Goal: Task Accomplishment & Management: Manage account settings

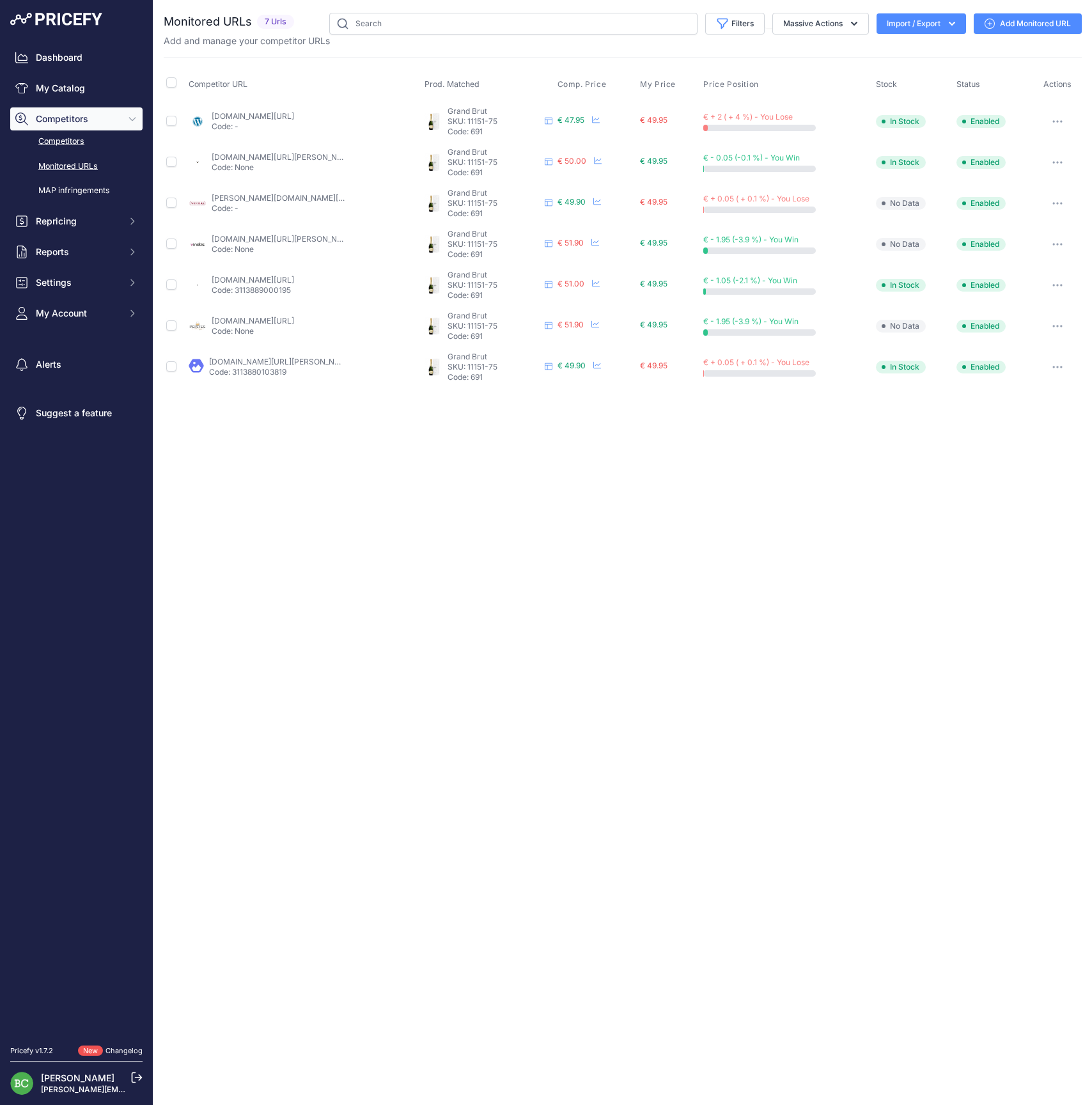
click at [65, 153] on link "Competitors" at bounding box center [76, 142] width 133 height 22
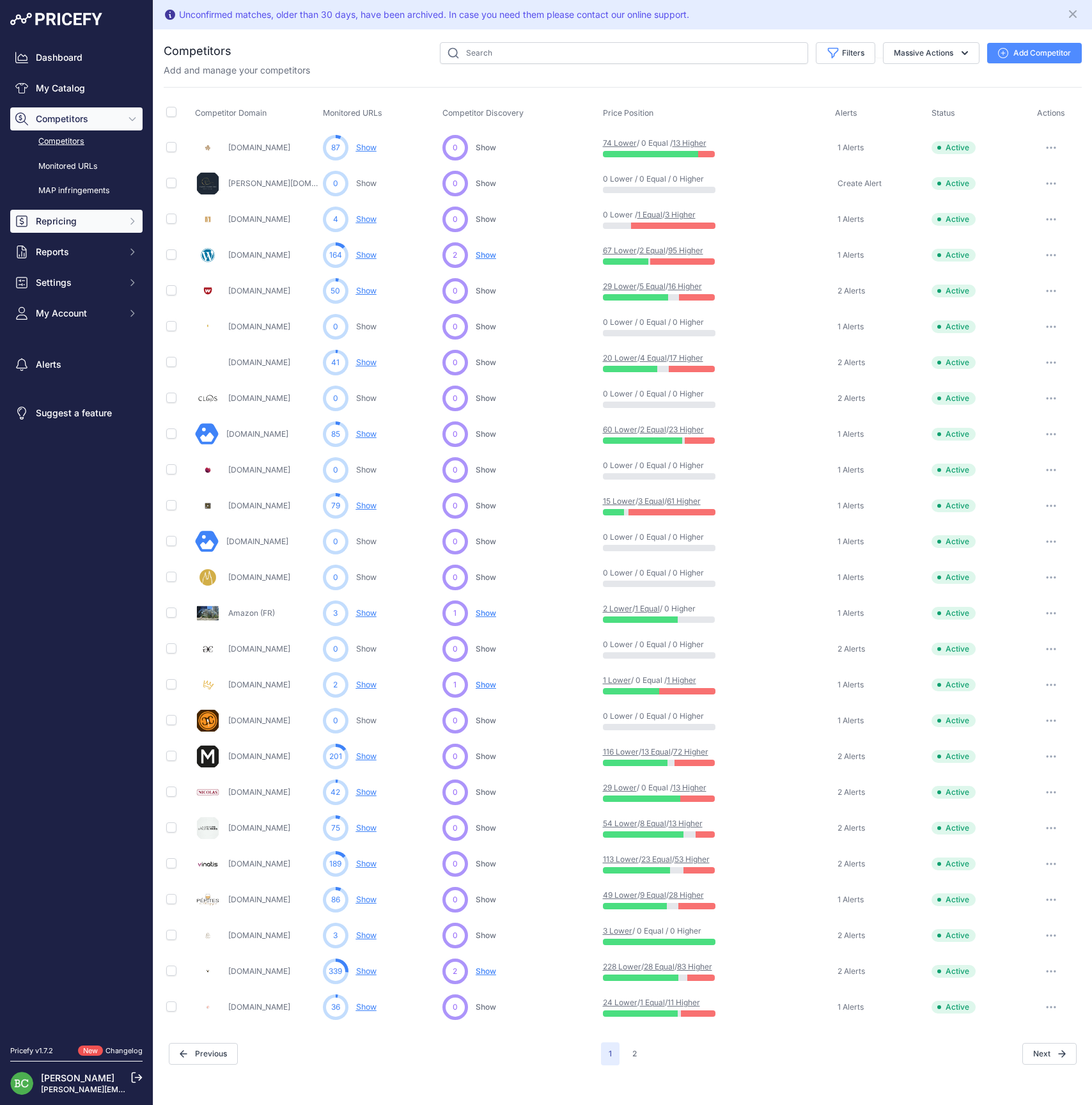
click at [59, 228] on span "Repricing" at bounding box center [77, 221] width 84 height 13
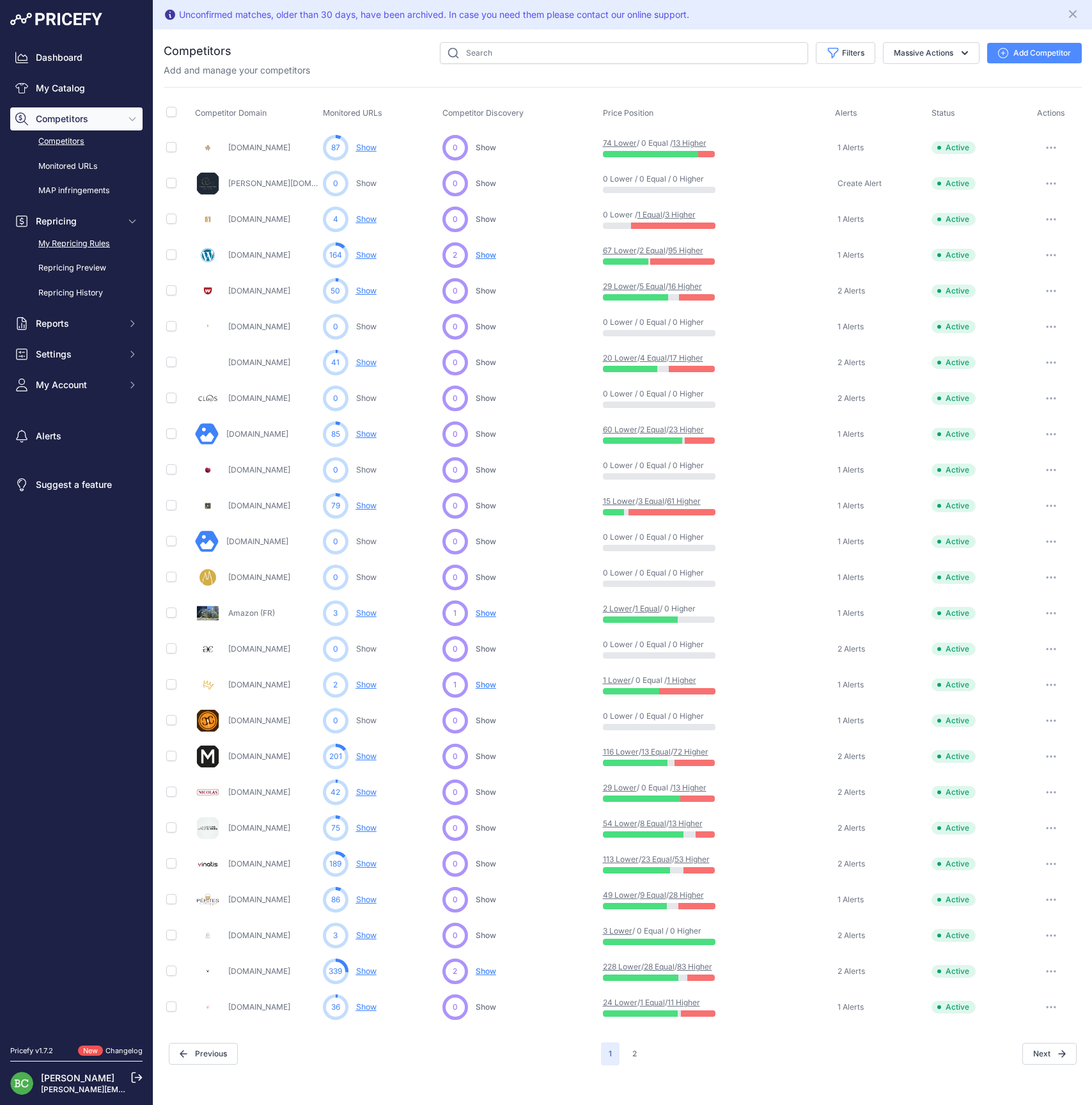
click at [65, 255] on link "My Repricing Rules" at bounding box center [76, 244] width 133 height 22
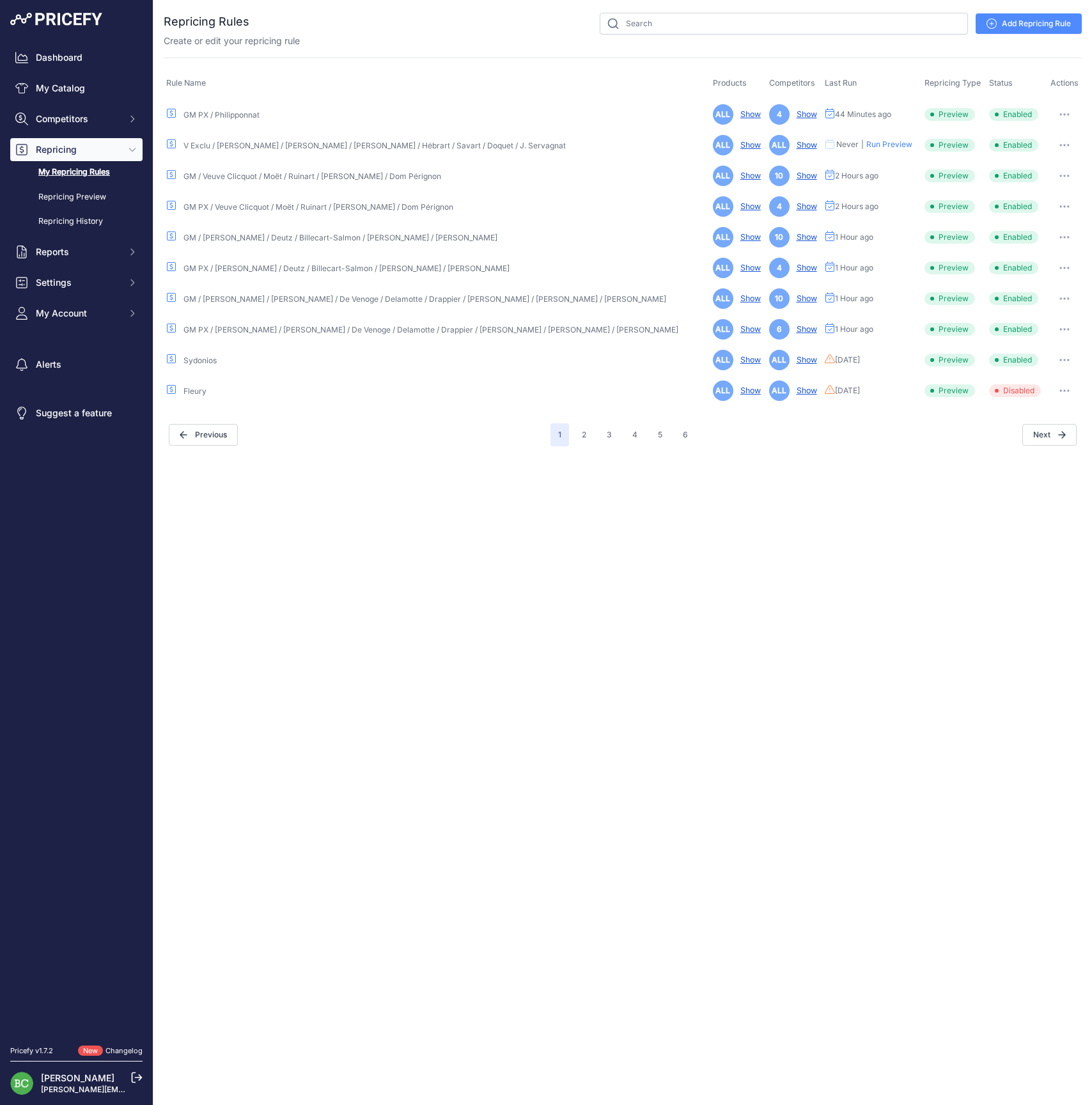
click at [1064, 114] on icon "button" at bounding box center [1064, 114] width 1 height 1
click at [1039, 139] on link "Edit" at bounding box center [1039, 141] width 82 height 20
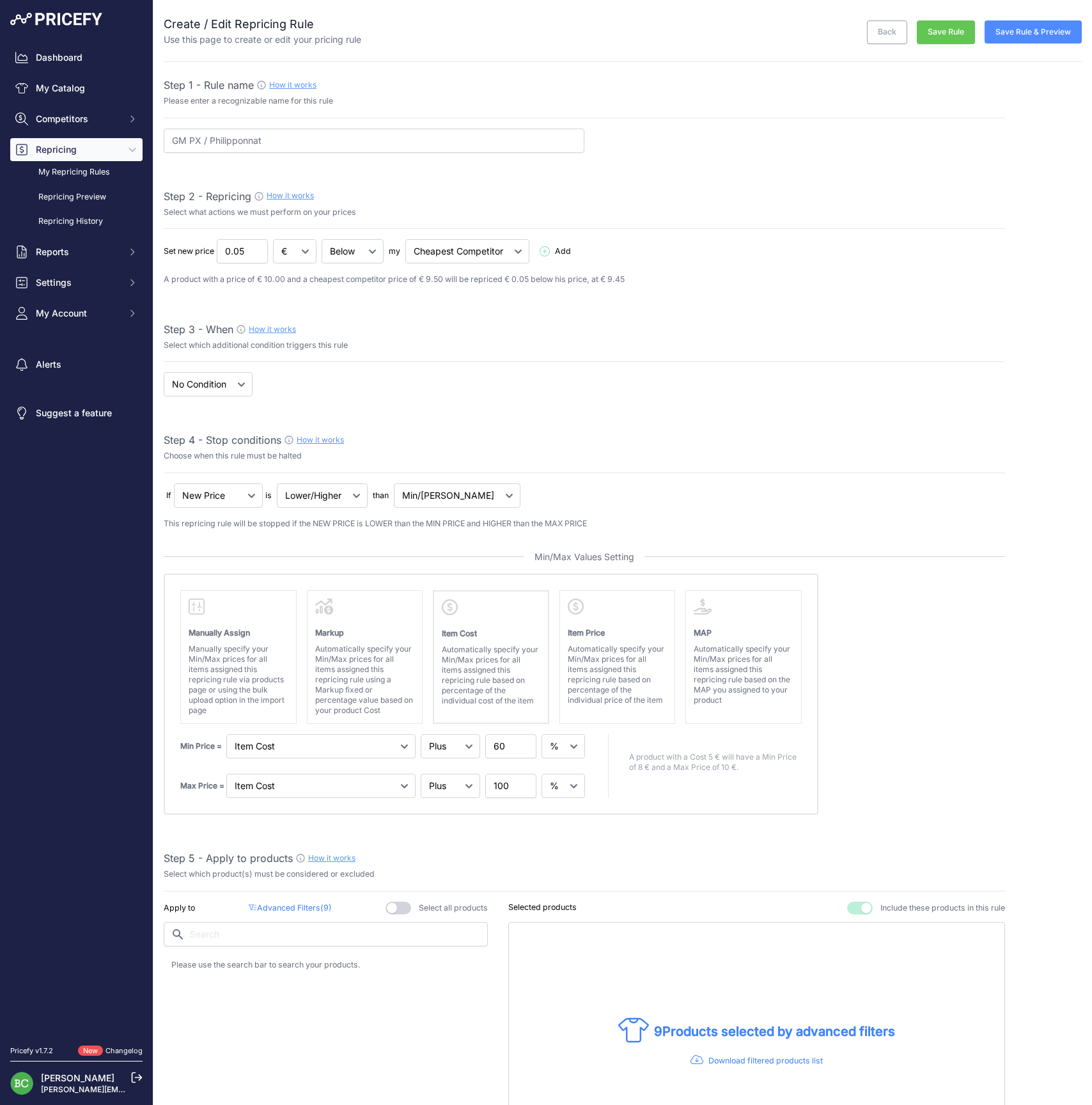
select select "percentage"
select select "7"
type input "GM PX / Philipponnat / Pol Roger"
click at [692, 200] on div "Step 2 - Repricing How it works" at bounding box center [584, 196] width 841 height 16
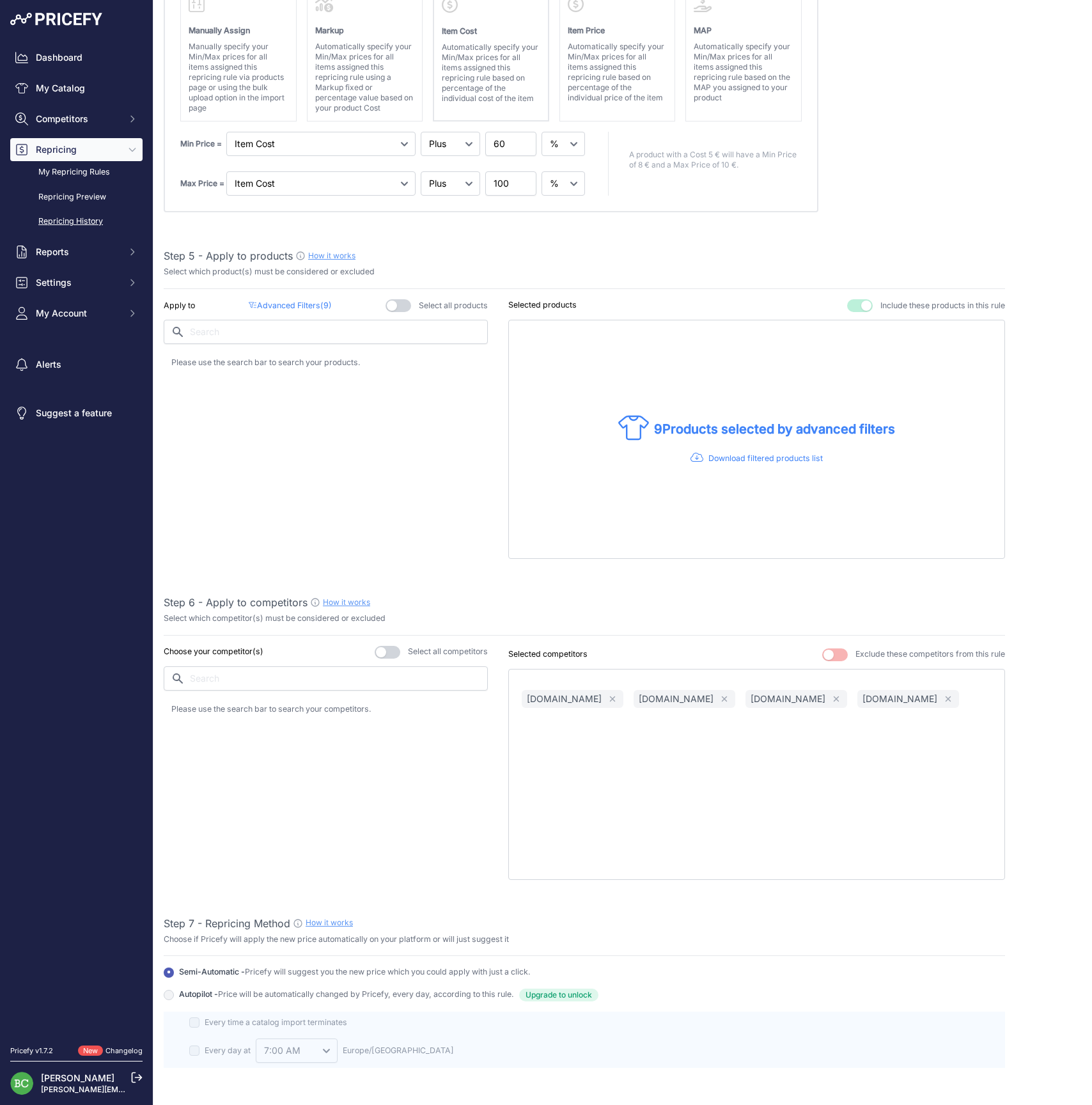
scroll to position [647, 0]
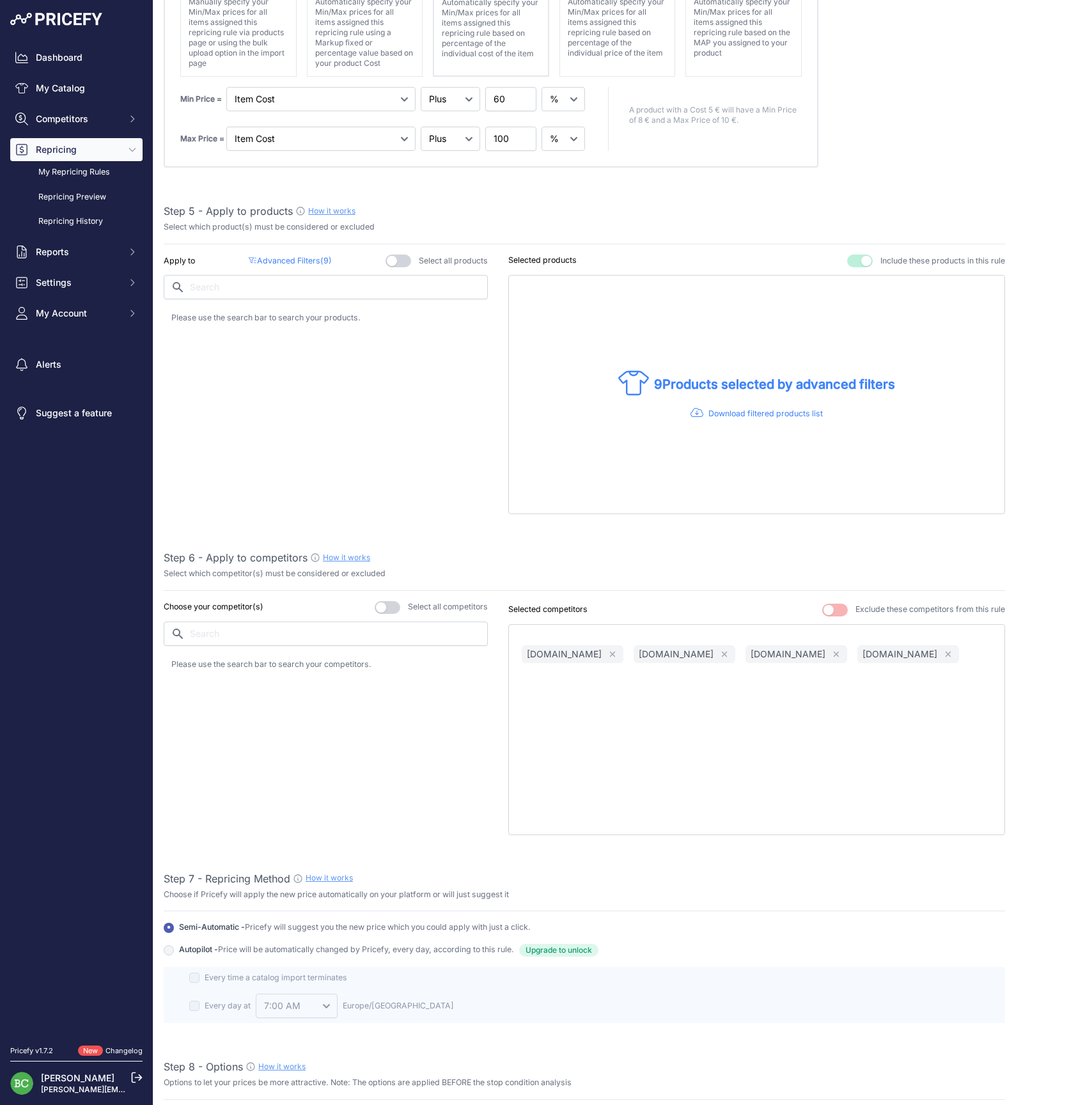
click at [305, 258] on p "Advanced Filters ( 9 )" at bounding box center [290, 261] width 83 height 12
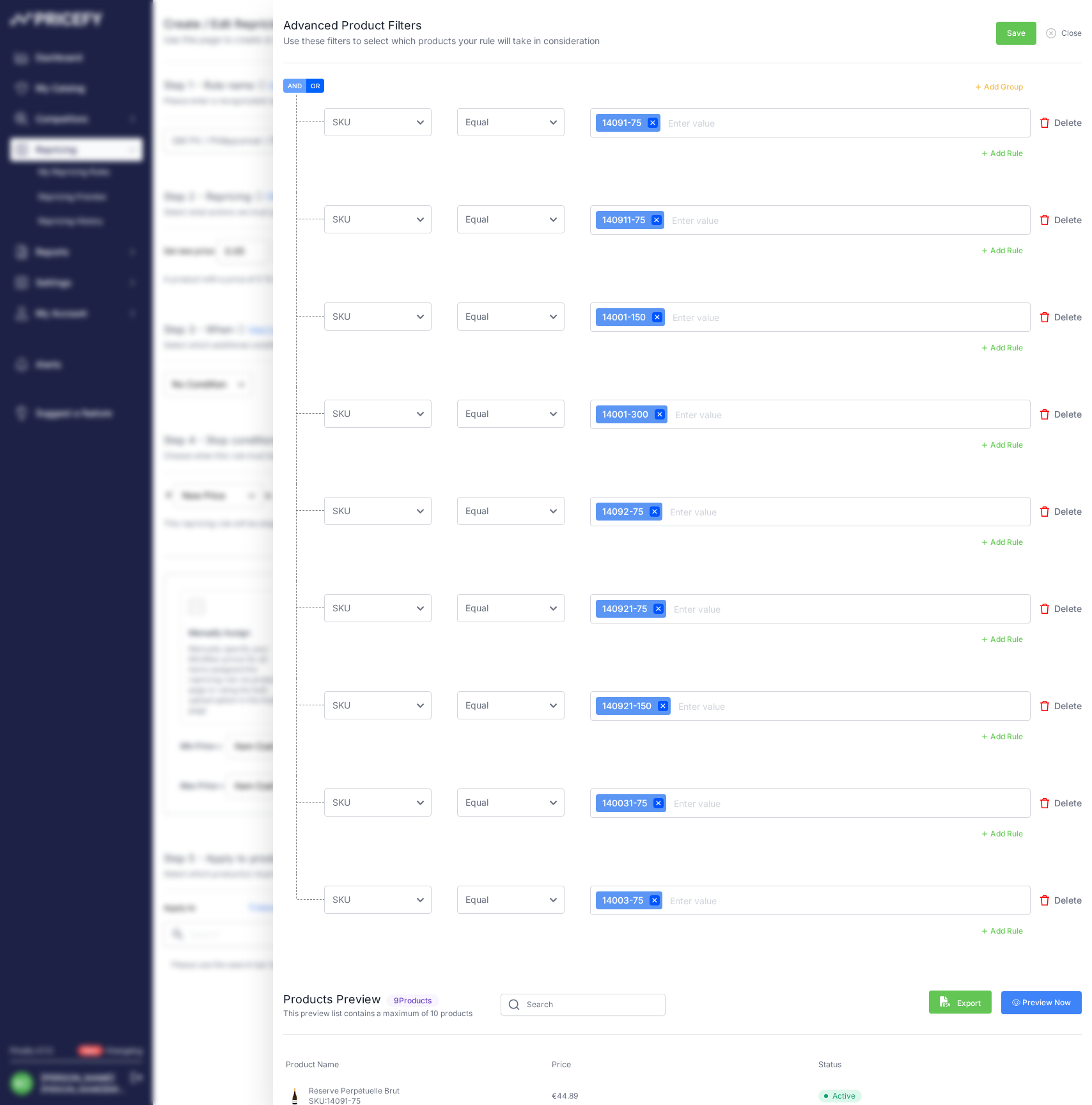
scroll to position [0, 0]
click at [998, 83] on button "Add Group" at bounding box center [1000, 87] width 63 height 17
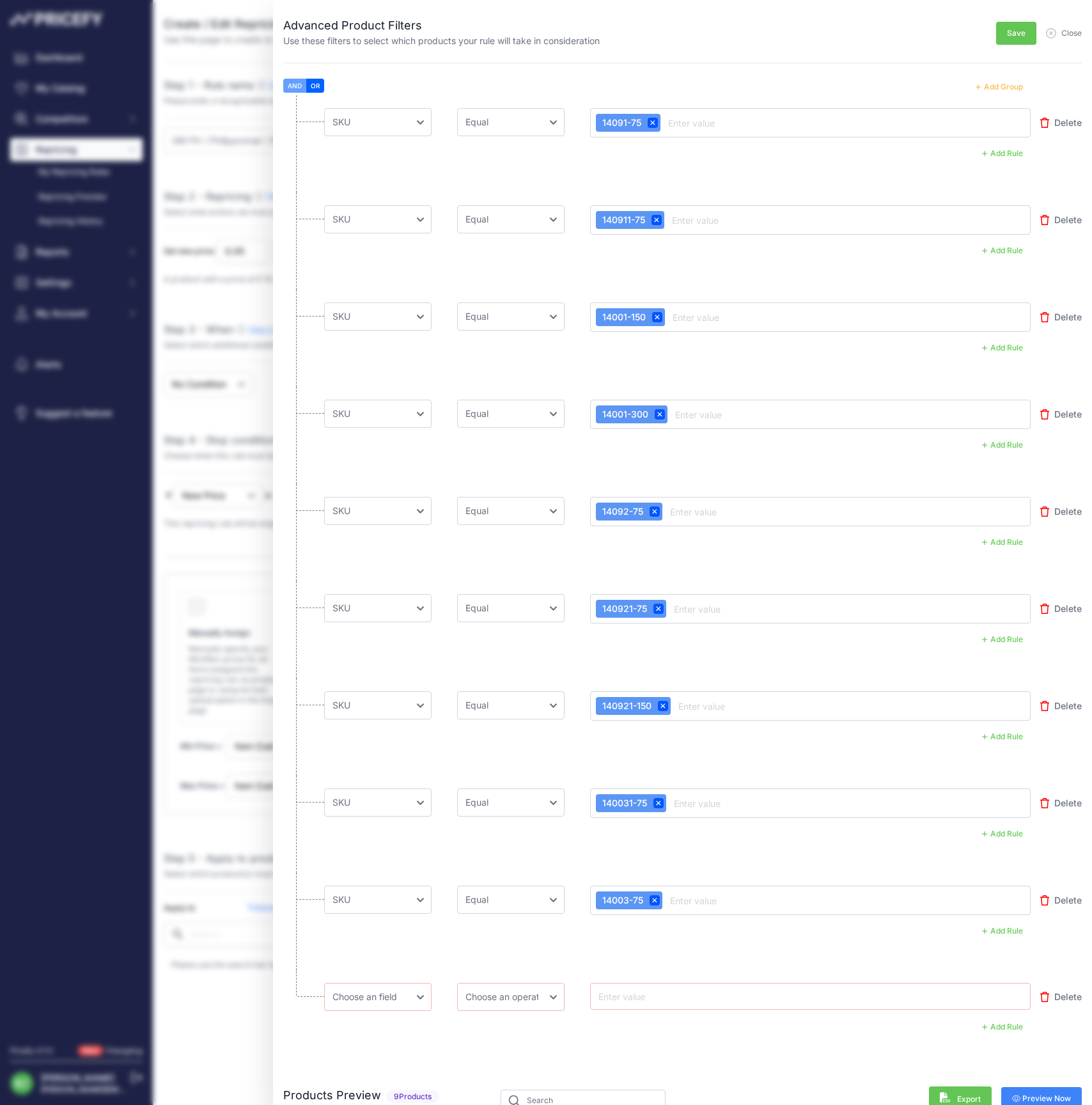
click at [999, 85] on button "Add Group" at bounding box center [1000, 87] width 63 height 17
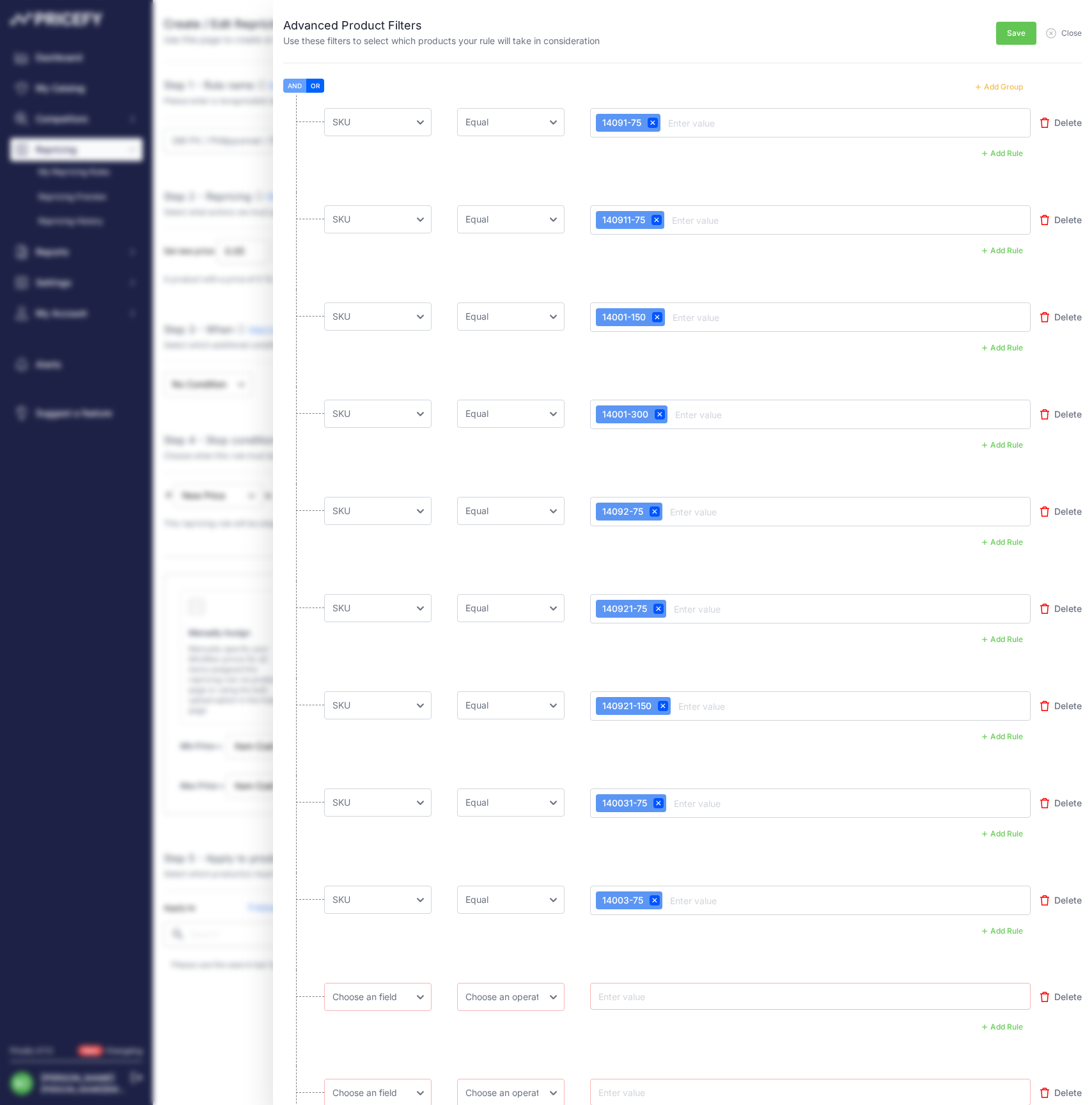
click at [999, 85] on button "Add Group" at bounding box center [1000, 87] width 63 height 17
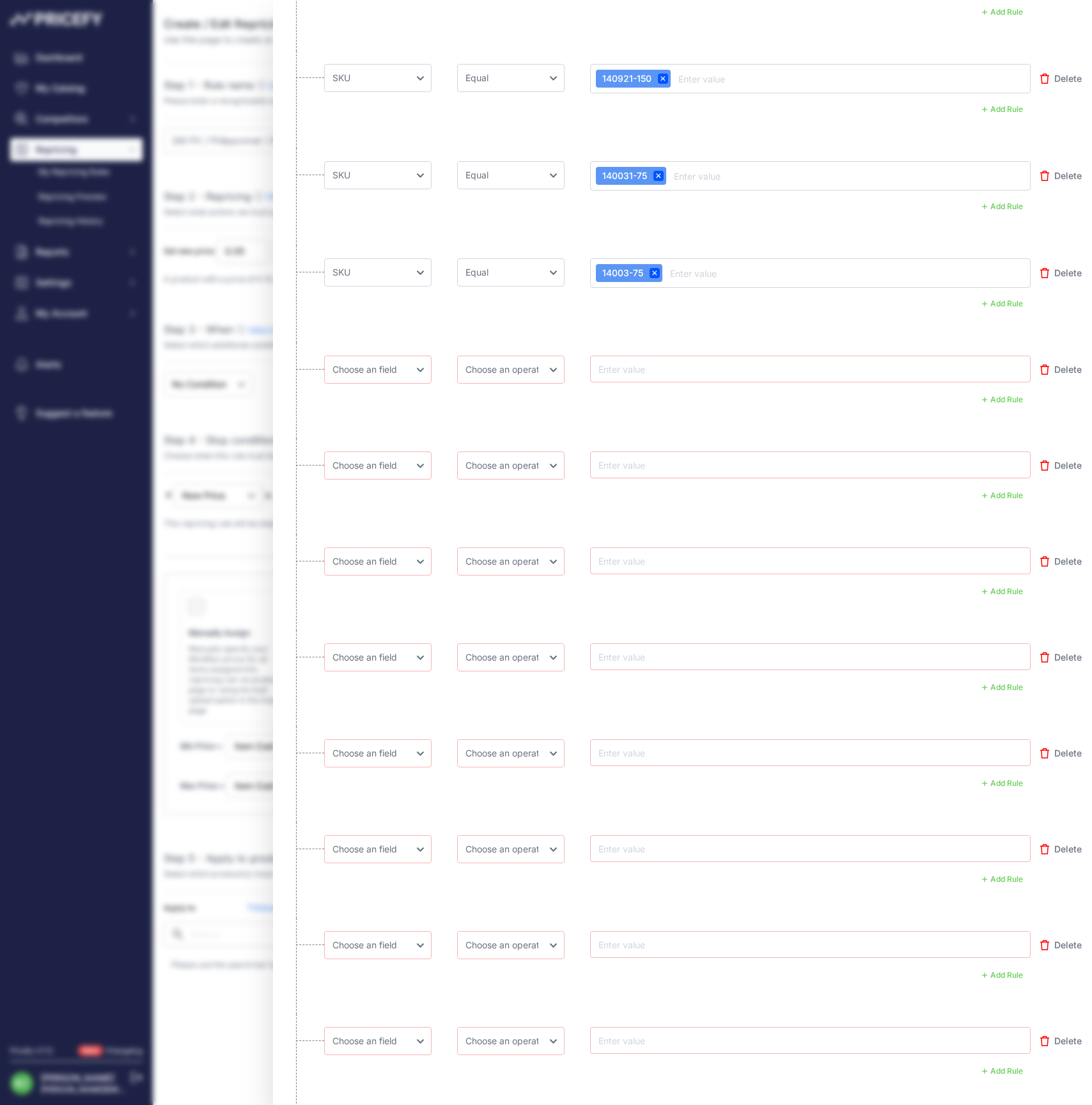
scroll to position [633, 0]
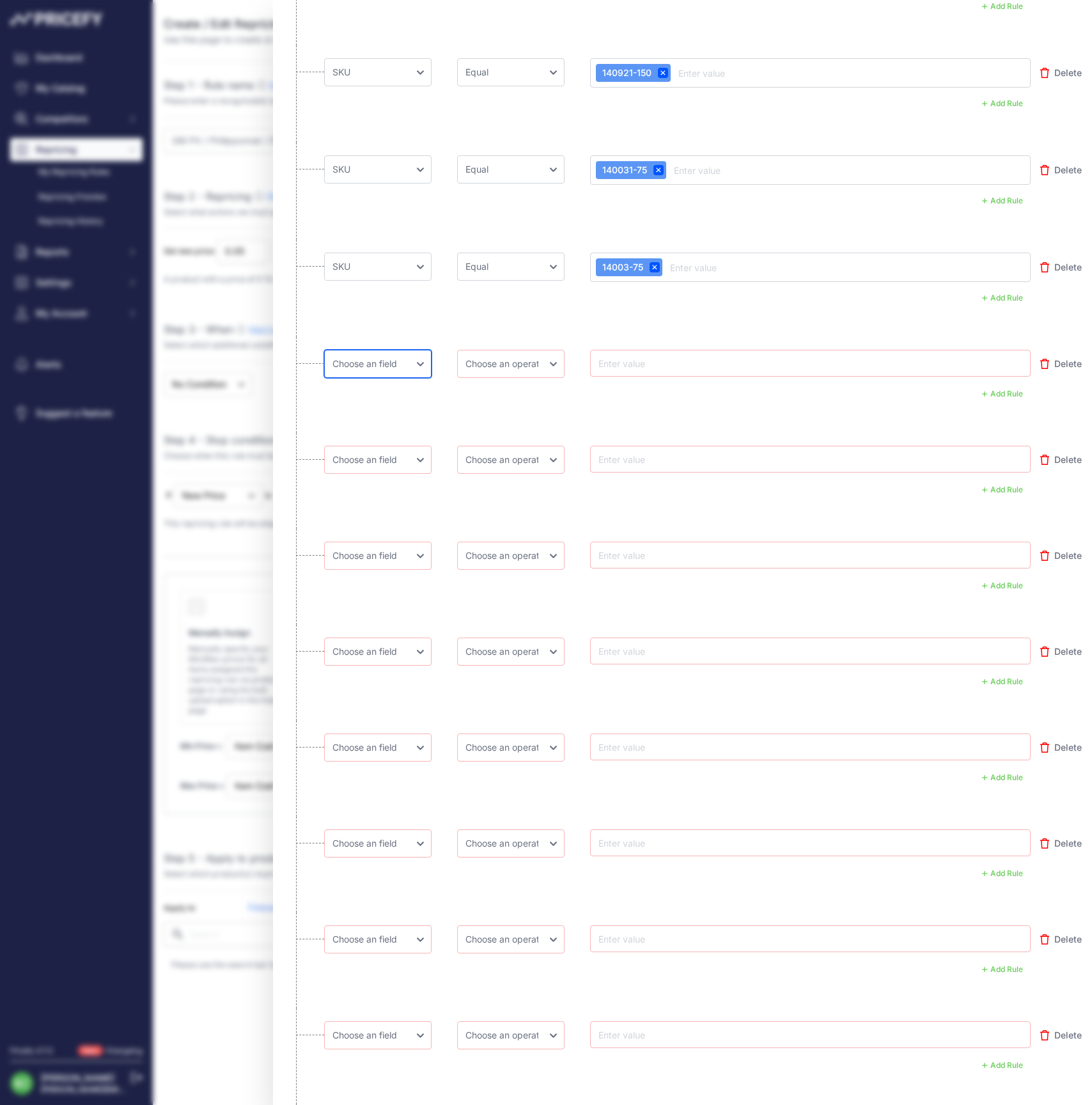
select select "mp.sku"
select select "equal"
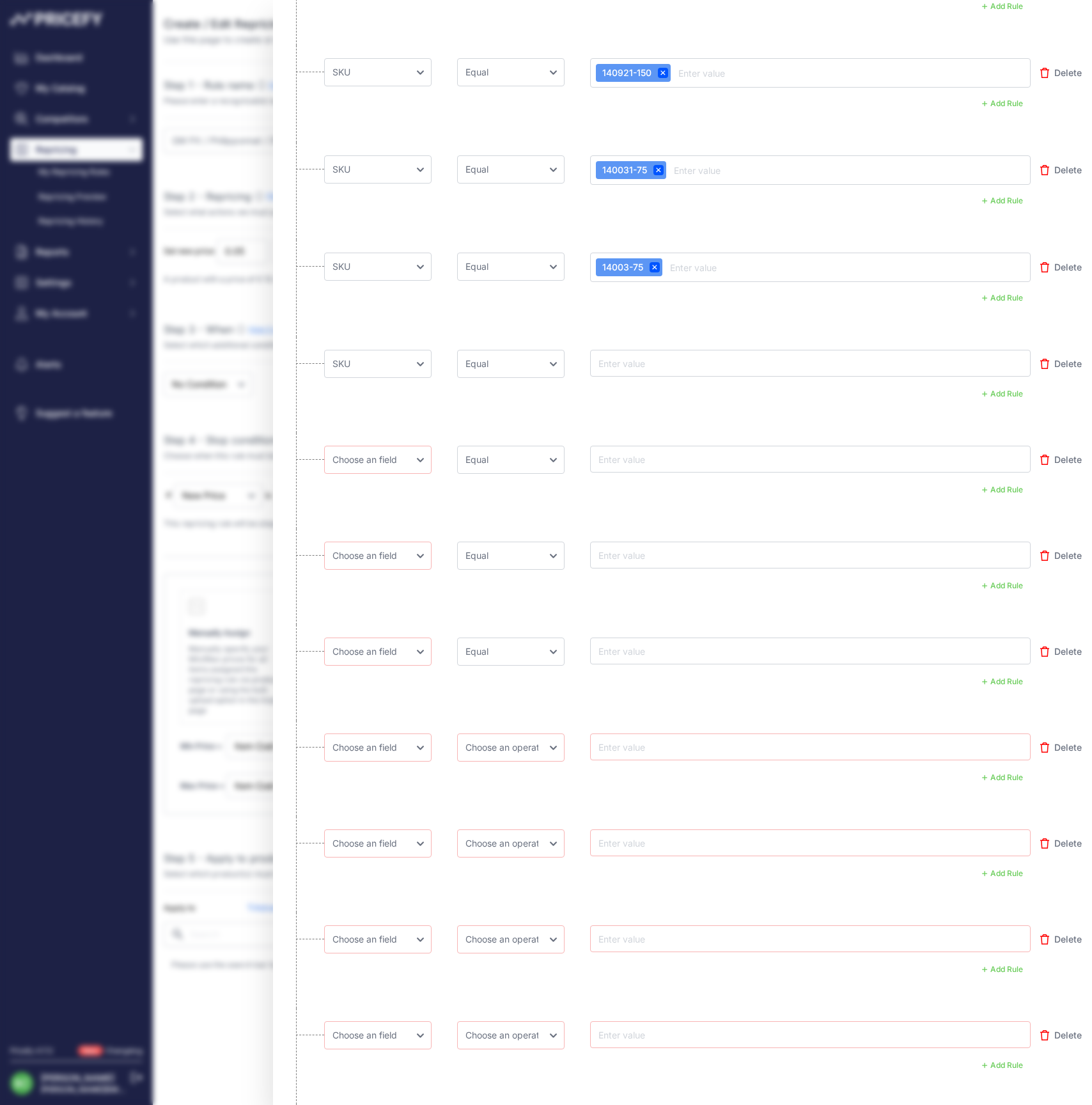
click at [444, 625] on li "Choose an field Name Price Cost MAP Brand Min Price Max Price SKU GTIN/EAN/ASIN…" at bounding box center [682, 673] width 799 height 96
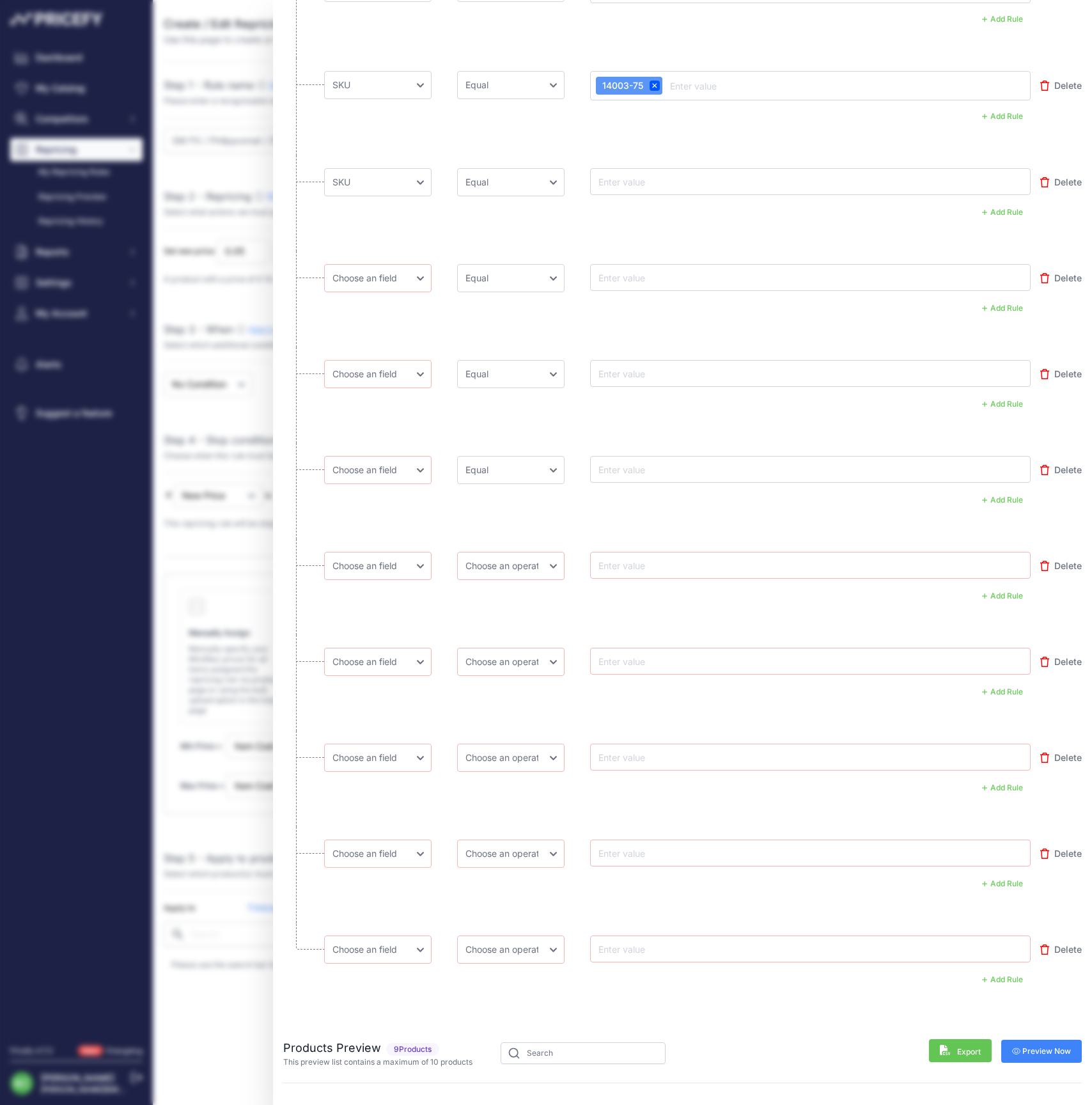
scroll to position [864, 0]
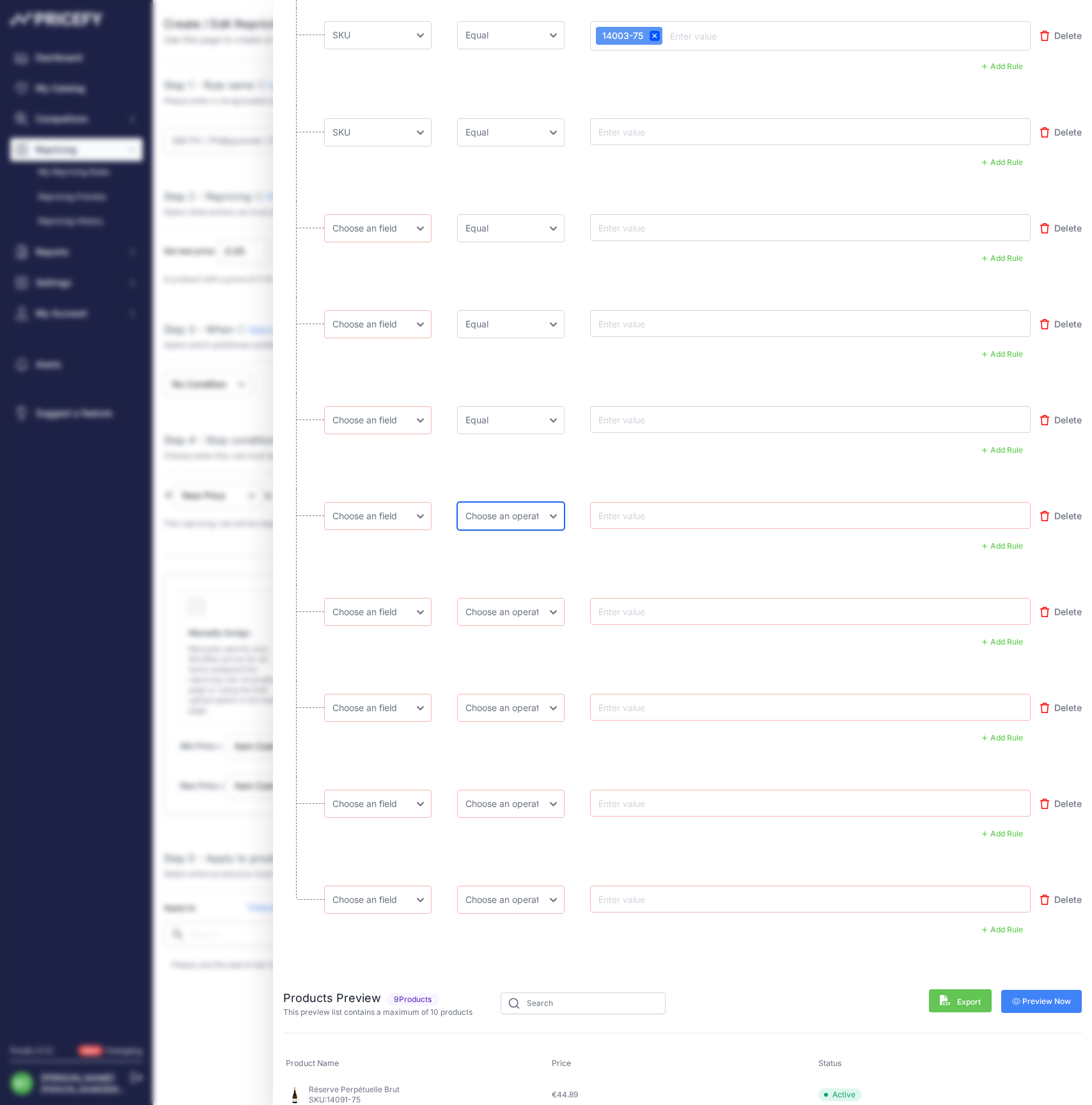
select select "equal"
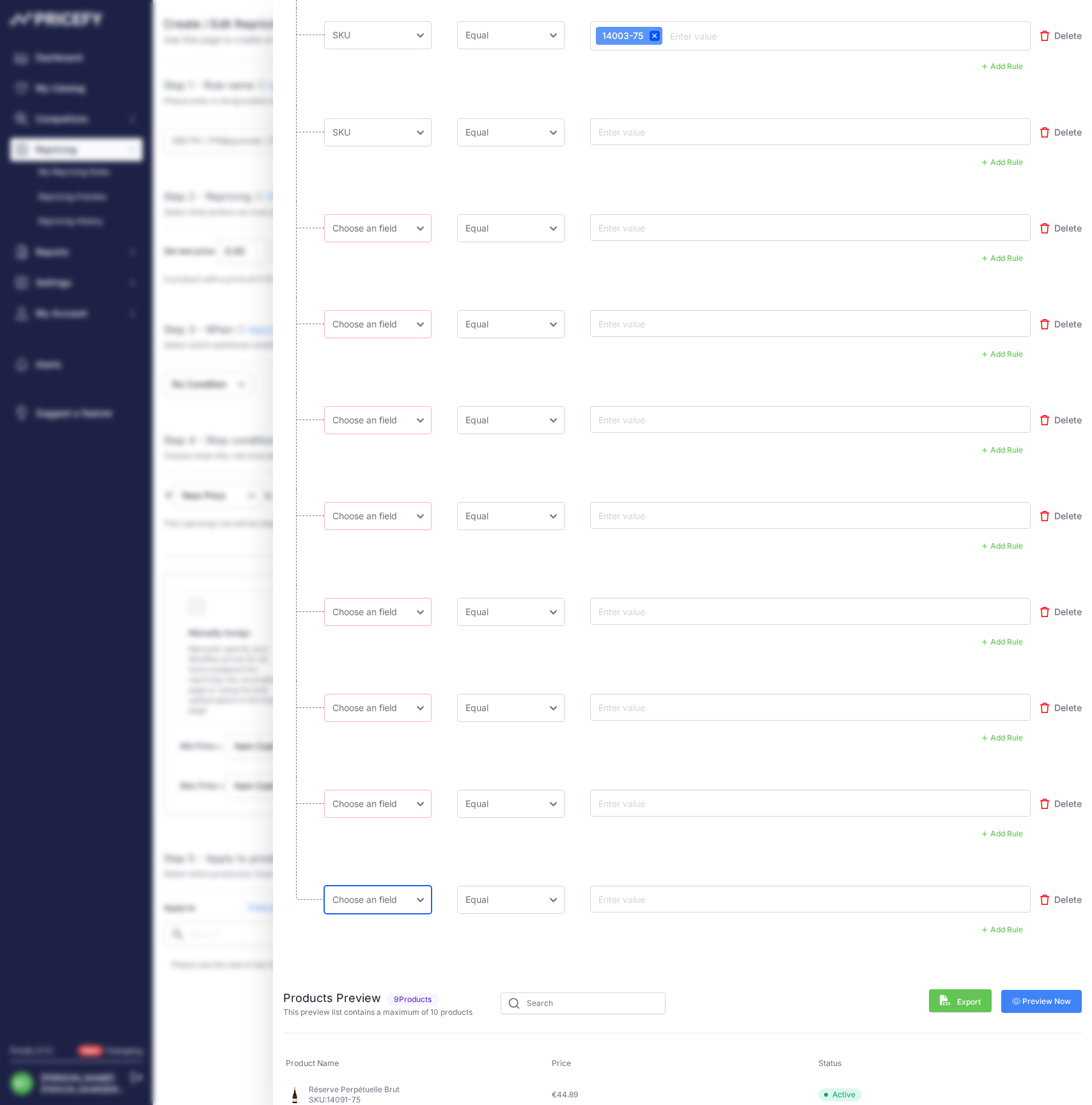
select select "mp.sku"
click at [372, 498] on li "Choose an field Name Price Cost MAP Brand Min Price Max Price SKU GTIN/EAN/ASIN…" at bounding box center [682, 537] width 799 height 96
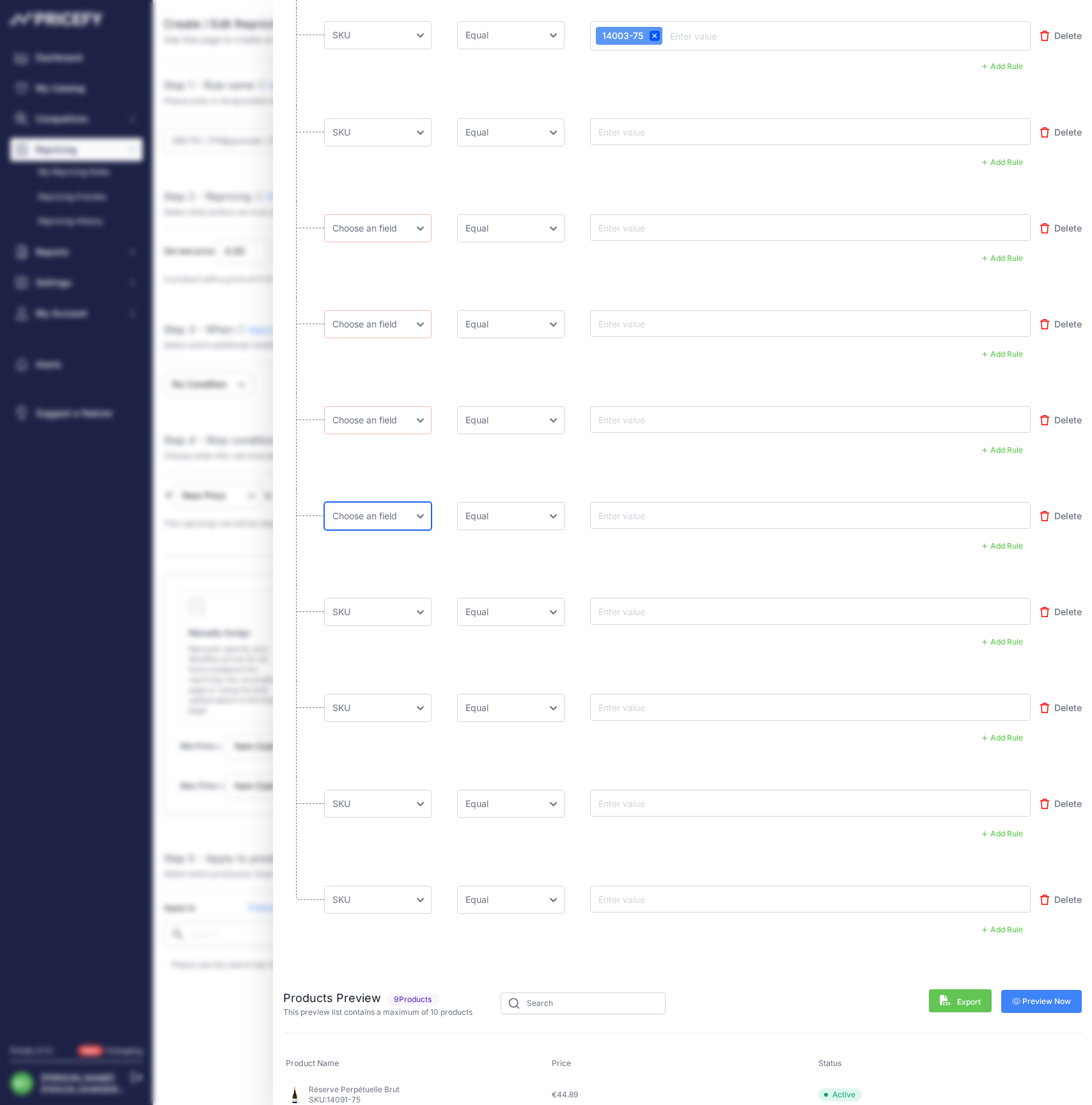
select select "mp.sku"
click at [633, 136] on input "text" at bounding box center [647, 132] width 102 height 16
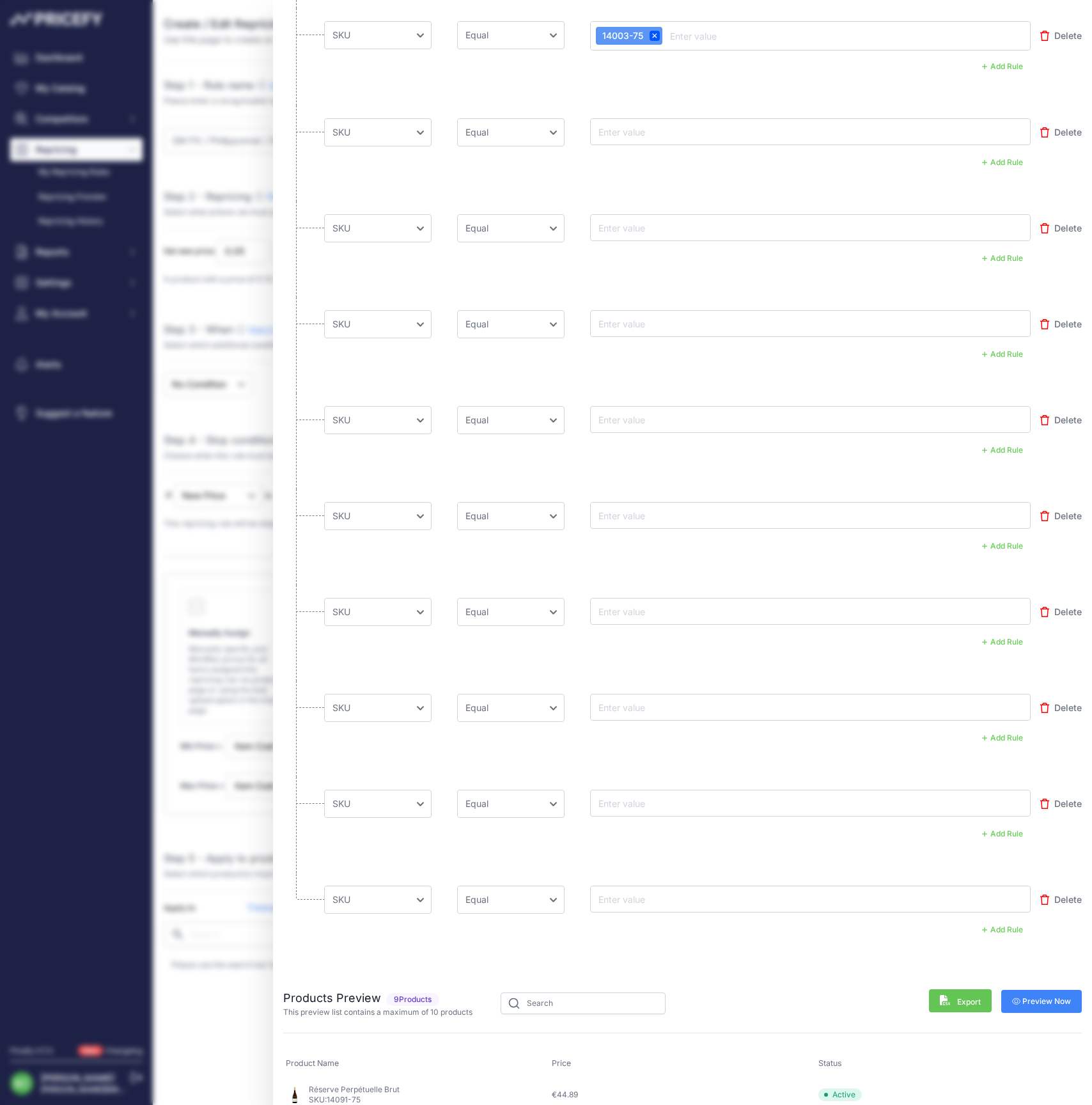
drag, startPoint x: 647, startPoint y: 126, endPoint x: 640, endPoint y: 126, distance: 7.0
click at [646, 126] on input "text" at bounding box center [647, 132] width 102 height 16
paste input "11501-37"
type input "11501-37"
click at [642, 227] on input "text" at bounding box center [647, 228] width 102 height 16
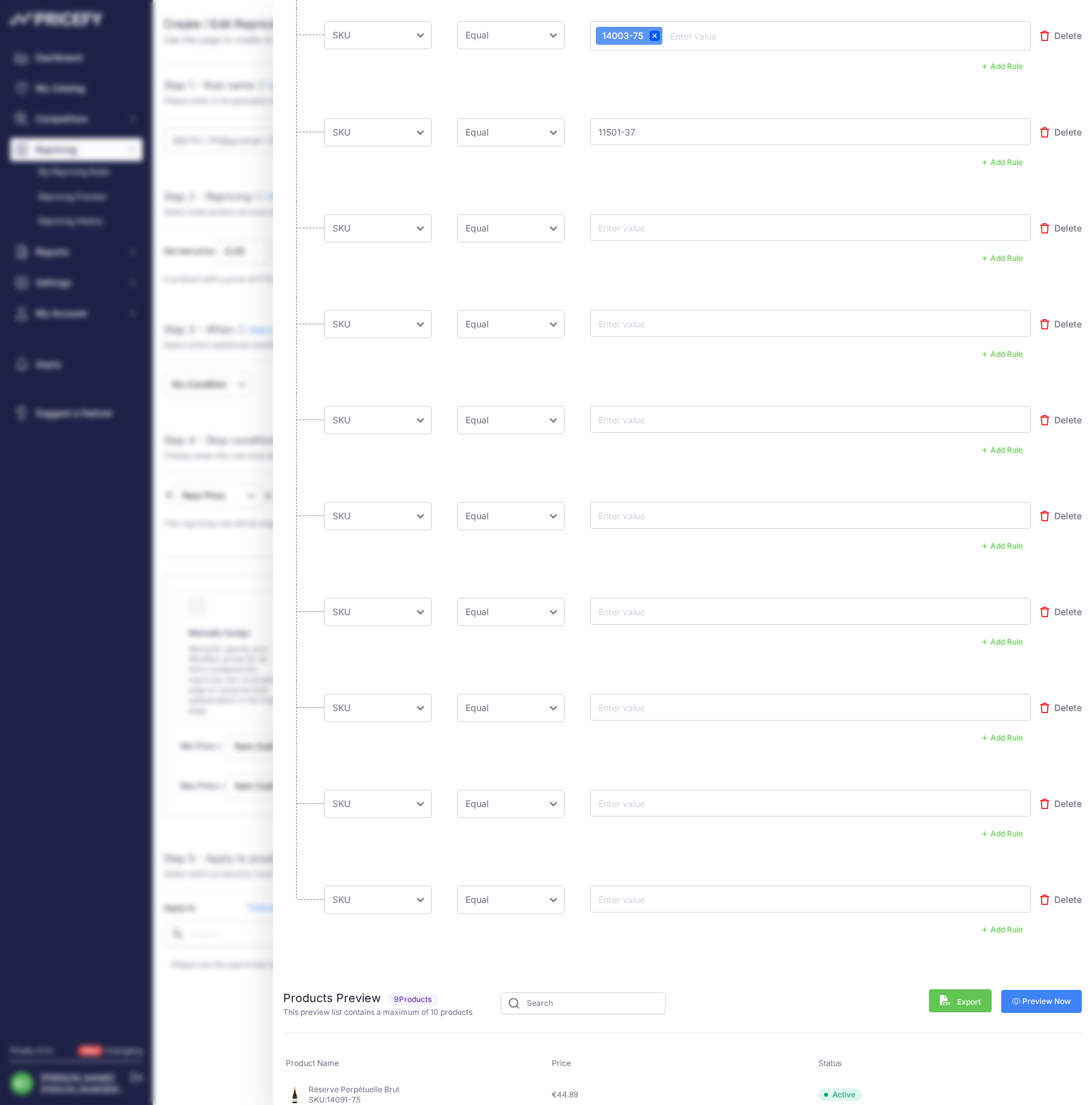
paste input "115011-75"
type input "115011-75"
click at [640, 325] on input "text" at bounding box center [647, 323] width 102 height 16
paste input "11501-75"
type input "11501-75"
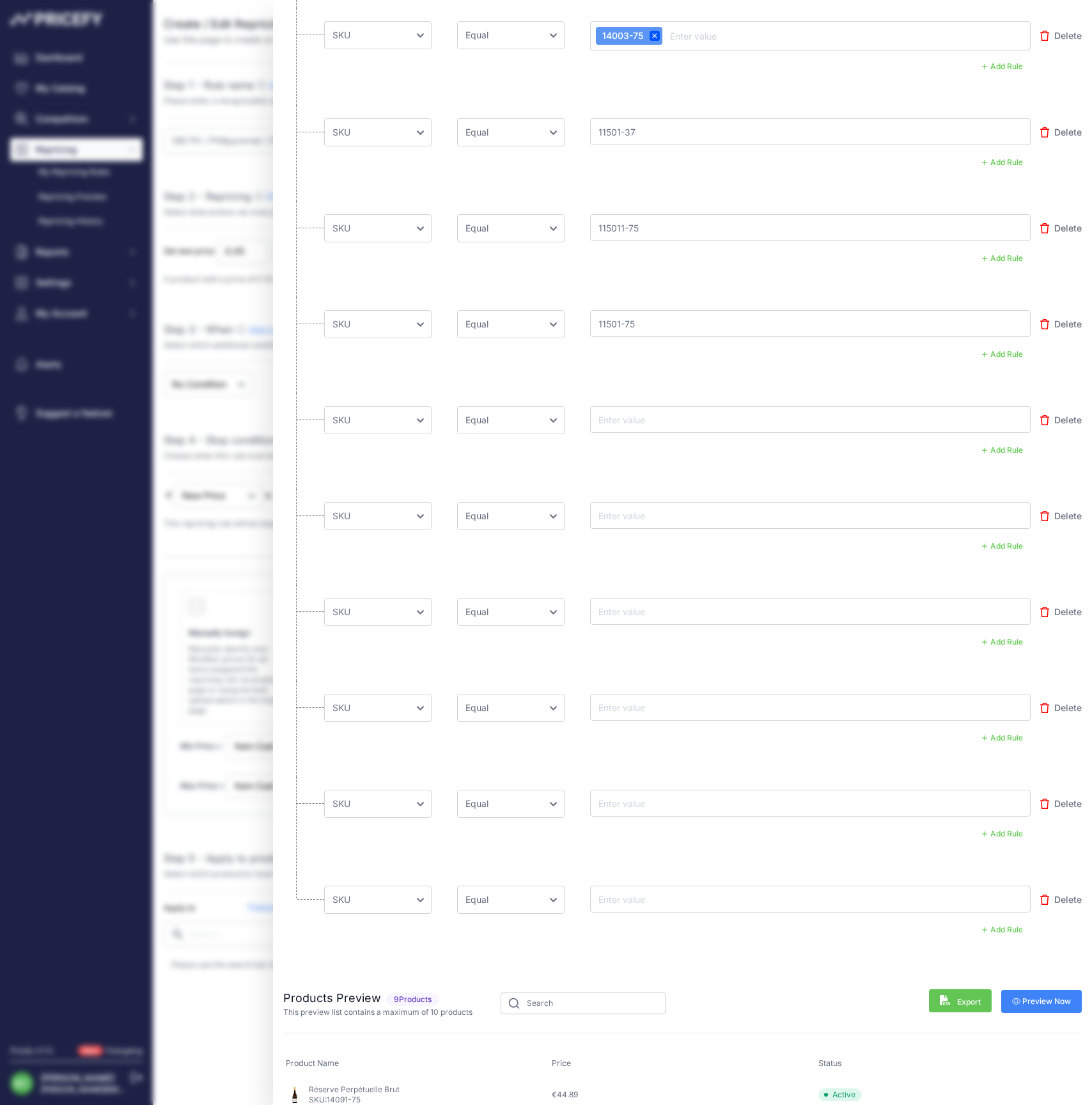
click at [634, 403] on li "Choose an field Name Price Cost MAP Brand Min Price Max Price SKU GTIN/EAN/ASIN…" at bounding box center [682, 441] width 799 height 96
drag, startPoint x: 634, startPoint y: 417, endPoint x: 543, endPoint y: 430, distance: 91.9
click at [635, 417] on input "text" at bounding box center [647, 419] width 102 height 16
click at [640, 413] on input "text" at bounding box center [647, 419] width 102 height 16
type input "v"
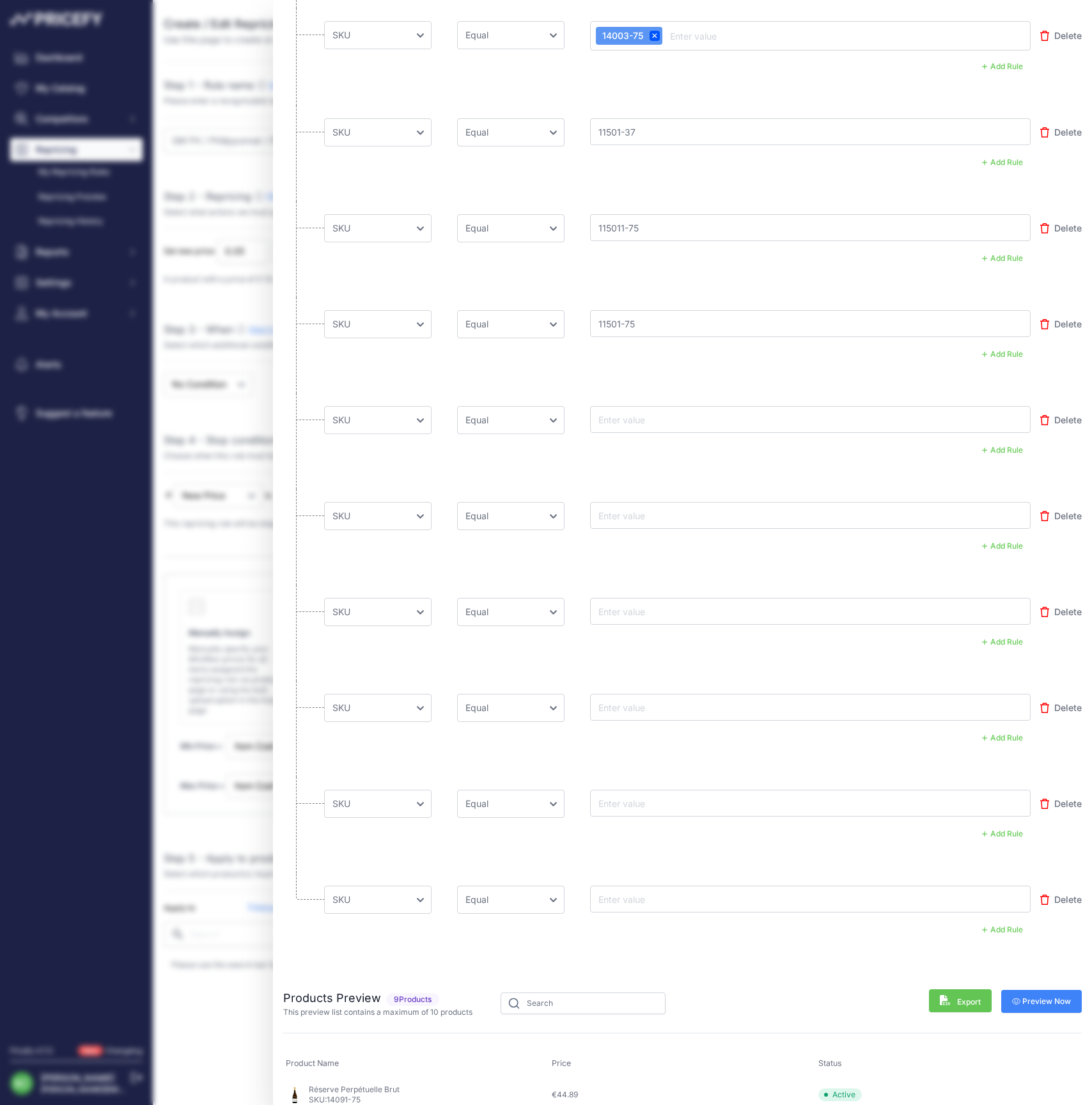
paste input "115012-75"
type input "115012-75"
click at [645, 515] on input "text" at bounding box center [647, 515] width 102 height 16
paste input "11501-150"
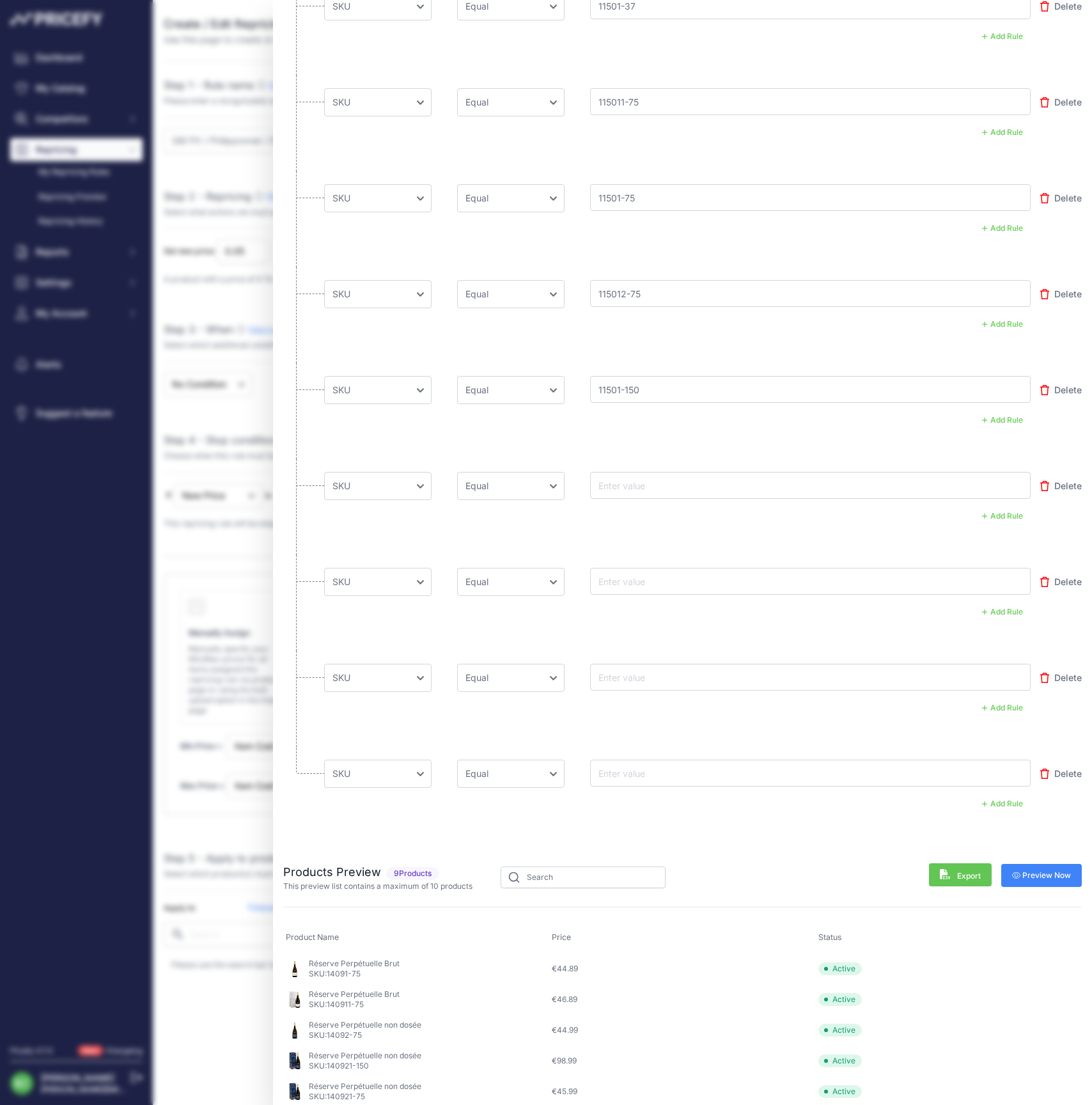
type input "11501-150"
click at [642, 485] on input "text" at bounding box center [647, 485] width 102 height 16
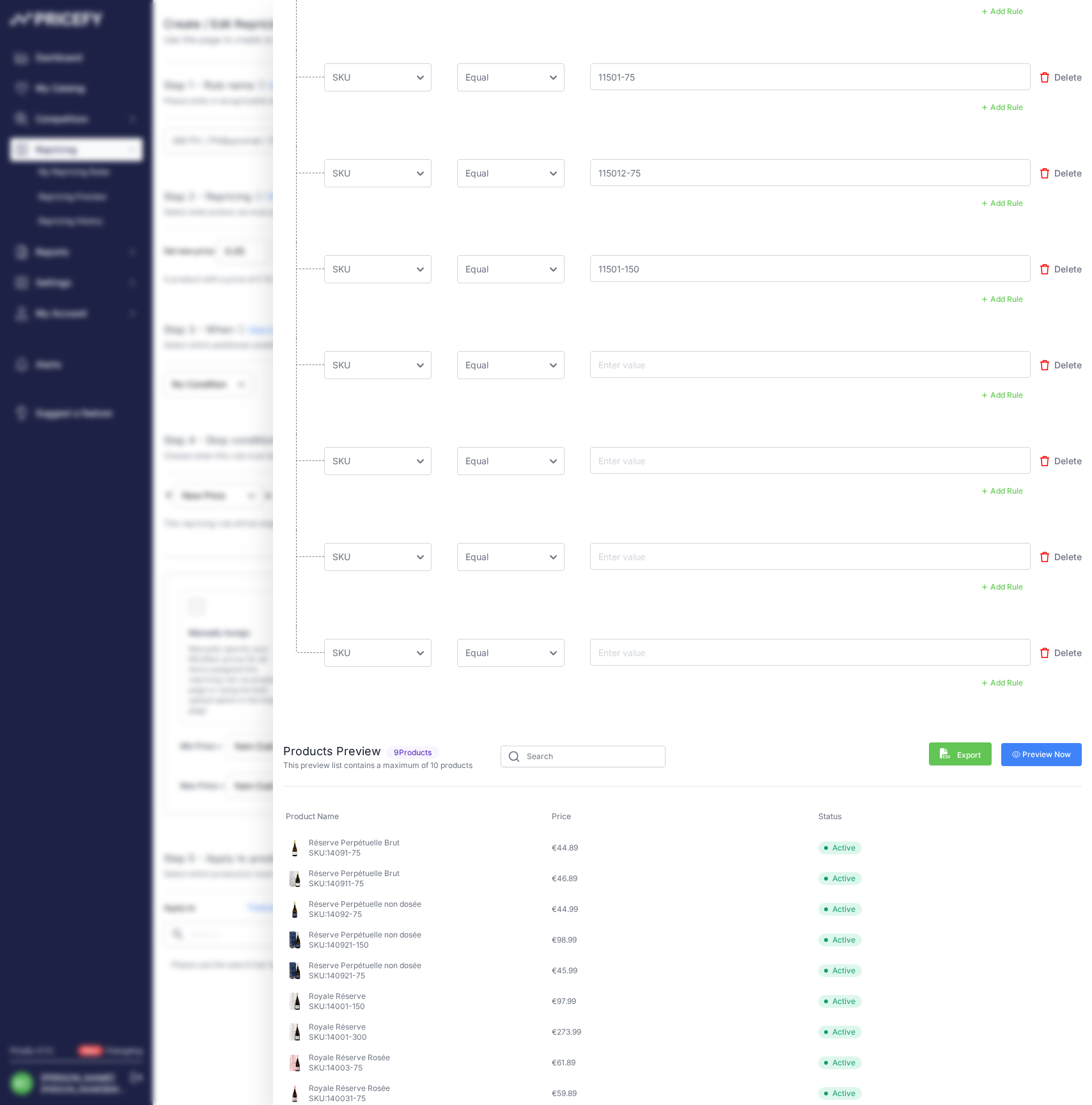
scroll to position [1111, 0]
click at [640, 359] on input "text" at bounding box center [647, 365] width 102 height 16
paste input "11501-600"
type input "11501-600"
click at [628, 464] on input "text" at bounding box center [647, 461] width 102 height 16
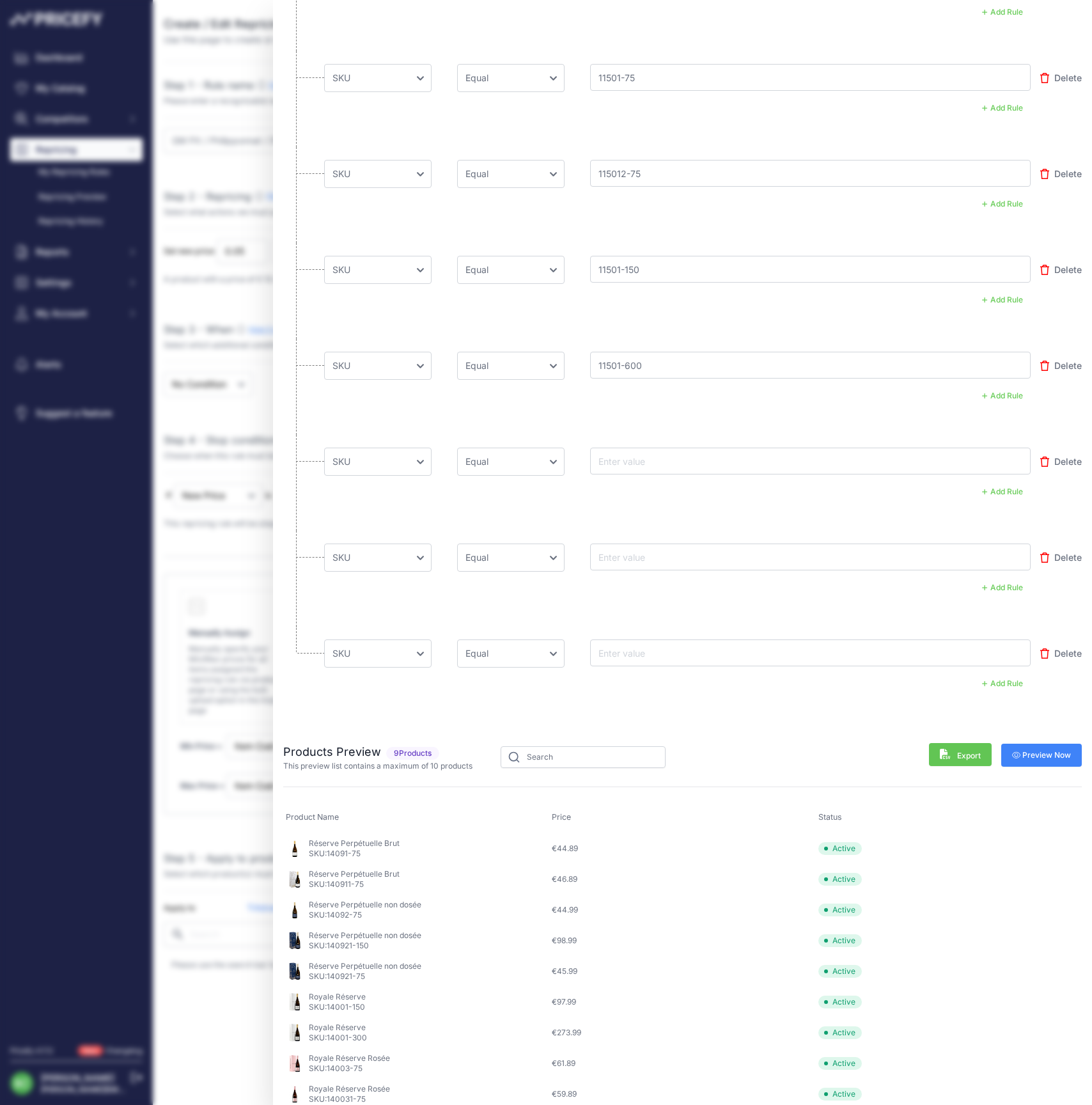
click at [678, 453] on input "text" at bounding box center [647, 461] width 102 height 16
paste input "11507-75"
type input "11507-75"
click at [663, 554] on input "text" at bounding box center [647, 557] width 102 height 16
paste input "11502-75"
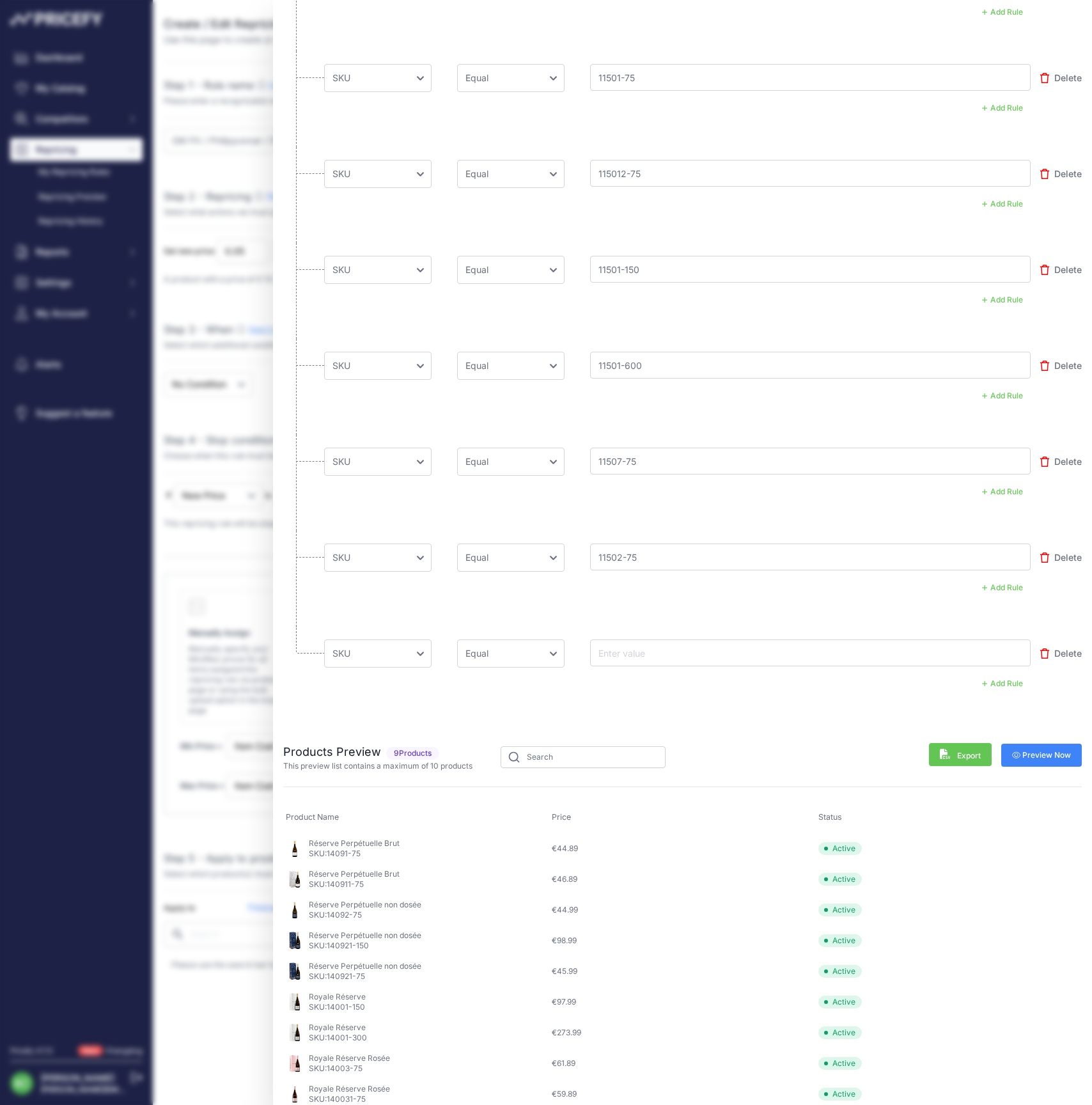
type input "11502-75"
click at [643, 647] on input "text" at bounding box center [647, 652] width 102 height 16
paste input "11501-300"
type input "11501-300"
click at [1045, 750] on span "Preview Now" at bounding box center [1042, 755] width 60 height 10
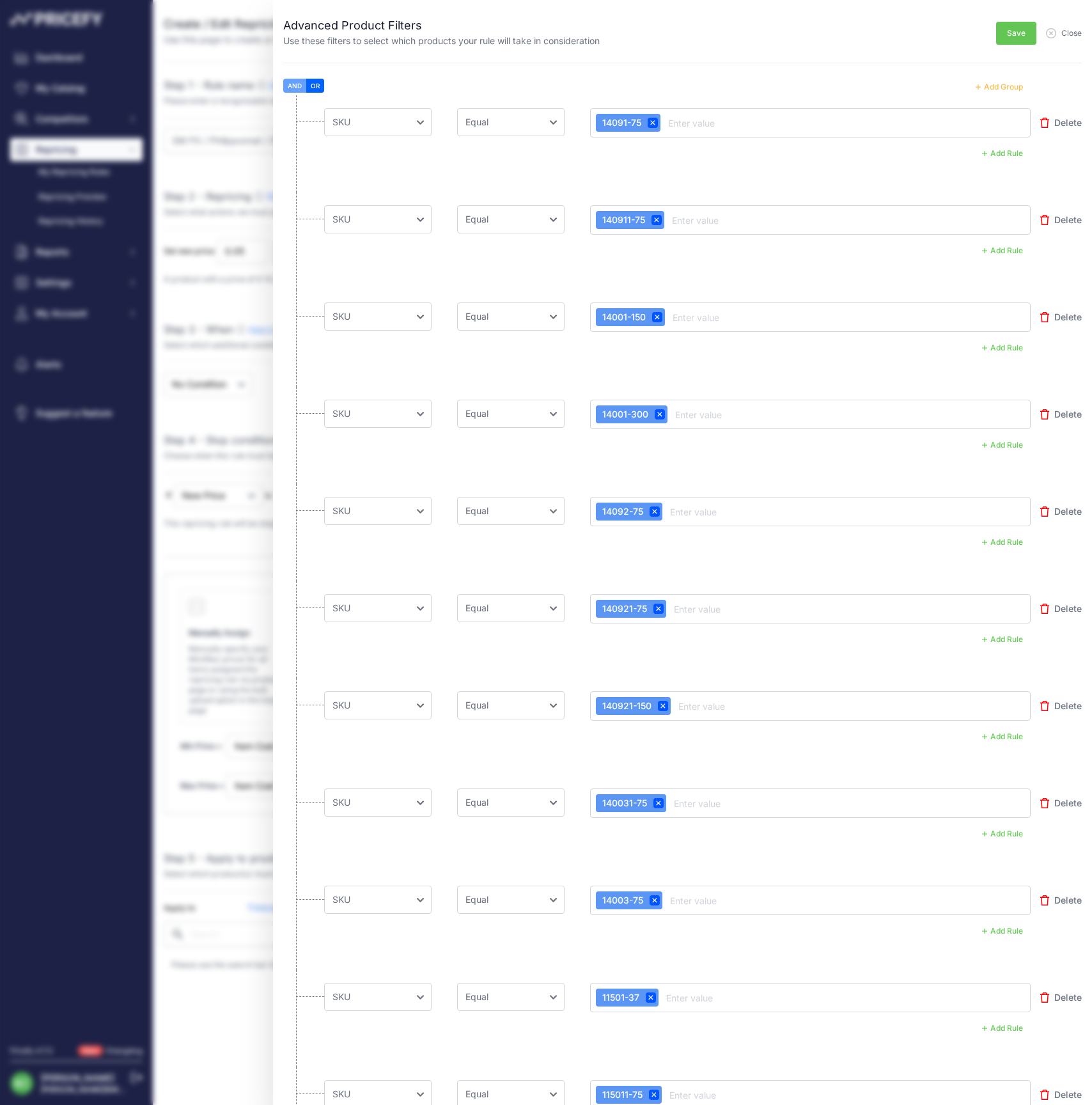
scroll to position [0, 0]
click at [1016, 31] on span "Save" at bounding box center [1016, 33] width 18 height 10
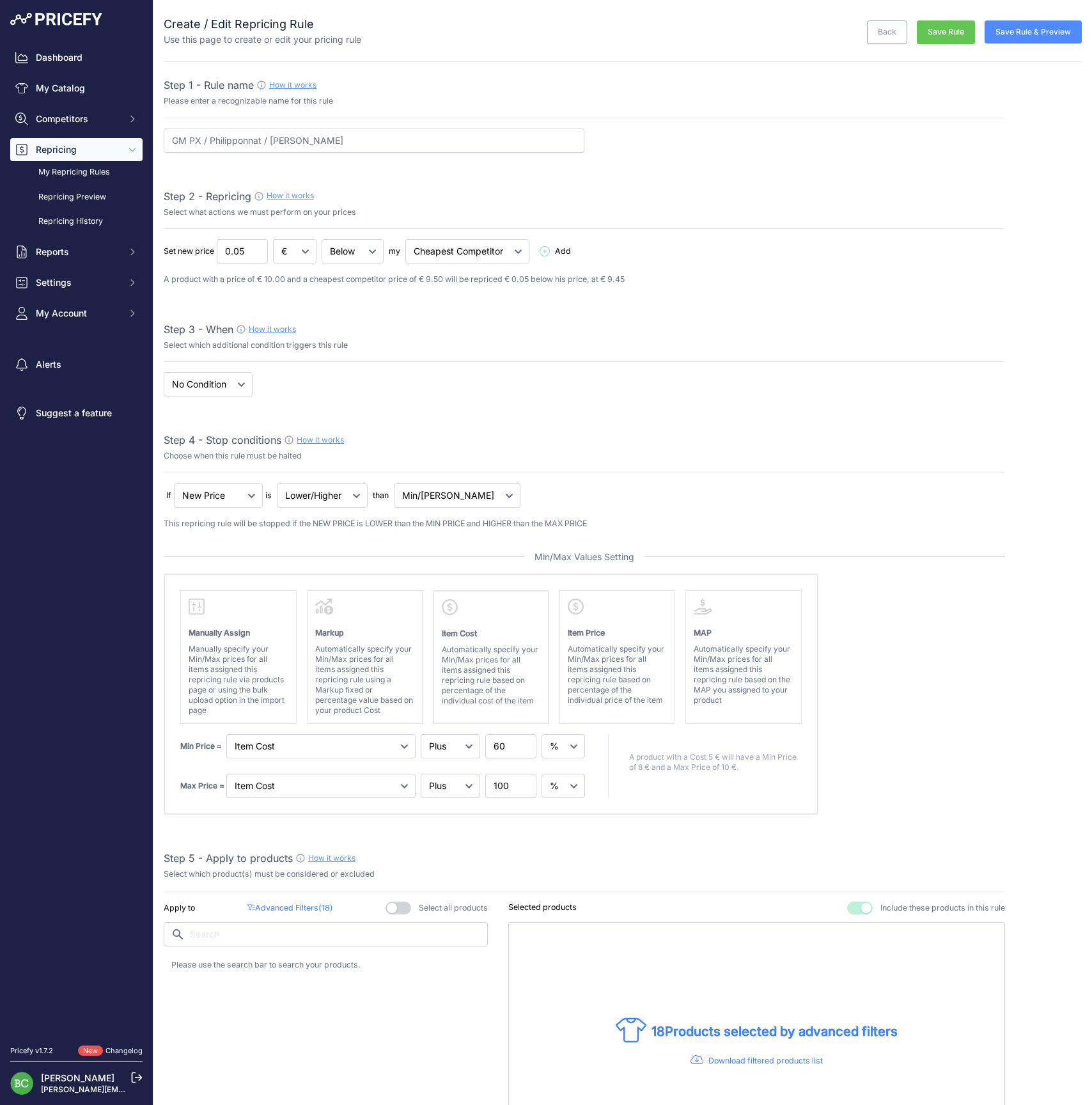
click at [1041, 29] on button "Save Rule & Preview" at bounding box center [1033, 31] width 97 height 23
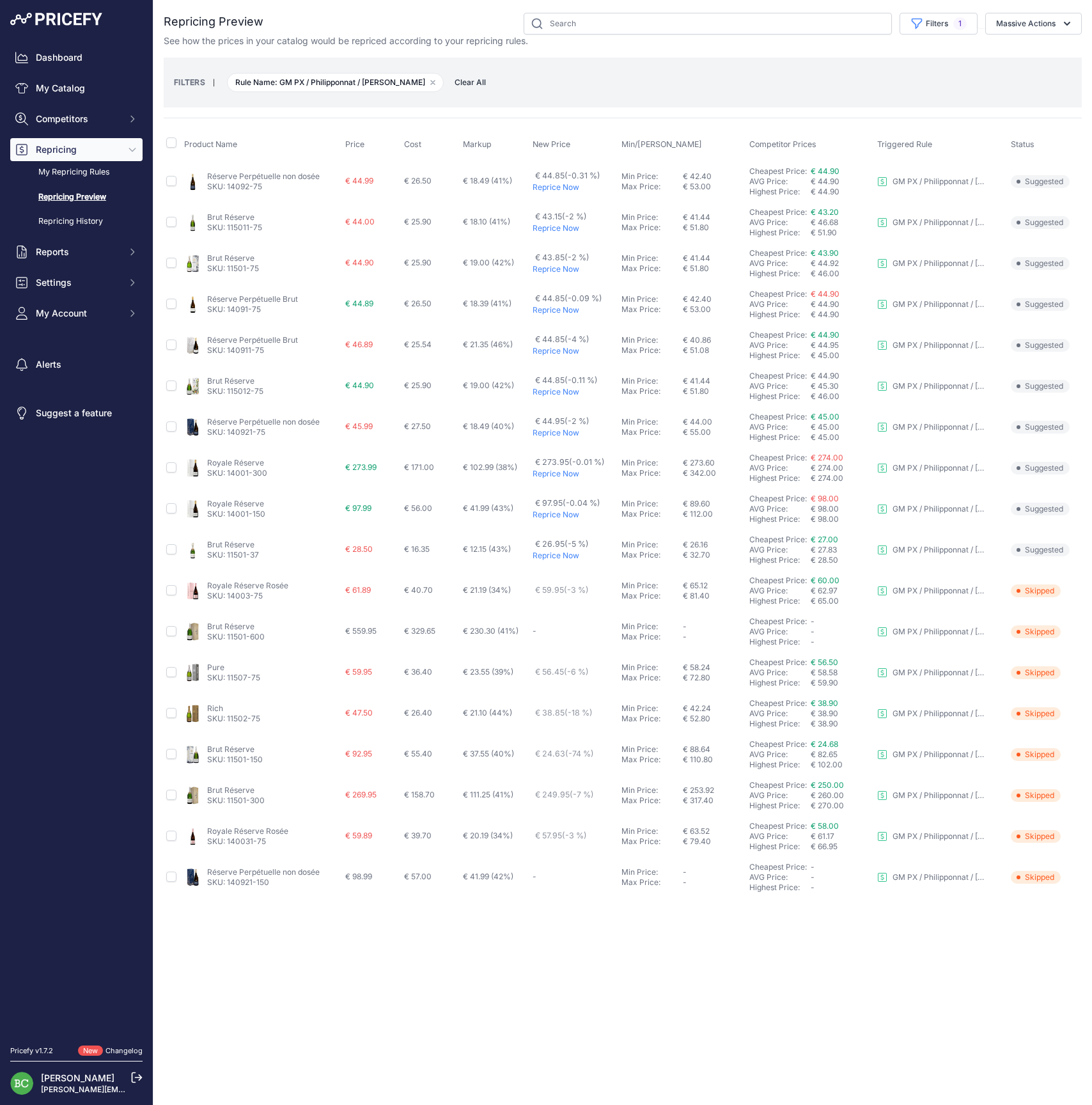
click at [233, 215] on link "Brut Réserve" at bounding box center [230, 217] width 47 height 9
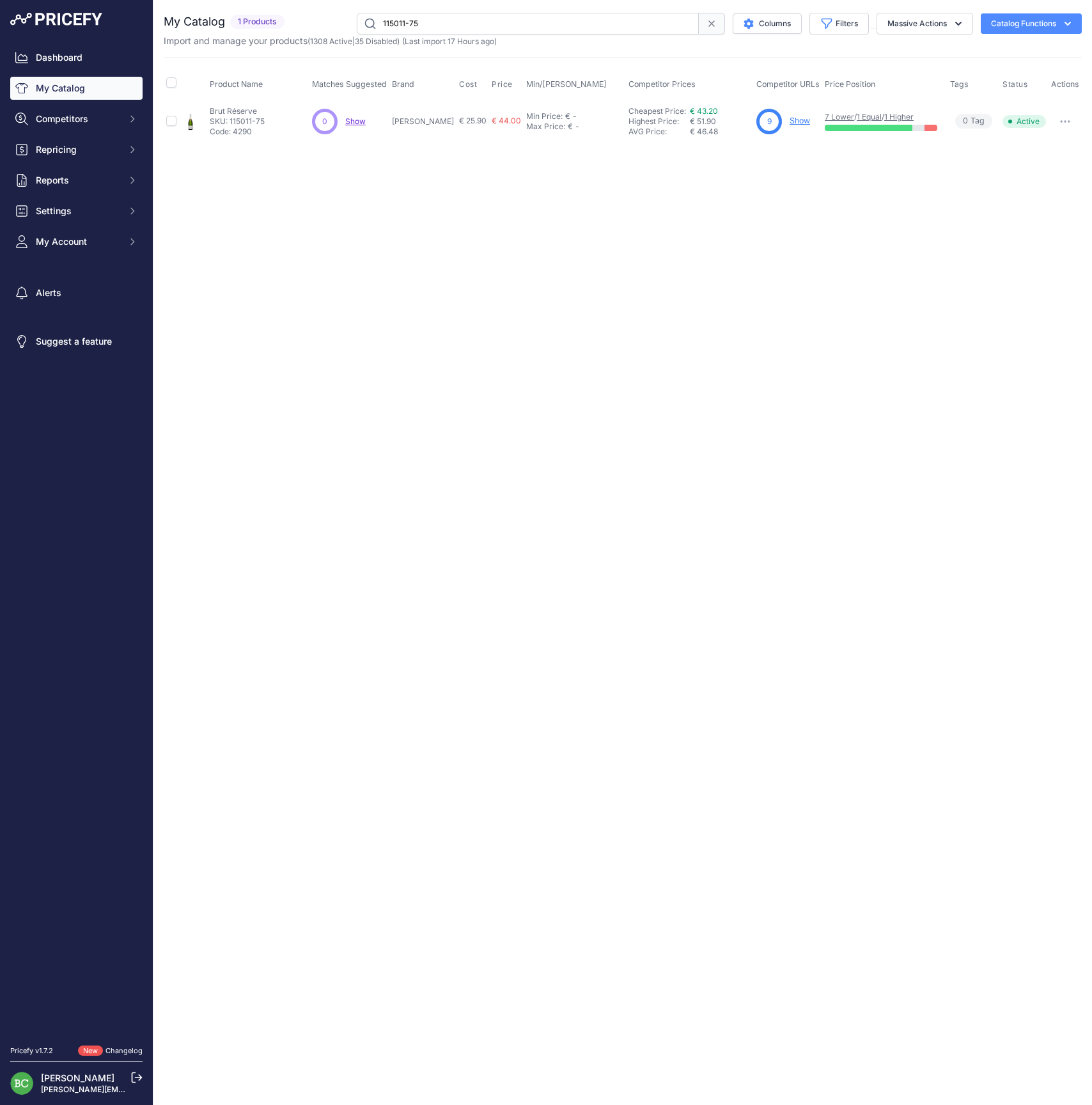
click at [801, 121] on link "Show" at bounding box center [800, 121] width 20 height 9
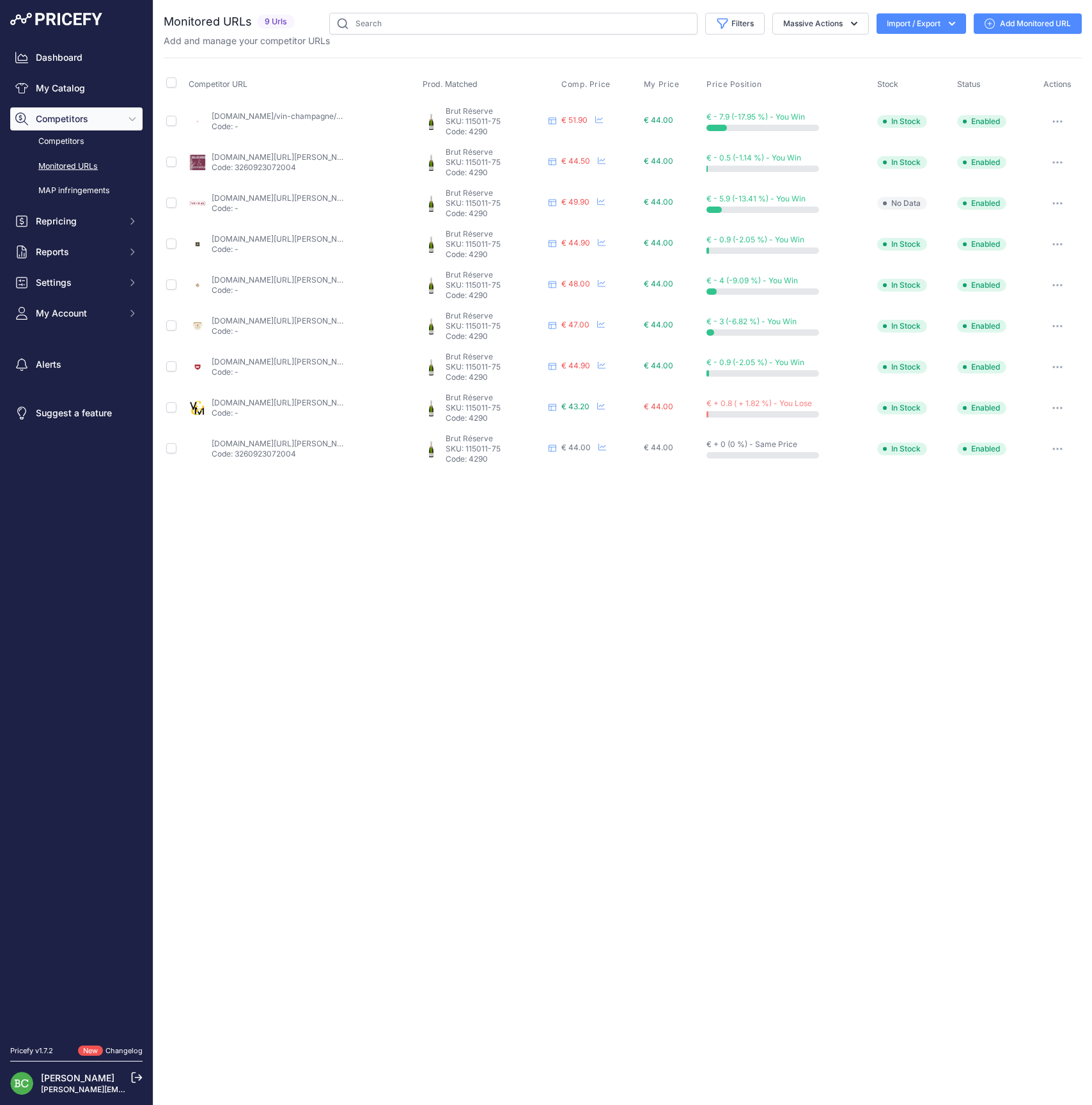
click at [1060, 406] on icon "button" at bounding box center [1057, 407] width 10 height 3
click at [980, 517] on button "Disable" at bounding box center [1015, 517] width 131 height 20
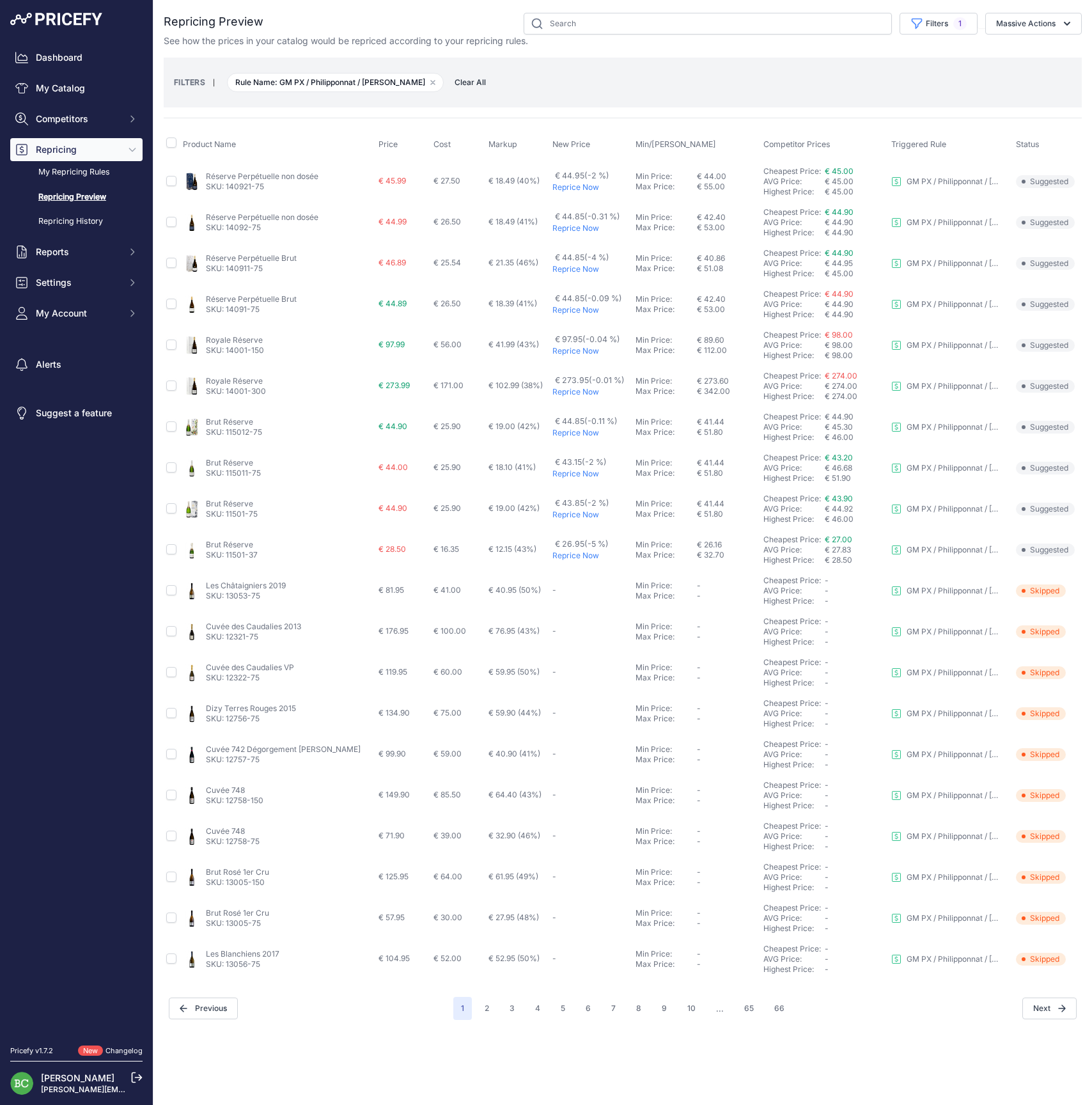
click at [225, 501] on link "Brut Réserve" at bounding box center [229, 503] width 47 height 9
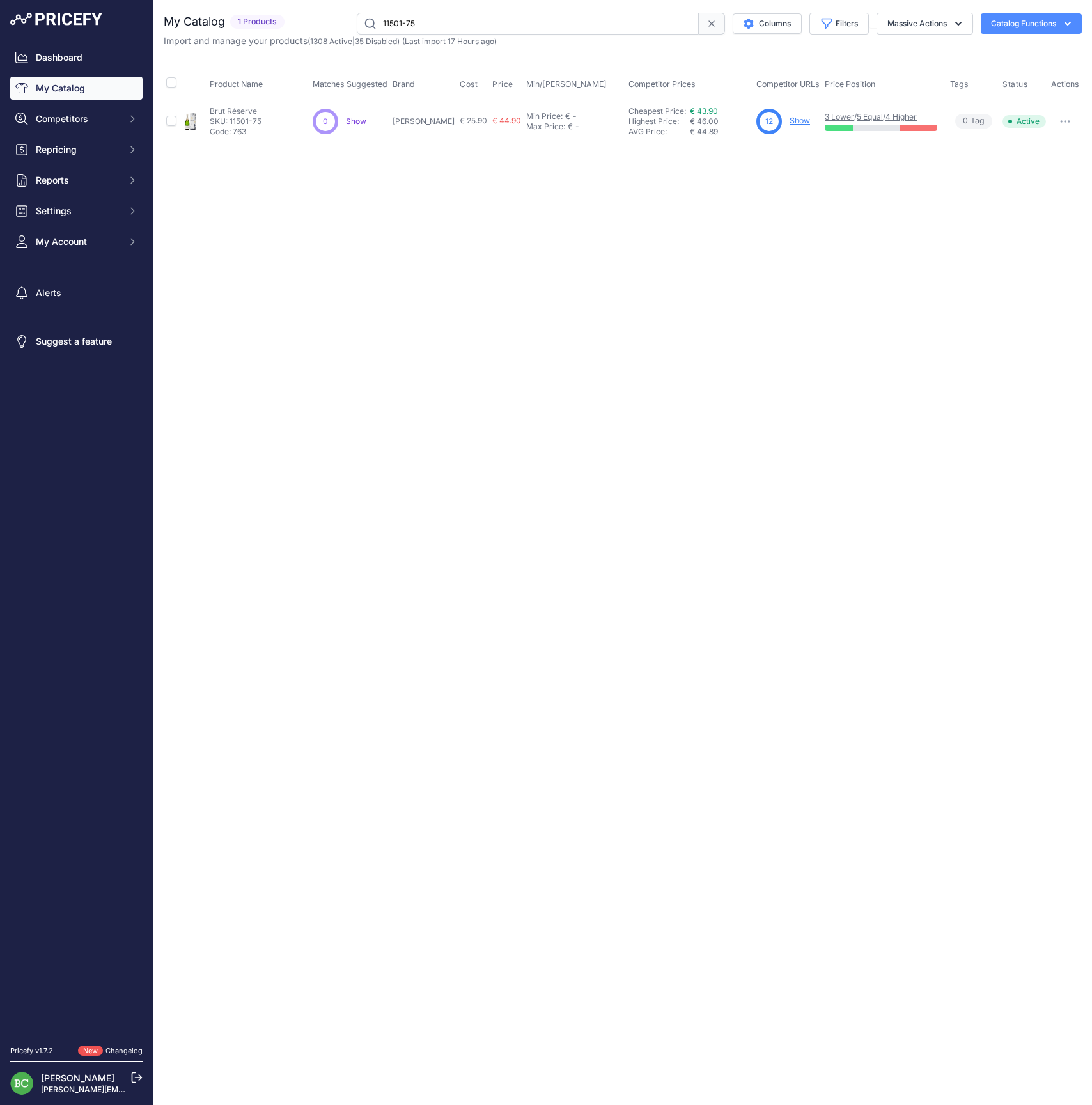
click at [801, 116] on link "Show" at bounding box center [800, 121] width 20 height 9
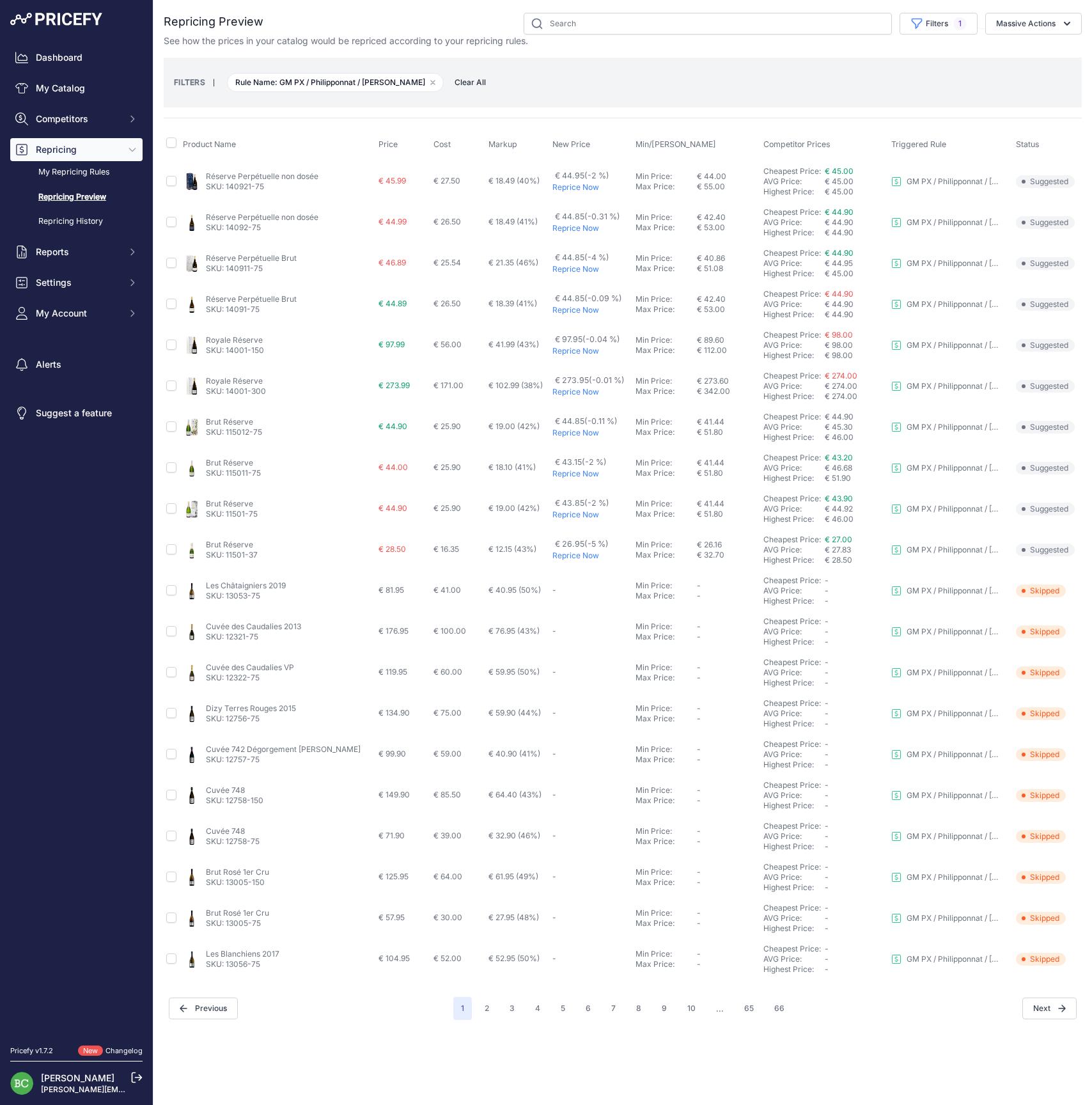
click at [233, 502] on link "Brut Réserve" at bounding box center [229, 503] width 47 height 9
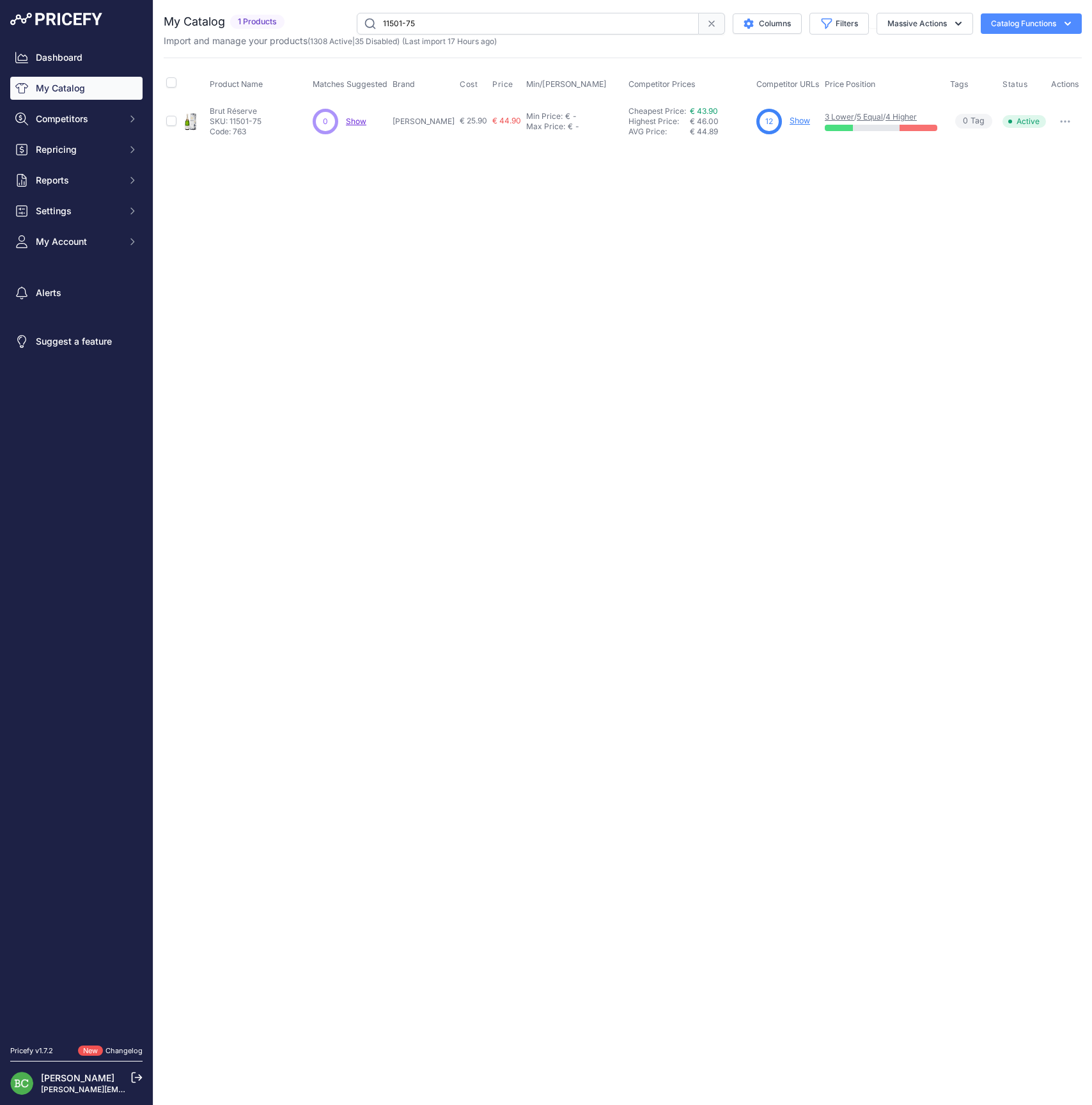
click at [799, 120] on link "Show" at bounding box center [800, 121] width 20 height 9
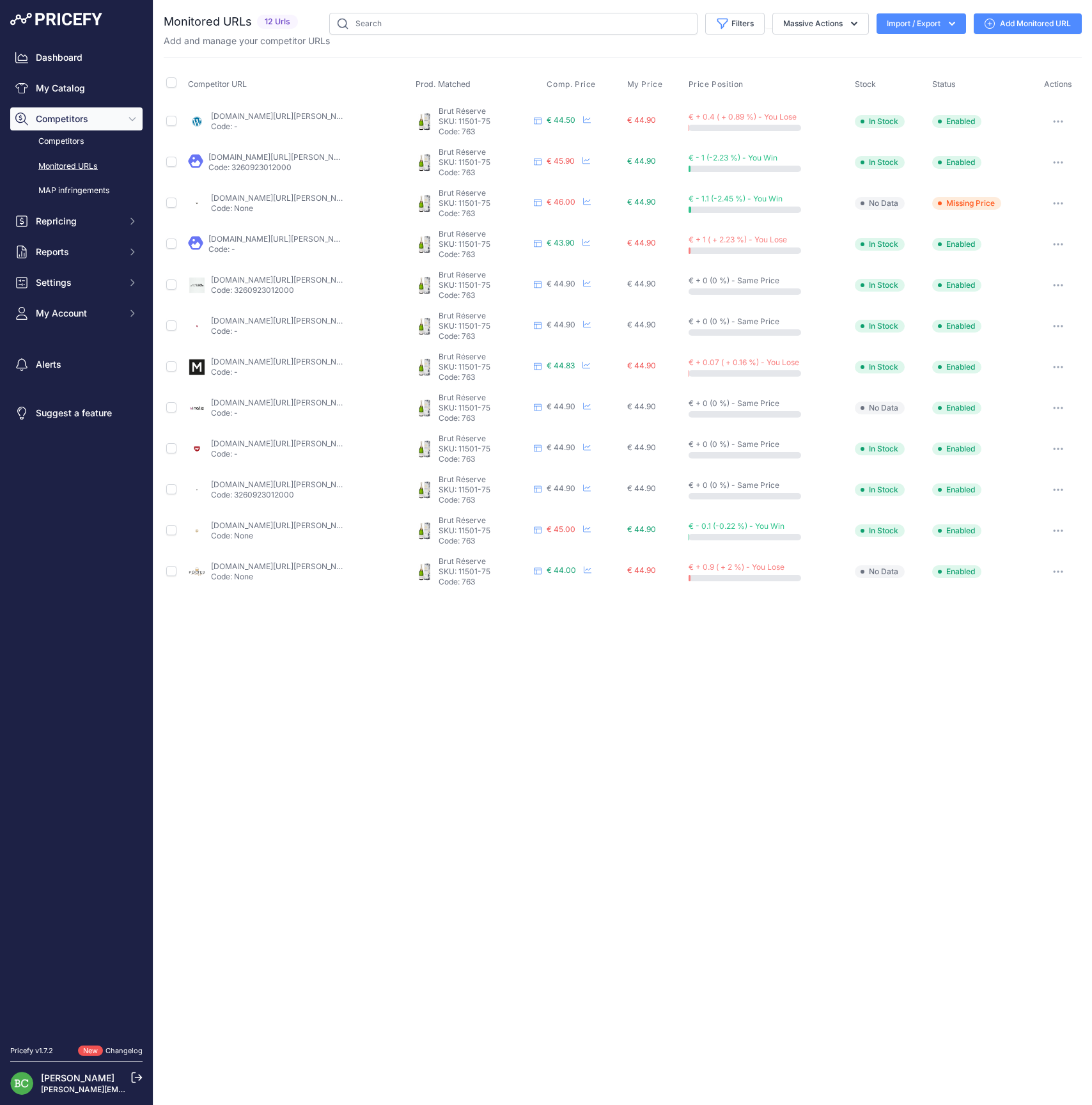
click at [1059, 243] on icon "button" at bounding box center [1058, 244] width 10 height 3
click at [992, 349] on button "Disable" at bounding box center [1015, 353] width 131 height 20
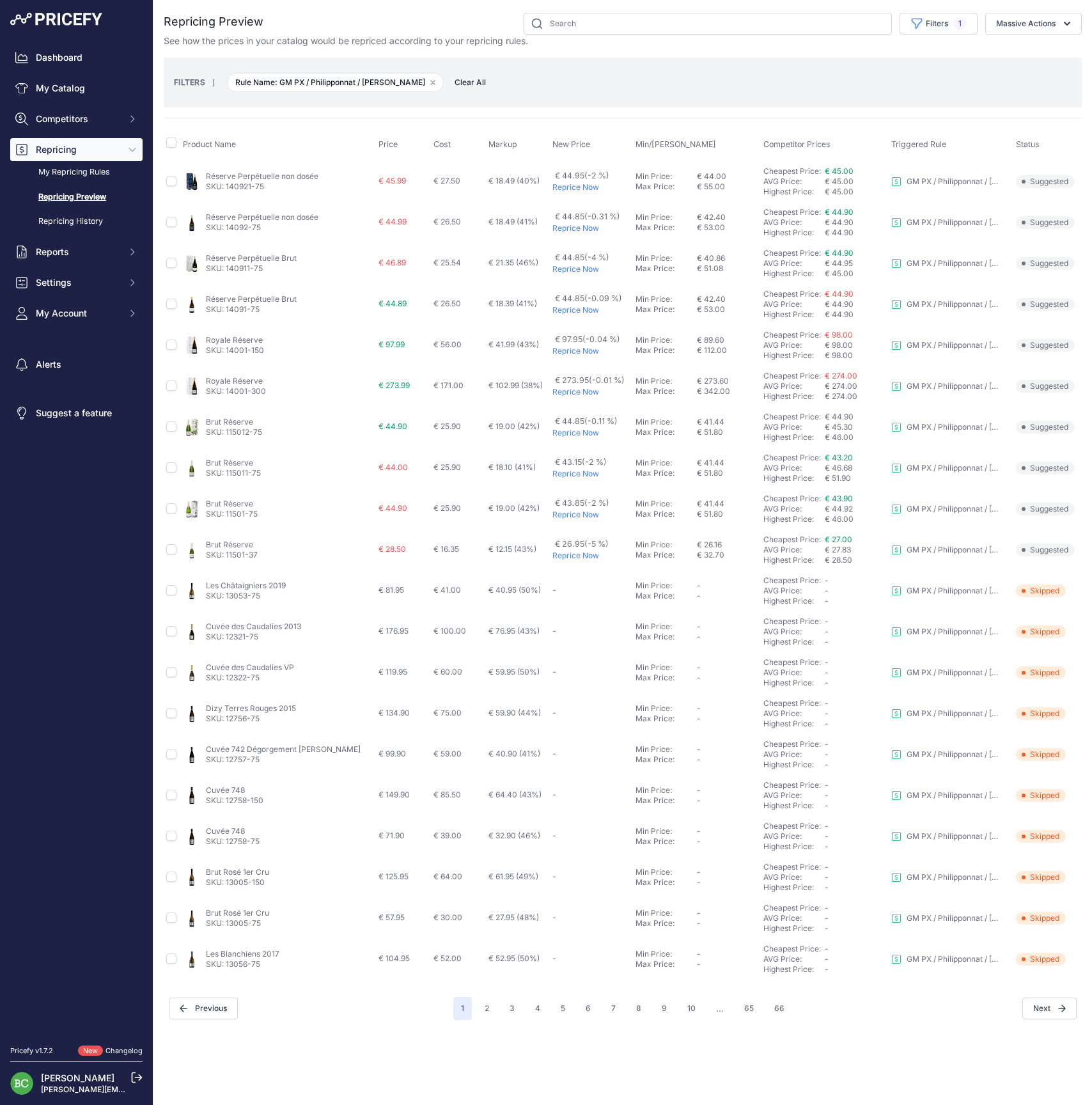
click at [233, 543] on link "Brut Réserve" at bounding box center [229, 545] width 47 height 9
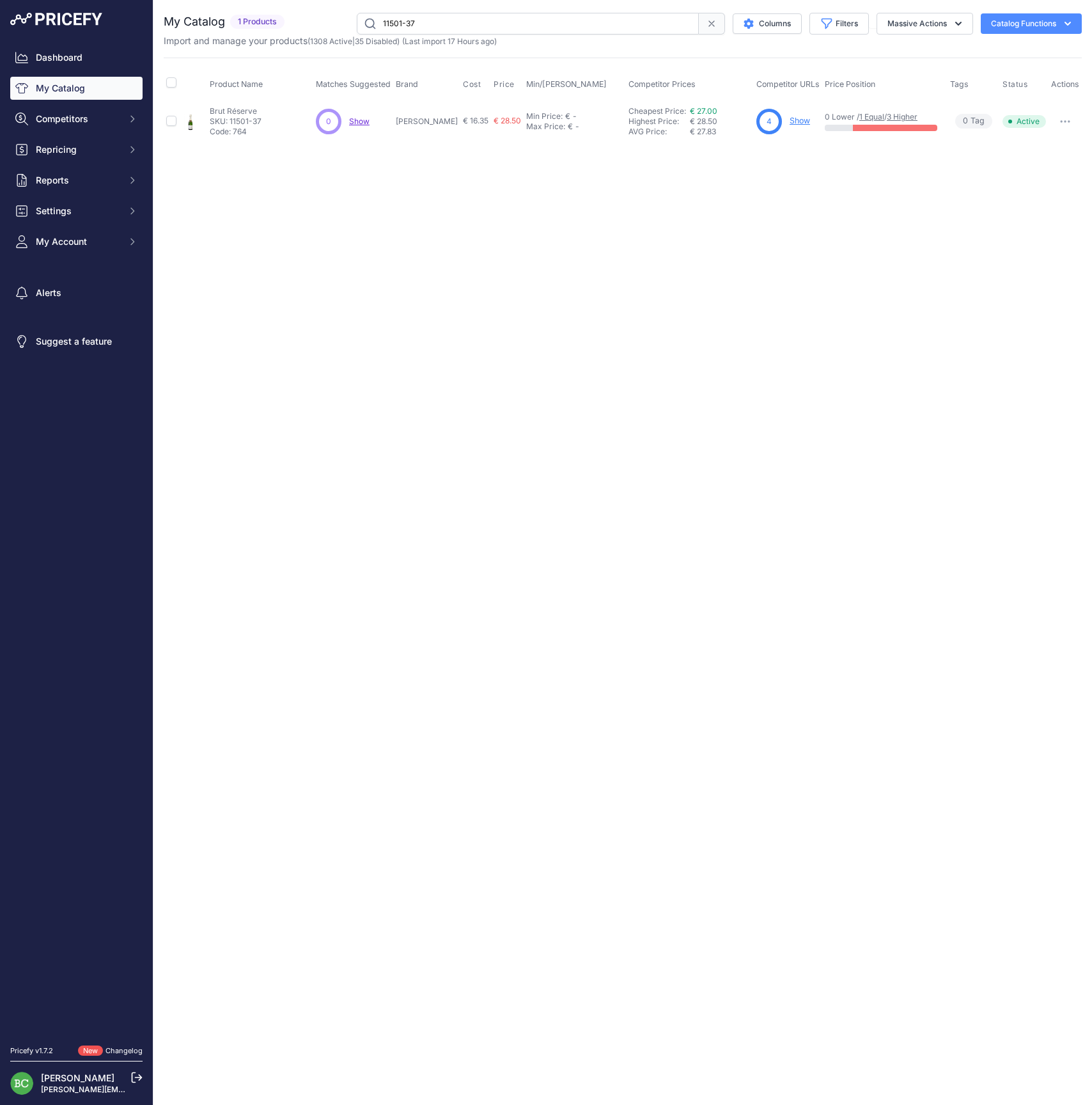
click at [797, 118] on link "Show" at bounding box center [800, 121] width 20 height 9
drag, startPoint x: 76, startPoint y: 157, endPoint x: 79, endPoint y: 165, distance: 8.5
click at [76, 157] on button "Repricing" at bounding box center [76, 149] width 133 height 23
click at [79, 183] on link "My Repricing Rules" at bounding box center [76, 172] width 133 height 22
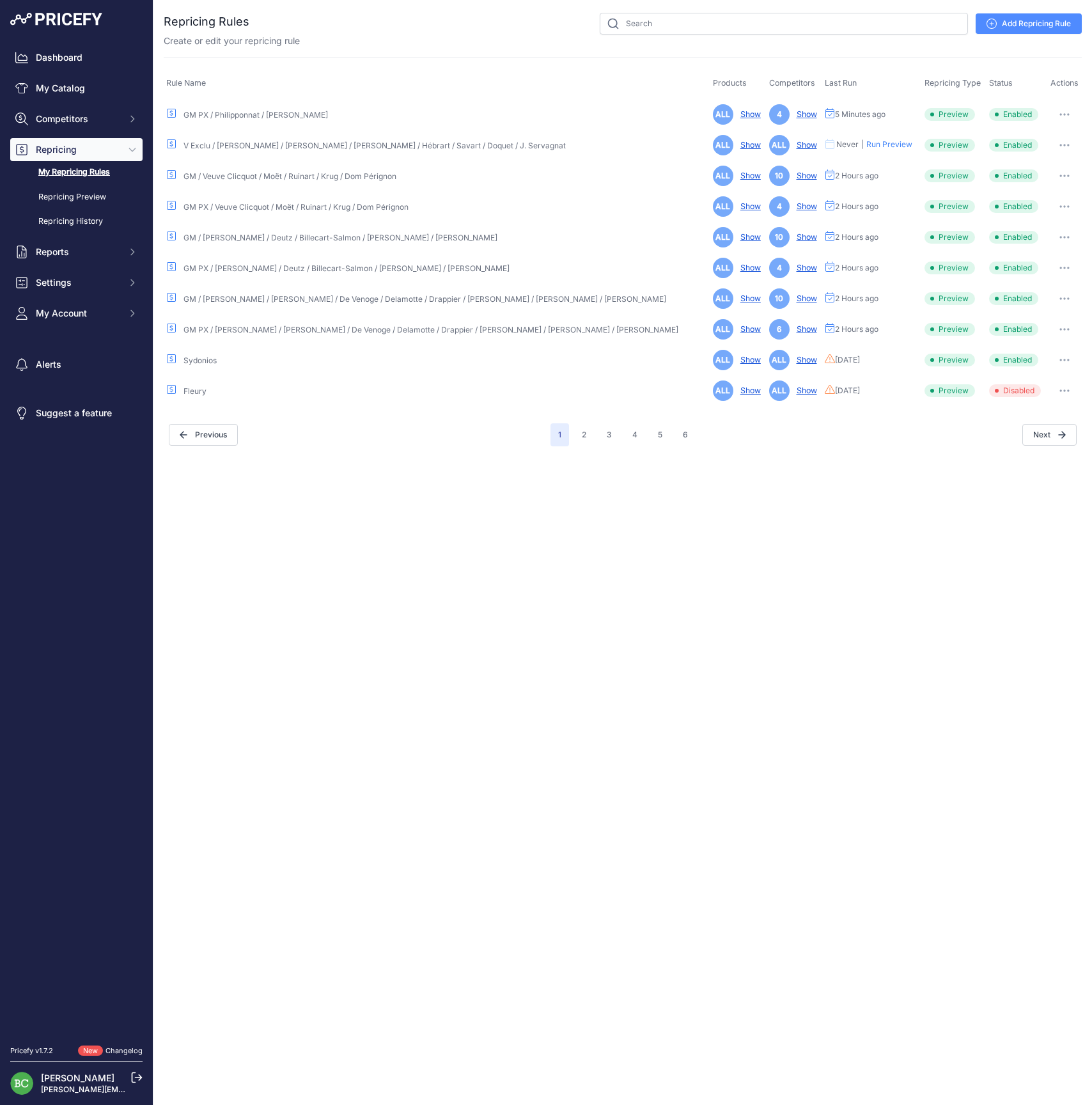
click at [1060, 174] on icon "button" at bounding box center [1064, 175] width 10 height 3
click at [1027, 202] on link "Edit" at bounding box center [1039, 203] width 82 height 20
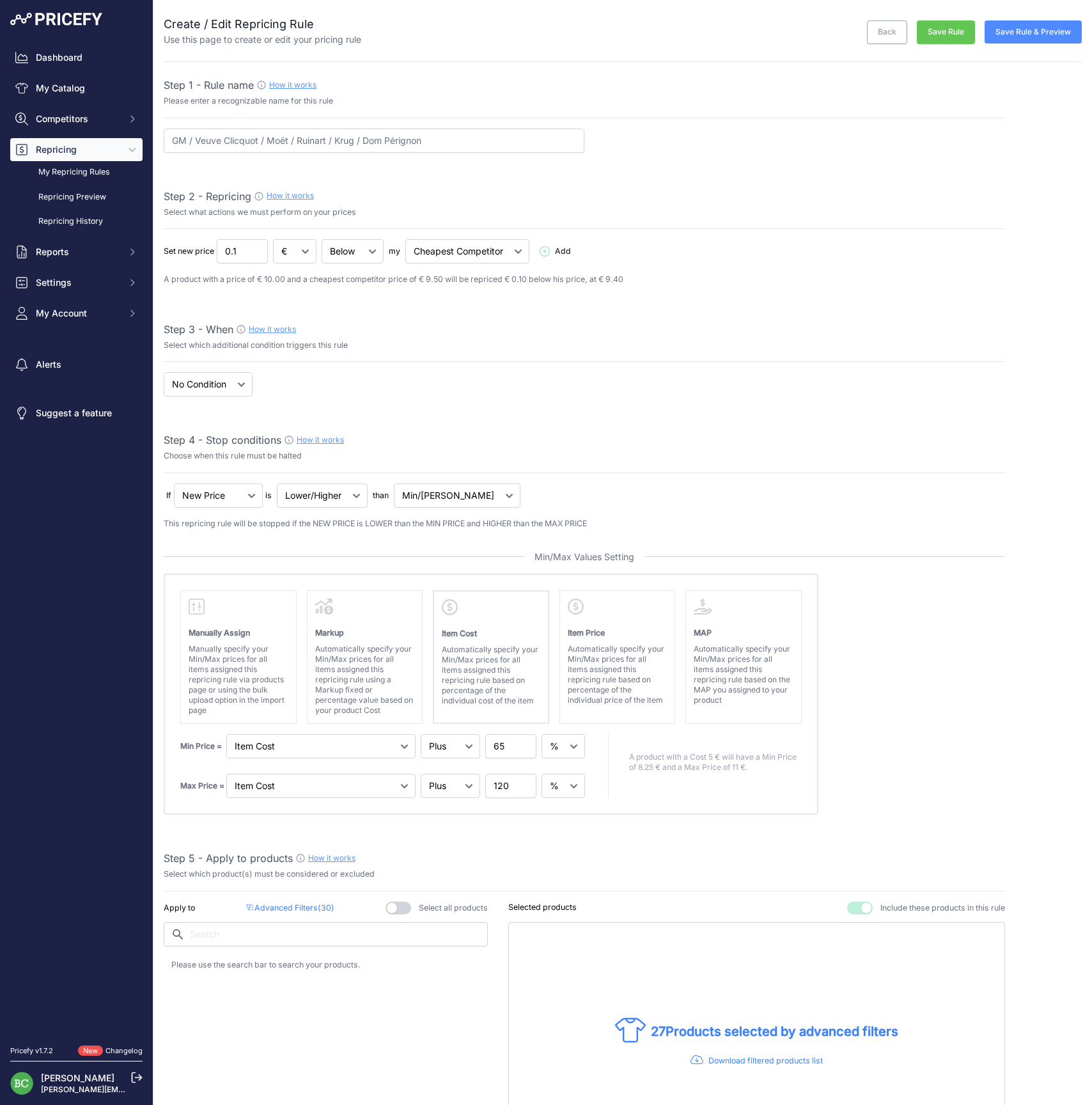
select select "percentage"
select select "7"
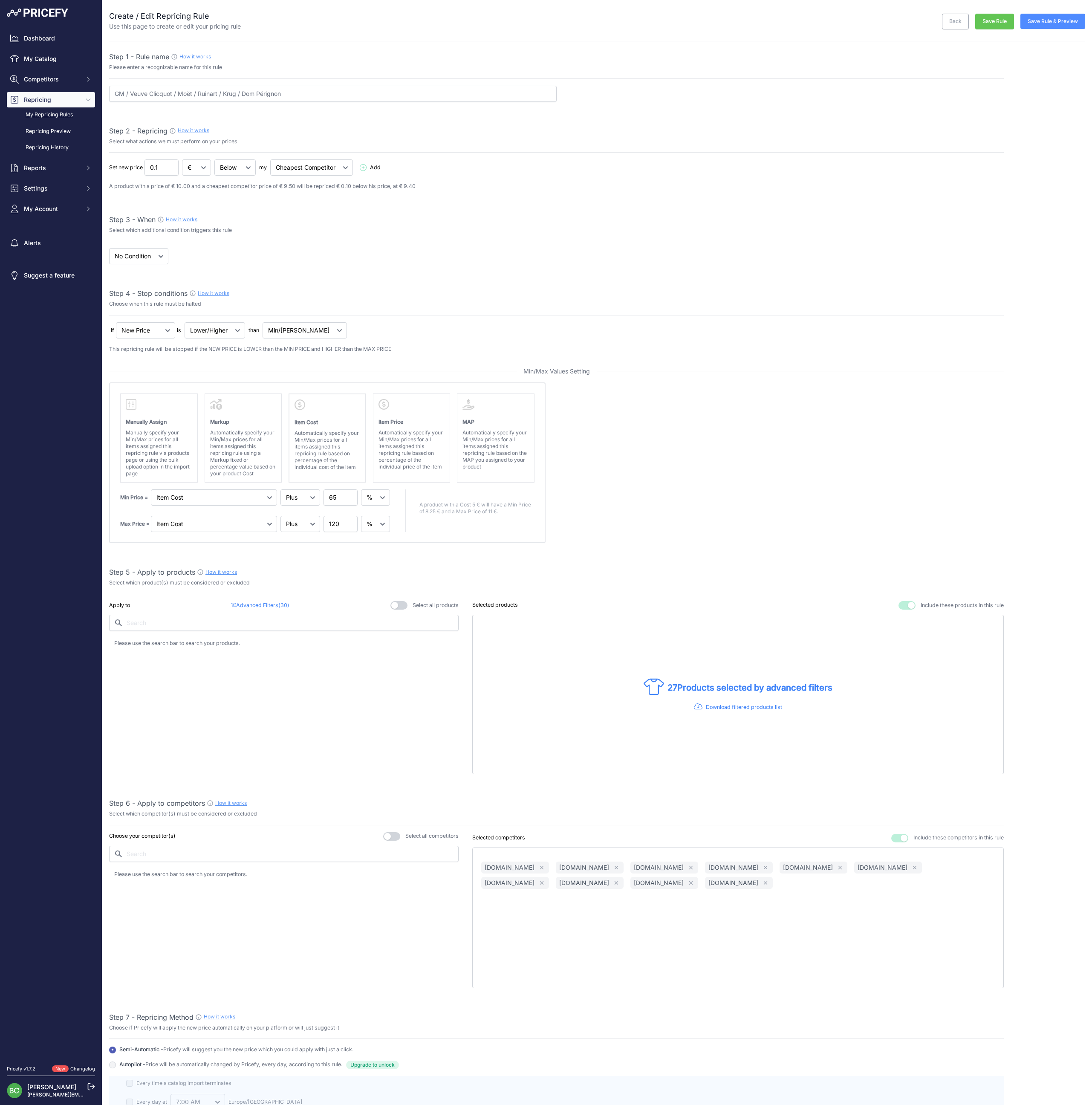
drag, startPoint x: 719, startPoint y: 187, endPoint x: 62, endPoint y: 160, distance: 657.6
click at [61, 122] on link "My Repricing Rules" at bounding box center [51, 115] width 88 height 15
click at [68, 122] on link "My Repricing Rules" at bounding box center [51, 115] width 88 height 15
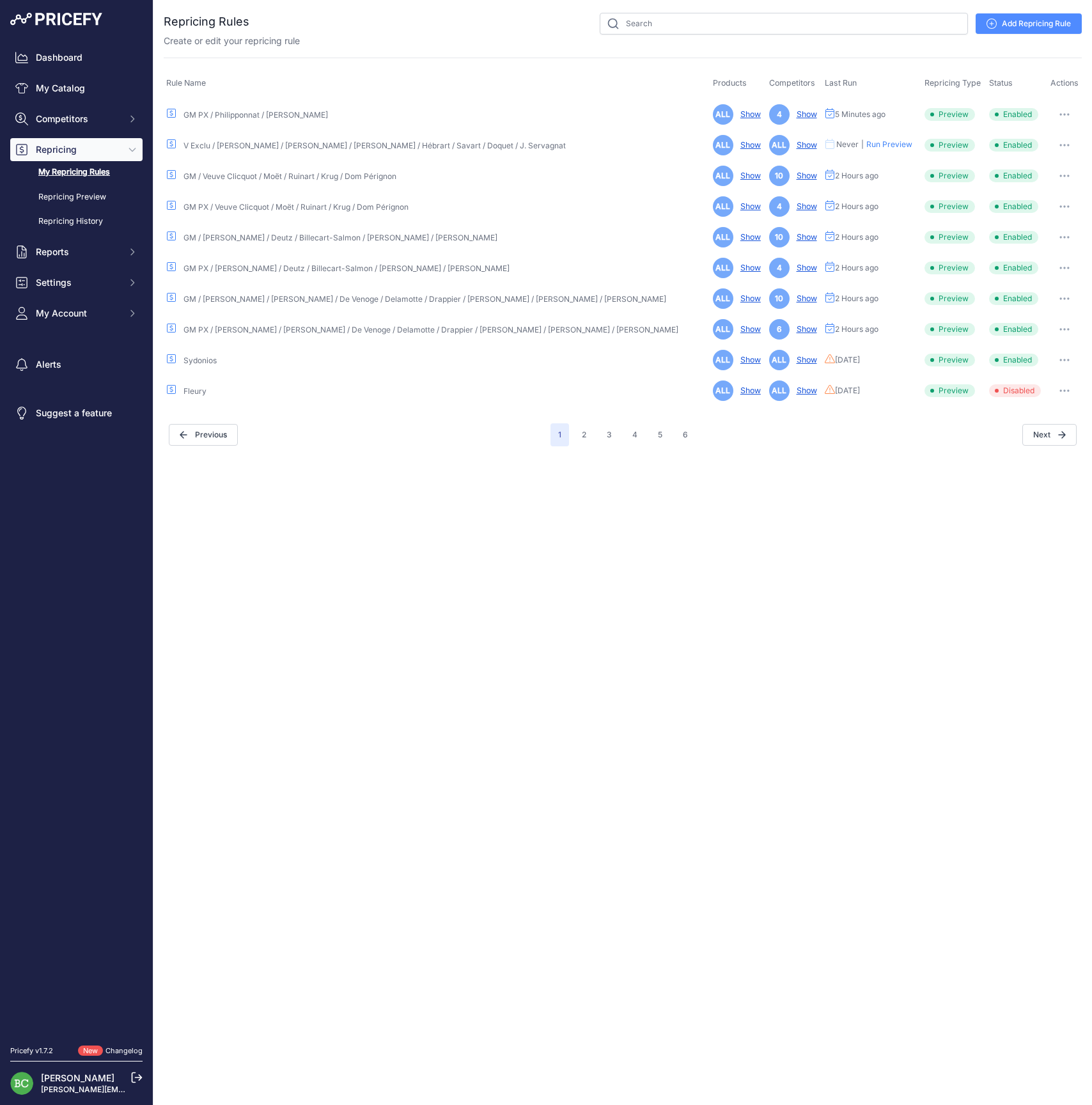
click at [1035, 21] on link "Add Repricing Rule" at bounding box center [1028, 24] width 106 height 20
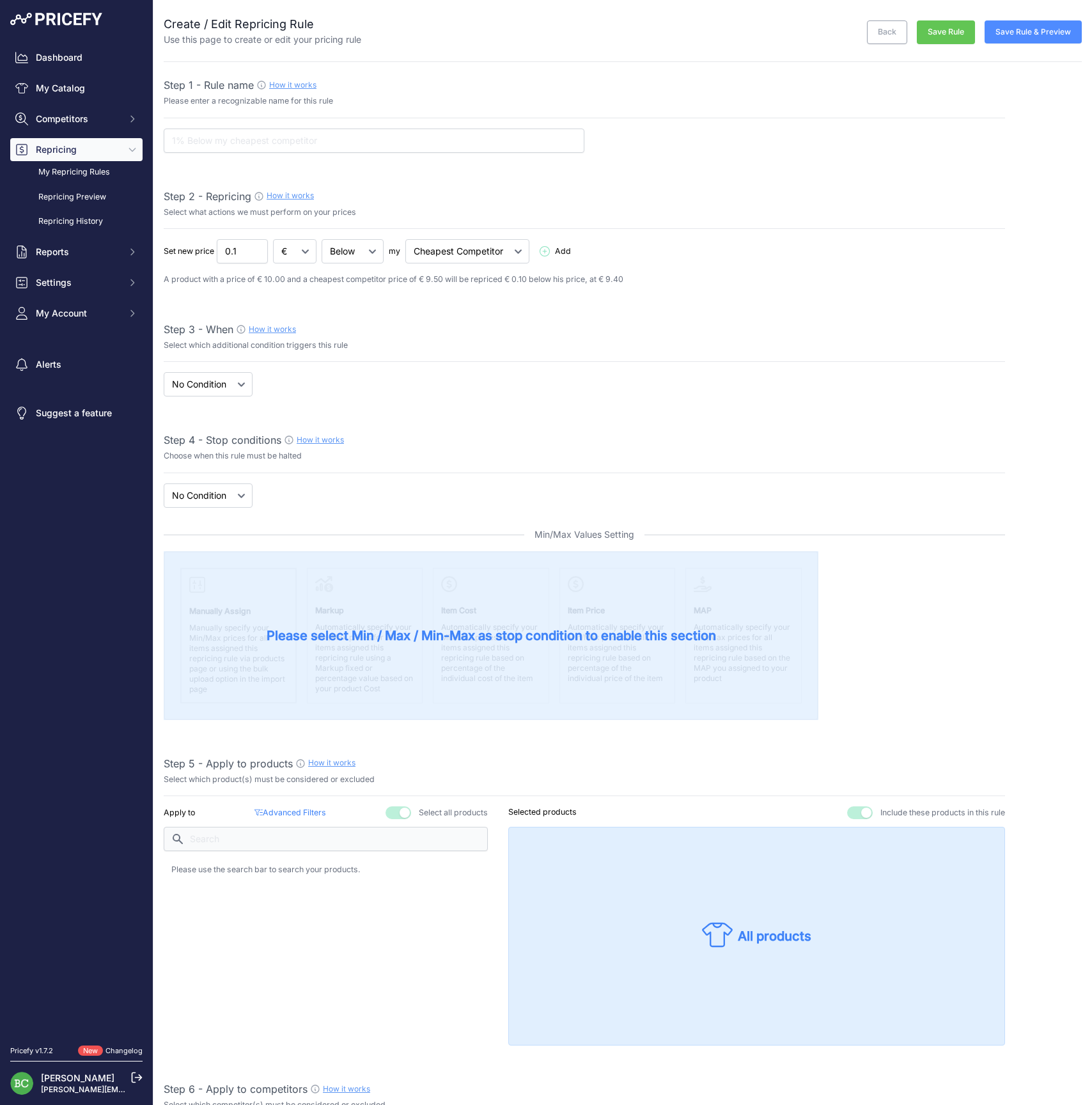
select select "7"
click at [254, 132] on input "text" at bounding box center [374, 140] width 421 height 24
type input "M"
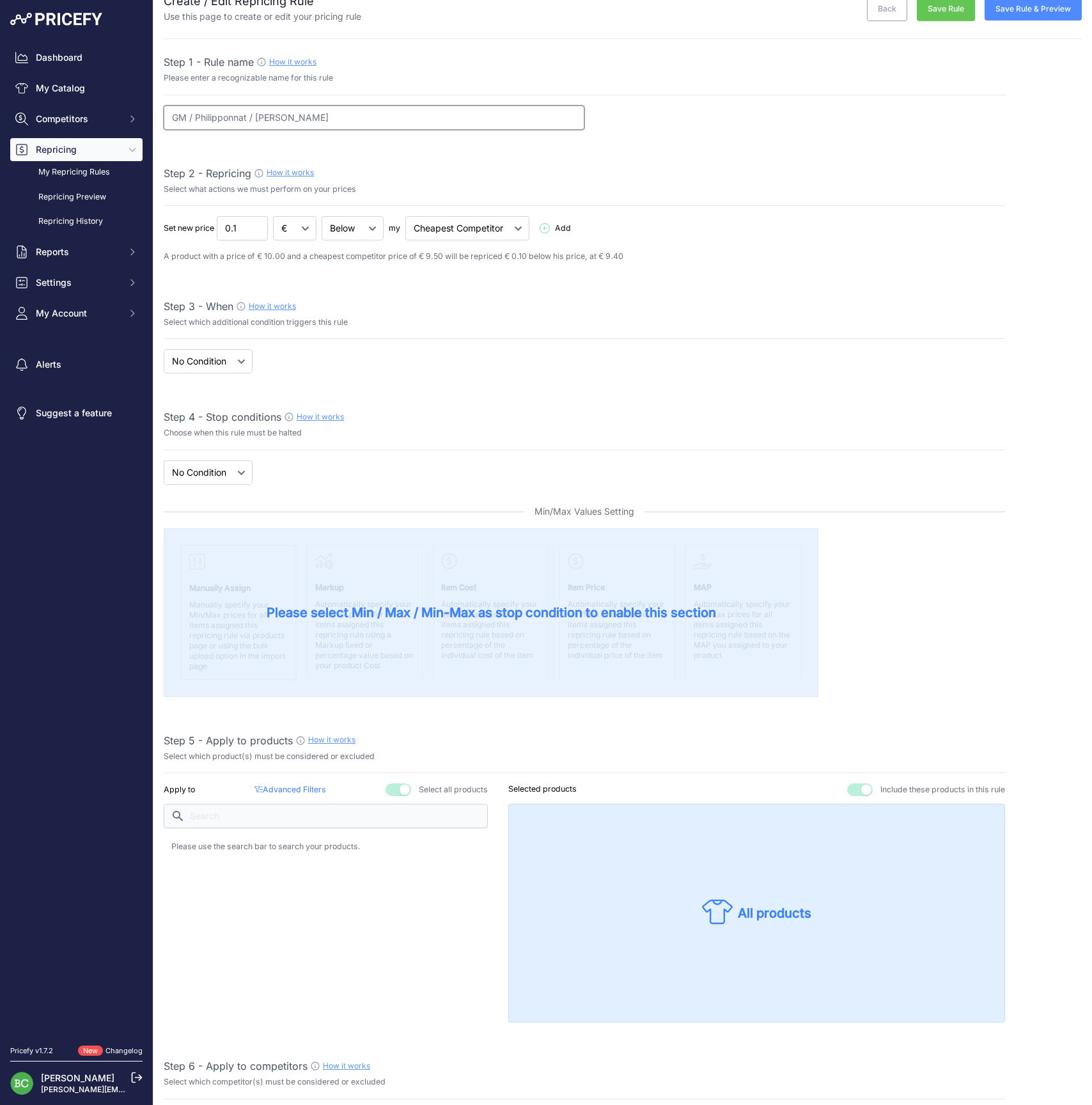
scroll to position [26, 0]
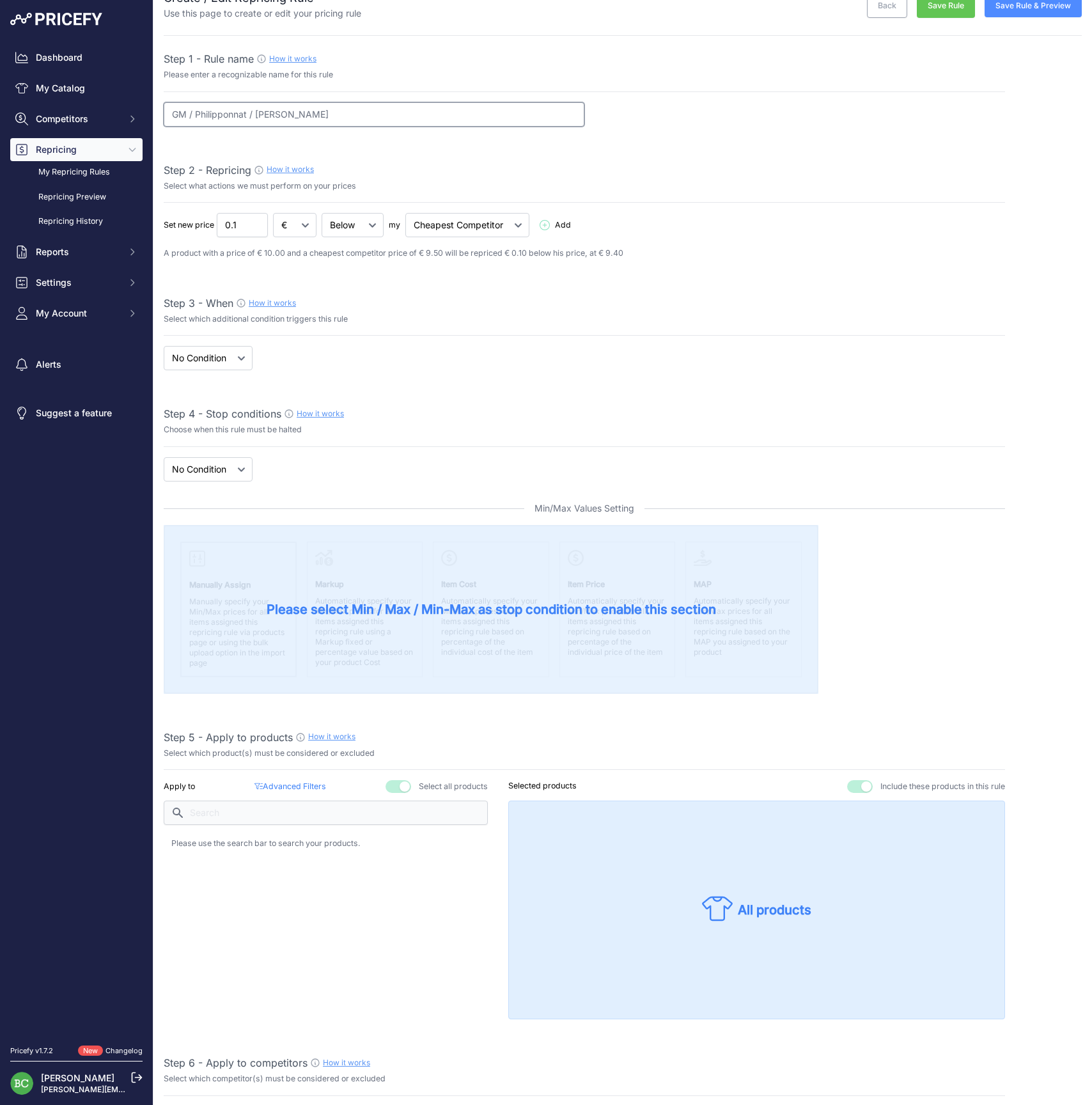
type input "GM / Philipponnat / [PERSON_NAME]"
select select "price"
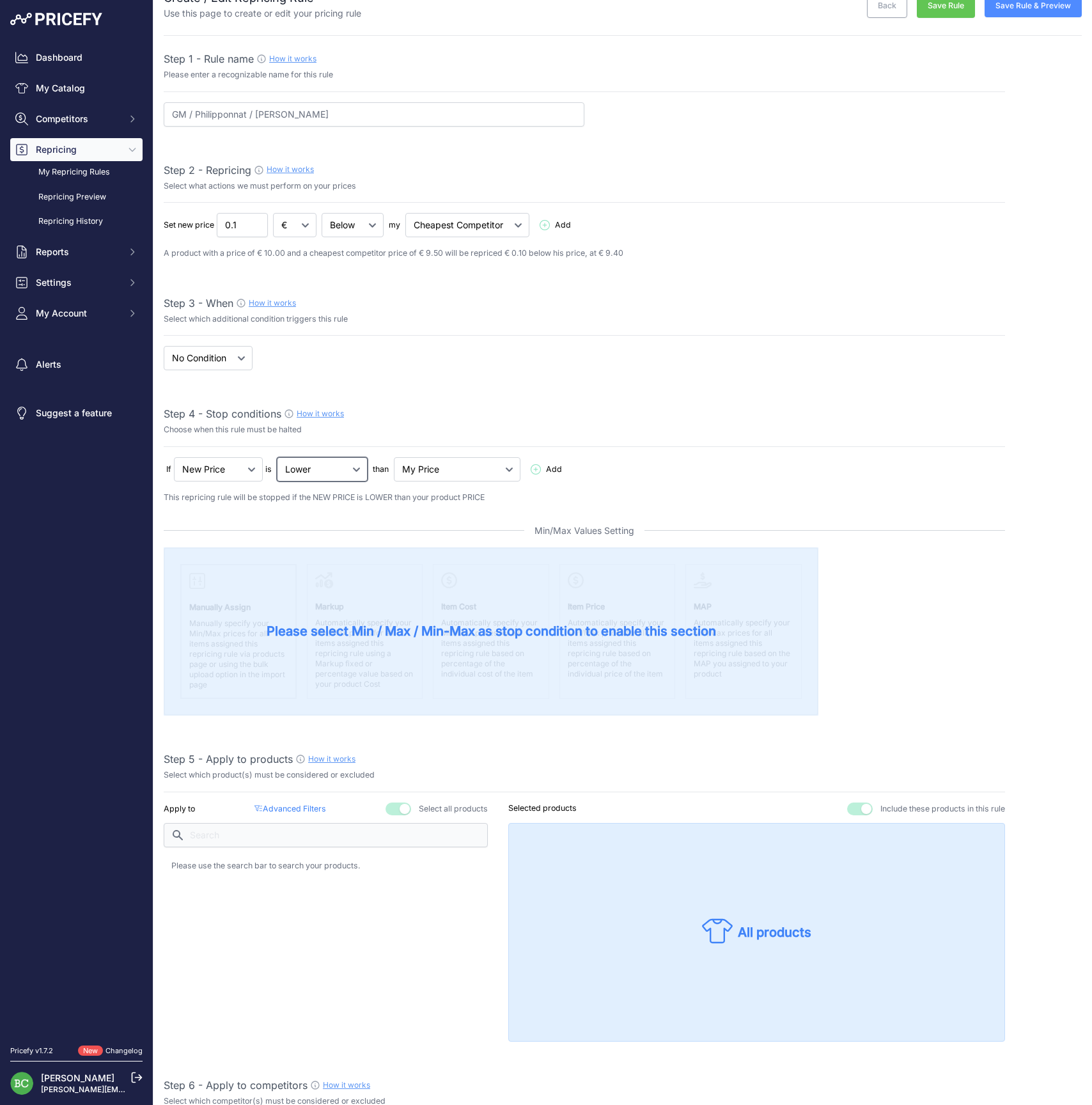
select select "not_lower_and_higher"
select select "min_max_price"
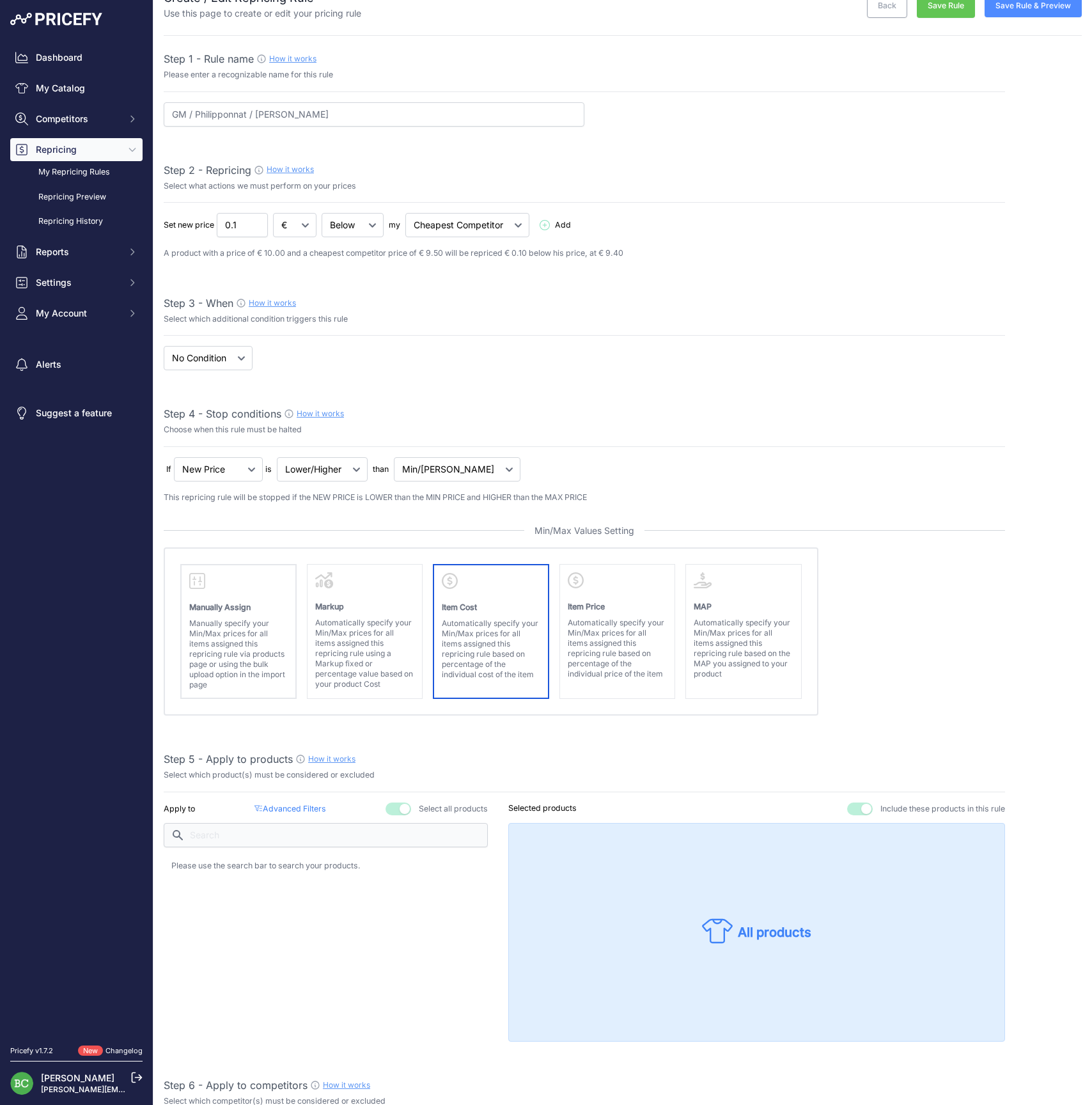
click at [499, 646] on p "Automatically specify your Min/Max prices for all items assigned this repricing…" at bounding box center [491, 649] width 99 height 62
select select "cost"
select select "above"
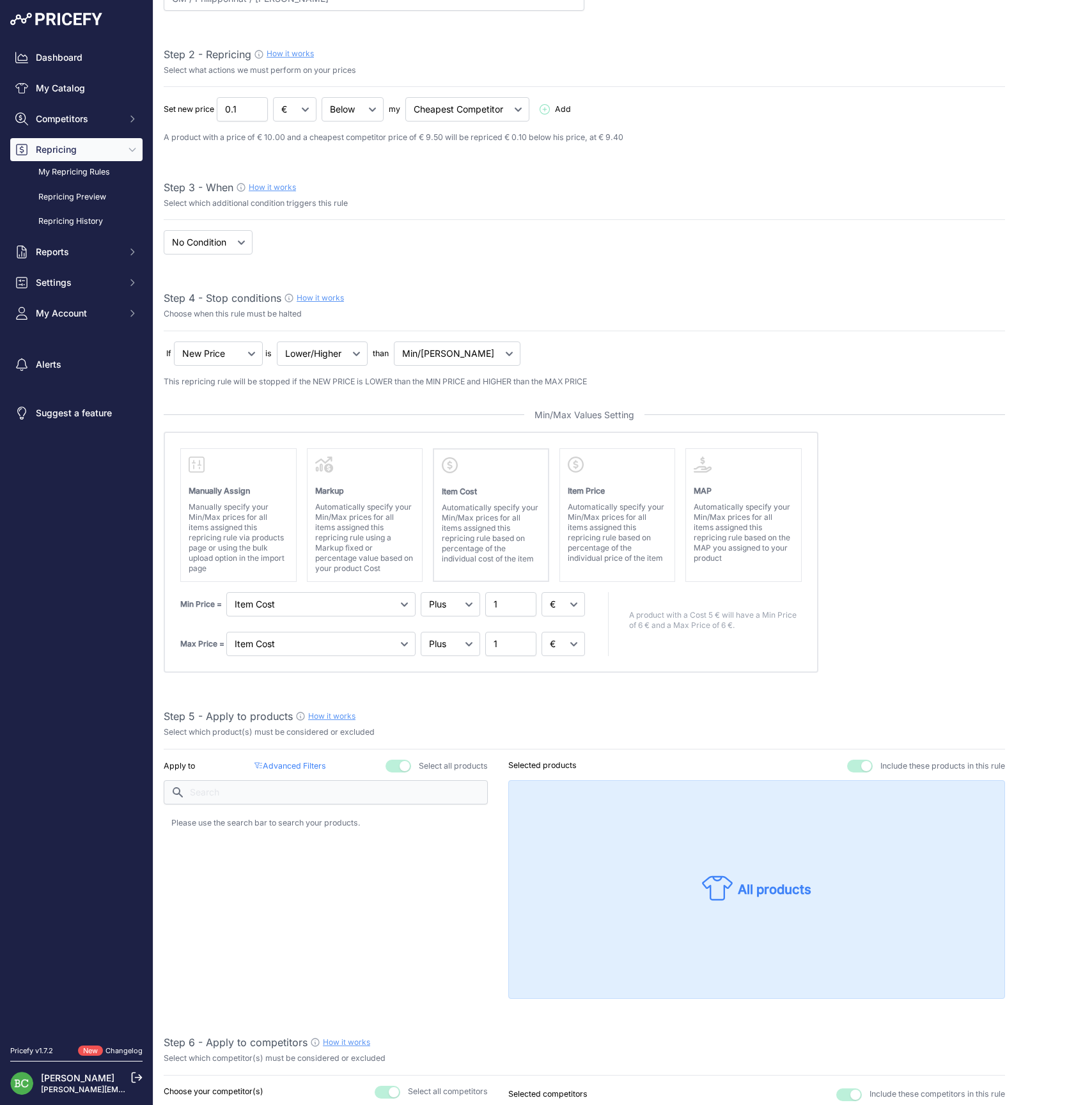
scroll to position [147, 0]
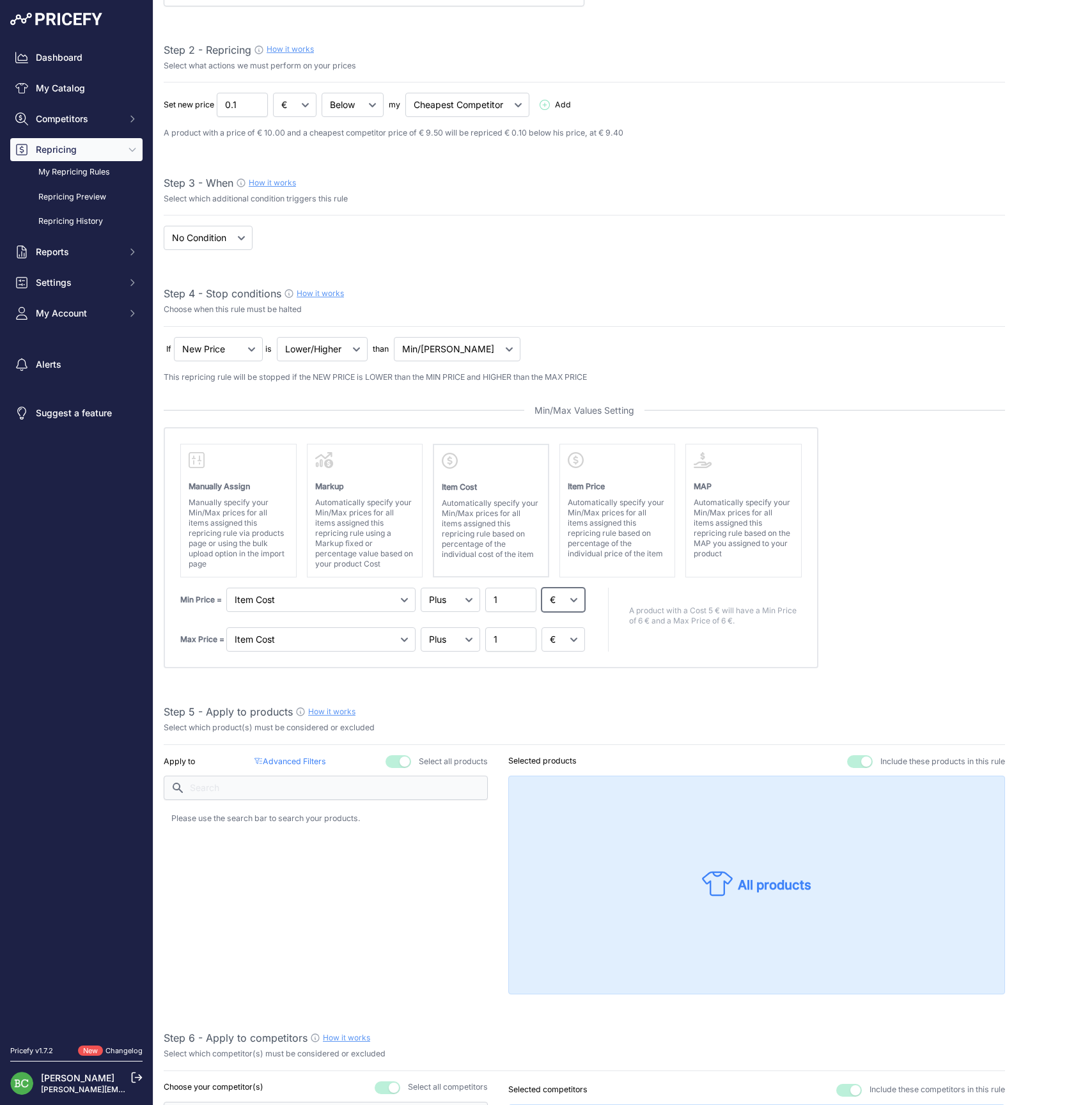
select select "percentage"
drag, startPoint x: 559, startPoint y: 596, endPoint x: 565, endPoint y: 641, distance: 45.4
click at [567, 640] on div "Min Price = Markup Item Cost 1 Max Price = 1" at bounding box center [384, 619] width 407 height 64
select select "percentage"
drag, startPoint x: 502, startPoint y: 599, endPoint x: 448, endPoint y: 594, distance: 54.2
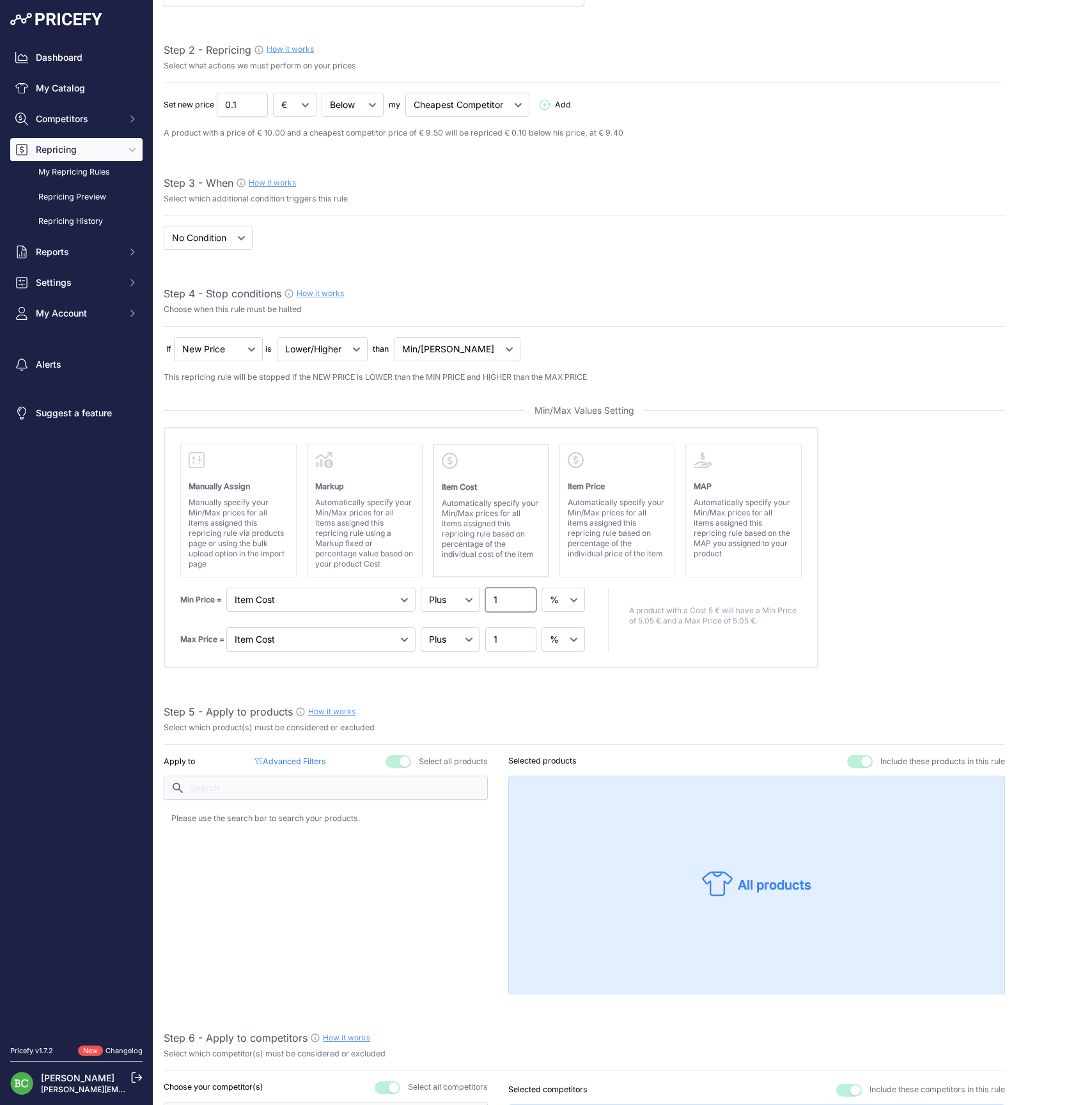
click at [448, 594] on div "Min Price = Markup Item Cost Item Price 1" at bounding box center [384, 600] width 407 height 24
type input "65"
type input "120"
click at [948, 623] on absolute "Please select Min / Max / Min-Max as stop condition to enable this section Manu…" at bounding box center [584, 548] width 841 height 241
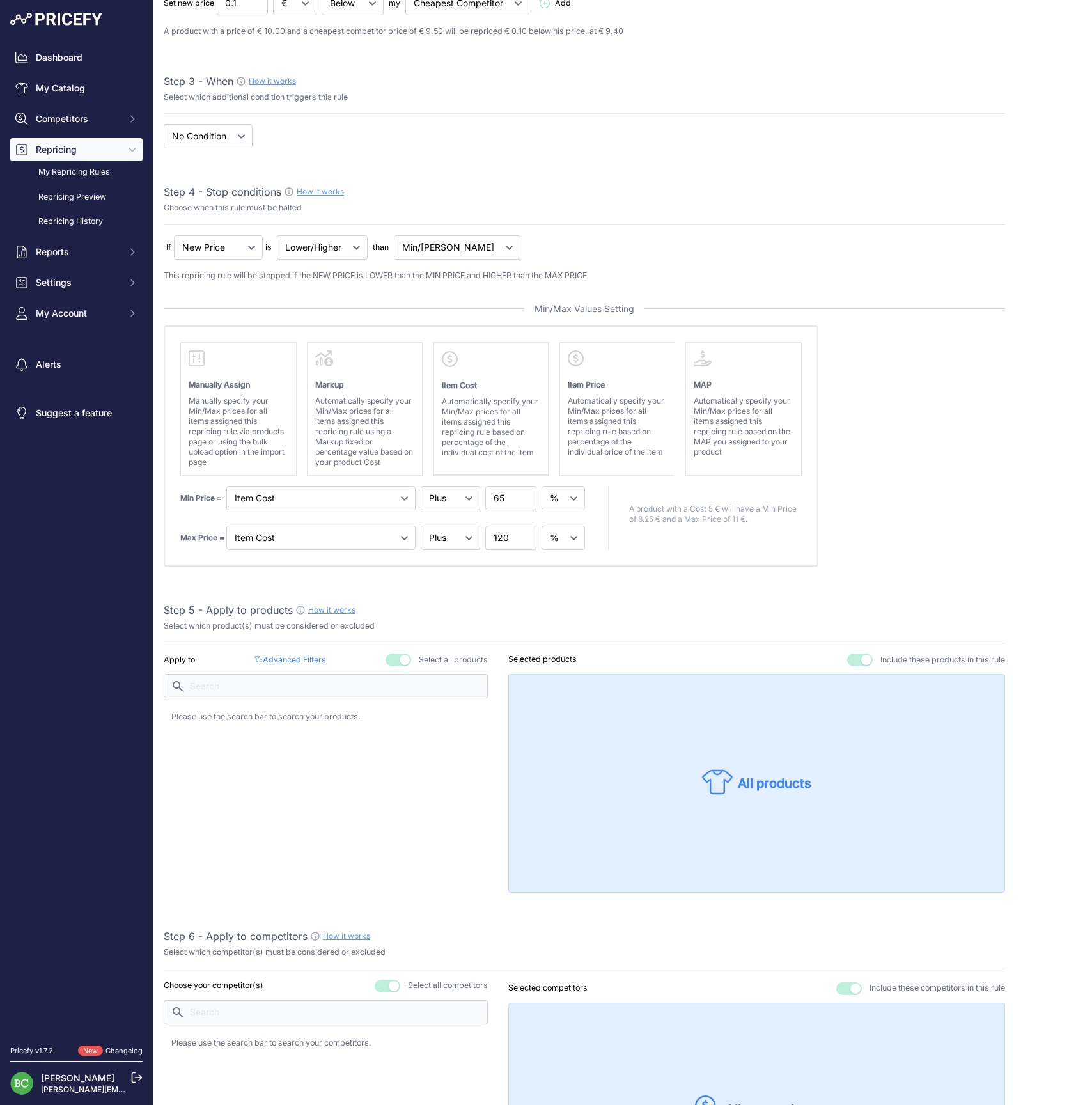
scroll to position [256, 0]
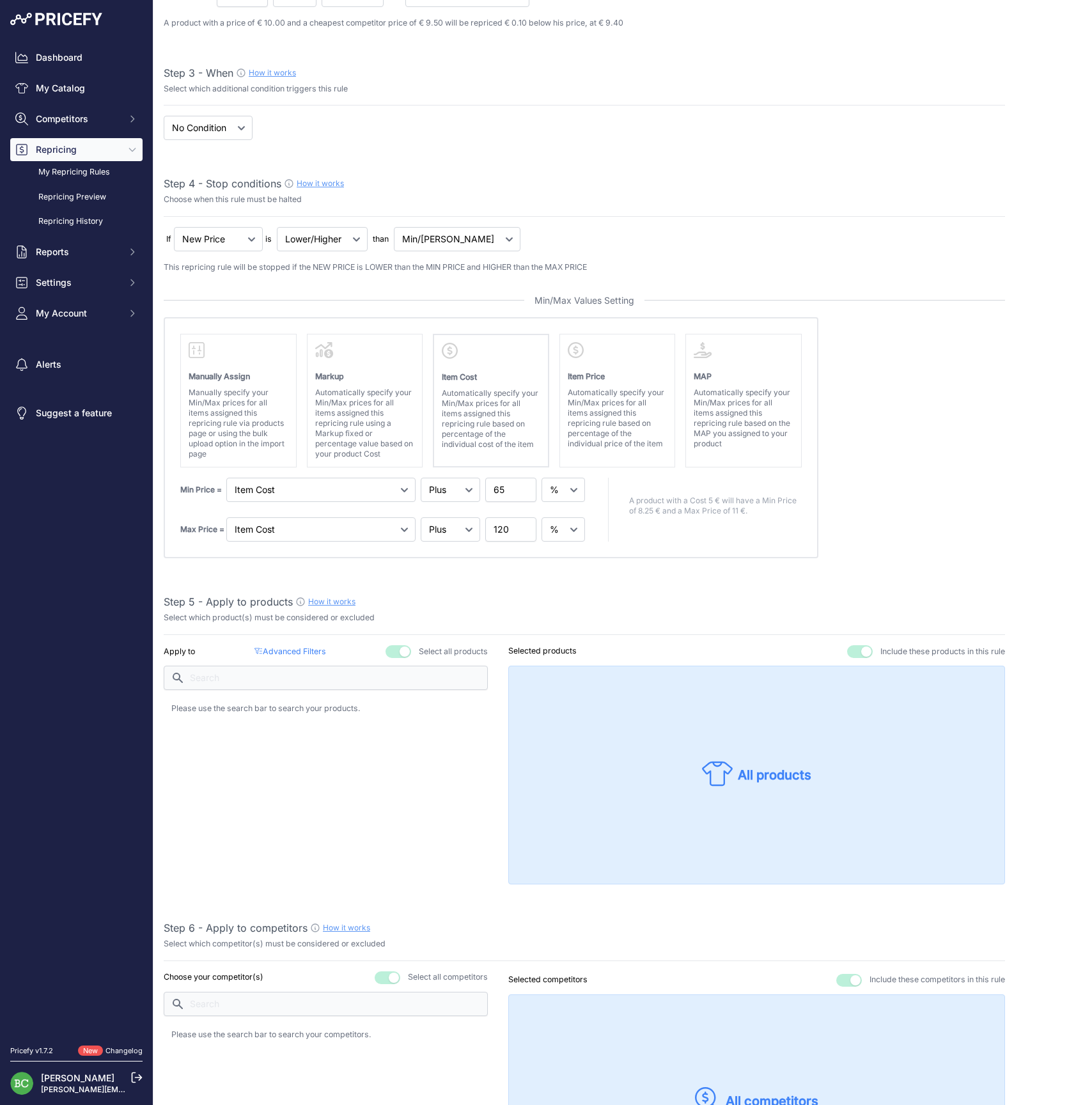
click at [392, 649] on button "button" at bounding box center [398, 652] width 26 height 13
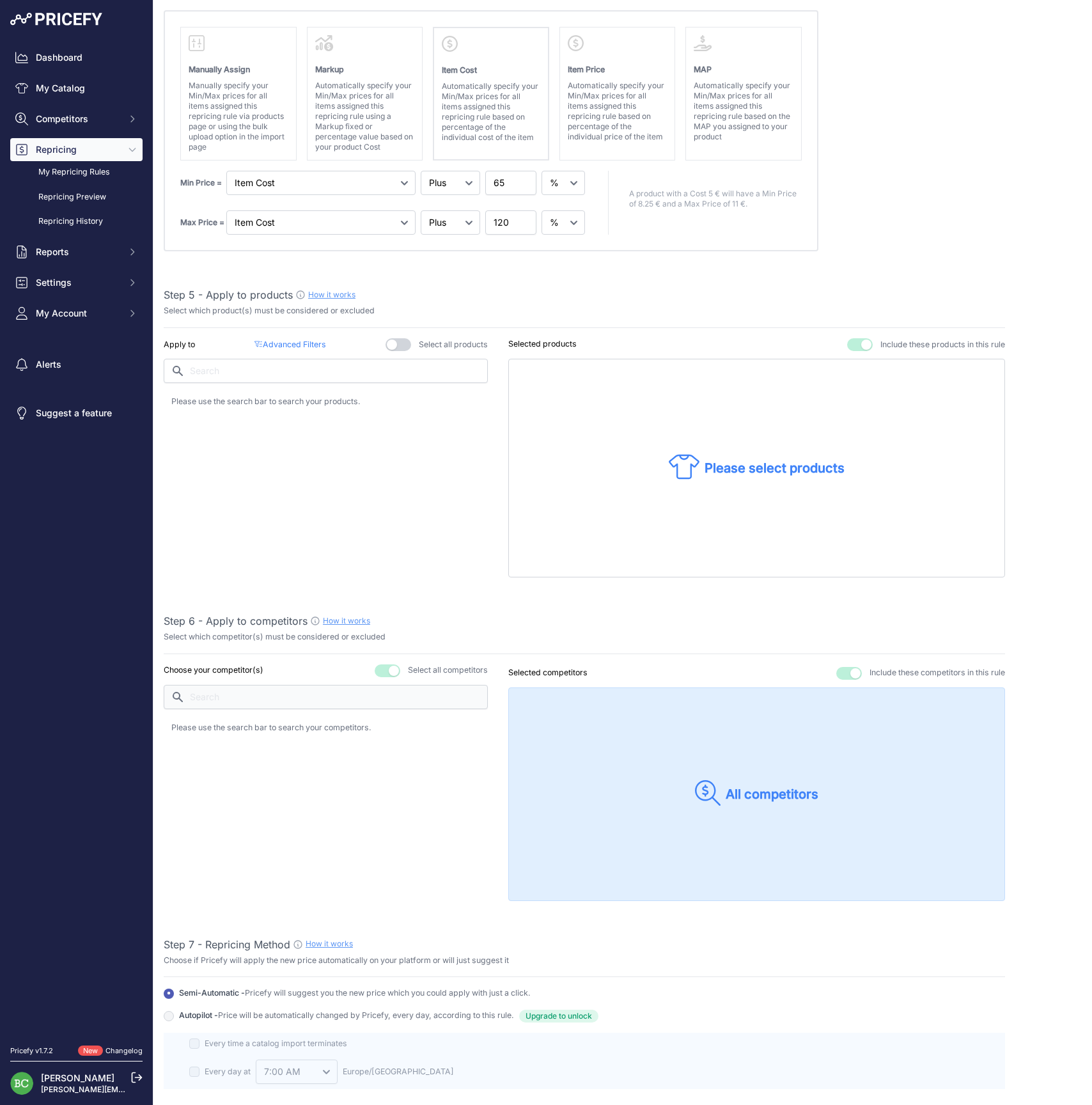
scroll to position [593, 0]
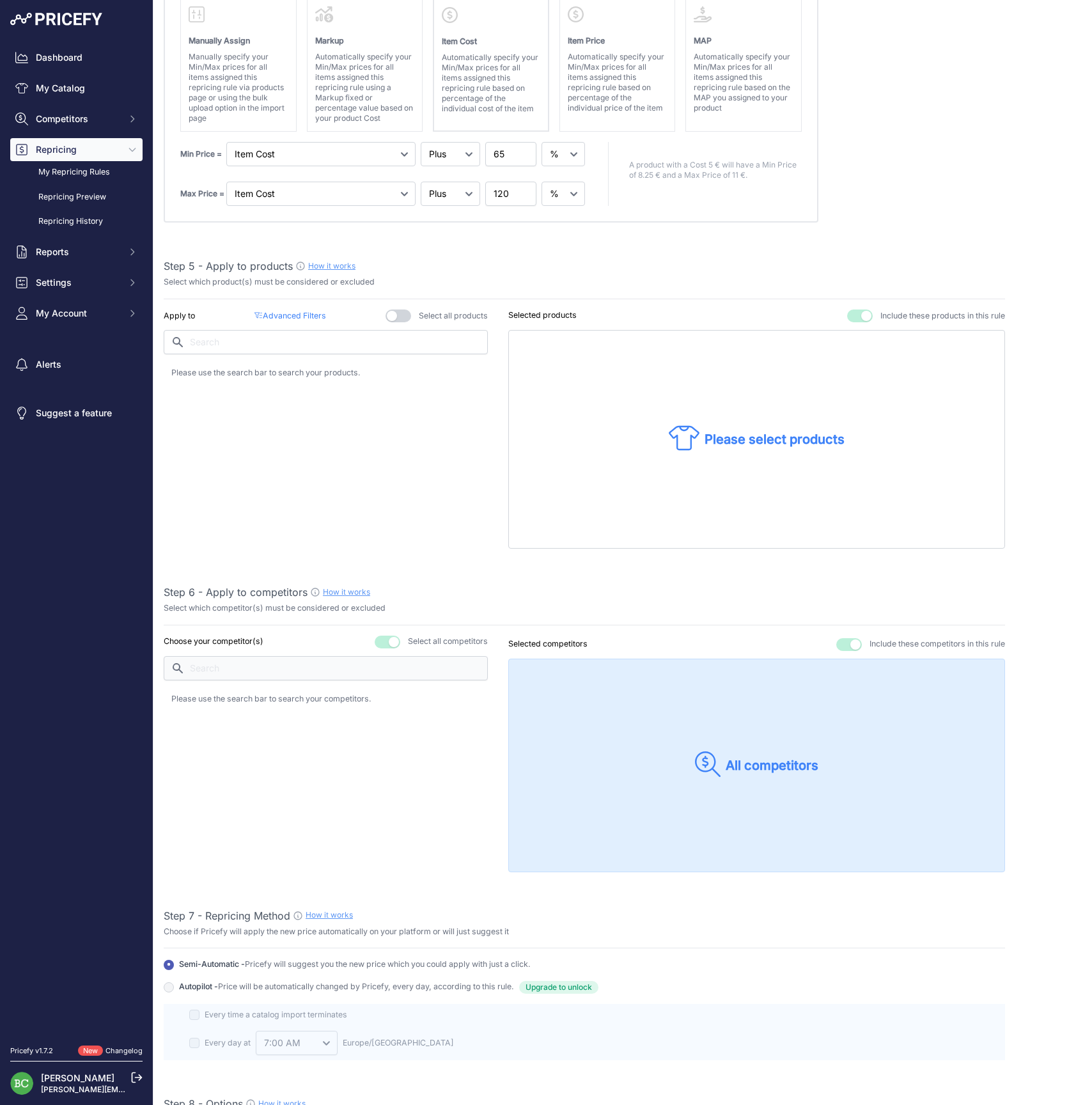
click at [379, 637] on button "button" at bounding box center [388, 642] width 26 height 13
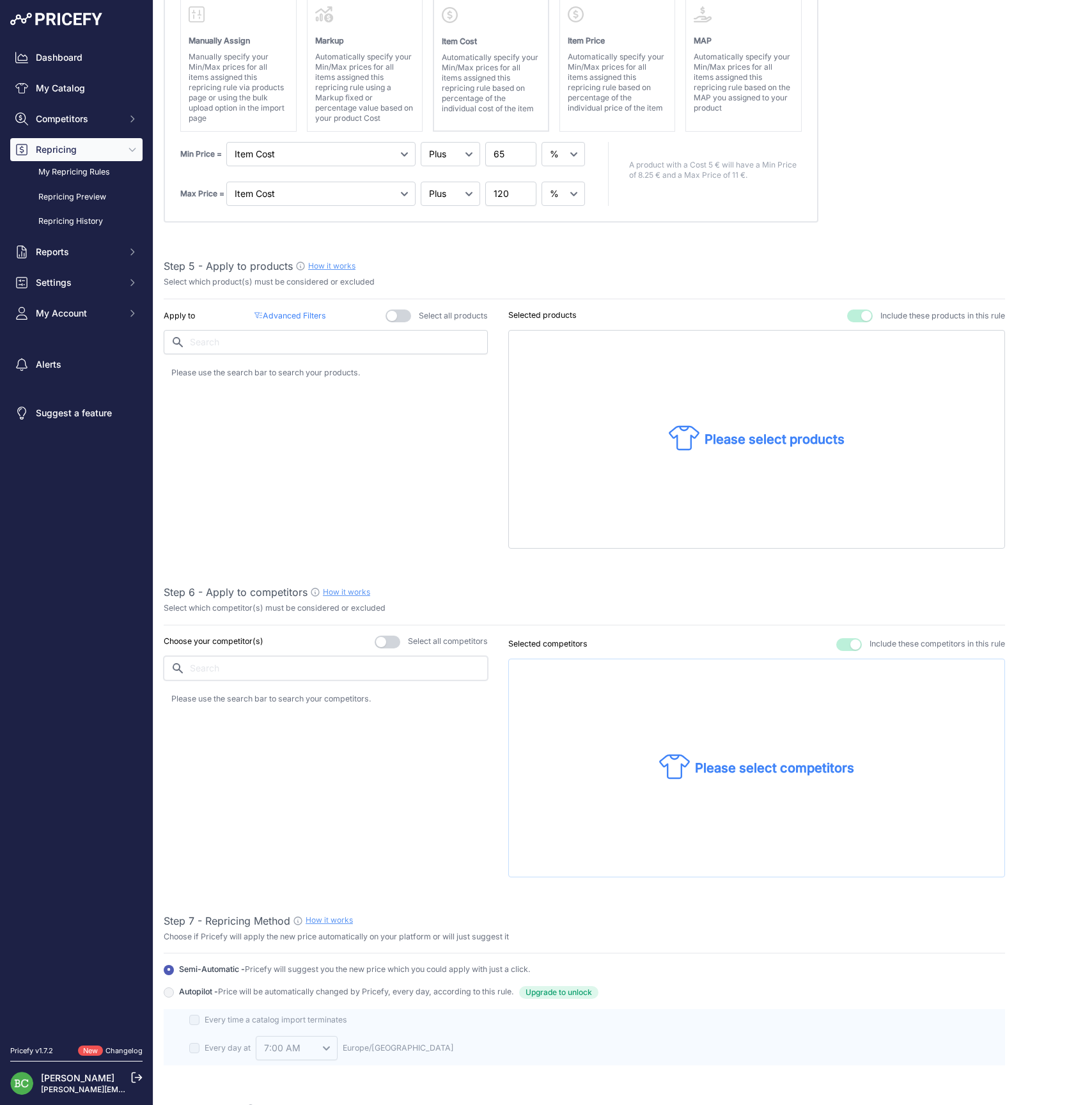
click at [264, 668] on input "text" at bounding box center [326, 668] width 324 height 24
drag, startPoint x: 266, startPoint y: 668, endPoint x: 256, endPoint y: 699, distance: 32.6
click at [256, 699] on p "[DOMAIN_NAME]" at bounding box center [231, 702] width 75 height 13
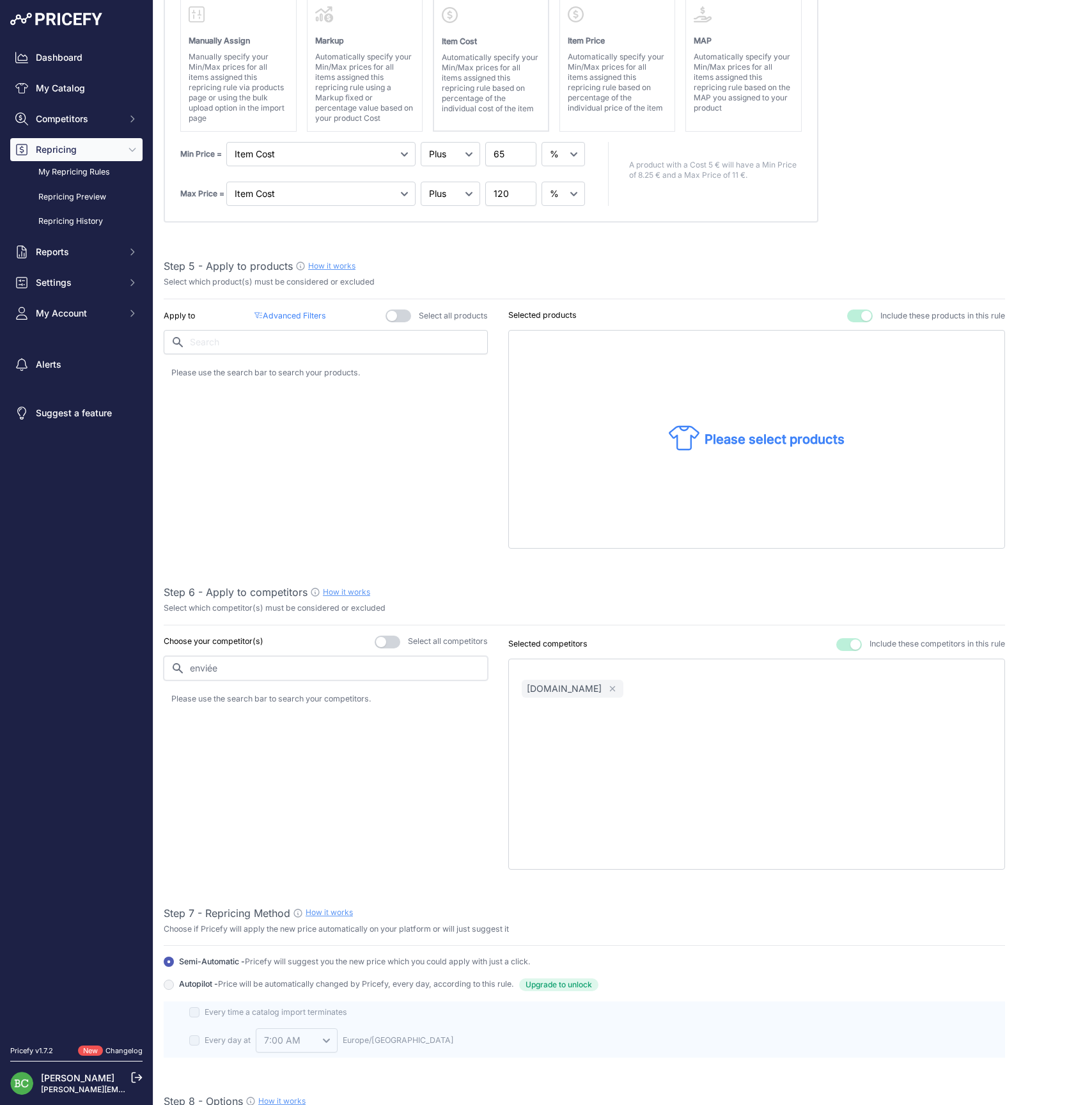
click at [258, 668] on input "enviée" at bounding box center [326, 668] width 324 height 24
click at [249, 696] on p "[DOMAIN_NAME]" at bounding box center [231, 702] width 75 height 13
drag, startPoint x: 271, startPoint y: 665, endPoint x: 131, endPoint y: 658, distance: 140.2
click at [133, 658] on div "Dashboard My Catalog Competitors Competitors Monitored URLs MAP infringements R…" at bounding box center [546, 552] width 1092 height 1105
click at [230, 699] on p "[DOMAIN_NAME]" at bounding box center [231, 702] width 75 height 13
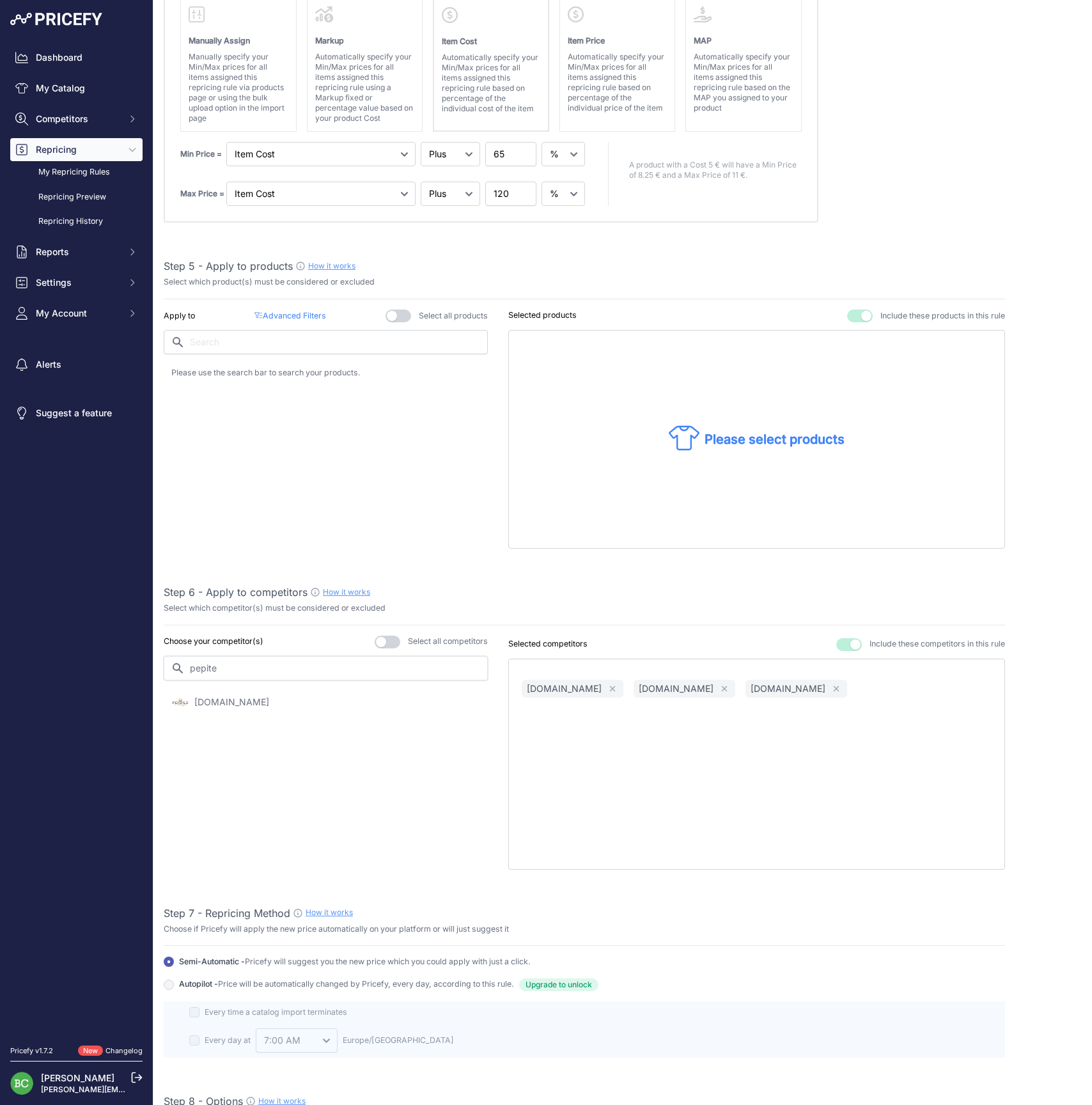
drag, startPoint x: 256, startPoint y: 666, endPoint x: 123, endPoint y: 663, distance: 133.0
click at [123, 663] on div "Dashboard My Catalog Competitors Competitors Monitored URLs MAP infringements R…" at bounding box center [546, 552] width 1092 height 1105
drag, startPoint x: 123, startPoint y: 663, endPoint x: 211, endPoint y: 702, distance: 96.3
click at [211, 702] on p "[DOMAIN_NAME]" at bounding box center [231, 702] width 75 height 13
drag, startPoint x: 229, startPoint y: 669, endPoint x: 157, endPoint y: 668, distance: 72.0
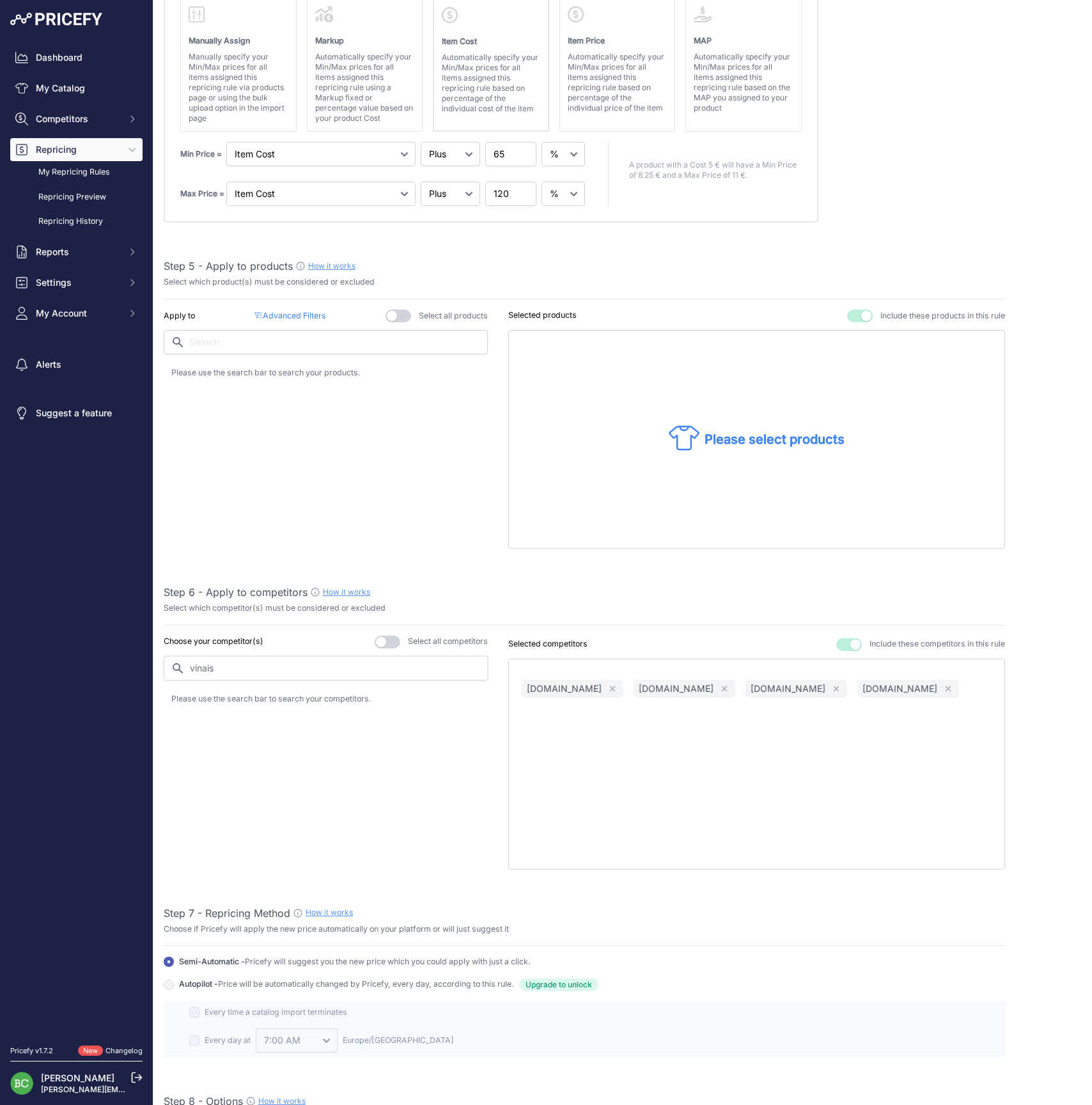
click at [157, 668] on div "Create / Edit Repricing Rule Use this page to create or edit your pricing rule …" at bounding box center [623, 518] width 939 height 2221
click at [223, 696] on p "[DOMAIN_NAME]" at bounding box center [231, 702] width 75 height 13
click at [275, 663] on input "lagrande" at bounding box center [326, 668] width 324 height 24
click at [231, 696] on p "[DOMAIN_NAME]" at bounding box center [231, 702] width 75 height 13
drag, startPoint x: 245, startPoint y: 666, endPoint x: 149, endPoint y: 658, distance: 96.3
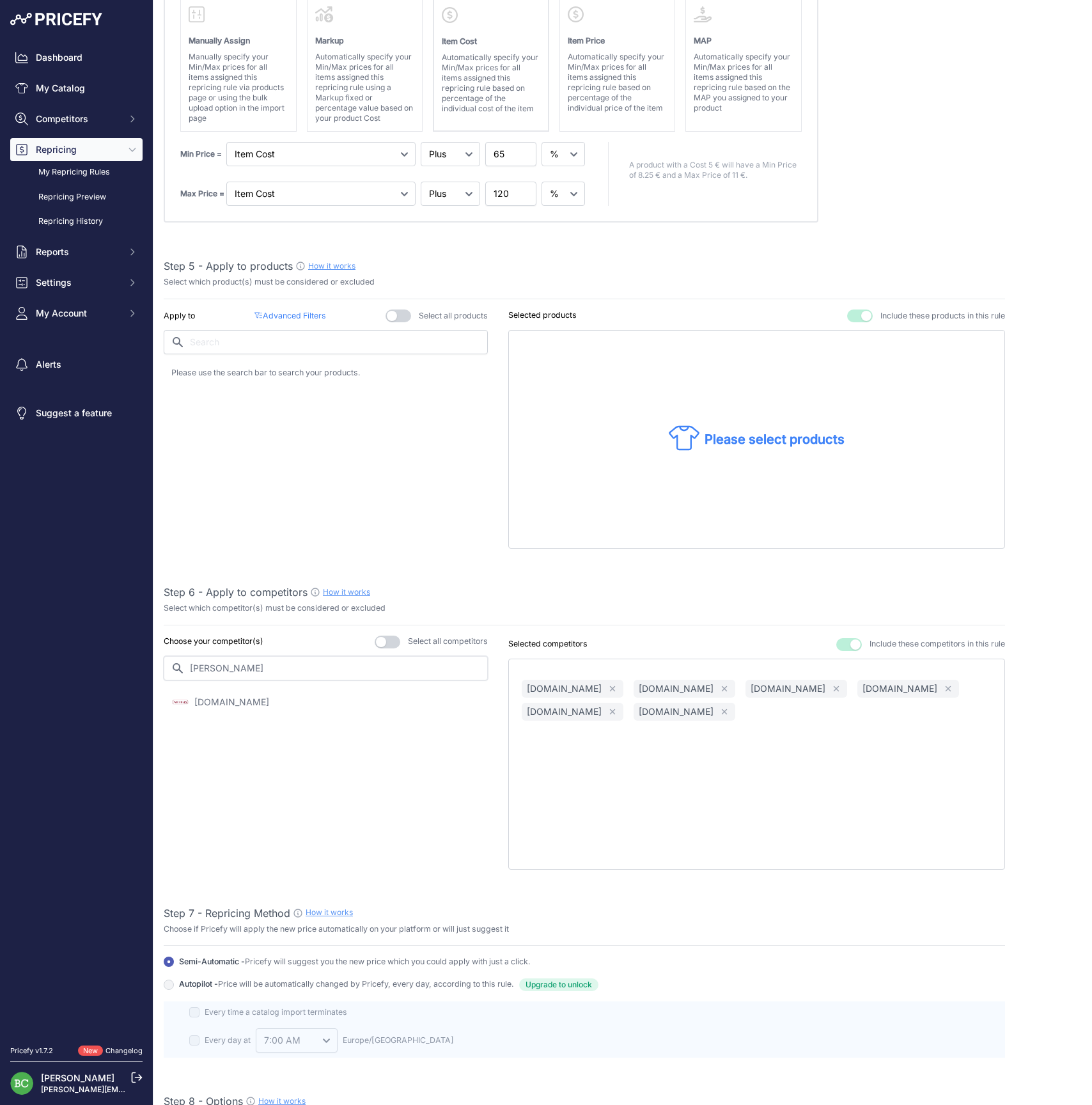
click at [149, 658] on div "Dashboard My Catalog Competitors Competitors Monitored URLs MAP infringements R…" at bounding box center [546, 552] width 1092 height 1105
click at [214, 696] on p "[DOMAIN_NAME]" at bounding box center [231, 702] width 75 height 13
drag, startPoint x: 253, startPoint y: 665, endPoint x: 145, endPoint y: 660, distance: 108.1
click at [145, 660] on div "Dashboard My Catalog Competitors Competitors Monitored URLs MAP infringements R…" at bounding box center [546, 552] width 1092 height 1105
click at [217, 696] on p "[DOMAIN_NAME]" at bounding box center [231, 702] width 75 height 13
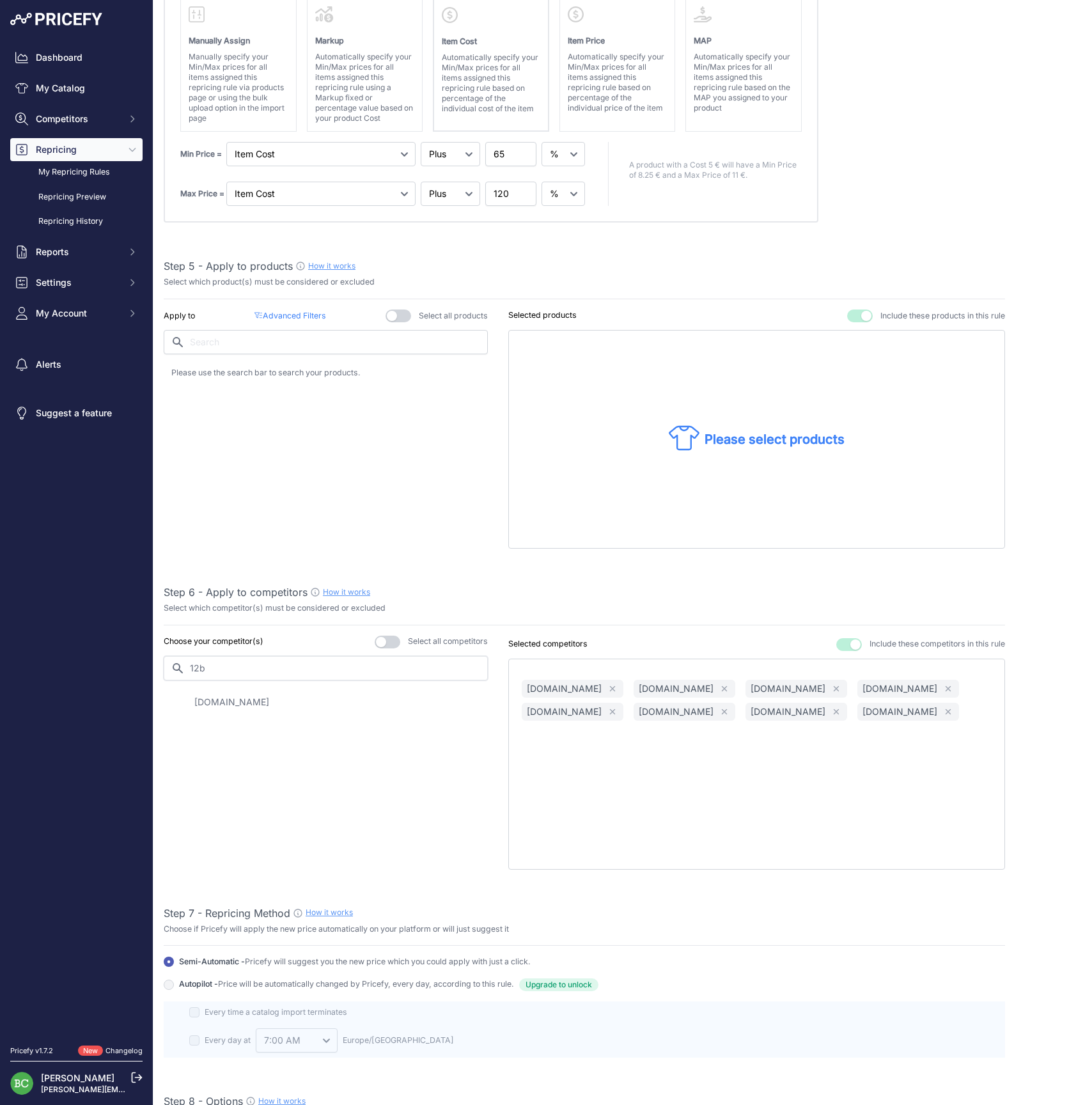
drag, startPoint x: 225, startPoint y: 665, endPoint x: 122, endPoint y: 658, distance: 103.2
click at [122, 658] on div "Dashboard My Catalog Competitors Competitors Monitored URLs MAP infringements R…" at bounding box center [546, 552] width 1092 height 1105
drag, startPoint x: 122, startPoint y: 658, endPoint x: 229, endPoint y: 697, distance: 113.9
click at [229, 697] on p "[DOMAIN_NAME]" at bounding box center [231, 702] width 75 height 13
drag, startPoint x: 241, startPoint y: 665, endPoint x: 120, endPoint y: 660, distance: 121.1
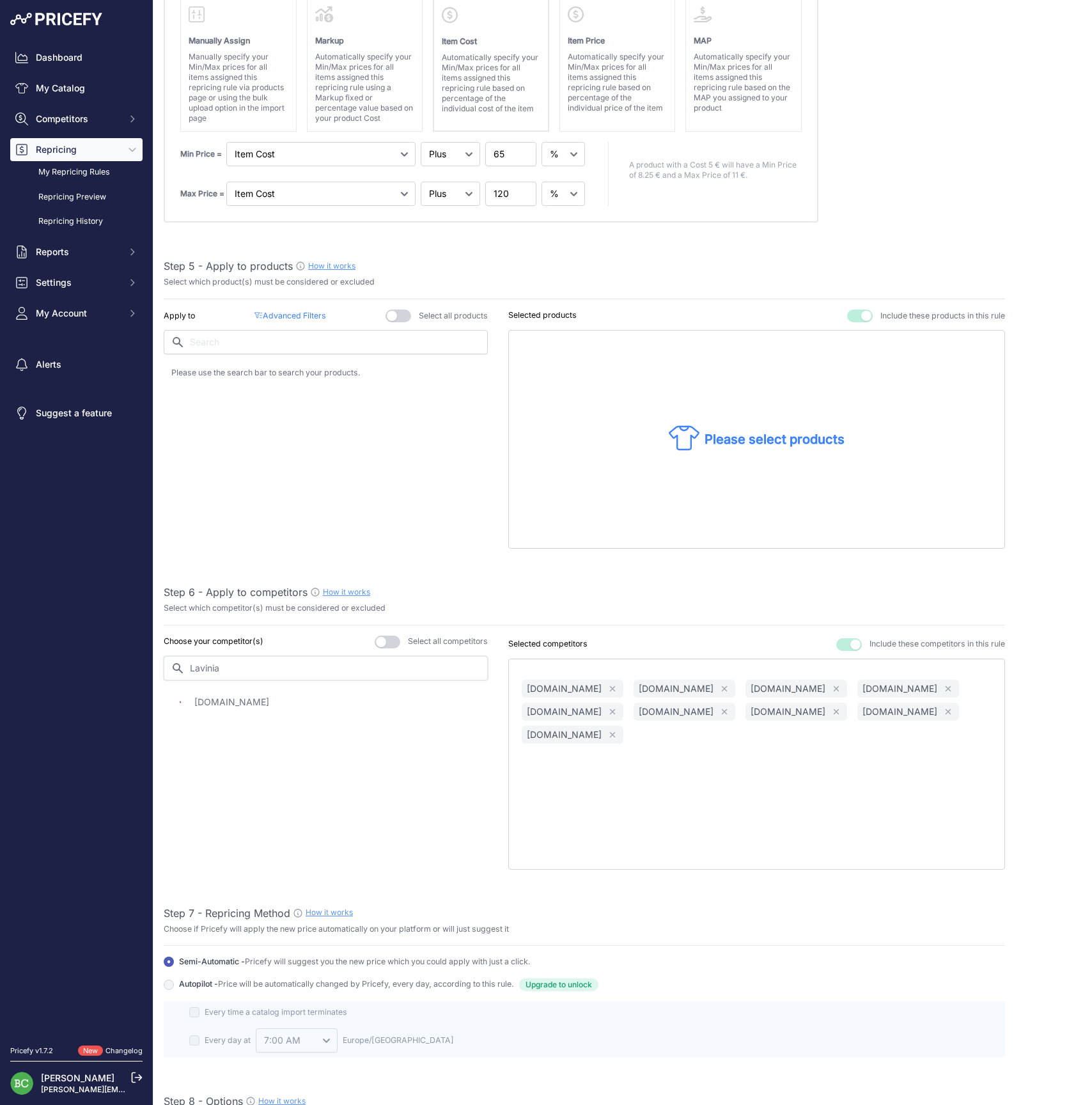
click at [120, 660] on div "Dashboard My Catalog Competitors Competitors Monitored URLs MAP infringements R…" at bounding box center [546, 552] width 1092 height 1105
type input "ideal"
click at [229, 696] on p "[DOMAIN_NAME]" at bounding box center [231, 702] width 75 height 13
click at [440, 587] on div "Step 6 - Apply to competitors How it works" at bounding box center [584, 592] width 841 height 16
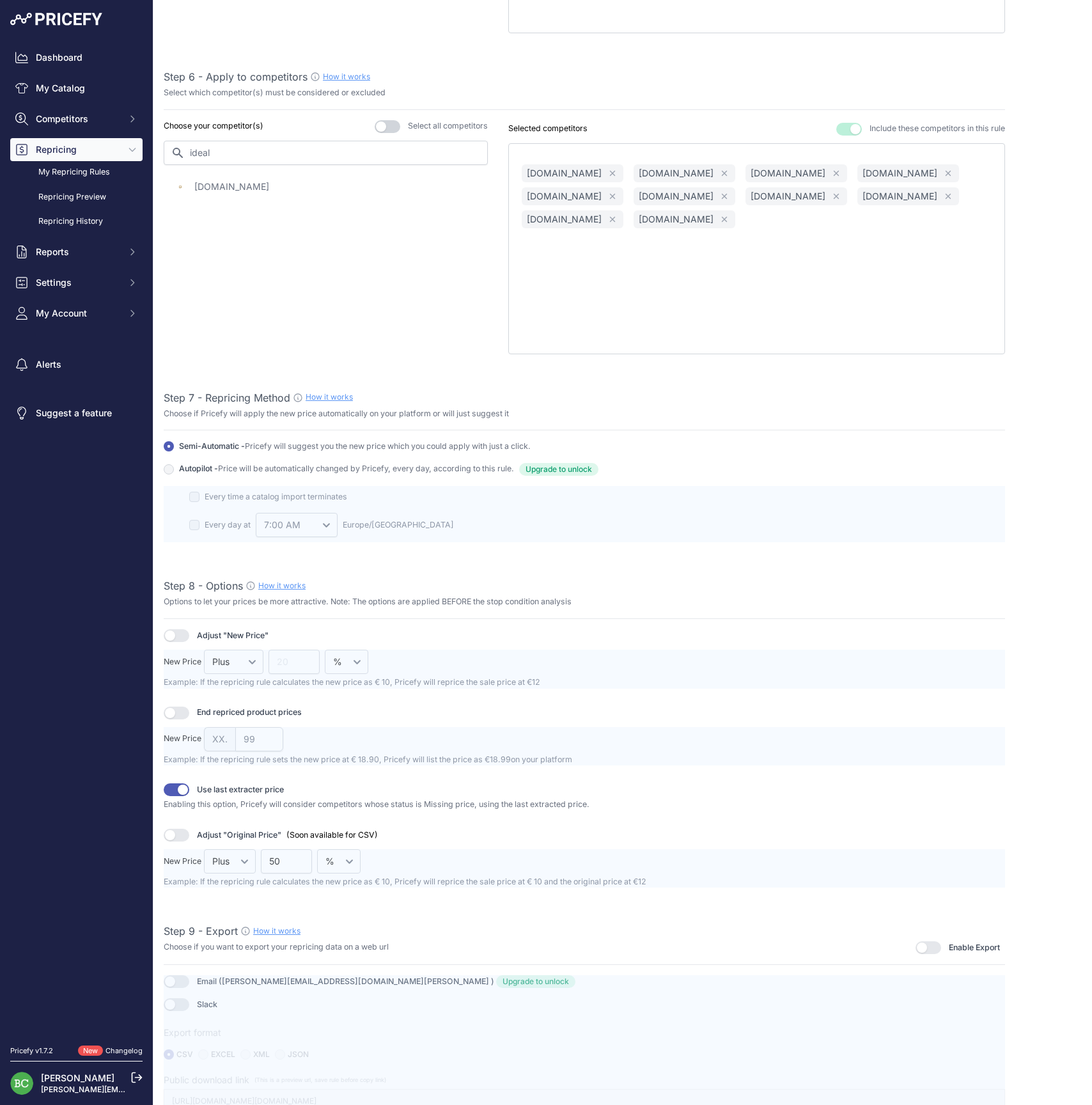
click at [929, 942] on button "button" at bounding box center [929, 948] width 26 height 13
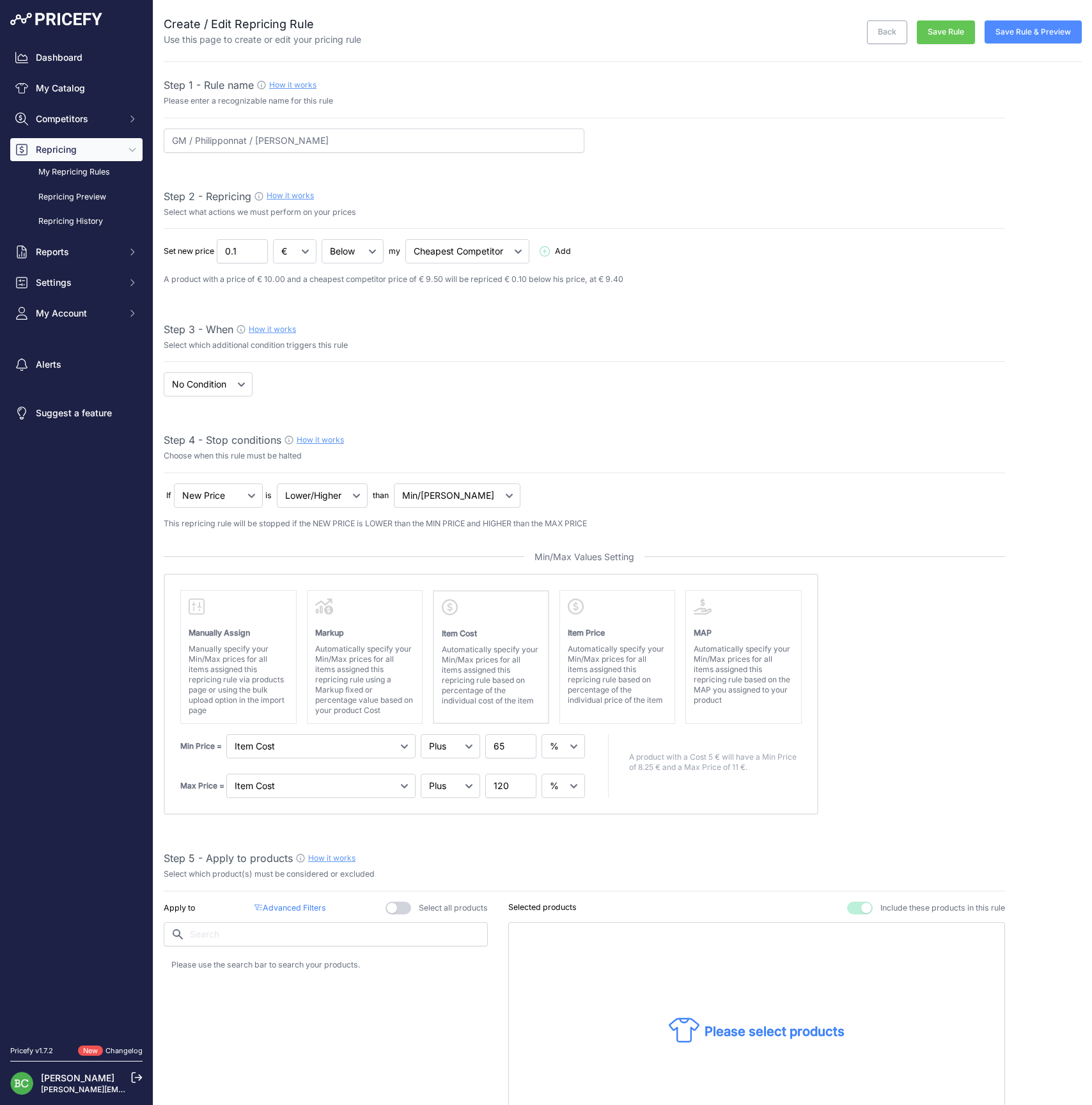
scroll to position [0, 0]
click at [1021, 37] on button "Save Rule & Preview" at bounding box center [1033, 31] width 97 height 23
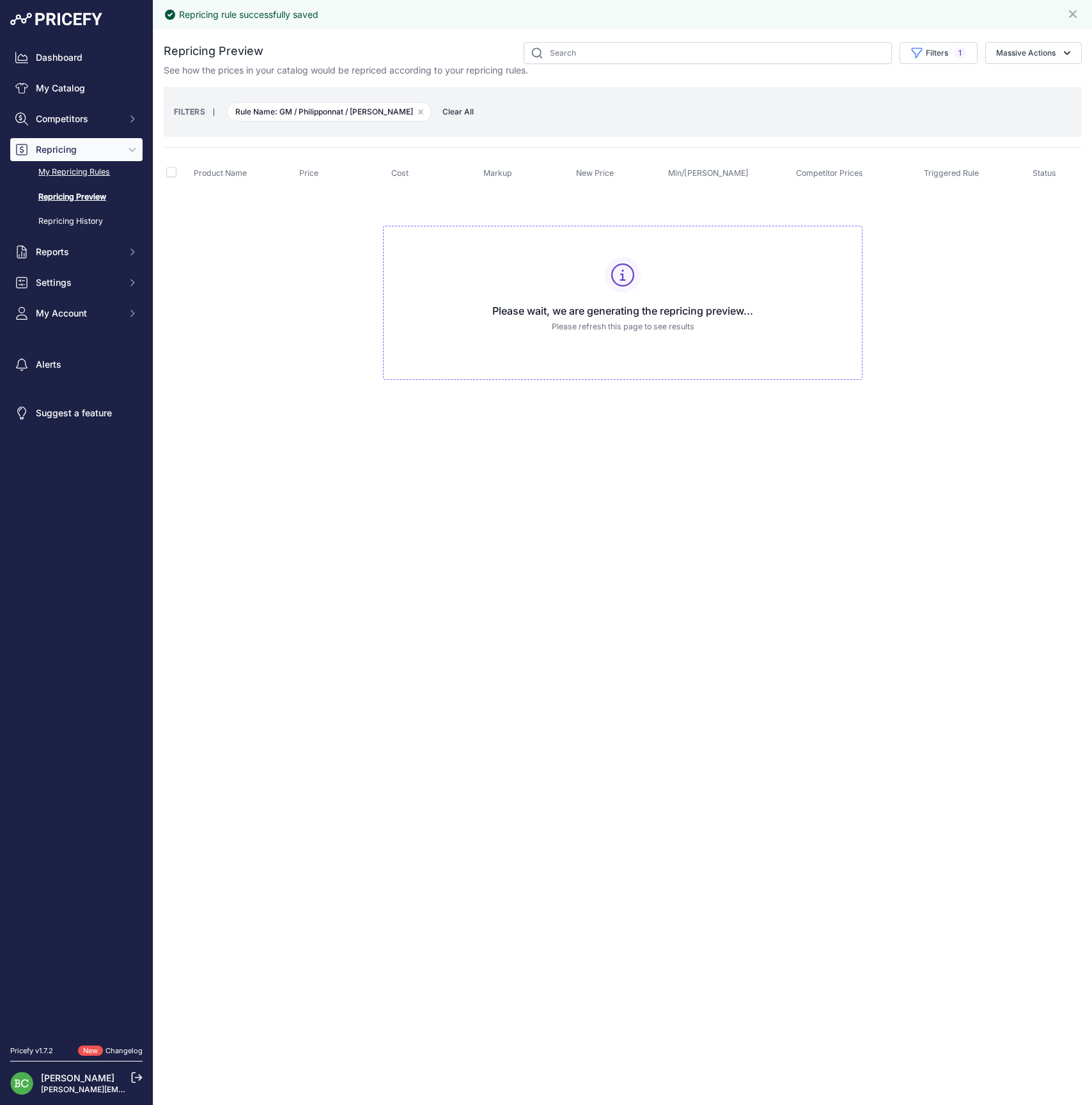
click at [85, 183] on link "My Repricing Rules" at bounding box center [76, 172] width 133 height 22
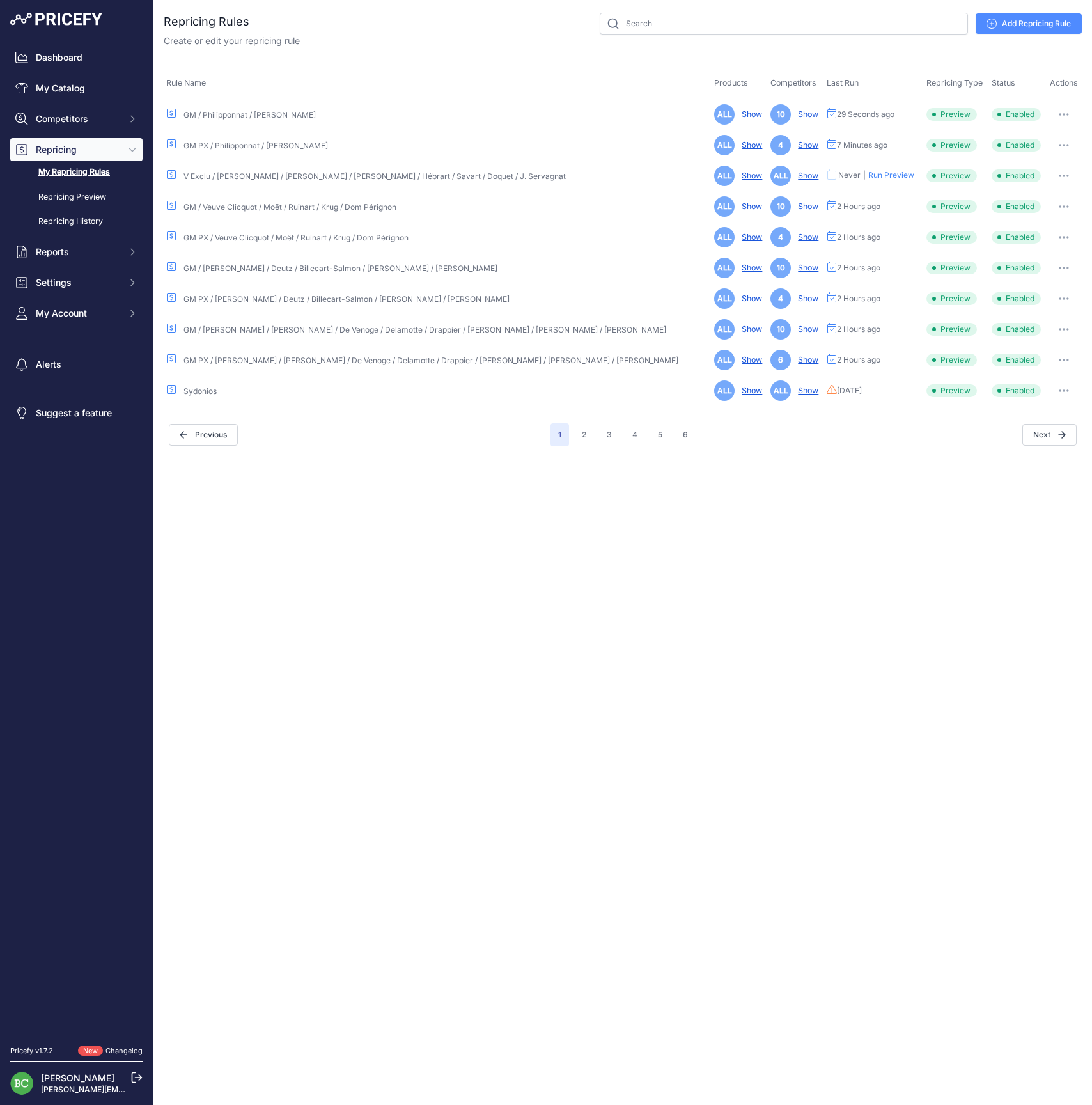
click at [1064, 114] on icon "button" at bounding box center [1064, 114] width 1 height 1
click at [1027, 136] on link "Edit" at bounding box center [1039, 141] width 82 height 20
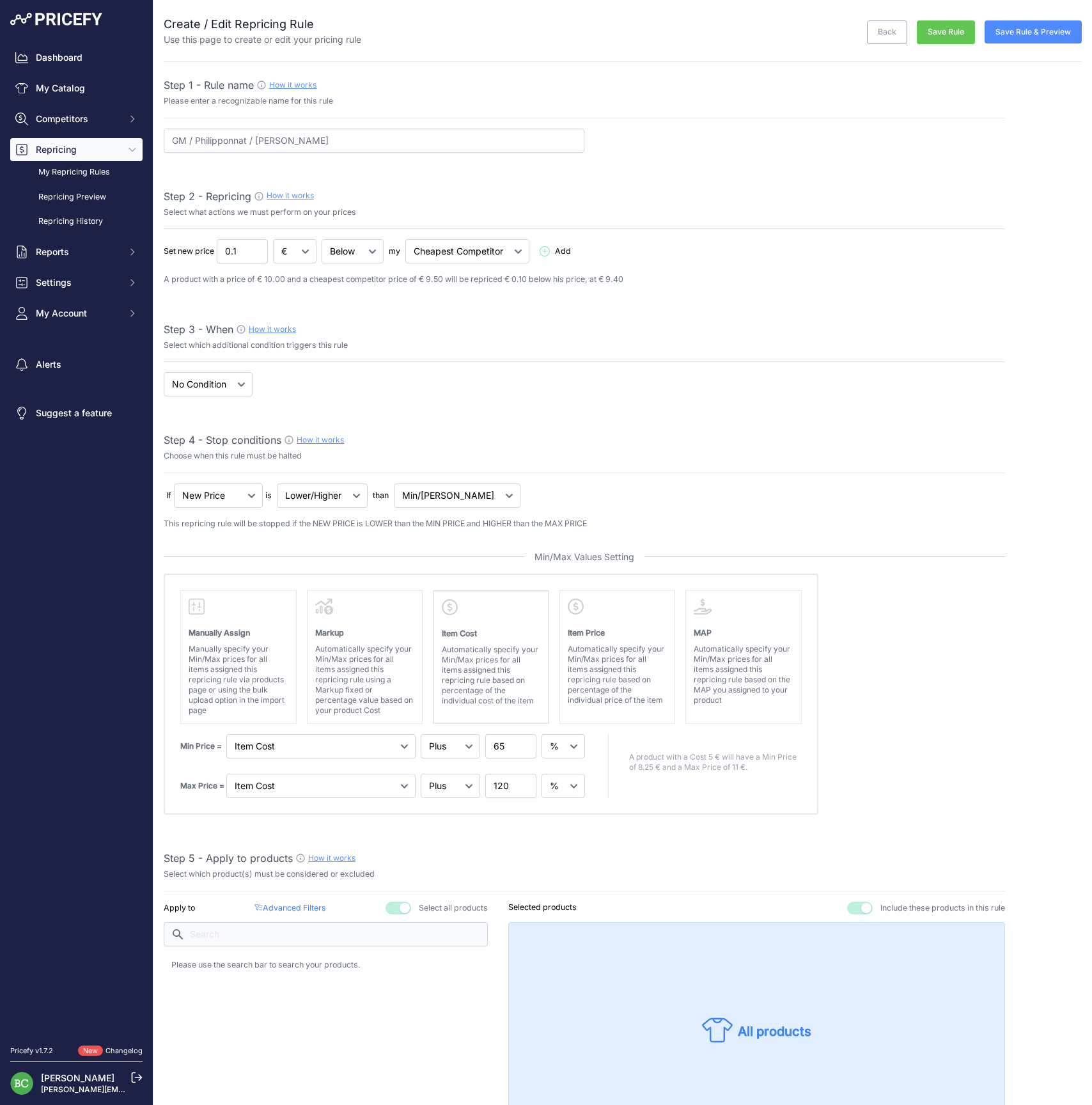
select select "percentage"
select select "7"
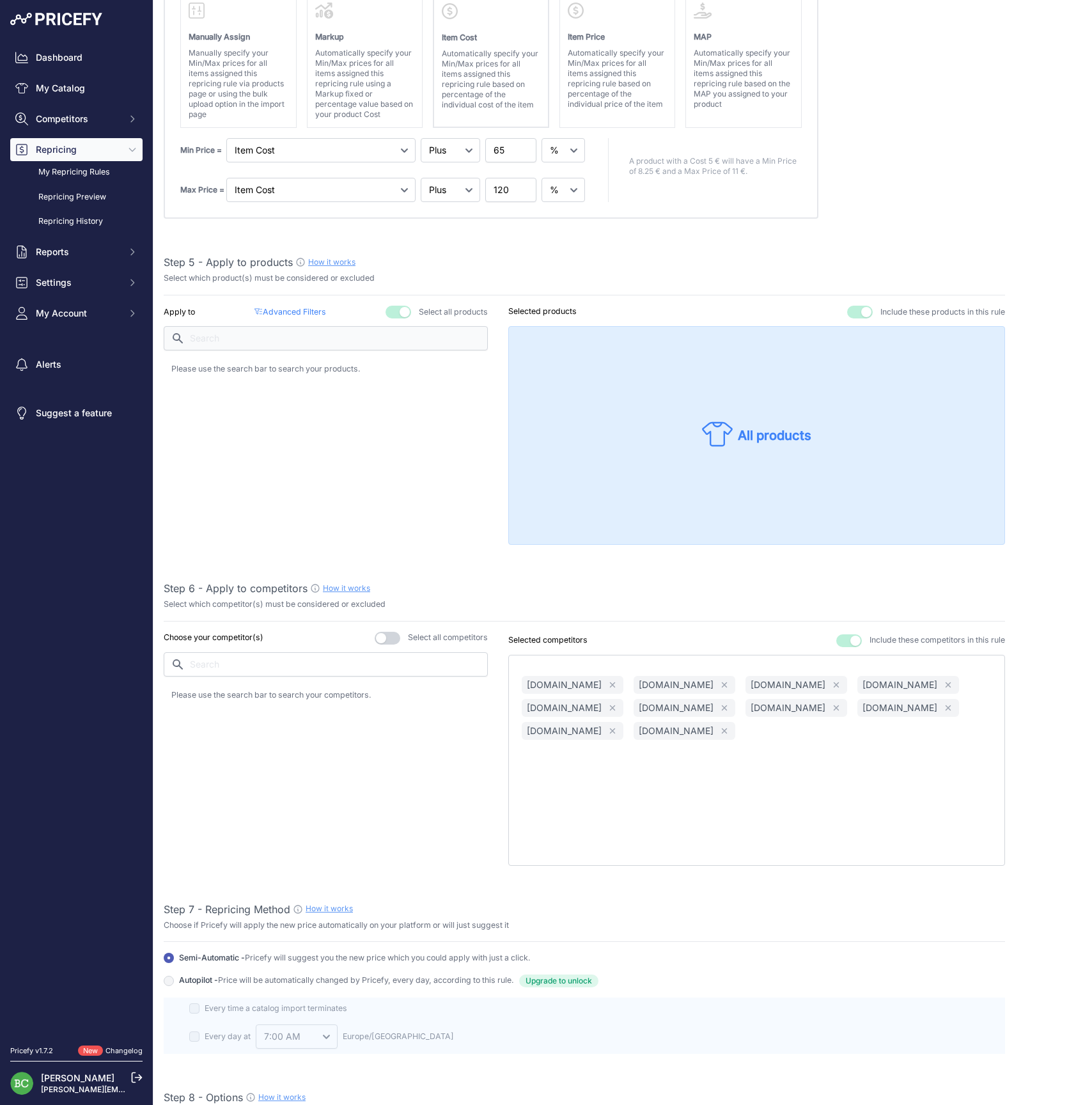
scroll to position [601, 0]
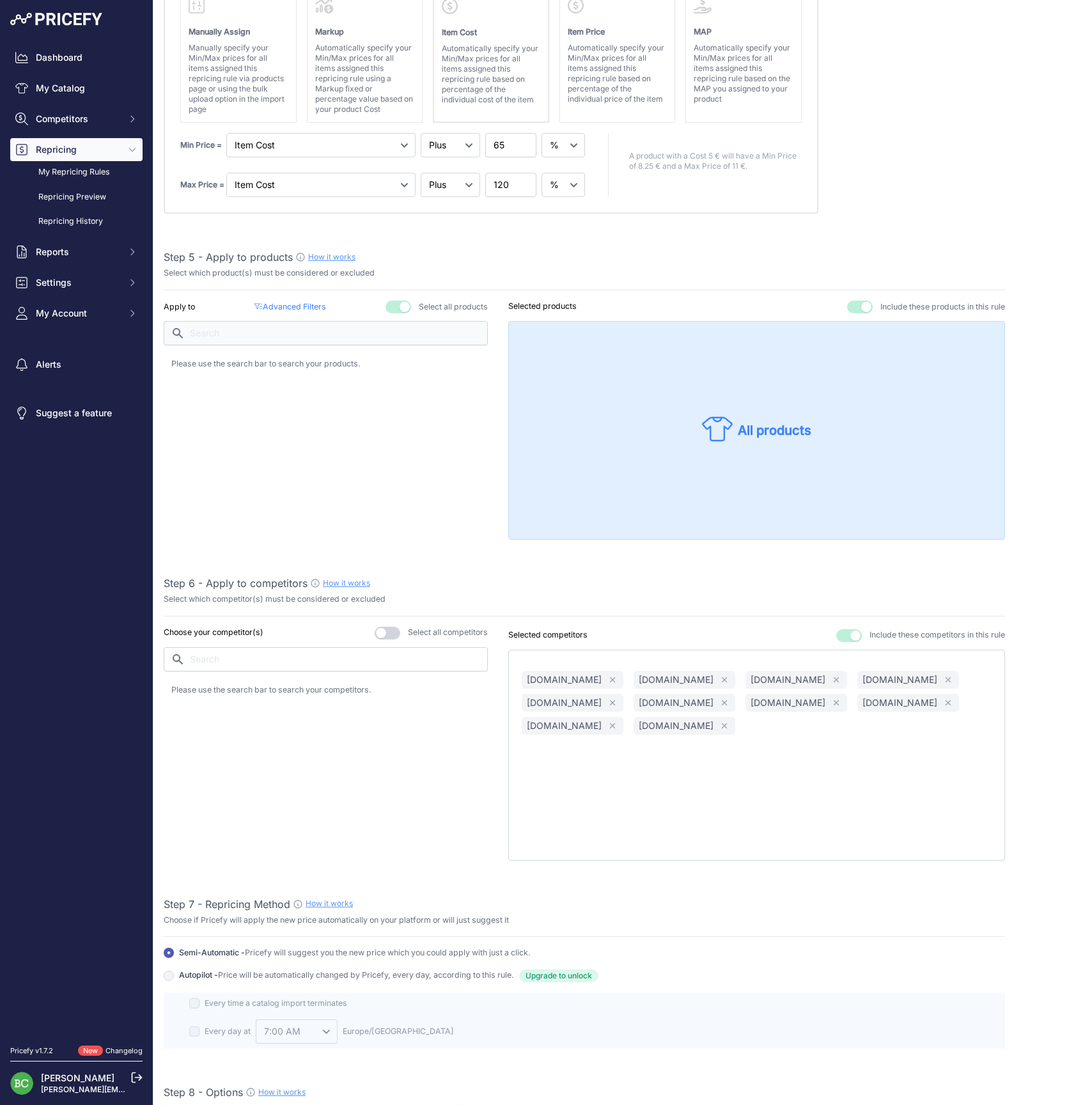
click at [296, 301] on p "Advanced Filters ( false )" at bounding box center [289, 307] width 71 height 12
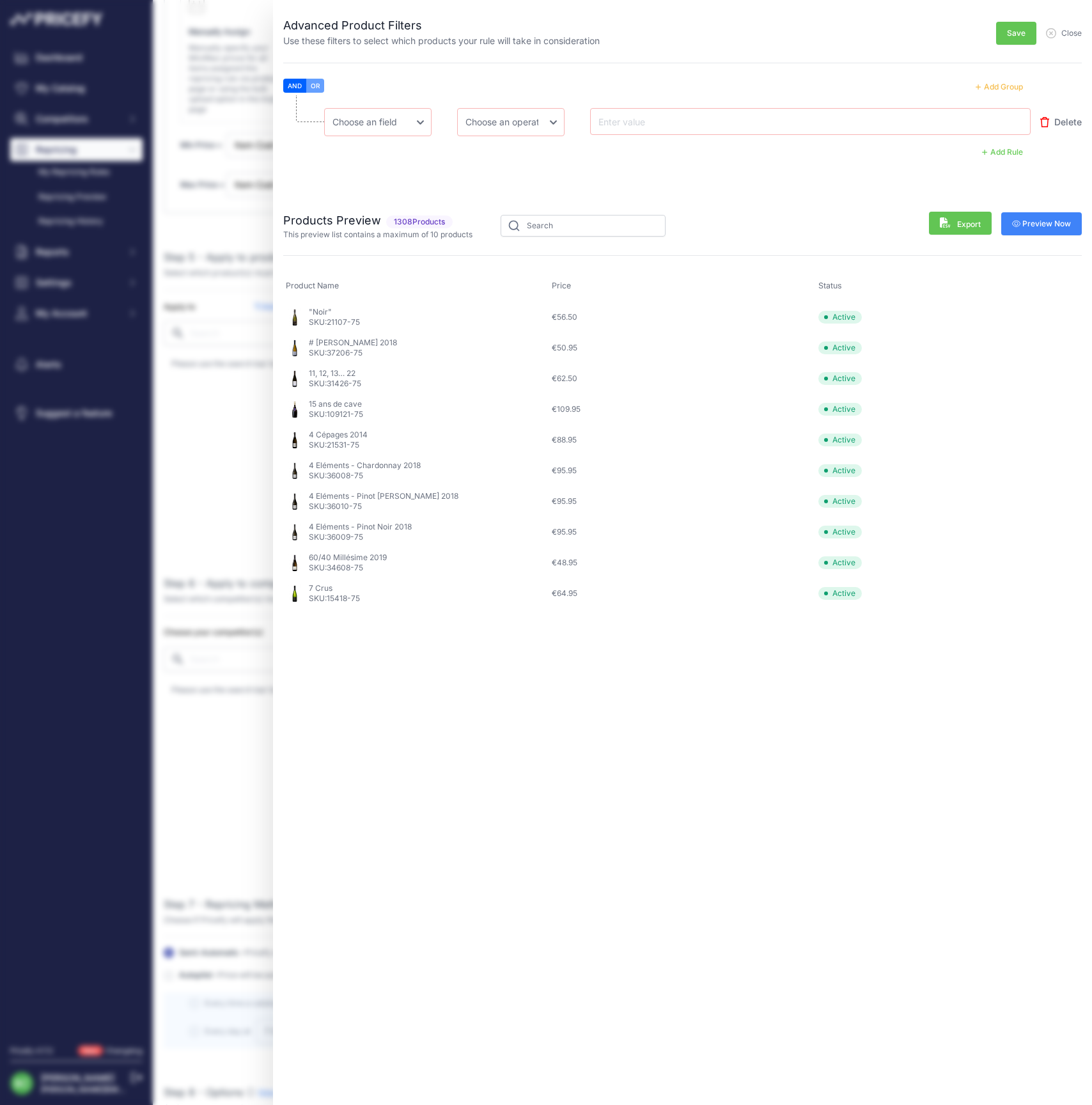
click at [323, 83] on button "OR" at bounding box center [314, 85] width 18 height 14
click at [992, 87] on button "Add Group" at bounding box center [1000, 87] width 63 height 17
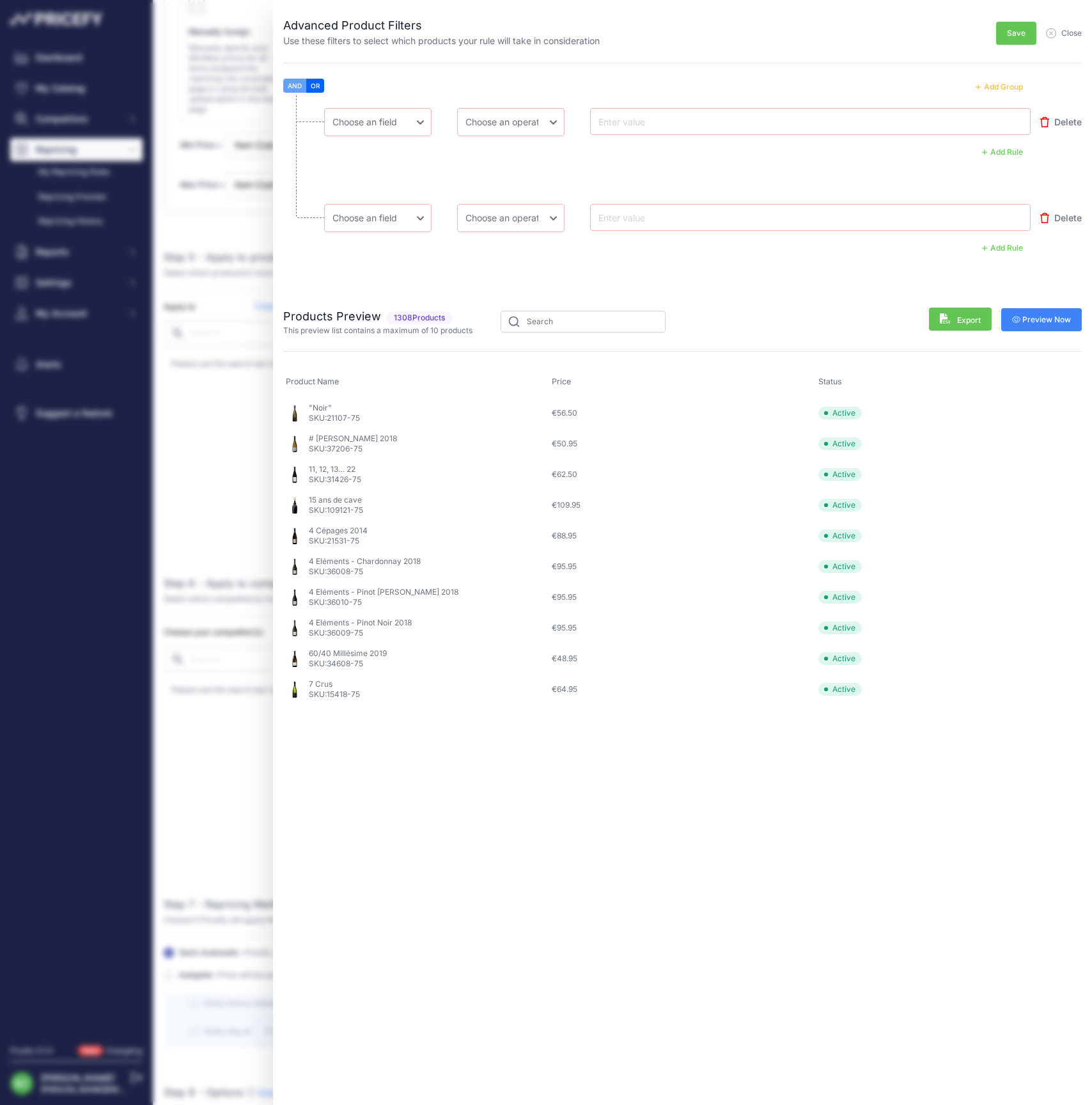
click at [1002, 86] on button "Add Group" at bounding box center [1000, 87] width 63 height 17
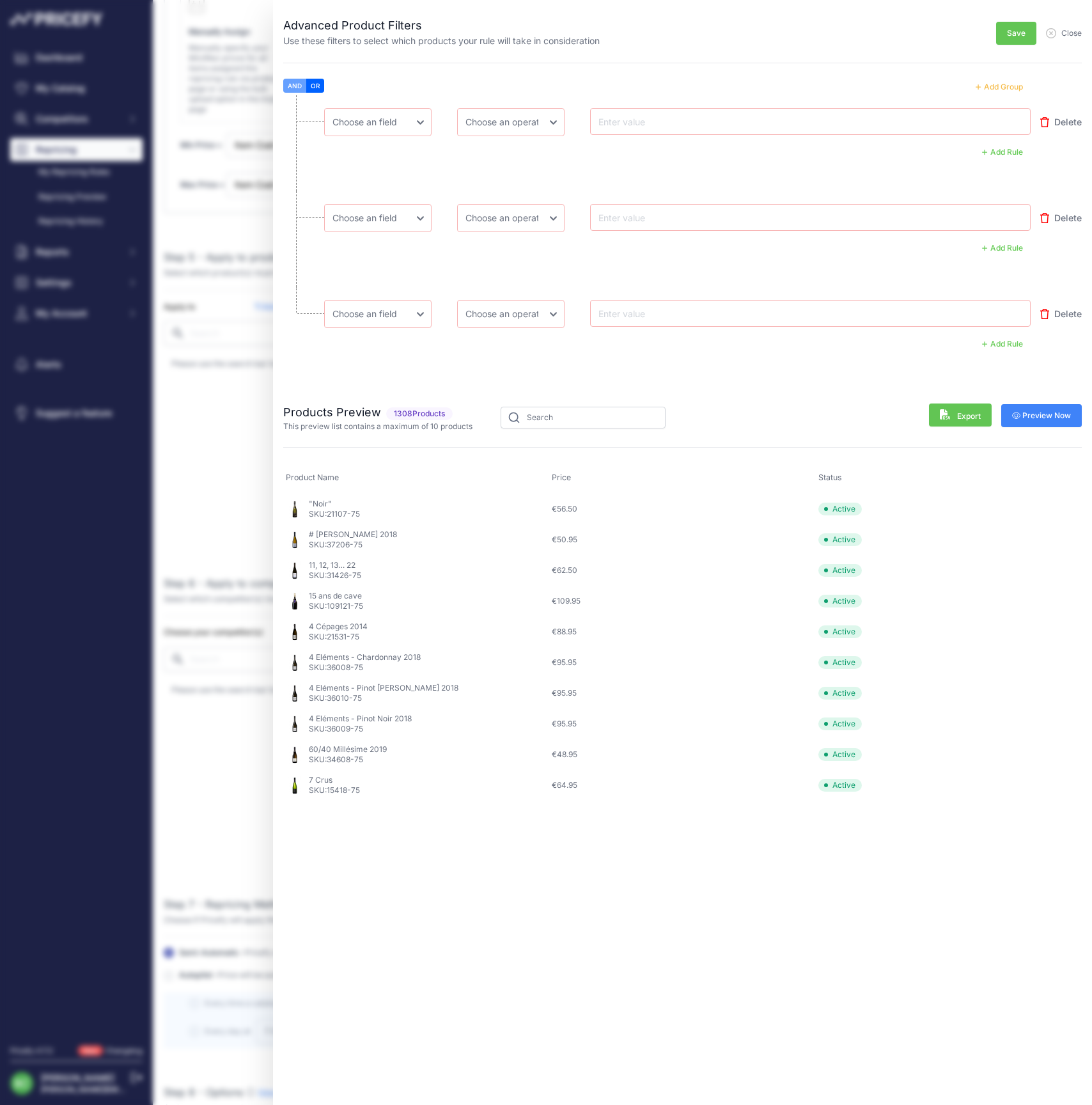
click at [1002, 86] on button "Add Group" at bounding box center [1000, 87] width 63 height 17
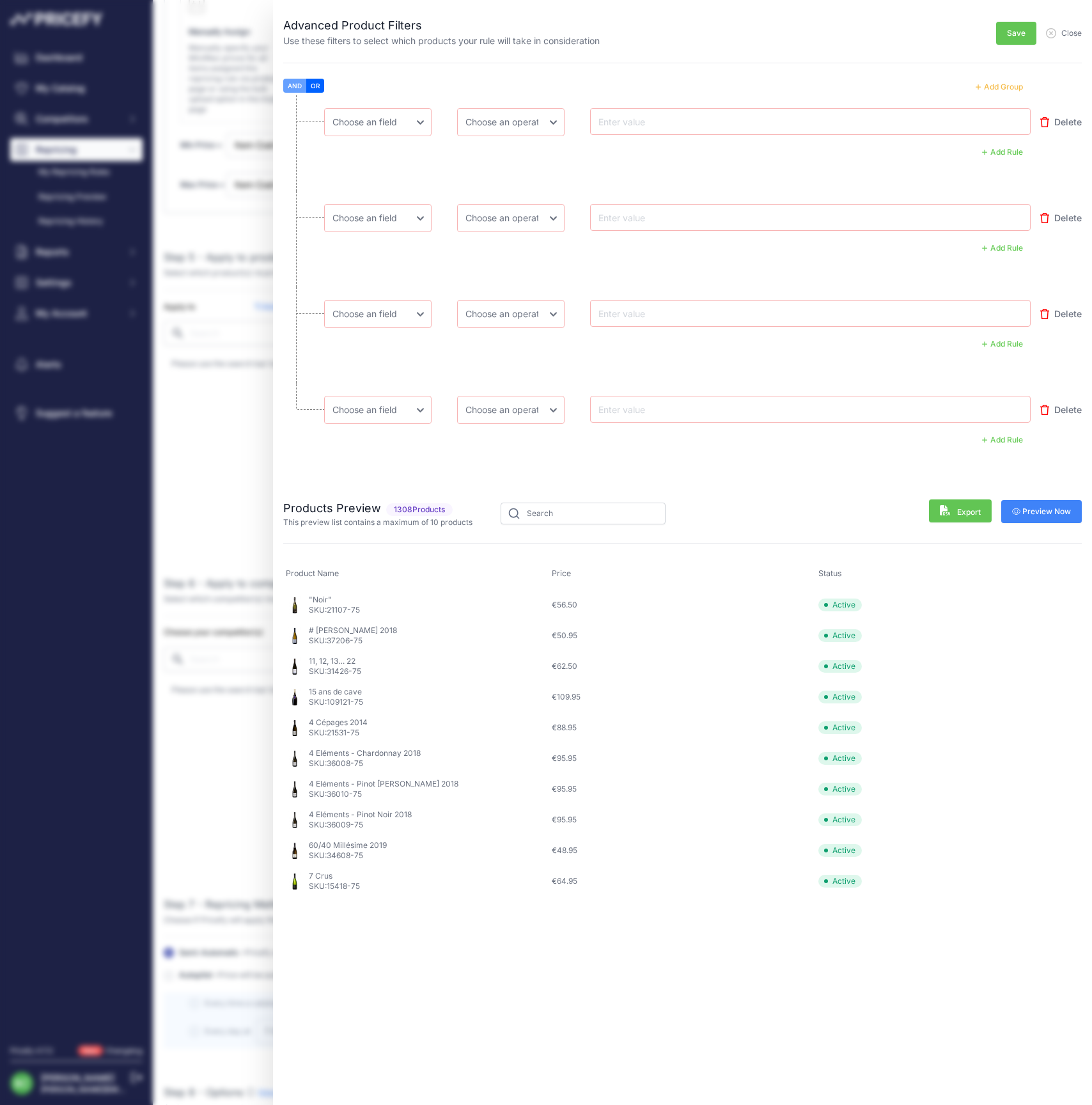
click at [1002, 86] on button "Add Group" at bounding box center [1000, 87] width 63 height 17
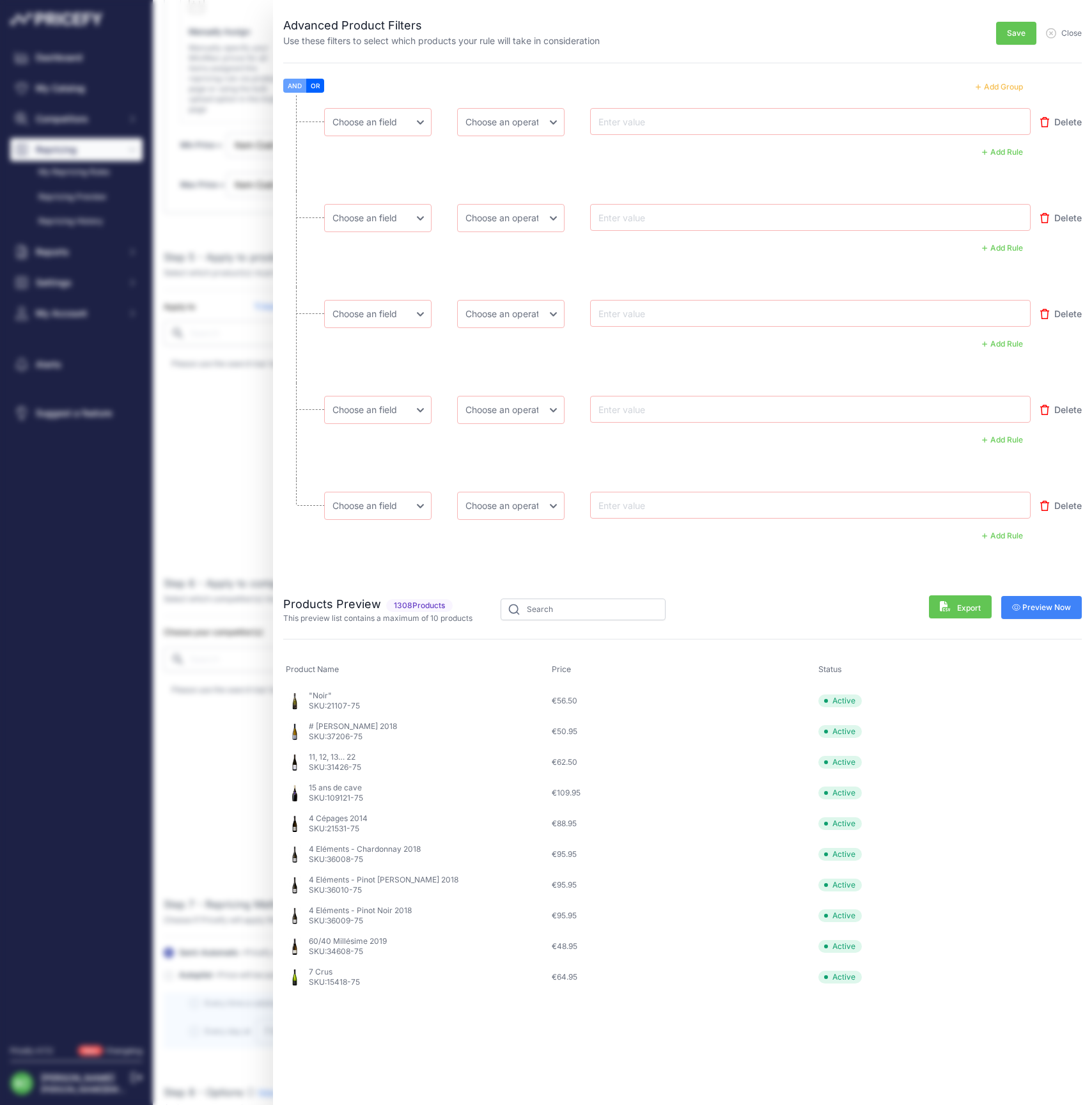
click at [1002, 86] on button "Add Group" at bounding box center [1000, 87] width 63 height 17
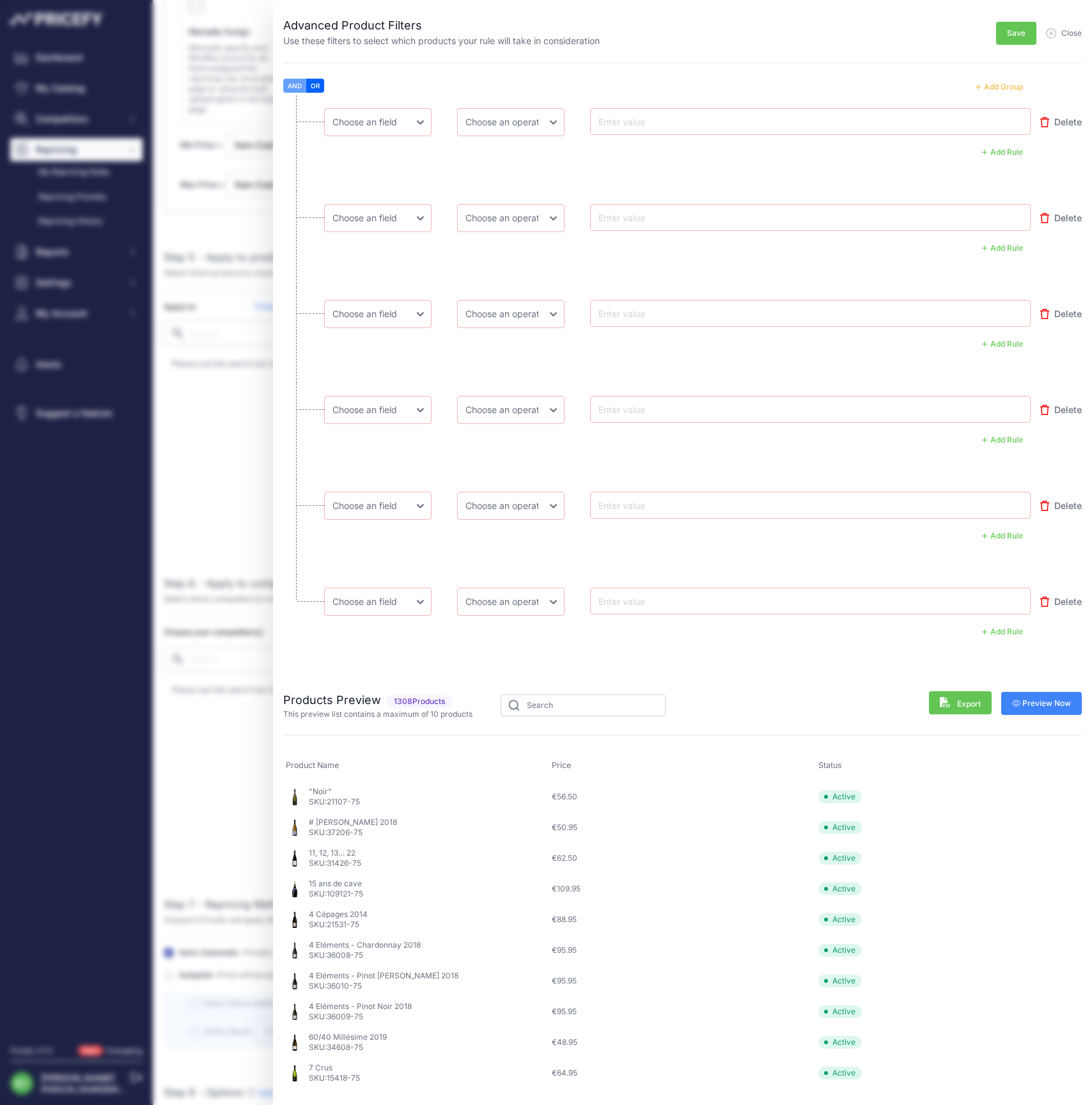
click at [1002, 86] on button "Add Group" at bounding box center [1000, 87] width 63 height 17
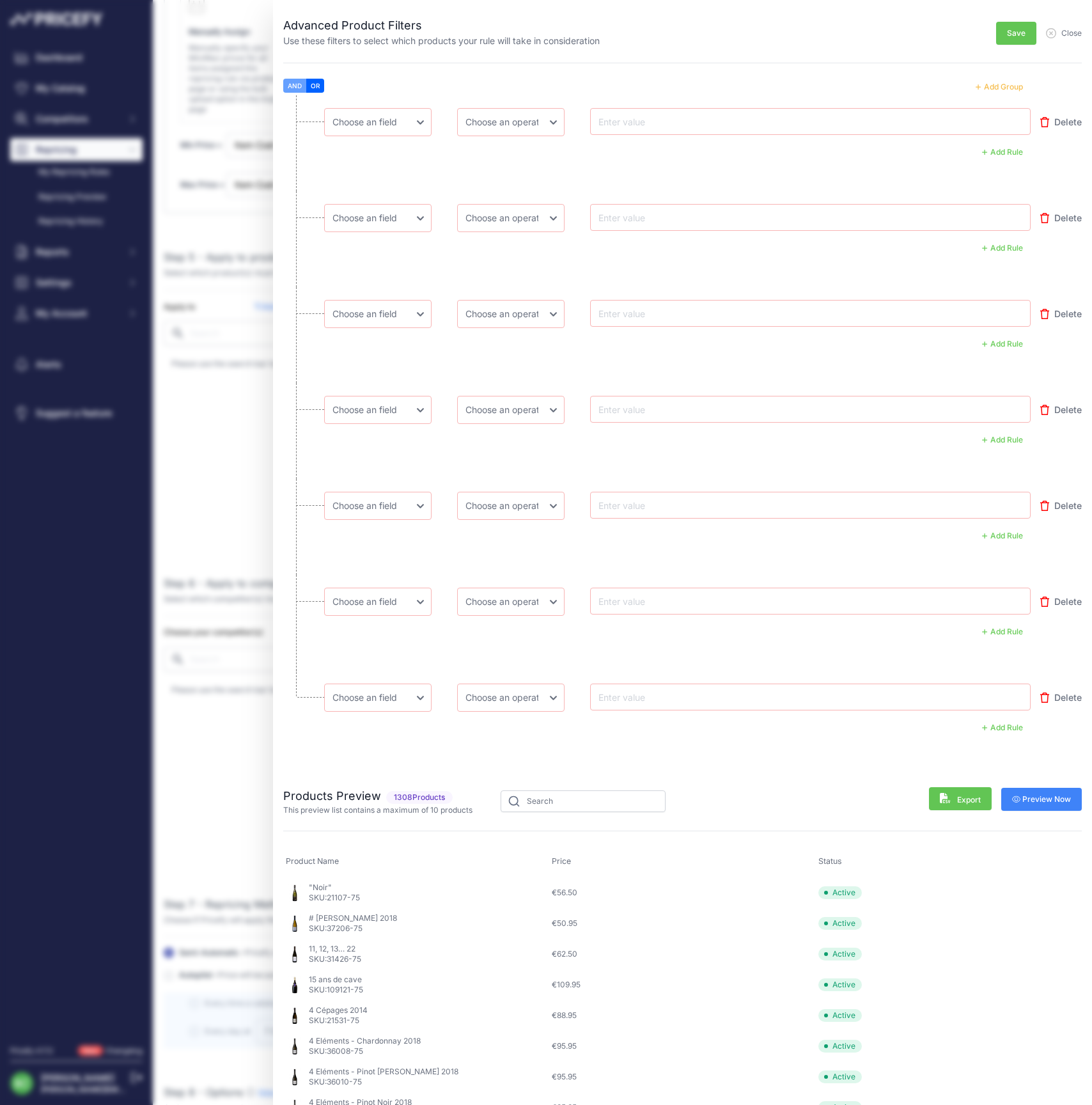
click at [1002, 86] on button "Add Group" at bounding box center [1000, 87] width 63 height 17
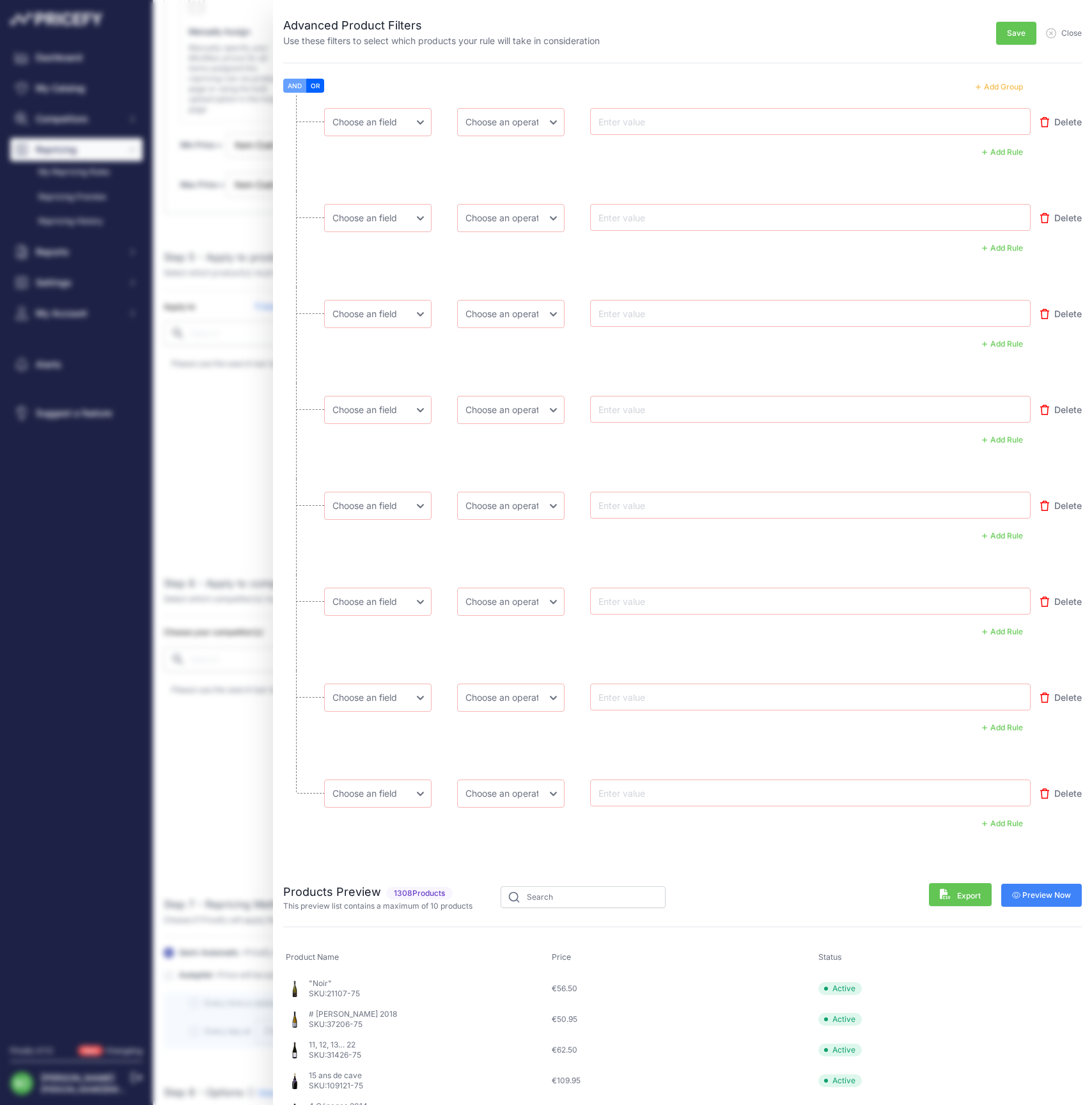
click at [655, 118] on input "text" at bounding box center [647, 122] width 102 height 16
paste input "115451-75"
type input "115451-75"
select select "mp.sku"
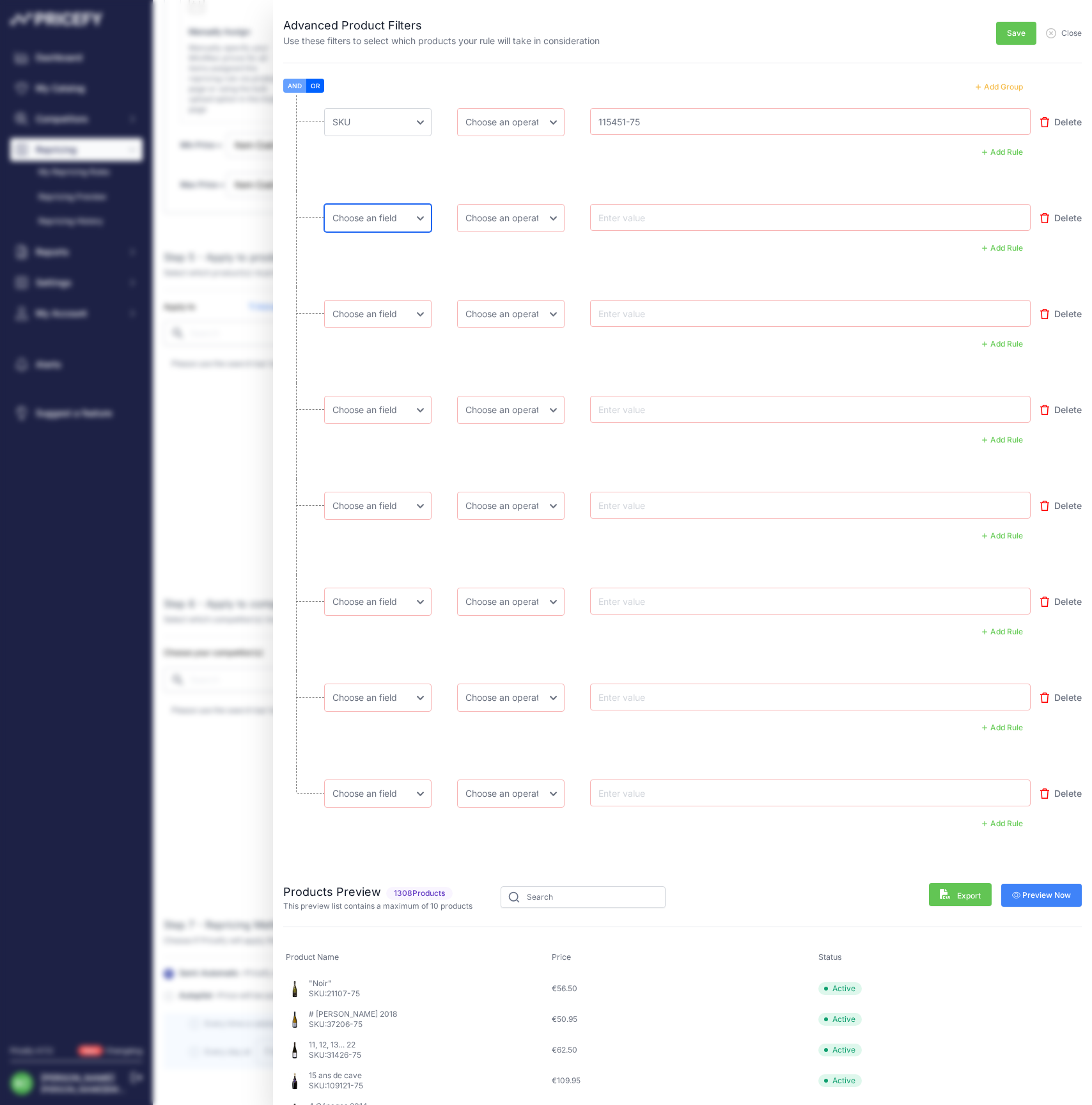
select select "mp.sku"
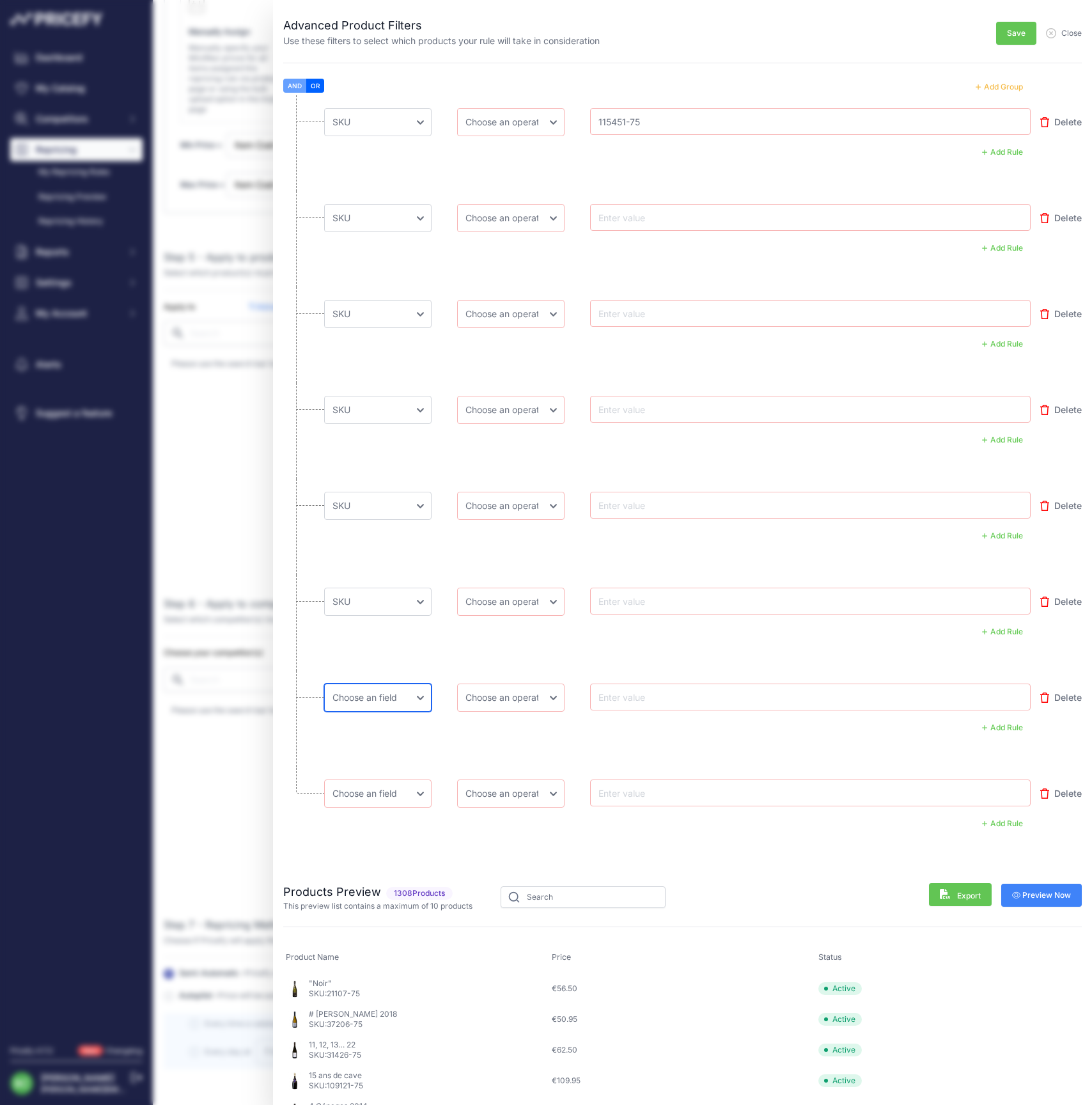
select select "mp.sku"
select select "equal"
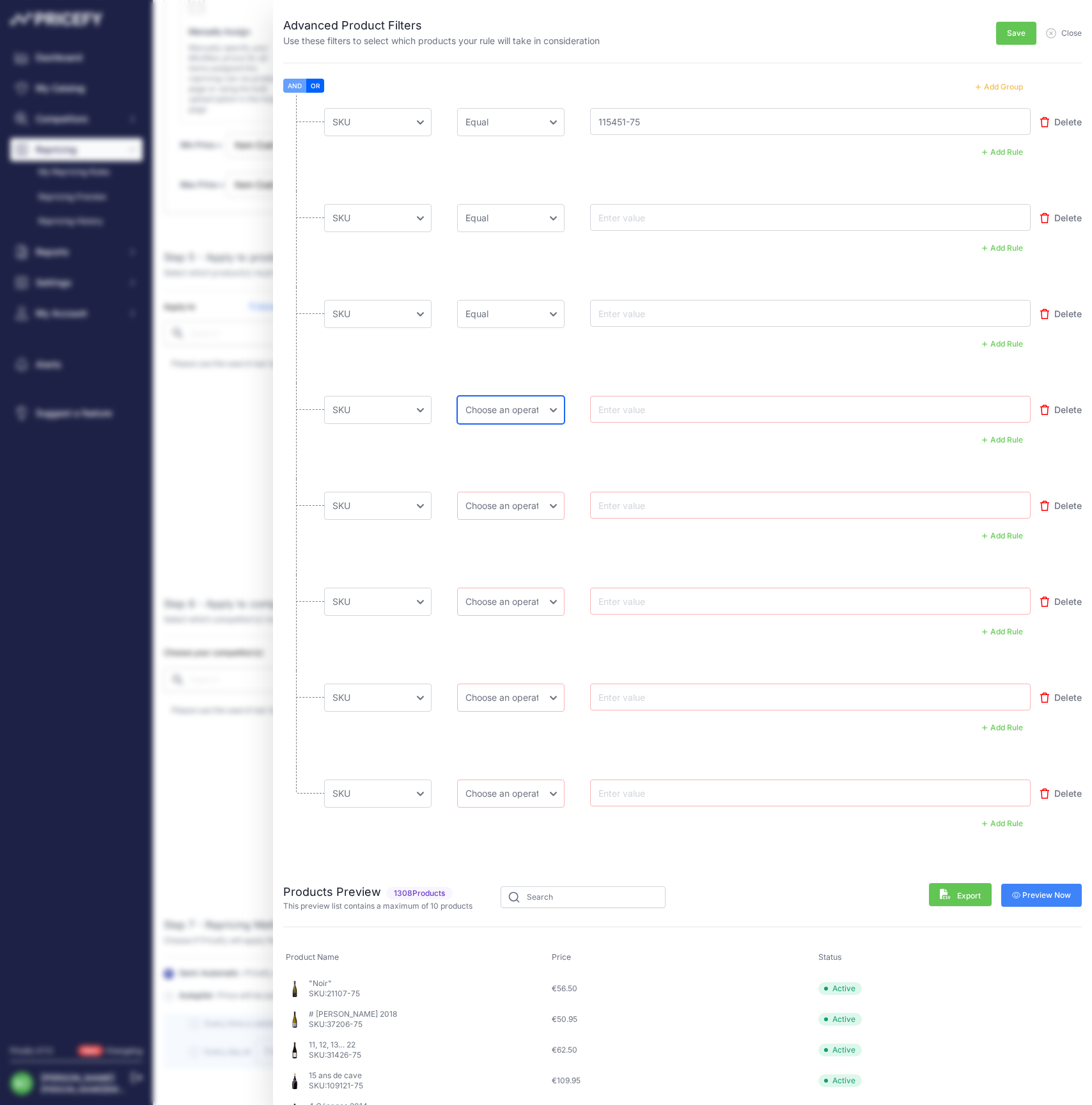
select select "equal"
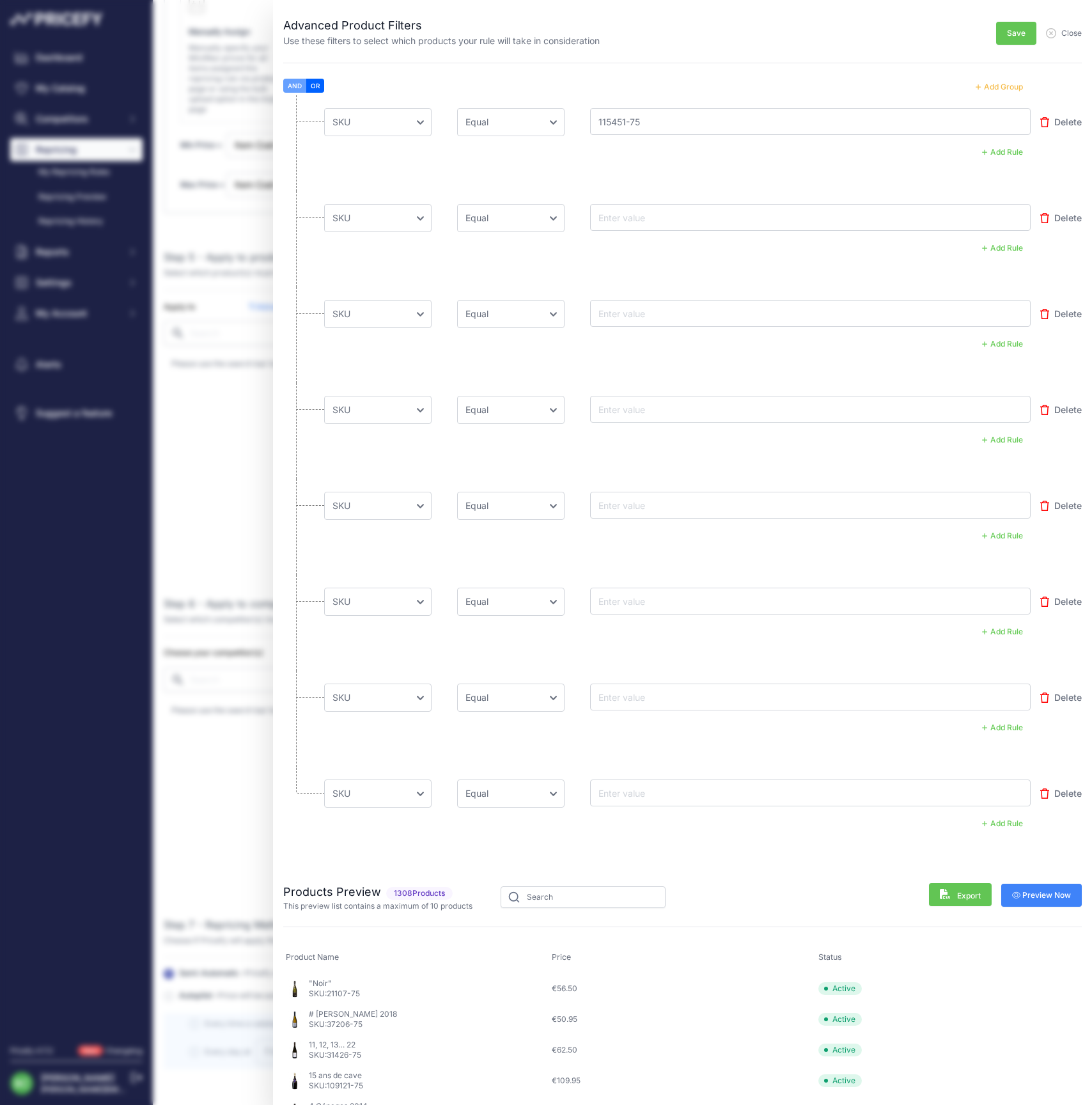
click at [640, 223] on input "text" at bounding box center [647, 217] width 102 height 16
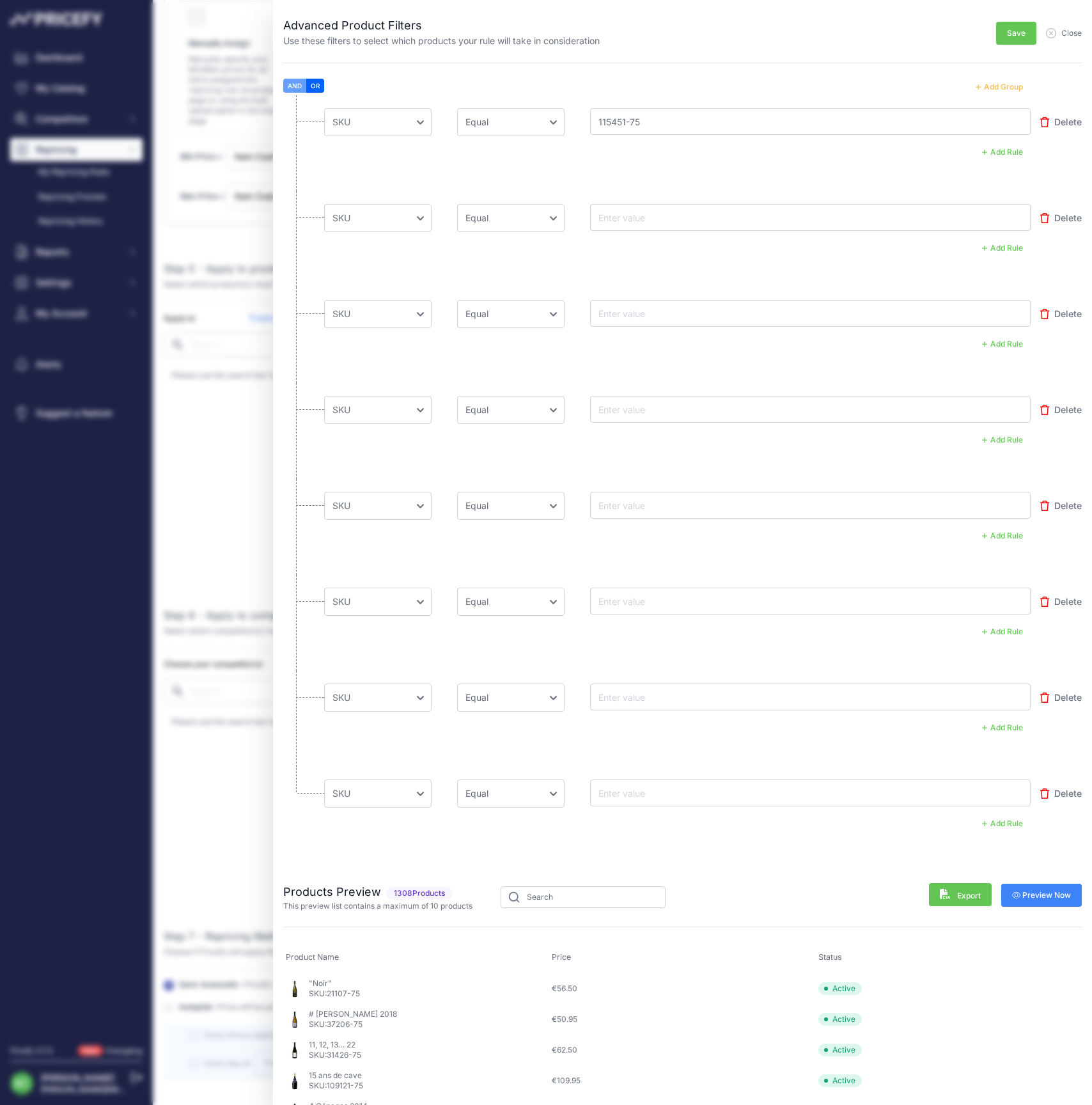
click at [630, 213] on input "text" at bounding box center [647, 217] width 102 height 16
paste input "11545-75"
type input "11545-75"
click at [653, 308] on input "text" at bounding box center [647, 313] width 102 height 16
paste input "11542-150"
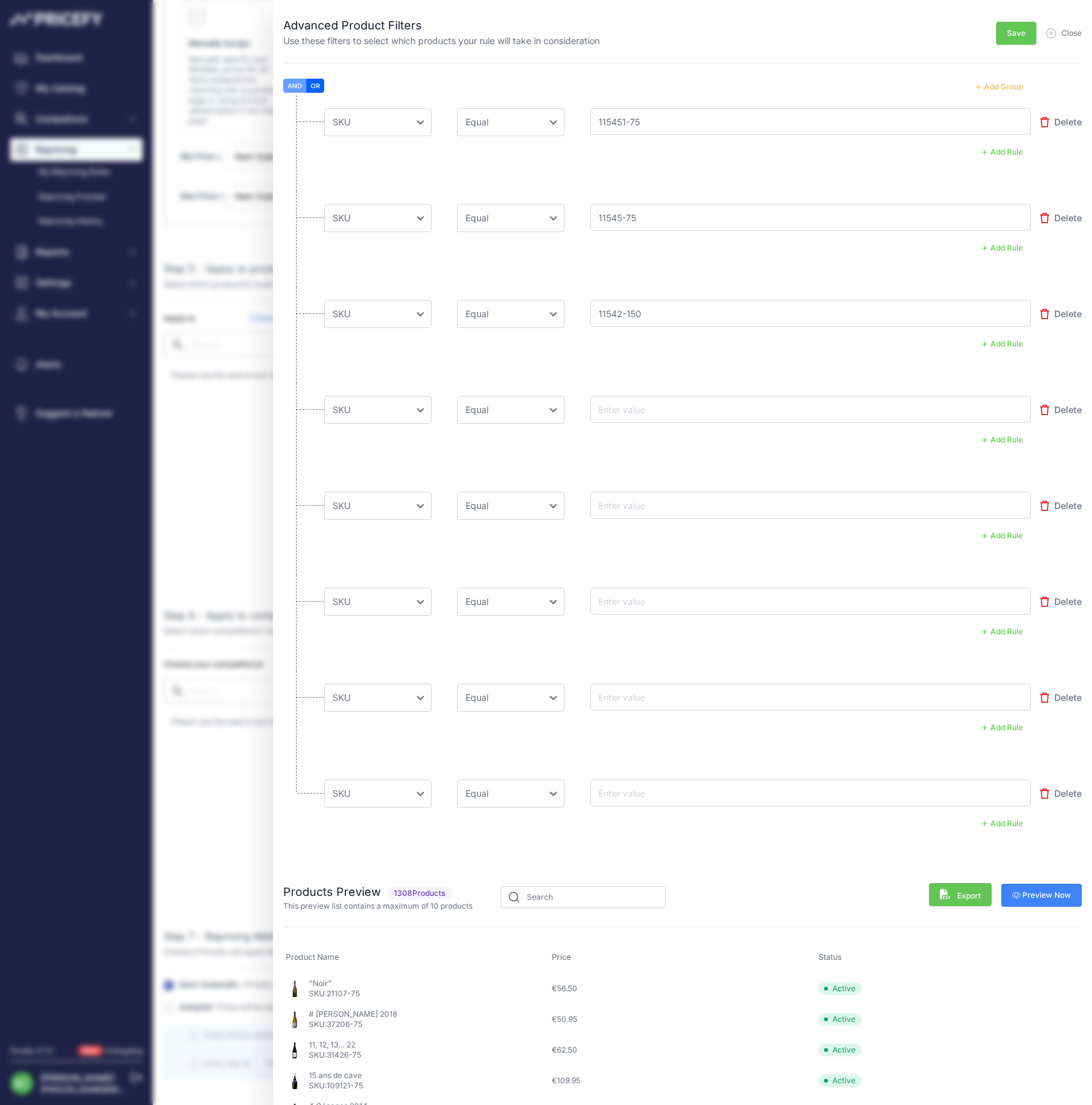
type input "11542-150"
click at [643, 402] on input "text" at bounding box center [647, 409] width 102 height 16
paste input "11543-75"
type input "11543-75"
click at [632, 504] on input "text" at bounding box center [647, 505] width 102 height 16
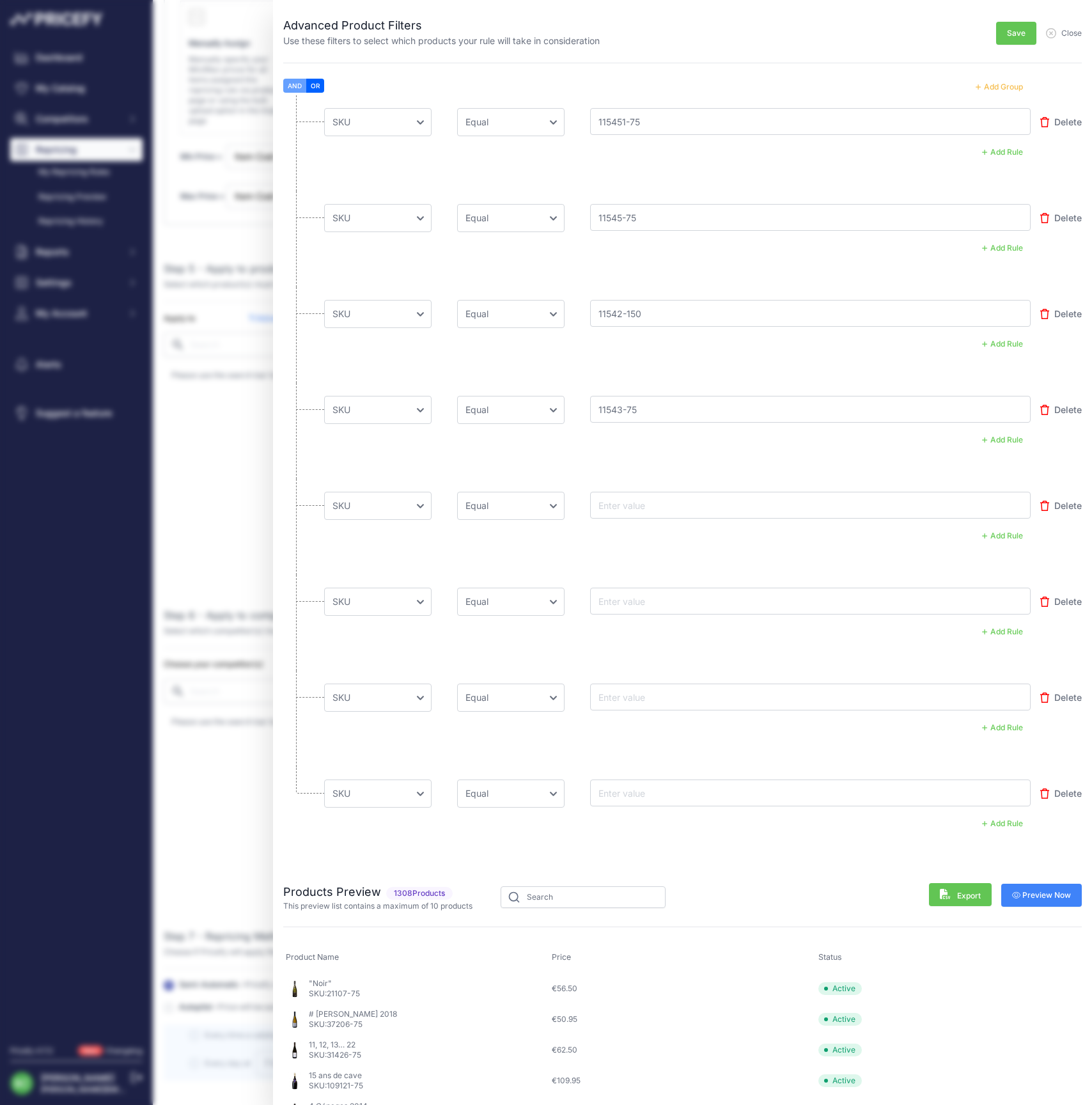
paste input "11539-75"
type input "11539-75"
drag, startPoint x: 665, startPoint y: 600, endPoint x: 617, endPoint y: 602, distance: 48.0
click at [665, 600] on input "text" at bounding box center [647, 601] width 102 height 16
paste input "11541-75"
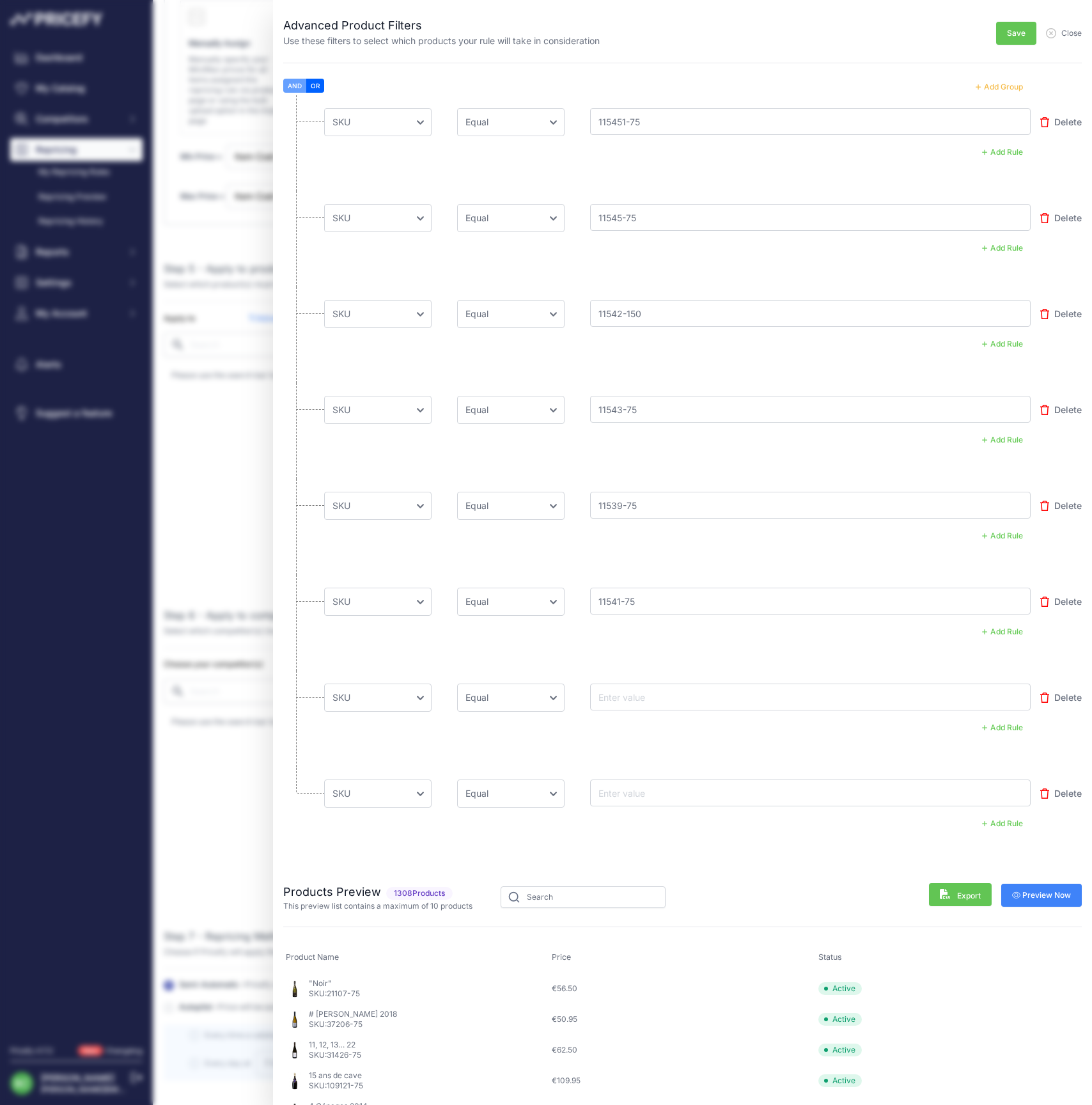
type input "11541-75"
click at [639, 693] on input "text" at bounding box center [647, 697] width 102 height 16
paste input "11541-150"
type input "11541-150"
click at [629, 787] on input "text" at bounding box center [647, 793] width 102 height 16
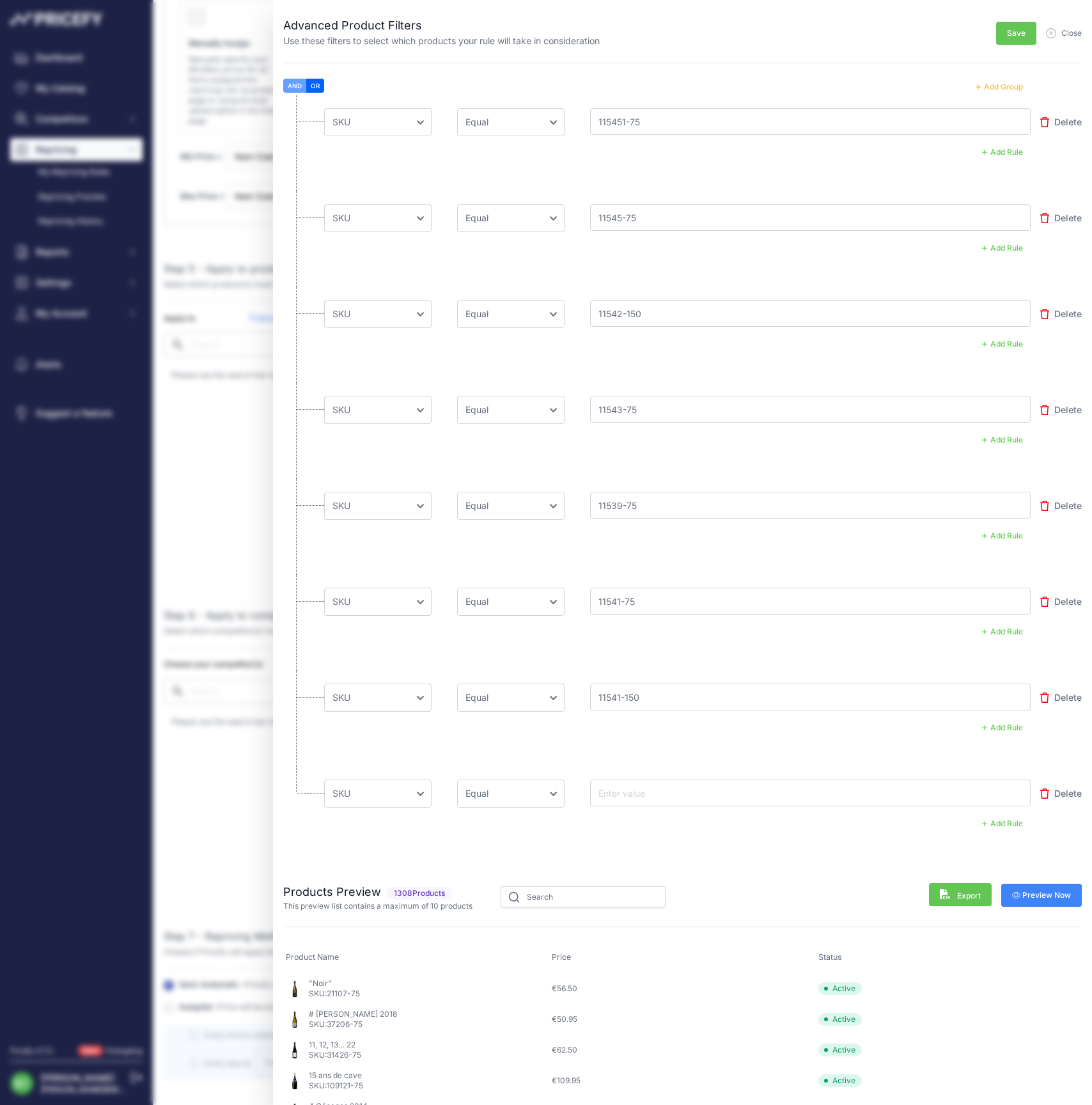
paste input "115081-150"
type input "115081-150"
click at [1039, 893] on span "Preview Now" at bounding box center [1042, 895] width 60 height 10
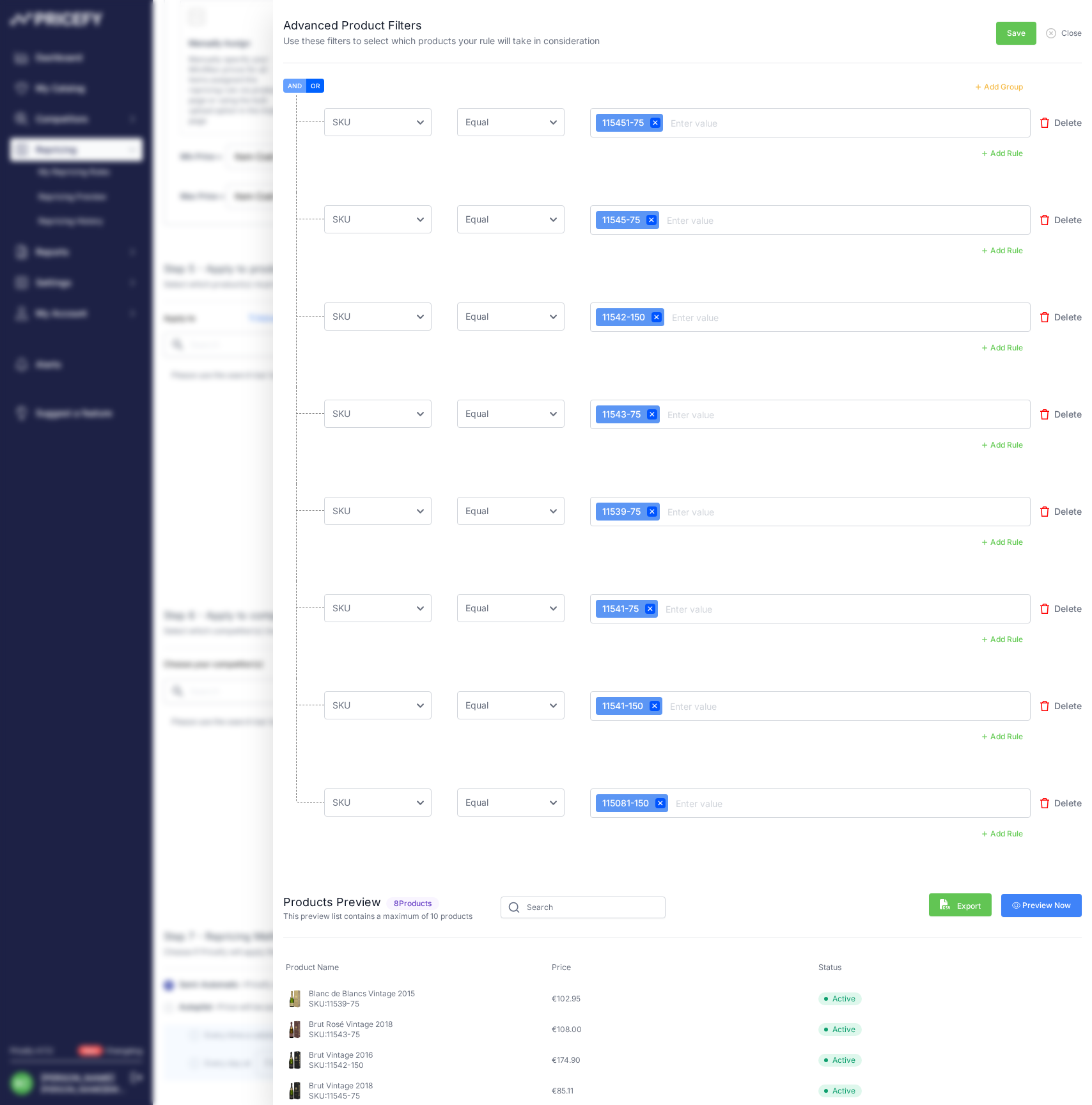
click at [996, 88] on button "Add Group" at bounding box center [1000, 87] width 63 height 17
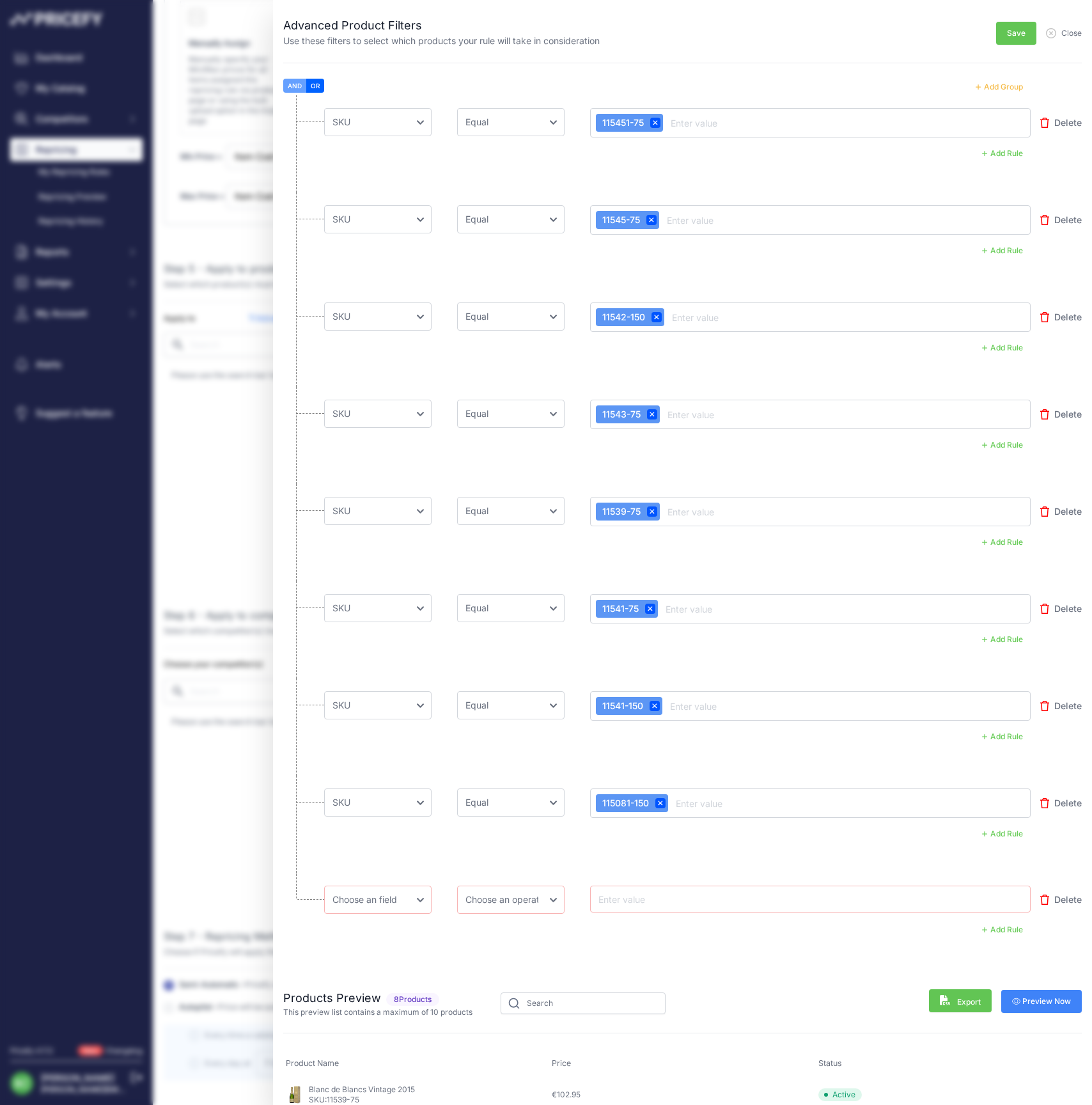
click at [996, 88] on button "Add Group" at bounding box center [1000, 87] width 63 height 17
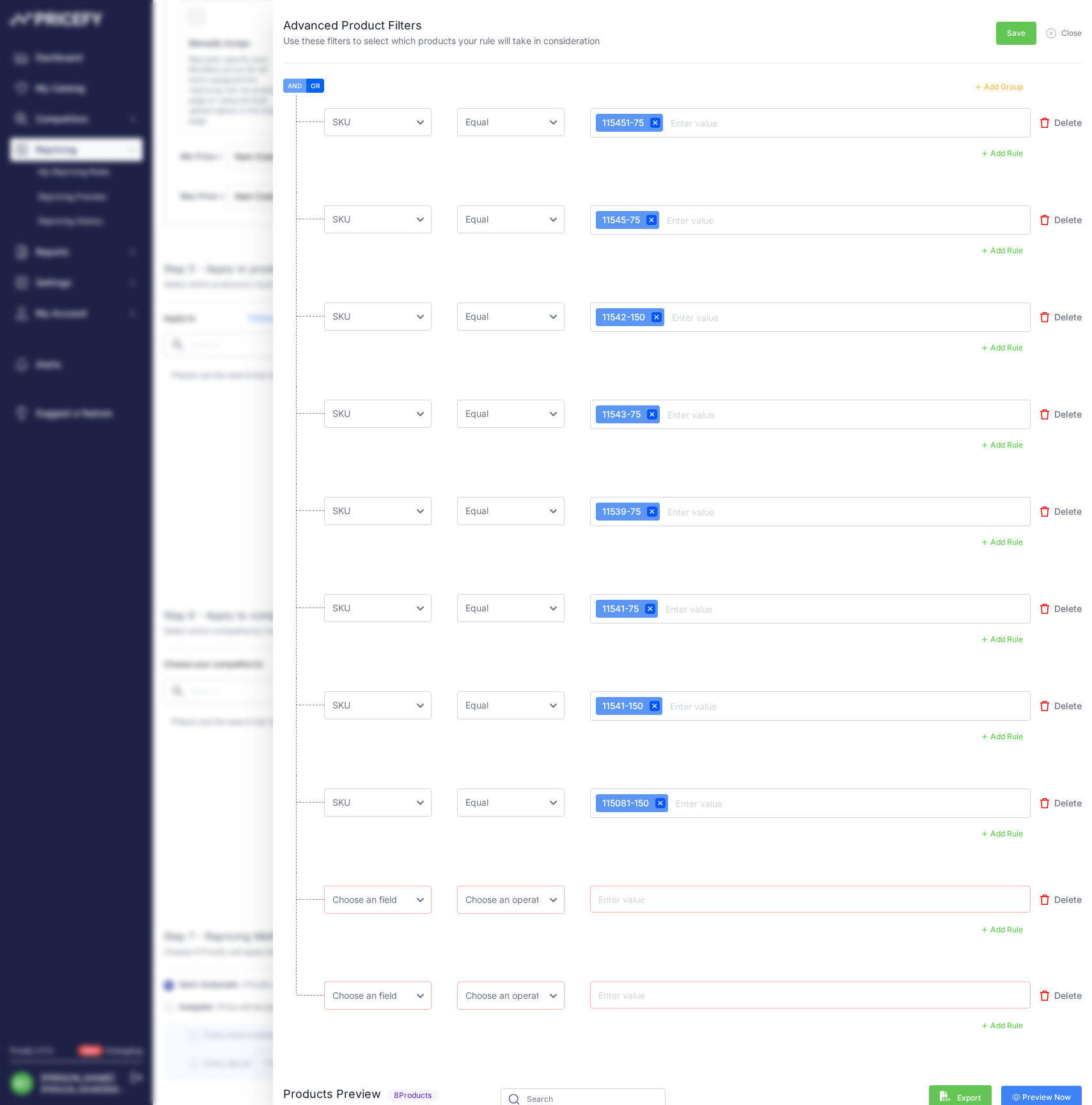
click at [996, 88] on button "Add Group" at bounding box center [1000, 87] width 63 height 17
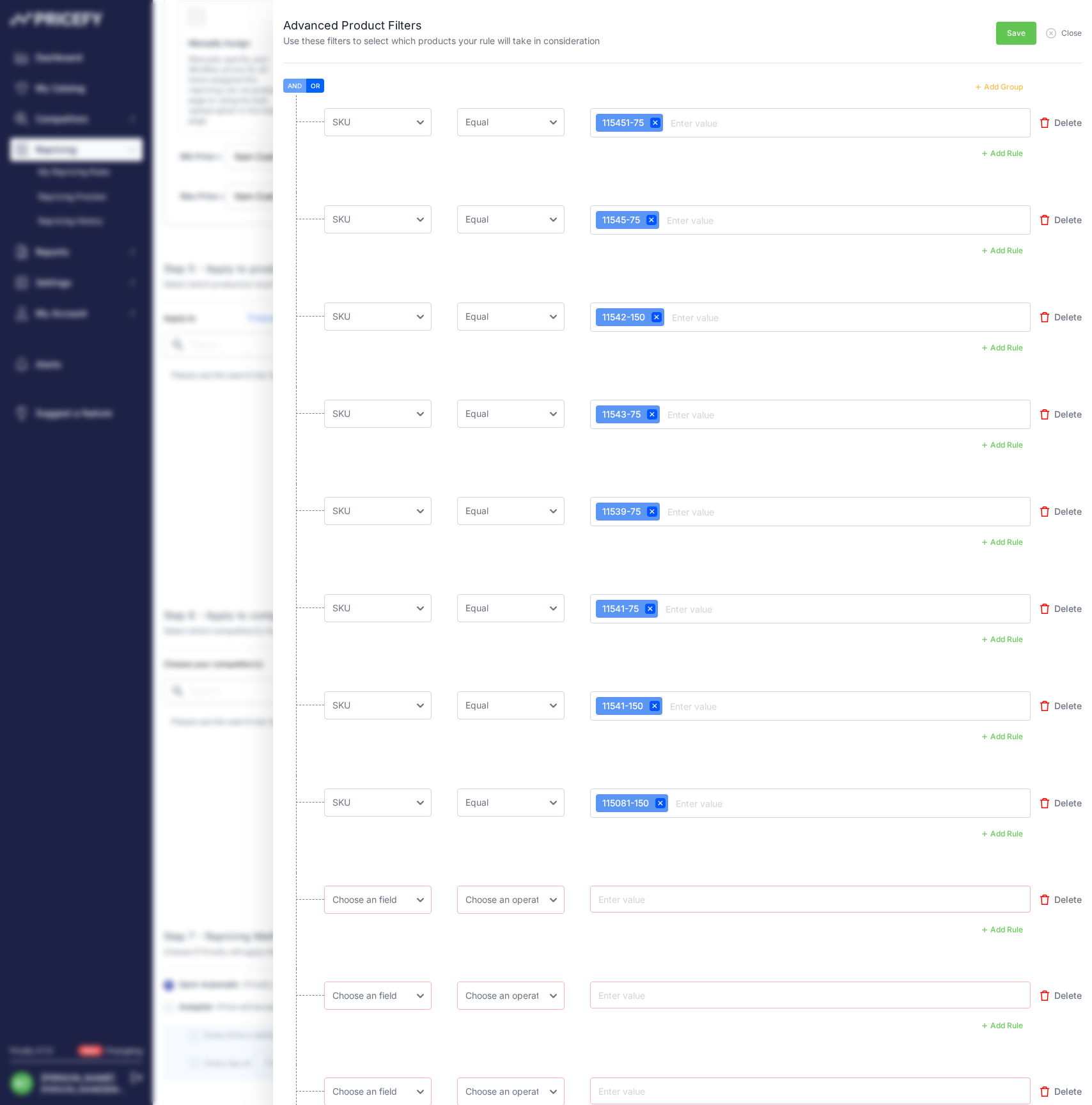
click at [996, 88] on button "Add Group" at bounding box center [1000, 87] width 63 height 17
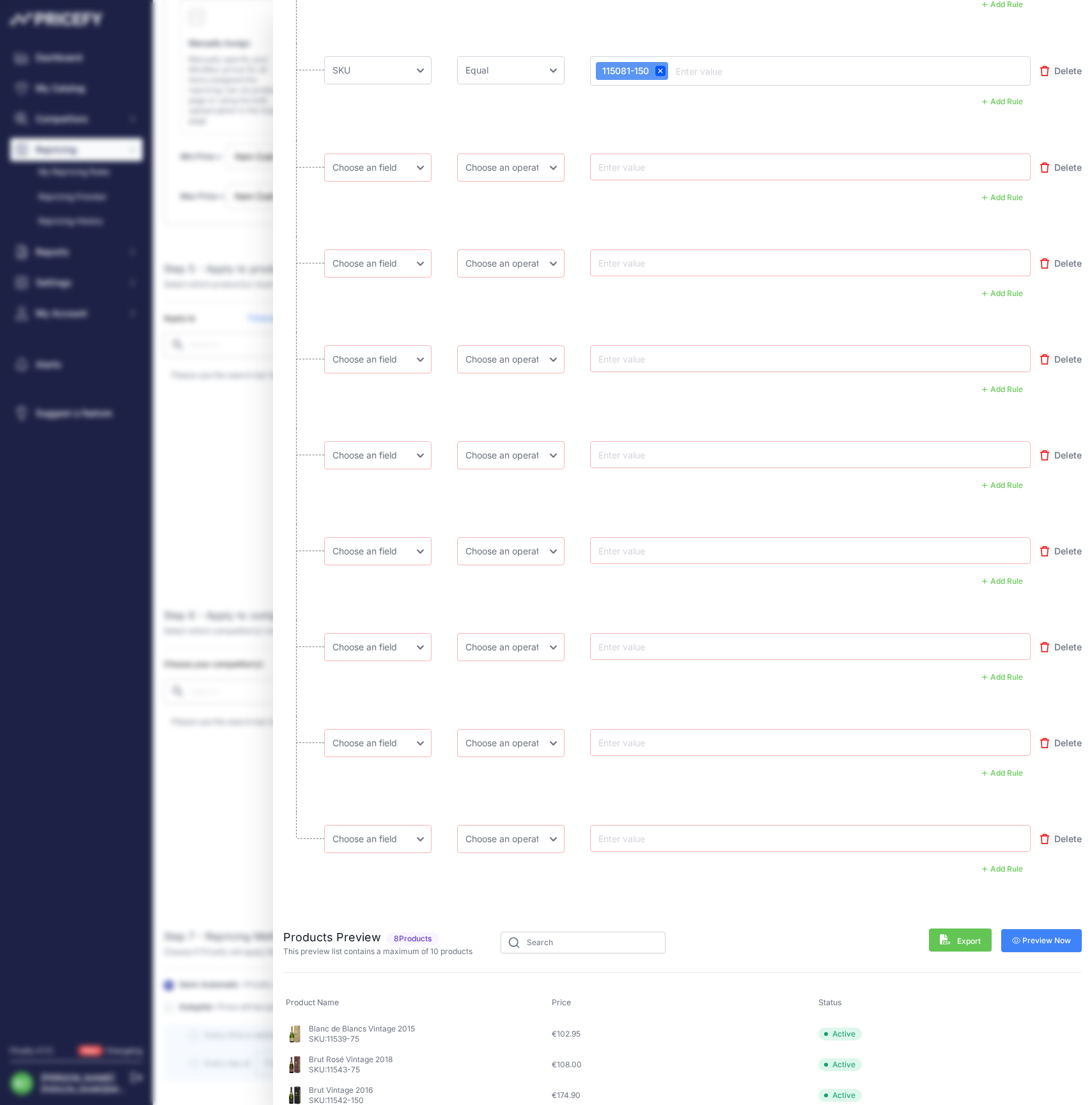
scroll to position [782, 0]
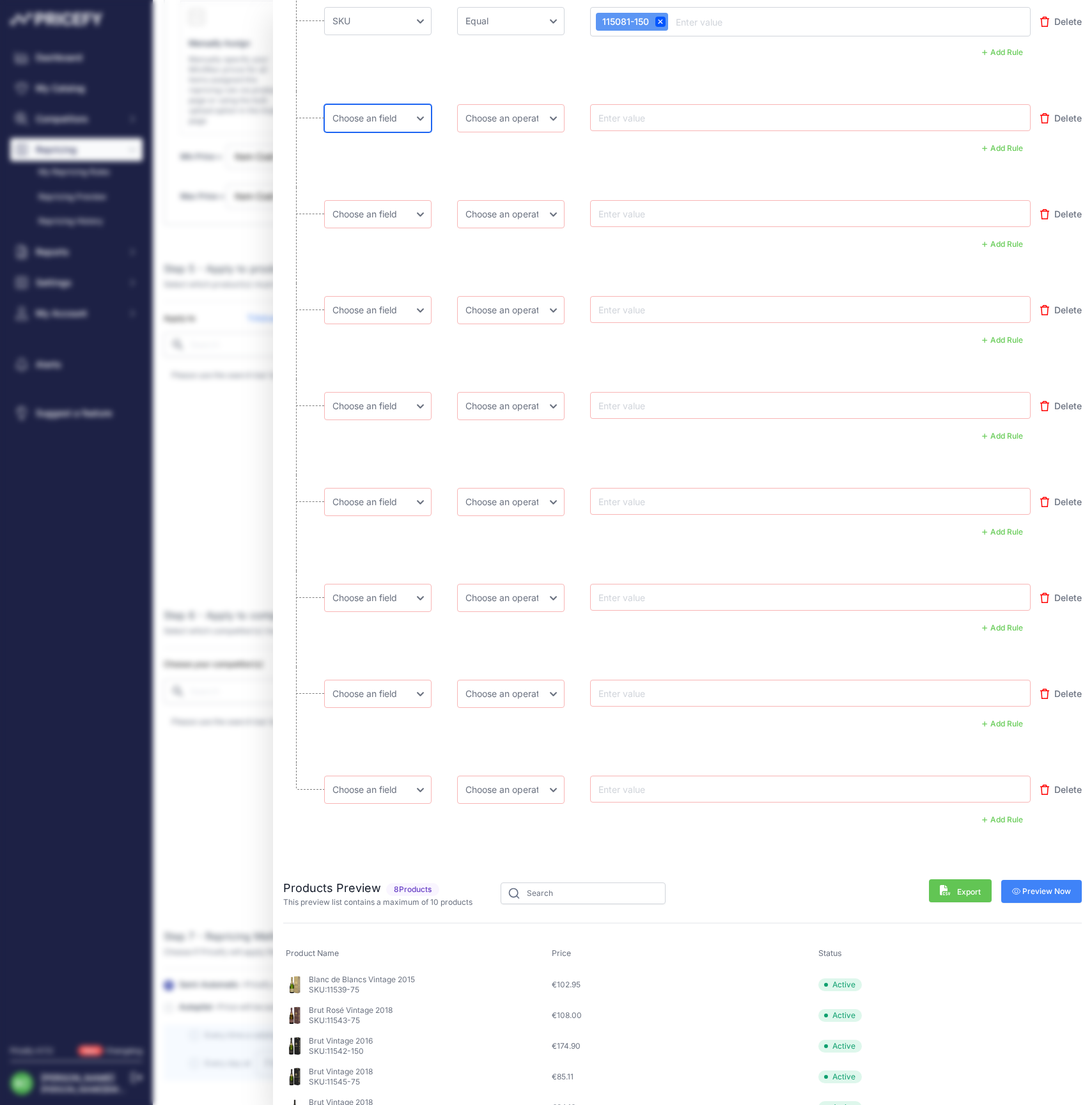
select select "mp.sku"
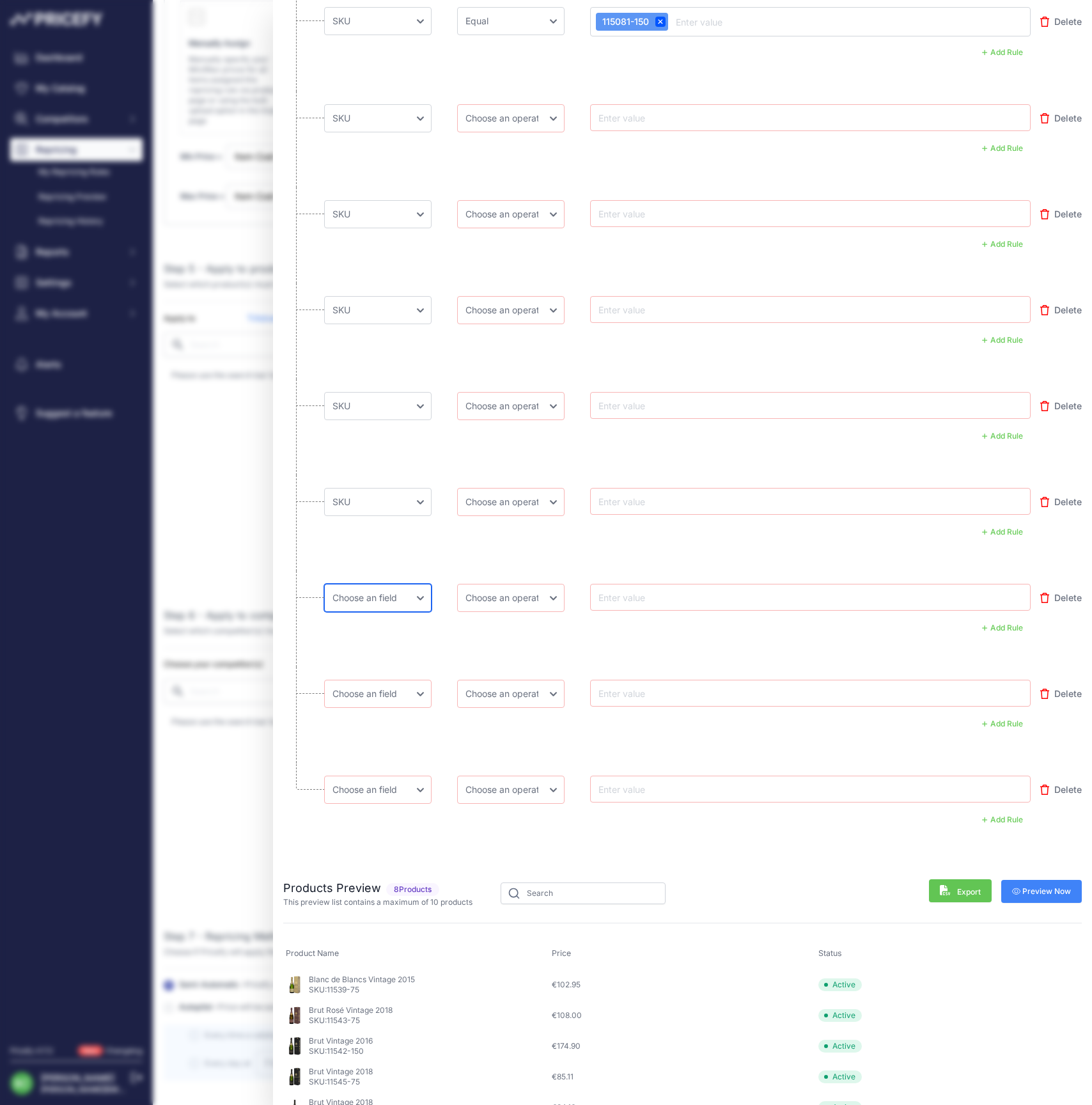
select select "mp.sku"
select select "equal"
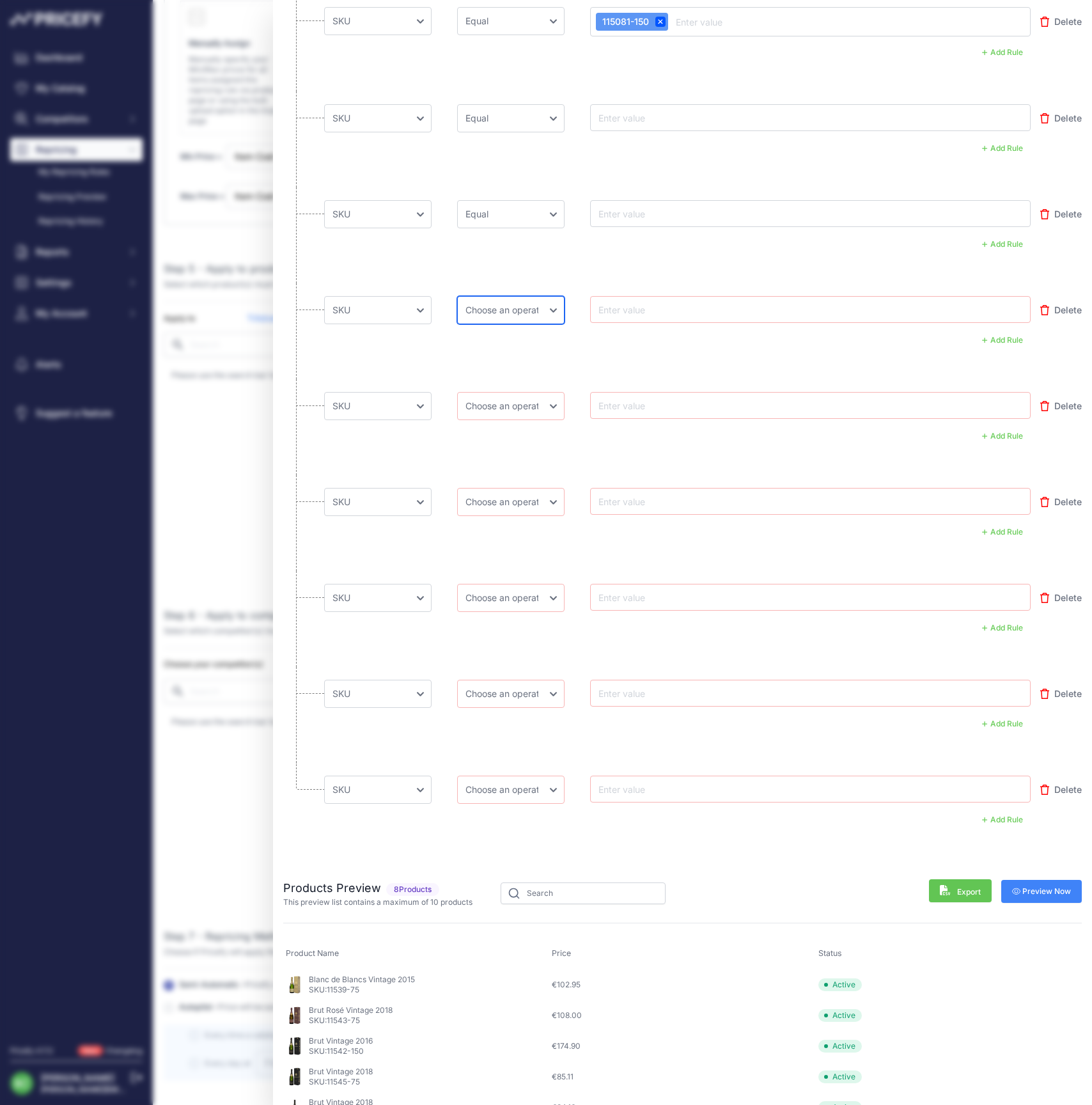
select select "equal"
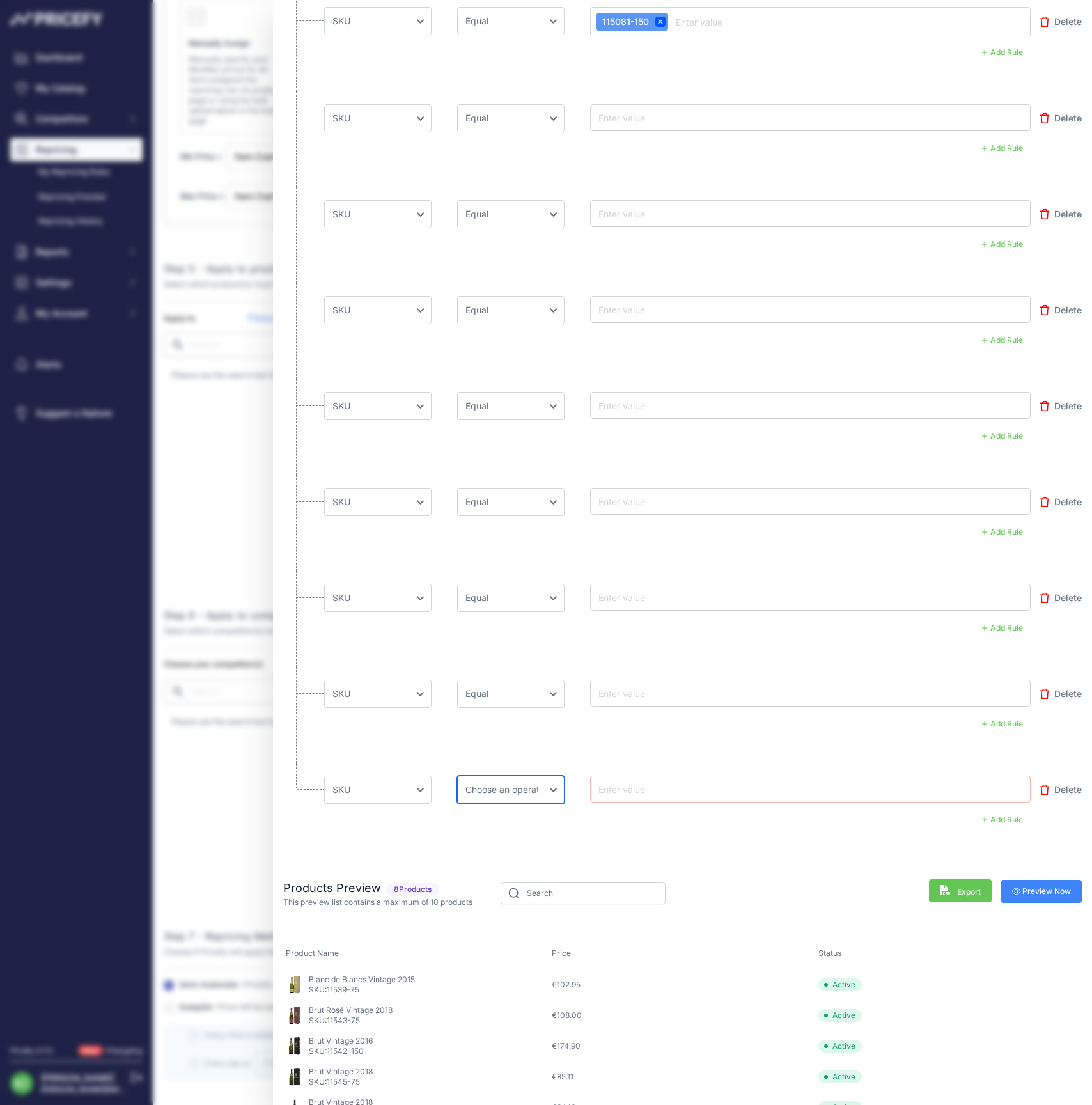
select select "equal"
click at [620, 114] on input "text" at bounding box center [647, 117] width 102 height 16
click at [640, 116] on input "text" at bounding box center [647, 117] width 102 height 16
paste input "14093-75"
type input "14093-75"
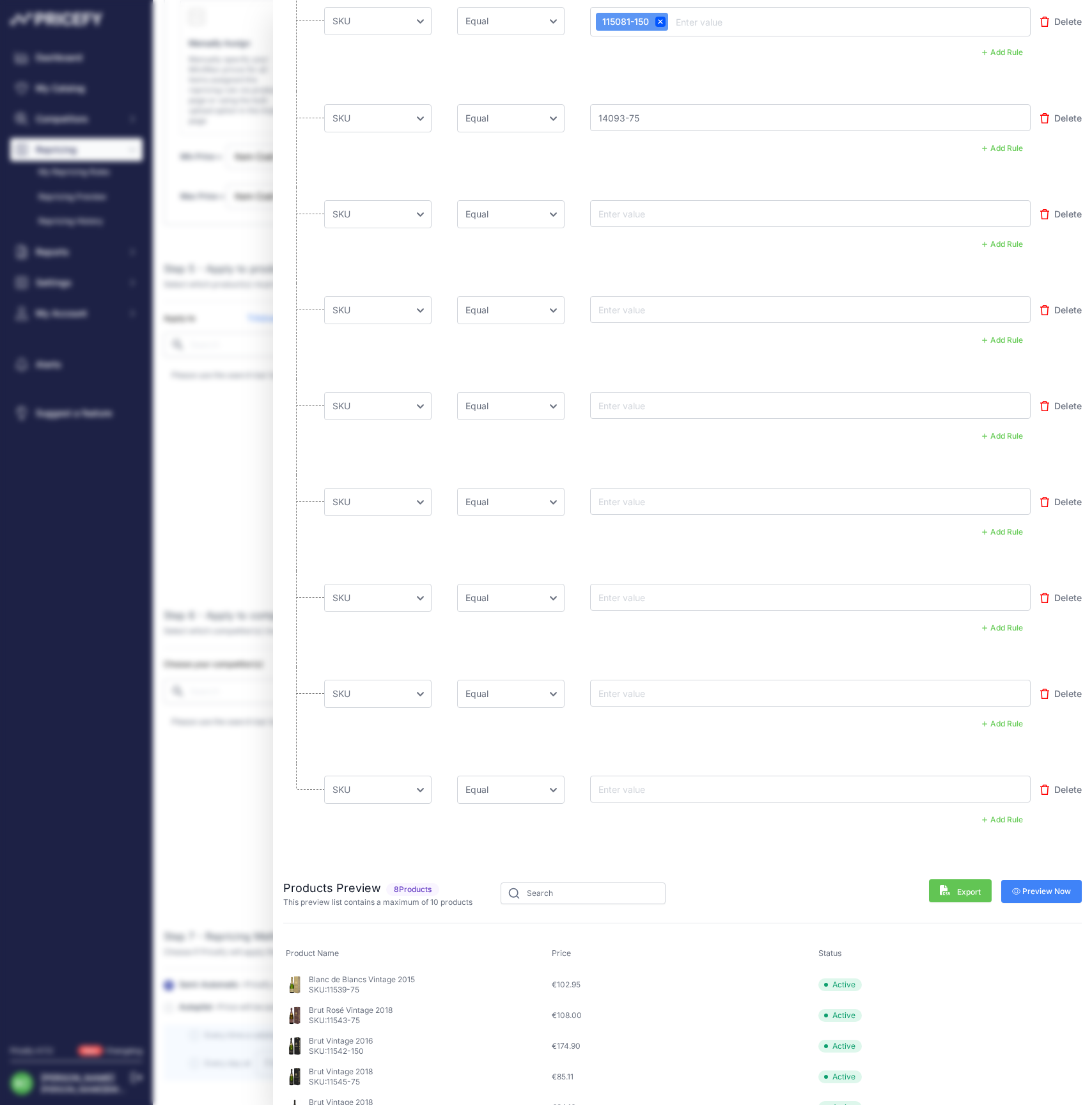
click at [639, 214] on input "text" at bounding box center [647, 213] width 102 height 16
paste input "14086-75"
type input "14086-75"
click at [655, 304] on input "text" at bounding box center [647, 310] width 102 height 16
paste input "14089-150"
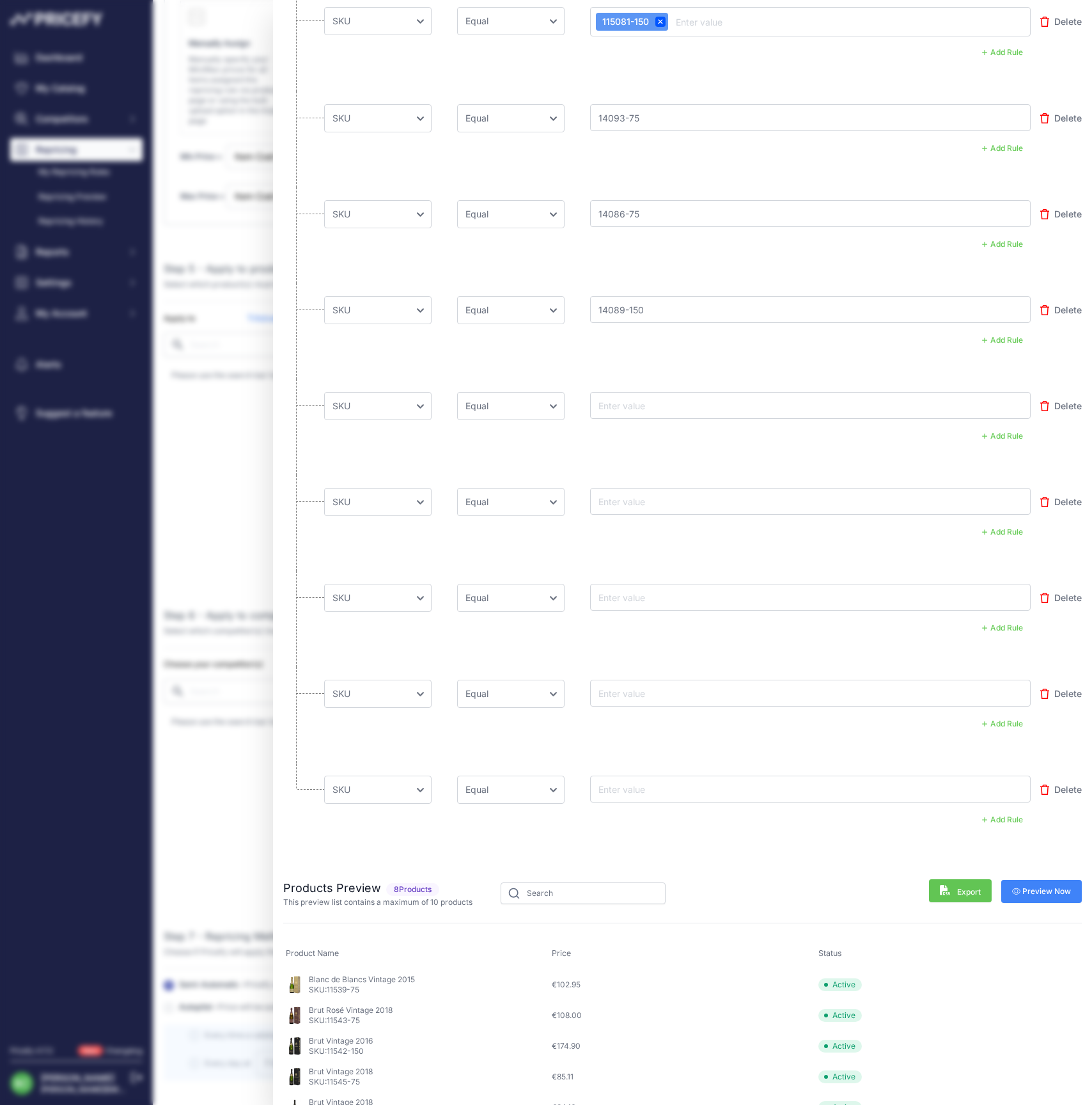
type input "14089-150"
click at [663, 403] on input "text" at bounding box center [647, 406] width 102 height 16
paste input "14088-75"
type input "14088-75"
click at [640, 501] on input "text" at bounding box center [647, 501] width 102 height 16
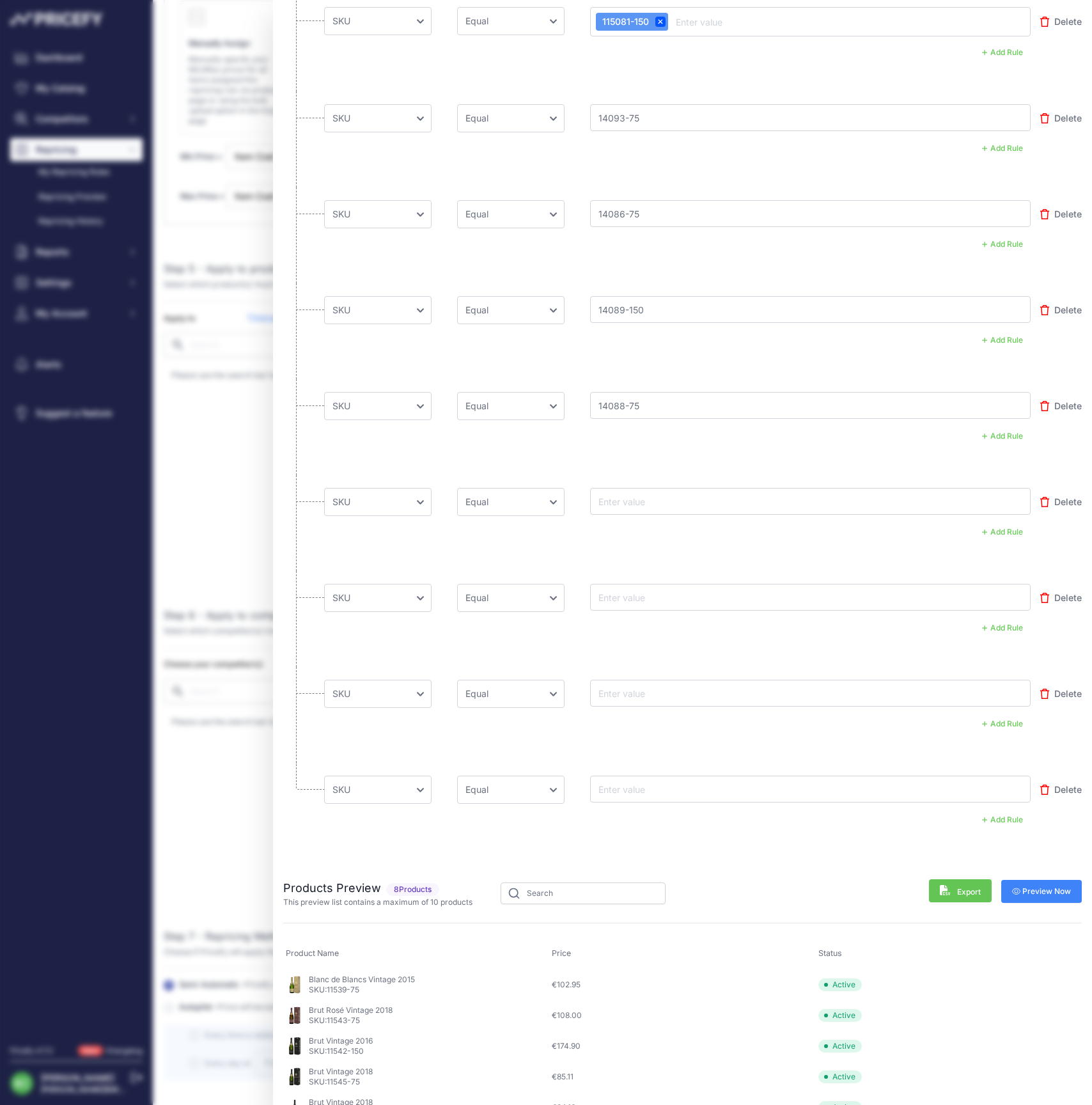
paste input "14087-75"
type input "14087-75"
click at [639, 590] on input "text" at bounding box center [647, 597] width 102 height 16
paste input "14079-75"
type input "14079-75"
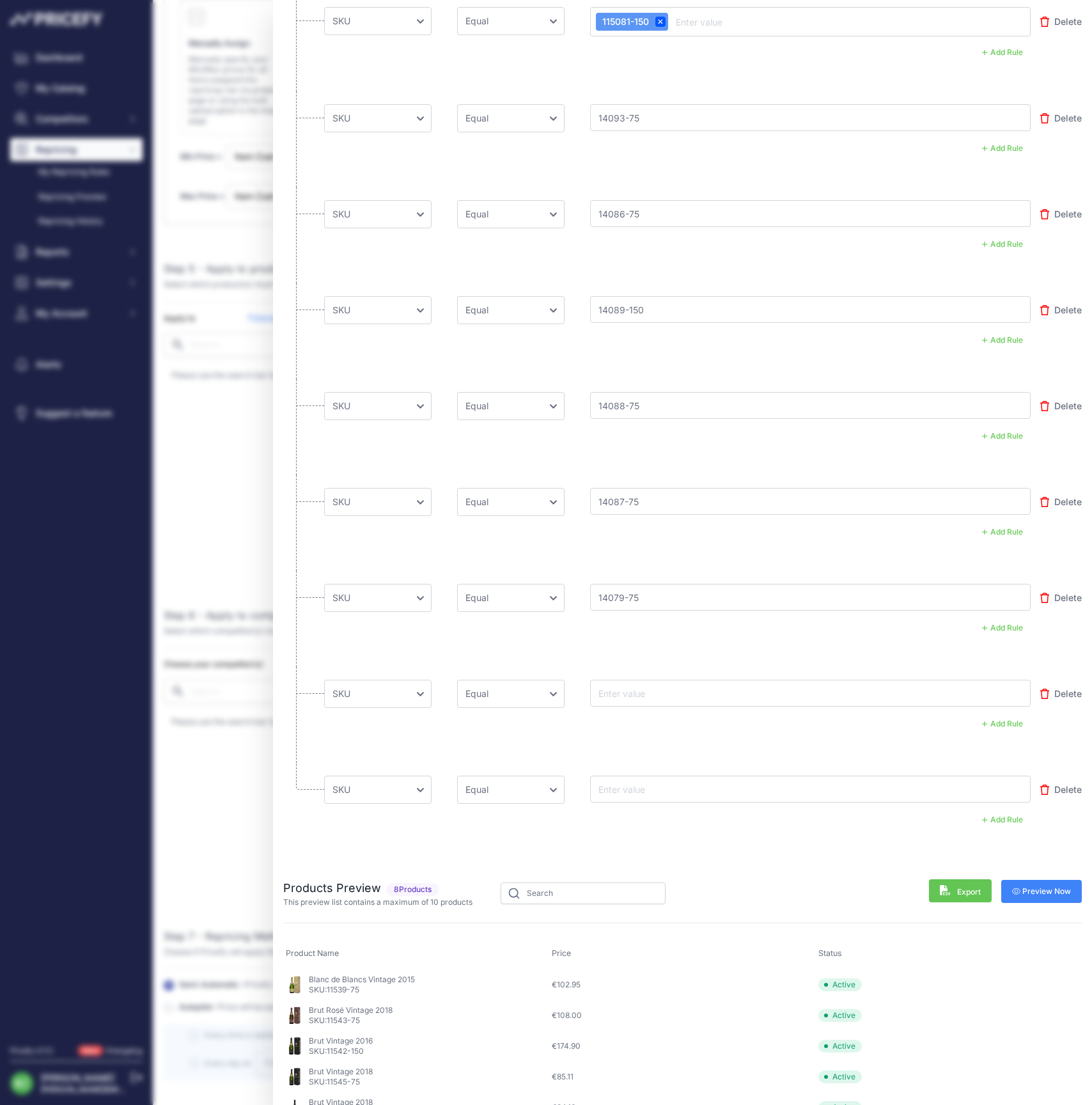
click at [648, 691] on input "text" at bounding box center [647, 693] width 102 height 16
paste input "140791-75"
type input "140791-75"
click at [637, 782] on input "text" at bounding box center [647, 789] width 102 height 16
paste input "14084-75"
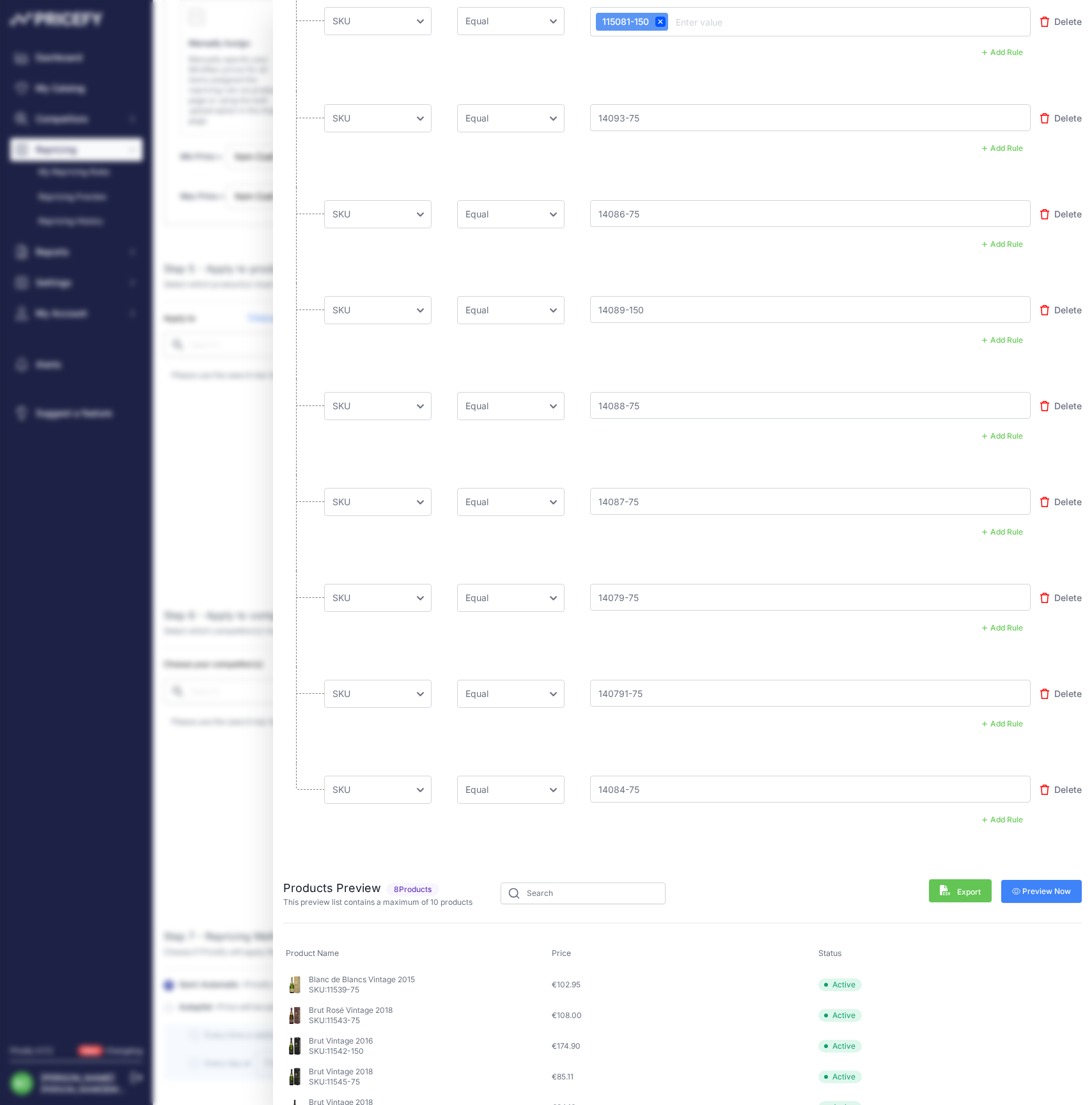
type input "14084-75"
click at [1042, 880] on button "Preview Now" at bounding box center [1042, 891] width 81 height 23
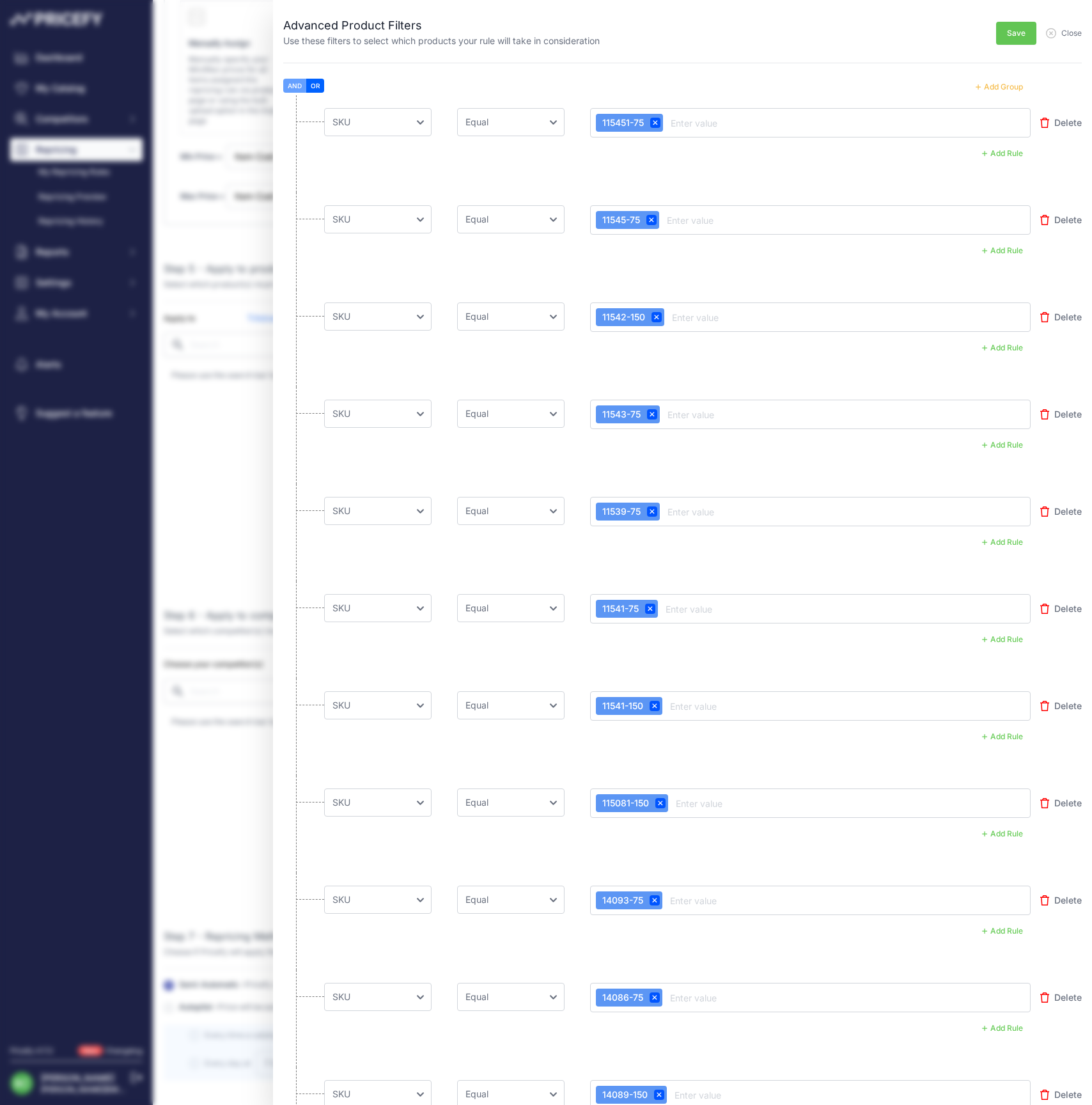
scroll to position [0, 0]
click at [1013, 31] on span "Save" at bounding box center [1016, 33] width 18 height 10
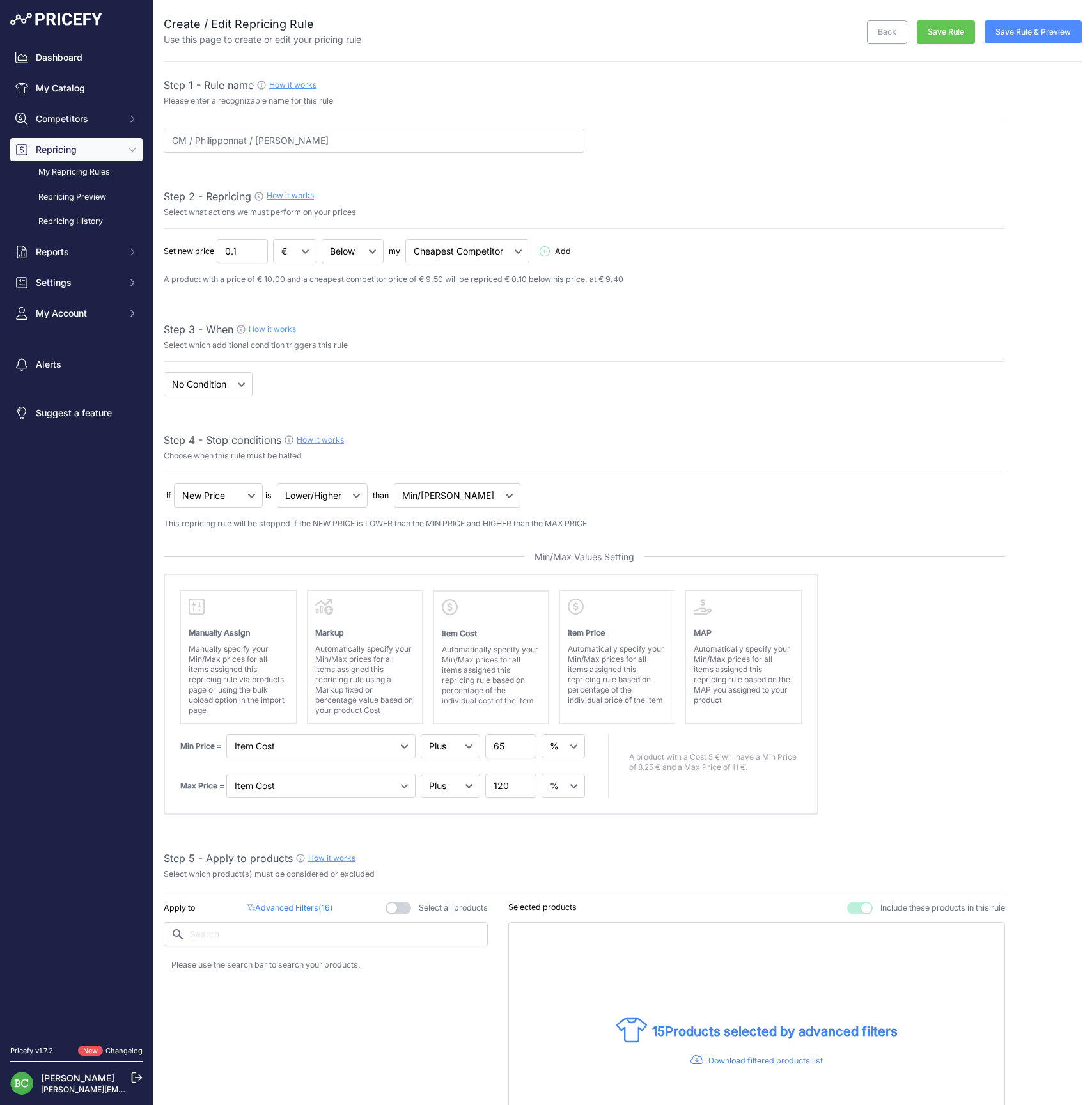
click at [1031, 31] on button "Save Rule & Preview" at bounding box center [1033, 31] width 97 height 23
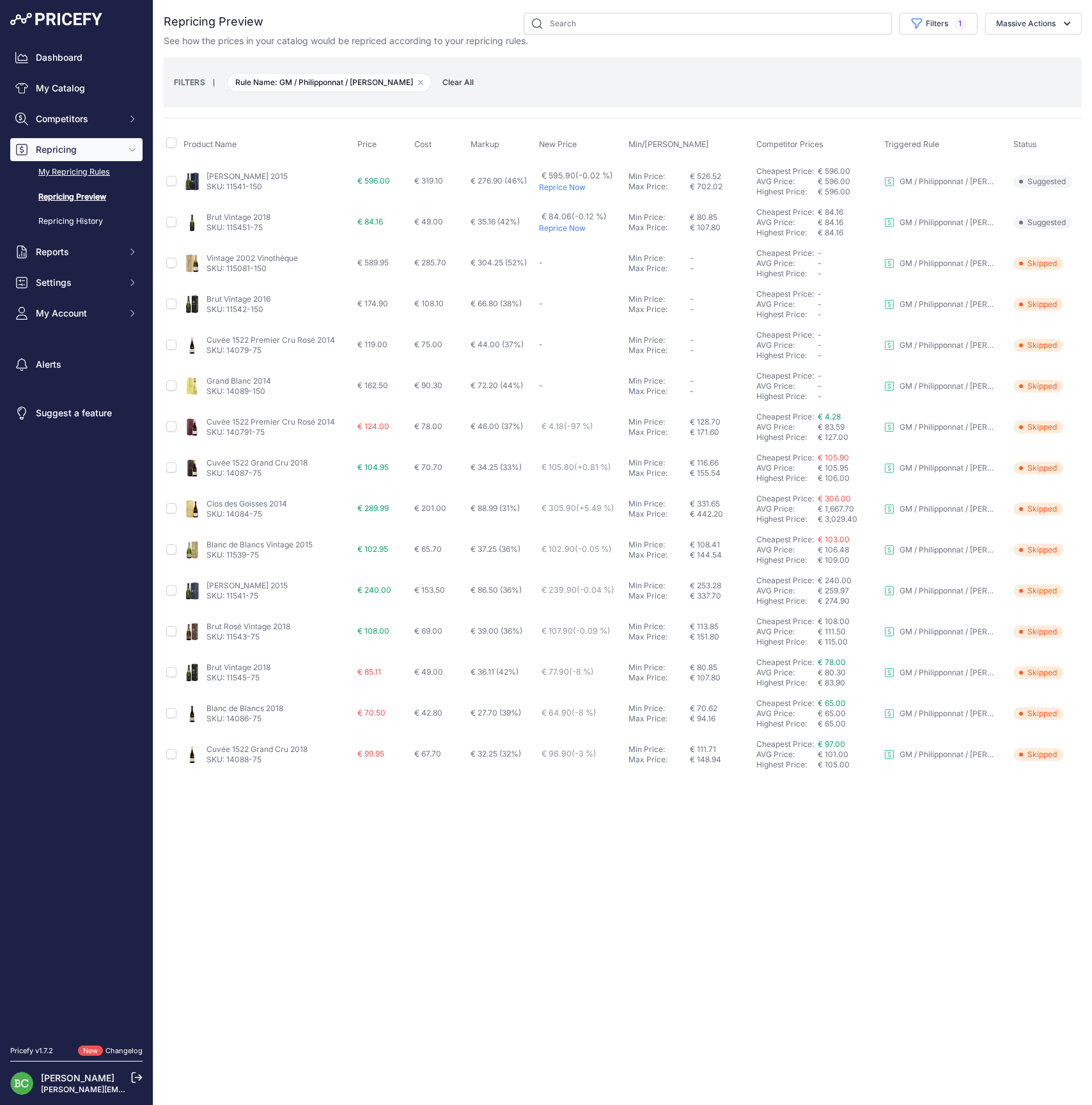
click at [86, 183] on link "My Repricing Rules" at bounding box center [76, 172] width 133 height 22
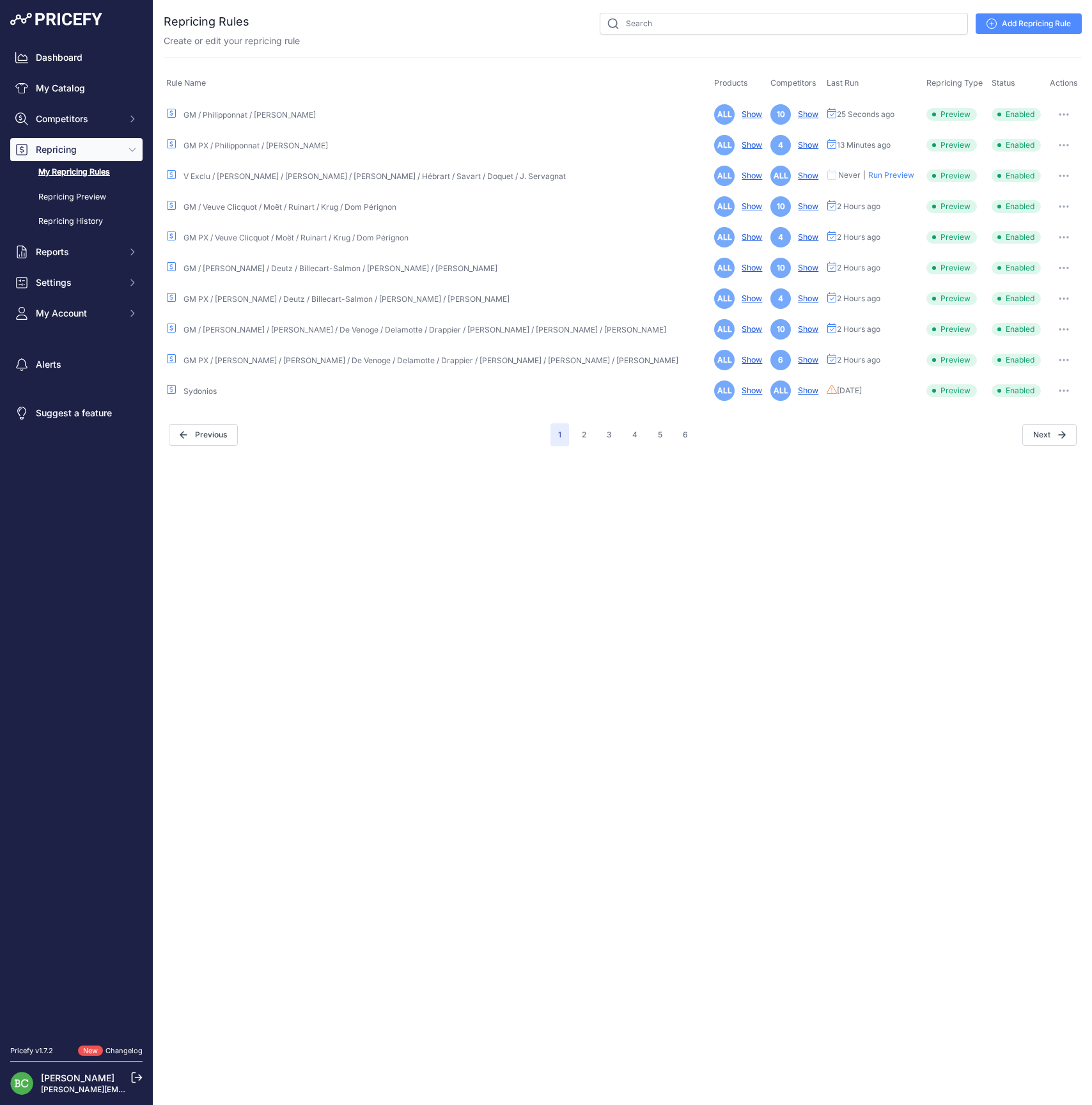
click at [1059, 113] on icon "button" at bounding box center [1063, 114] width 10 height 3
click at [1025, 144] on link "Edit" at bounding box center [1039, 141] width 82 height 20
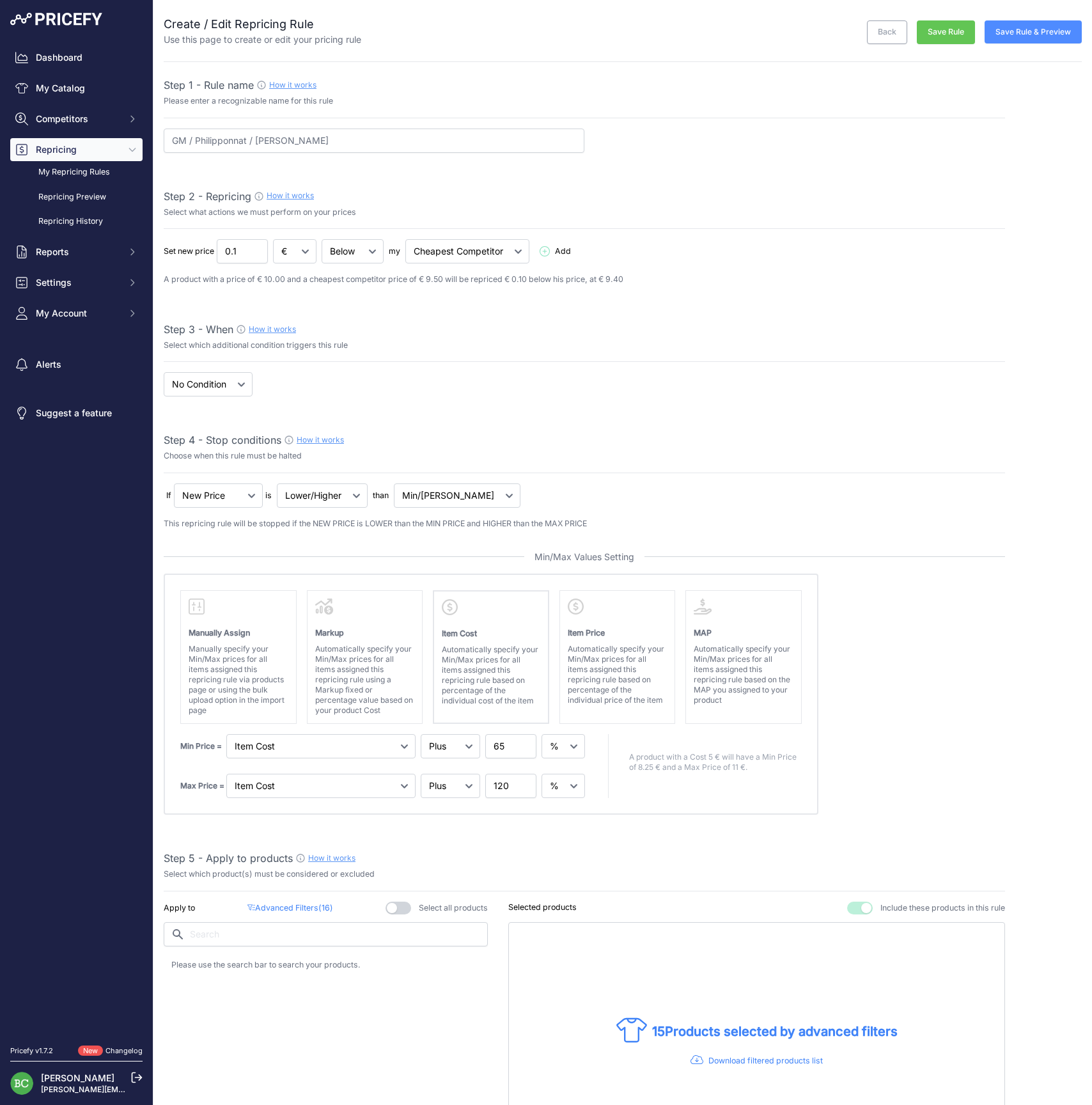
select select "percentage"
select select "7"
drag, startPoint x: 498, startPoint y: 747, endPoint x: 515, endPoint y: 747, distance: 17.0
click at [515, 747] on input "65" at bounding box center [511, 746] width 52 height 24
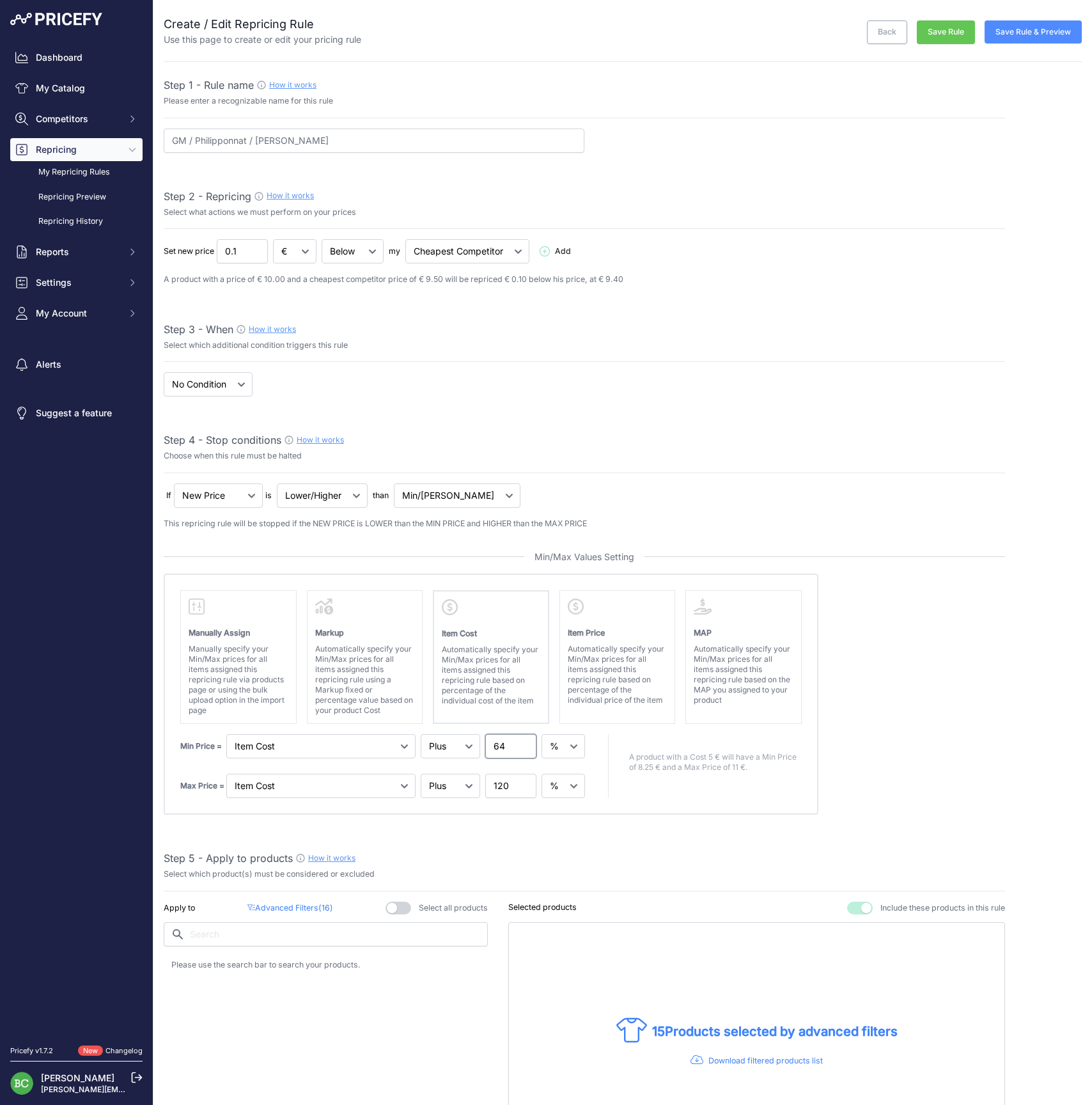
type input "64"
click at [962, 705] on absolute "Please select Min / Max / Min-Max as stop condition to enable this section Manu…" at bounding box center [584, 695] width 841 height 241
drag, startPoint x: 1046, startPoint y: 36, endPoint x: 1029, endPoint y: 95, distance: 61.4
click at [1046, 37] on button "Save Rule & Preview" at bounding box center [1033, 31] width 97 height 23
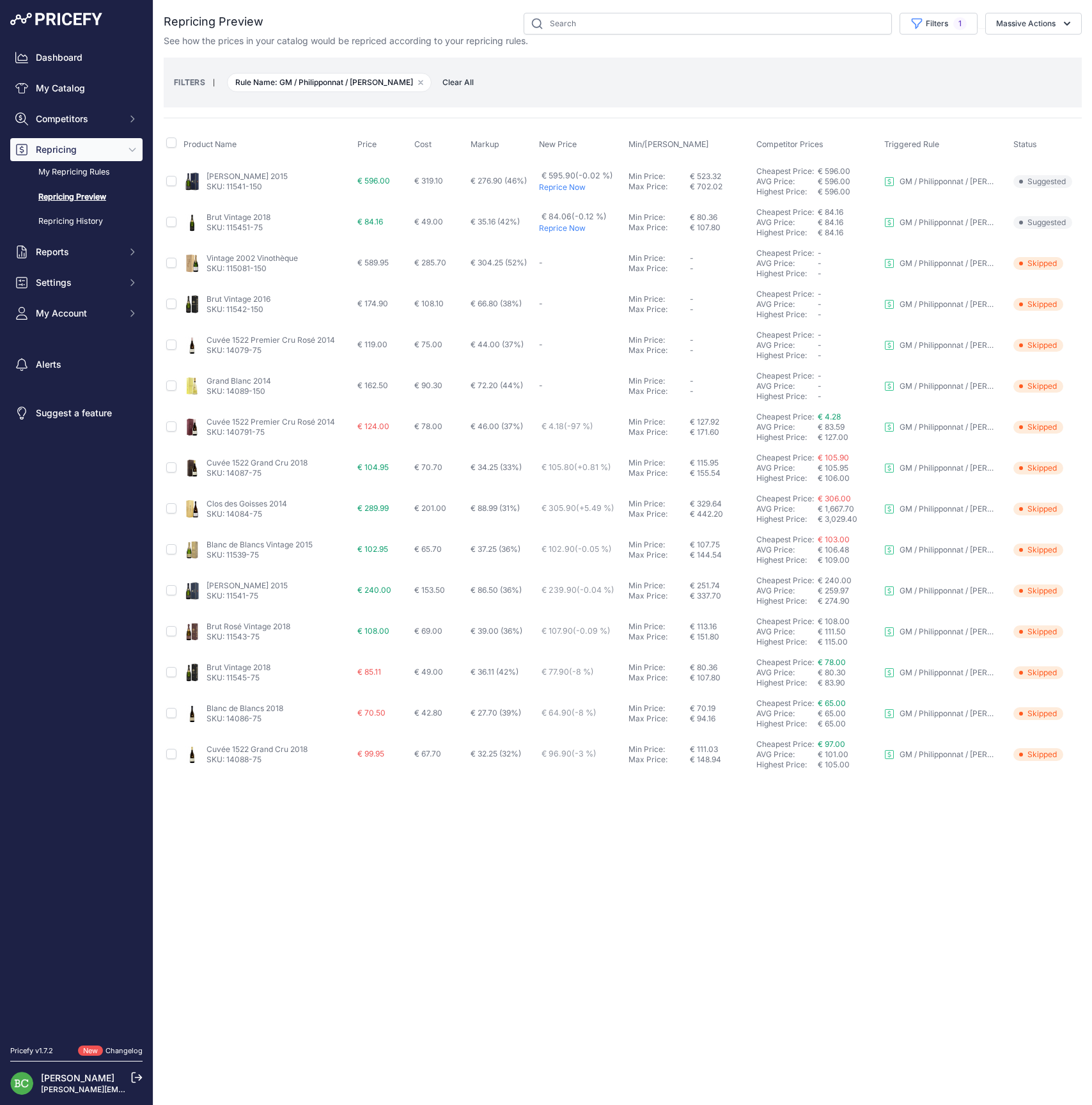
click at [253, 419] on link "Cuvée 1522 Premier Cru Rosé 2014" at bounding box center [270, 421] width 128 height 9
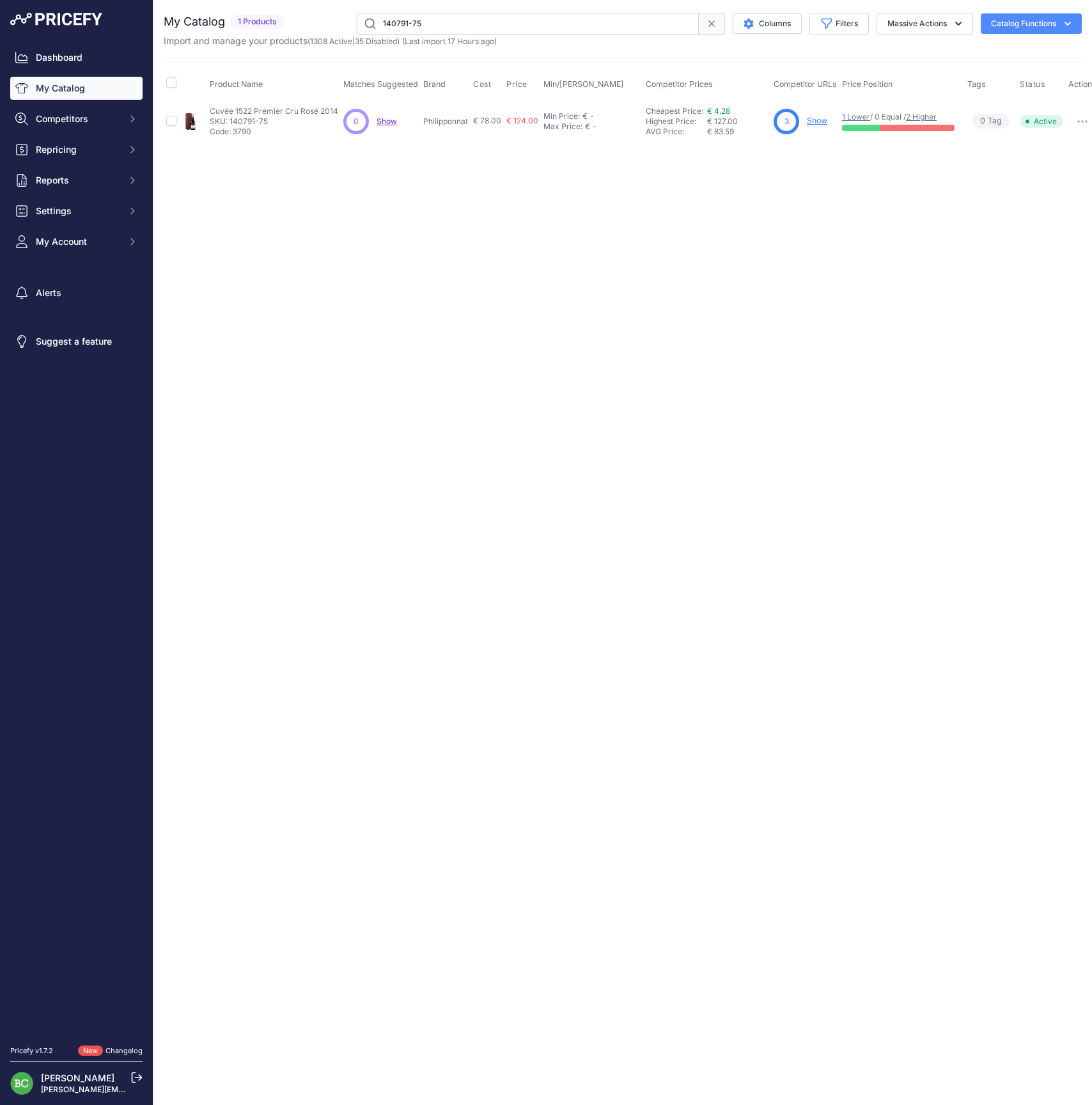
click at [817, 120] on link "Show" at bounding box center [817, 121] width 20 height 9
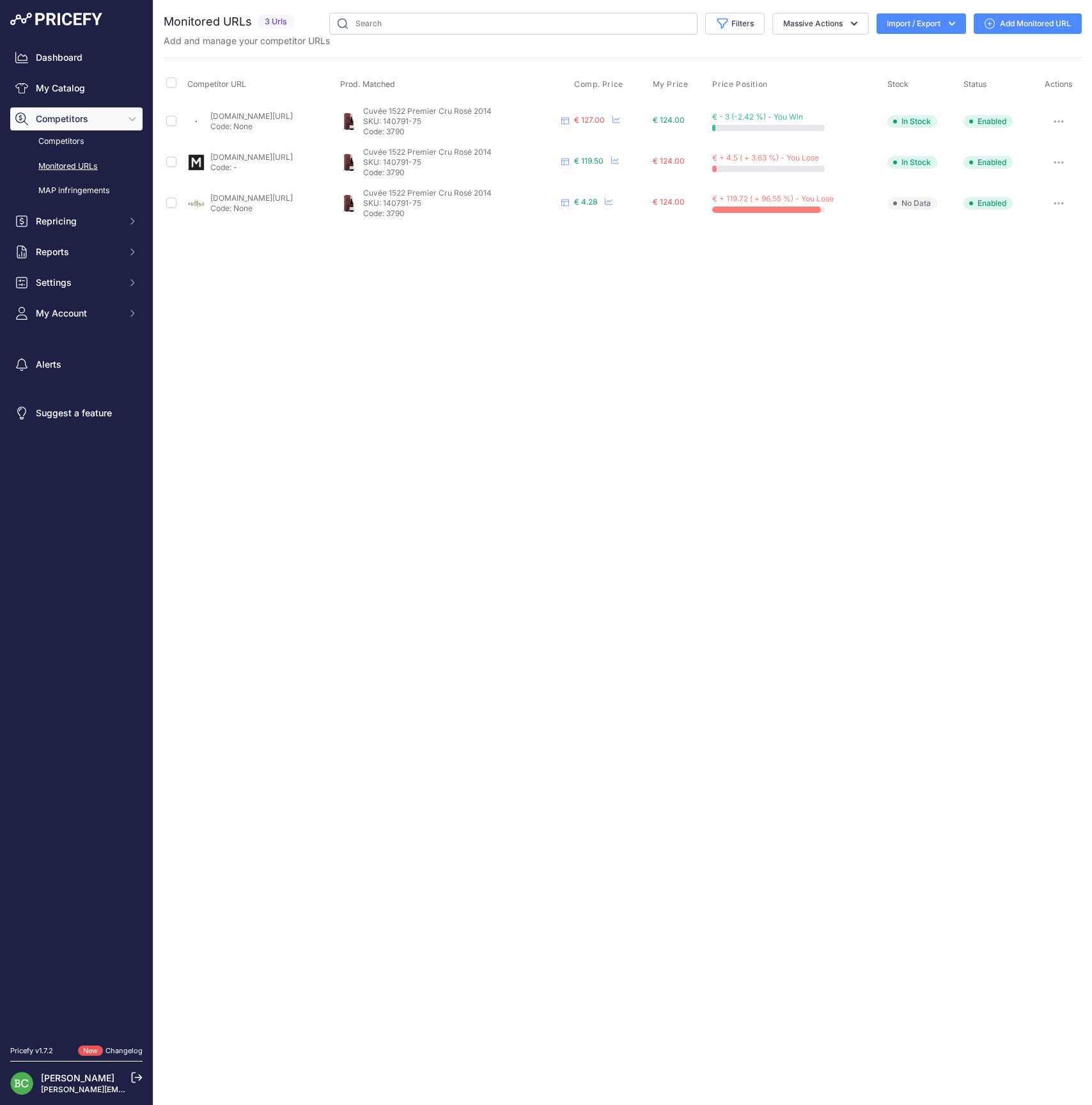
click at [253, 195] on link "pepites-en-champagne.fr/fr/vignerons/cuvee-1522-rose-champagne-philipponnat?mot…" at bounding box center [252, 198] width 83 height 9
click at [233, 158] on link "millesima.fr/champagne-philipponnat-cuvee-1522-1er-cru-rose-2014.html" at bounding box center [252, 157] width 83 height 9
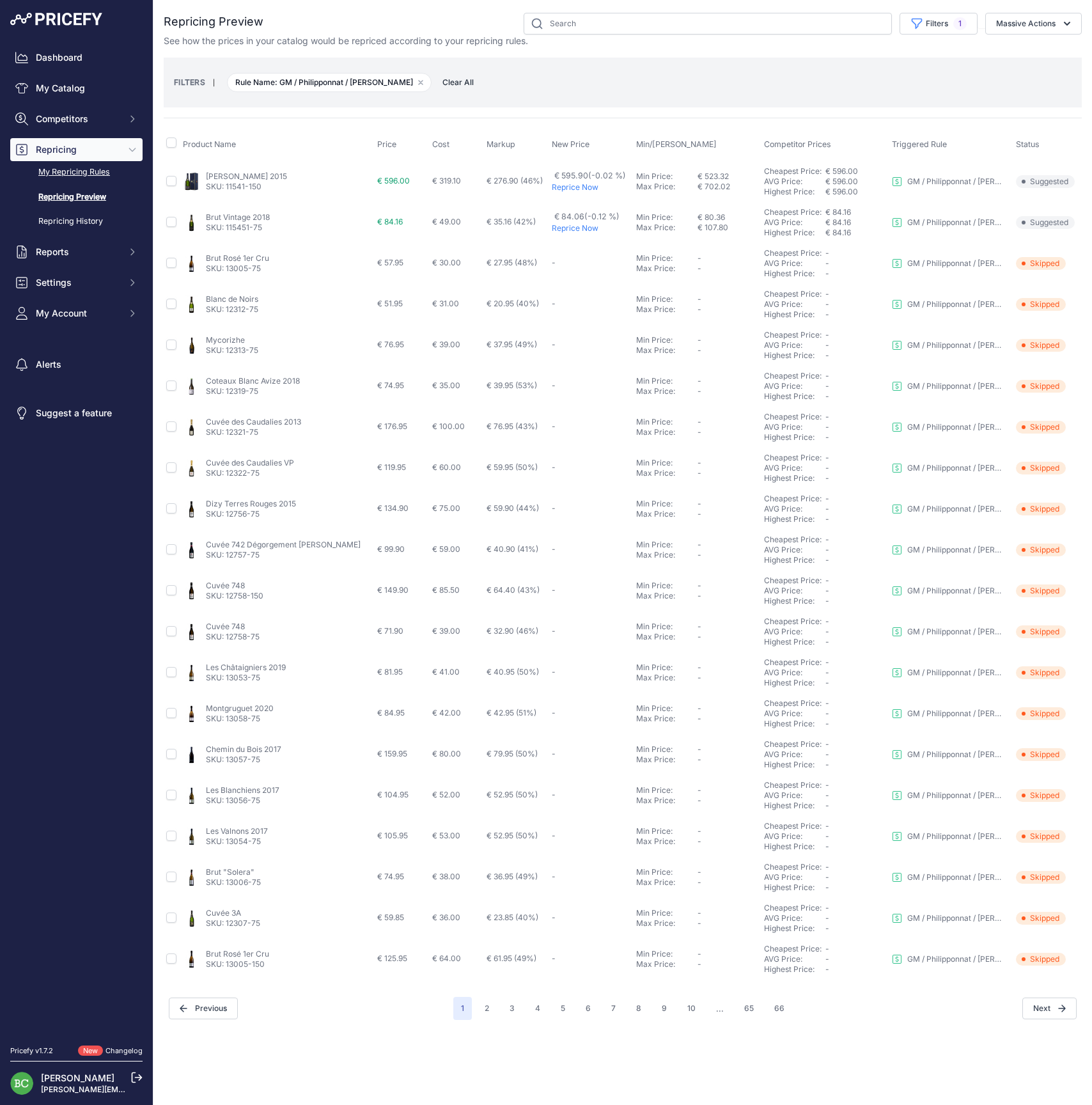
click at [76, 183] on link "My Repricing Rules" at bounding box center [76, 172] width 133 height 22
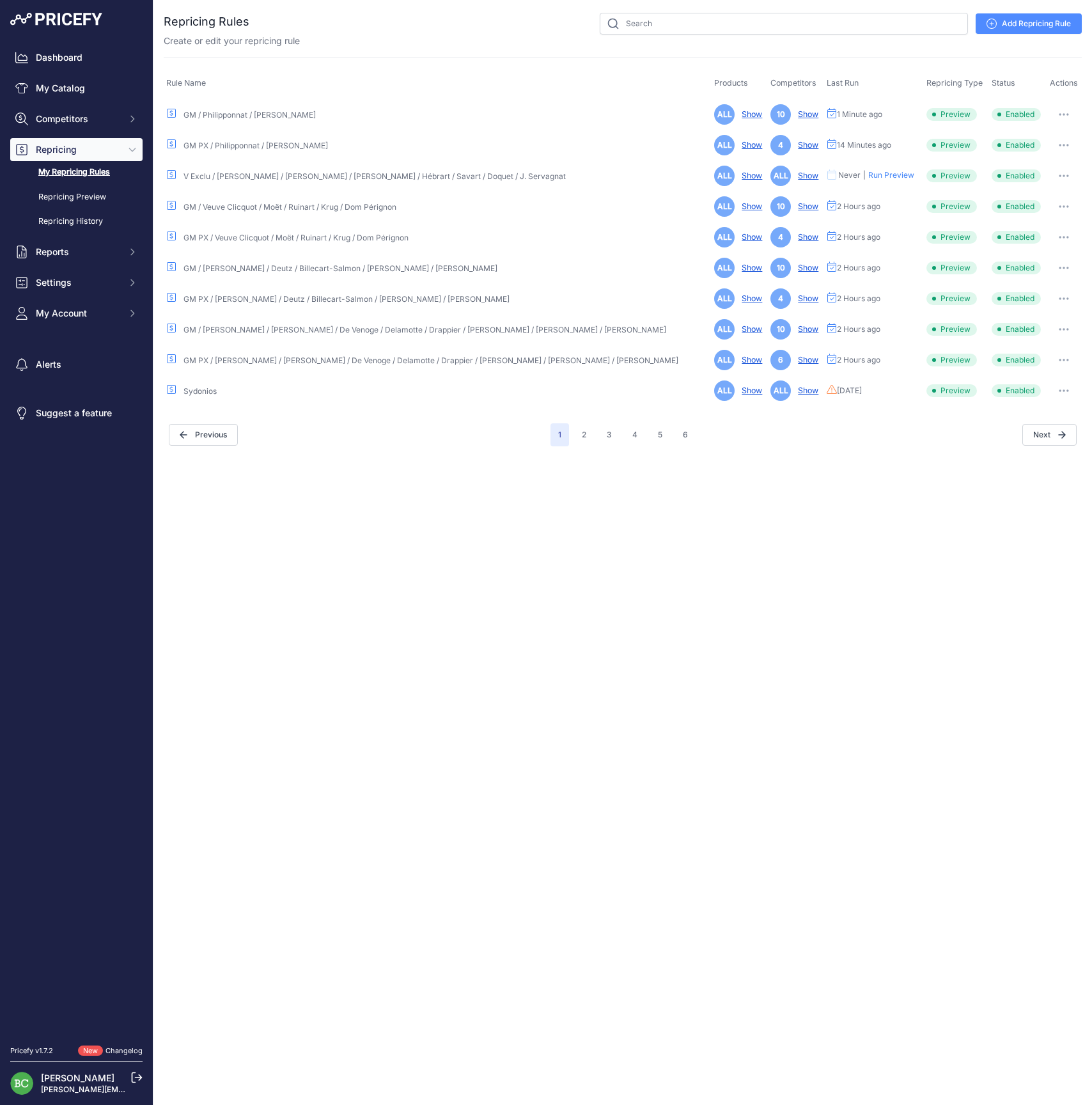
click at [1059, 112] on button "button" at bounding box center [1064, 114] width 26 height 18
click at [1032, 139] on link "Edit" at bounding box center [1039, 141] width 82 height 20
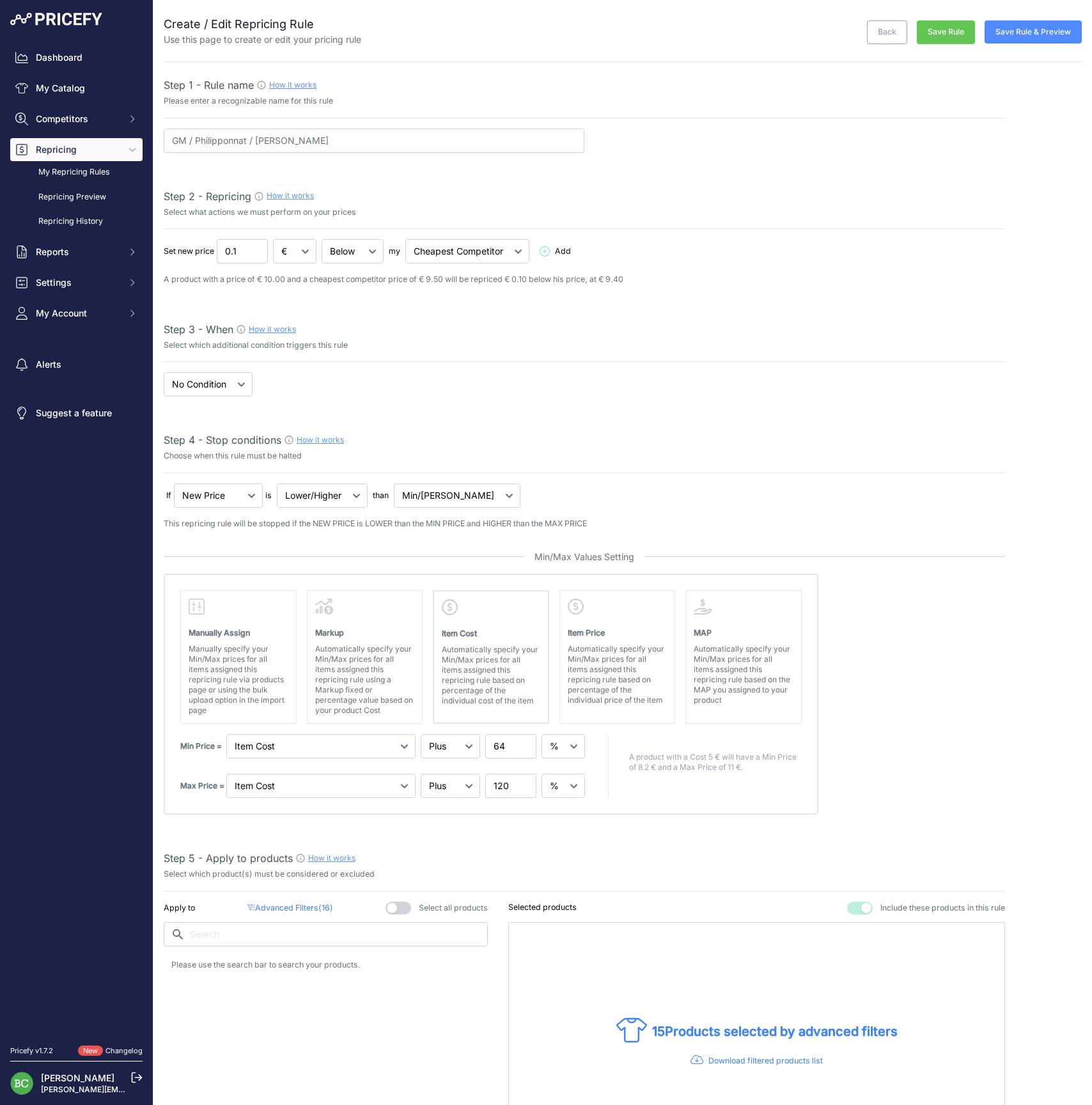
select select "percentage"
select select "7"
click at [1031, 31] on button "Save Rule & Preview" at bounding box center [1033, 31] width 97 height 23
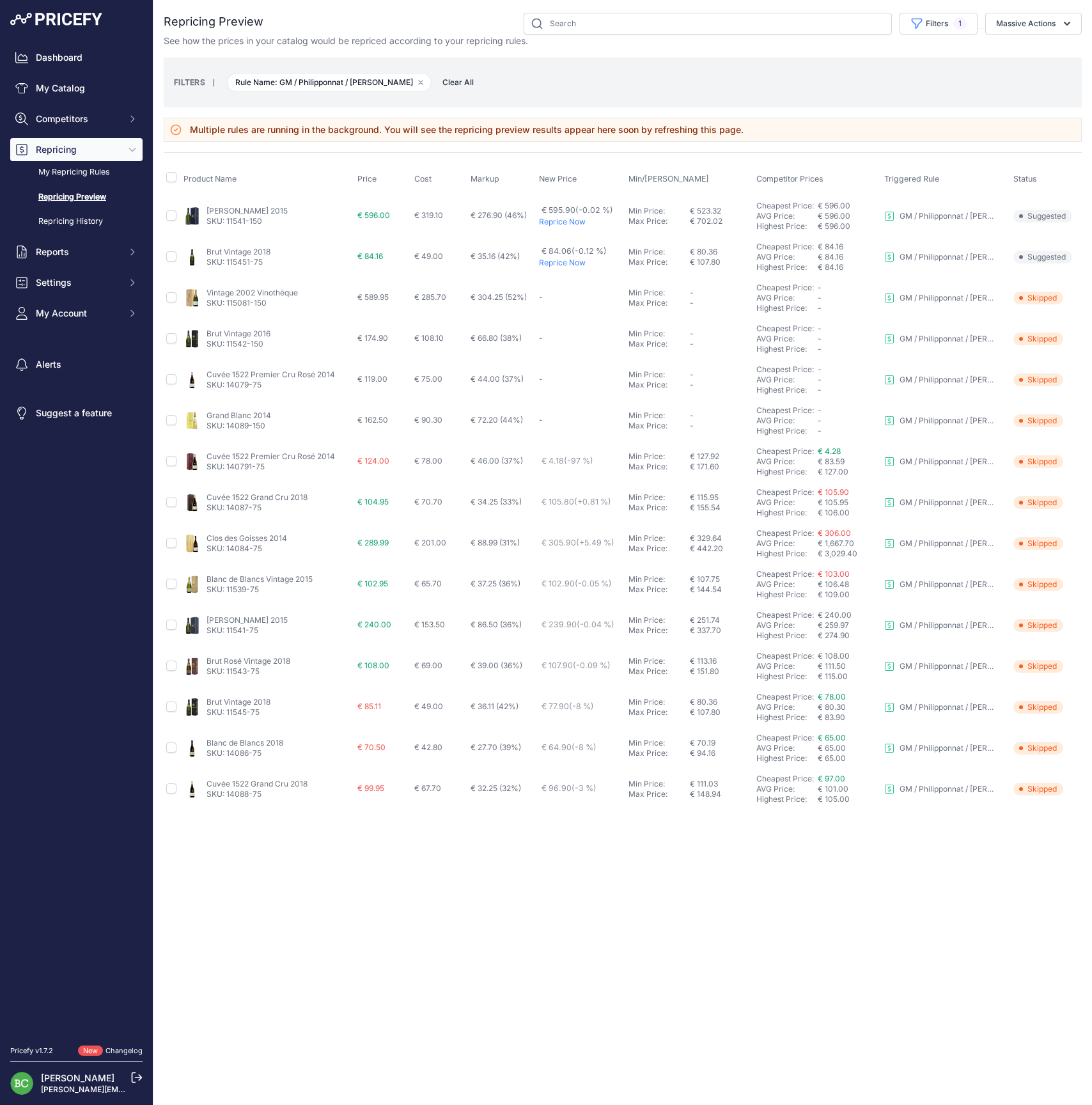
click at [221, 495] on link "Cuvée 1522 Grand Cru 2018" at bounding box center [257, 497] width 101 height 9
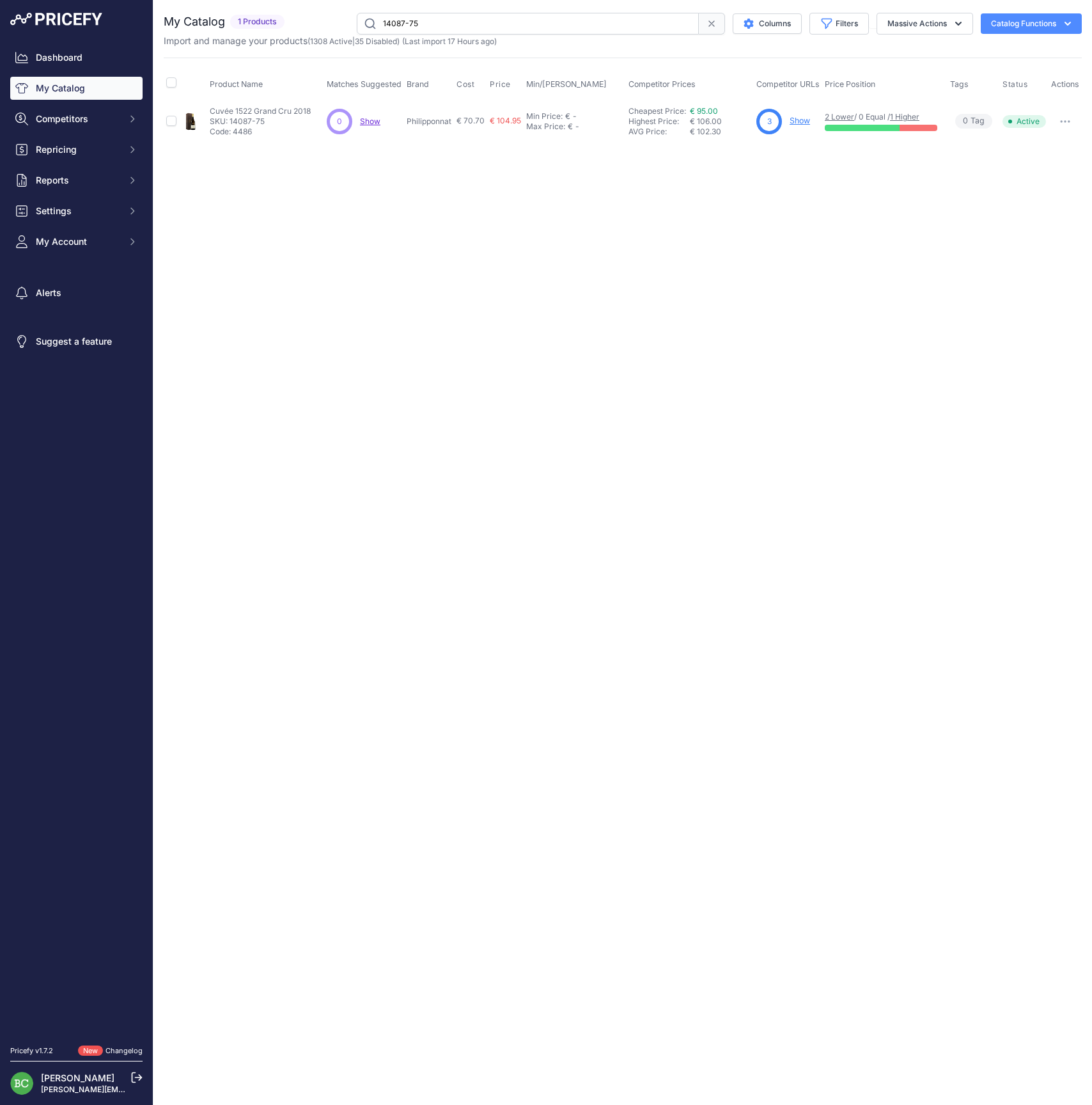
click at [798, 122] on link "Show" at bounding box center [800, 121] width 20 height 9
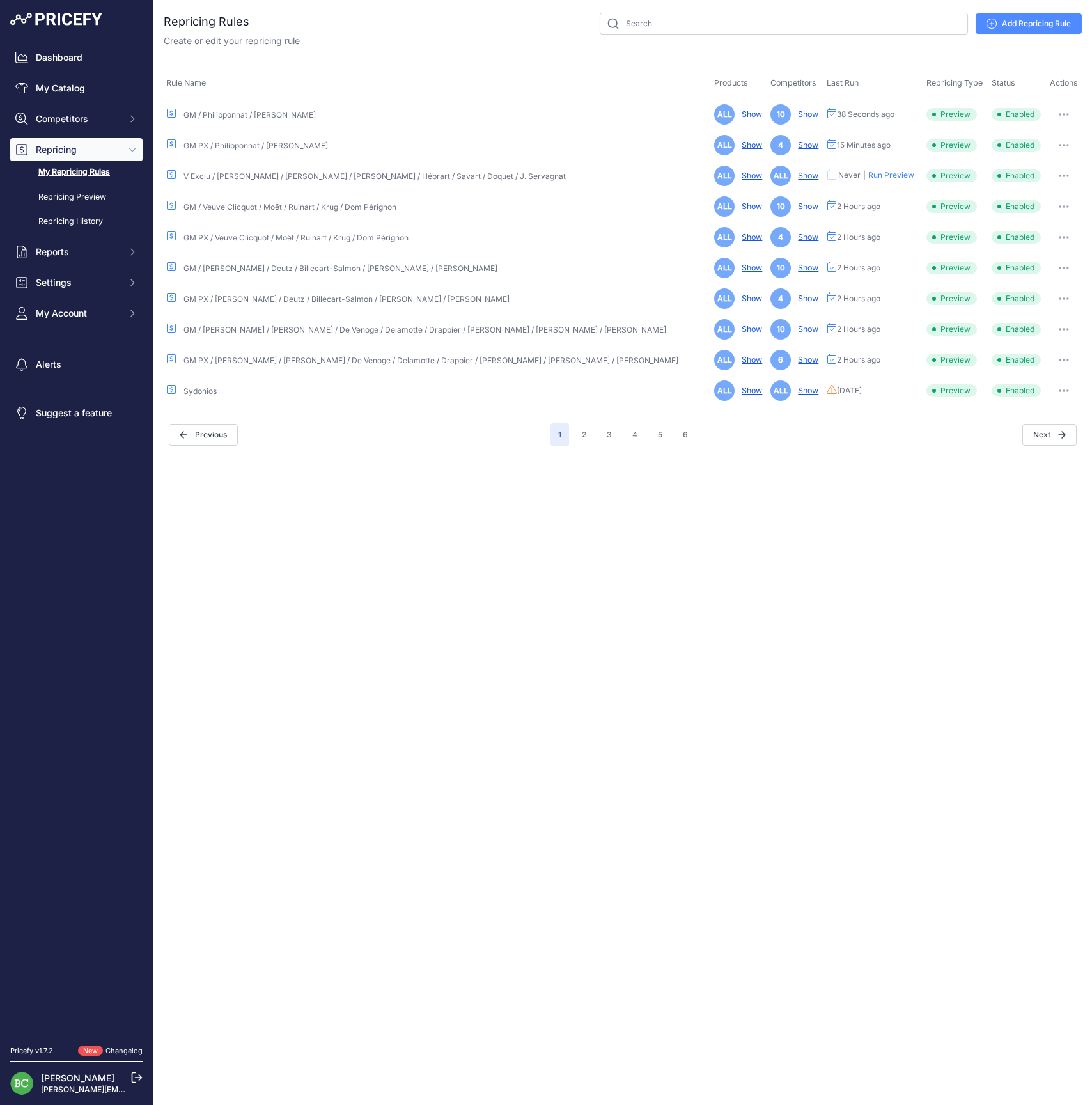
click at [1064, 114] on icon "button" at bounding box center [1064, 114] width 1 height 1
click at [1039, 138] on link "Edit" at bounding box center [1039, 141] width 82 height 20
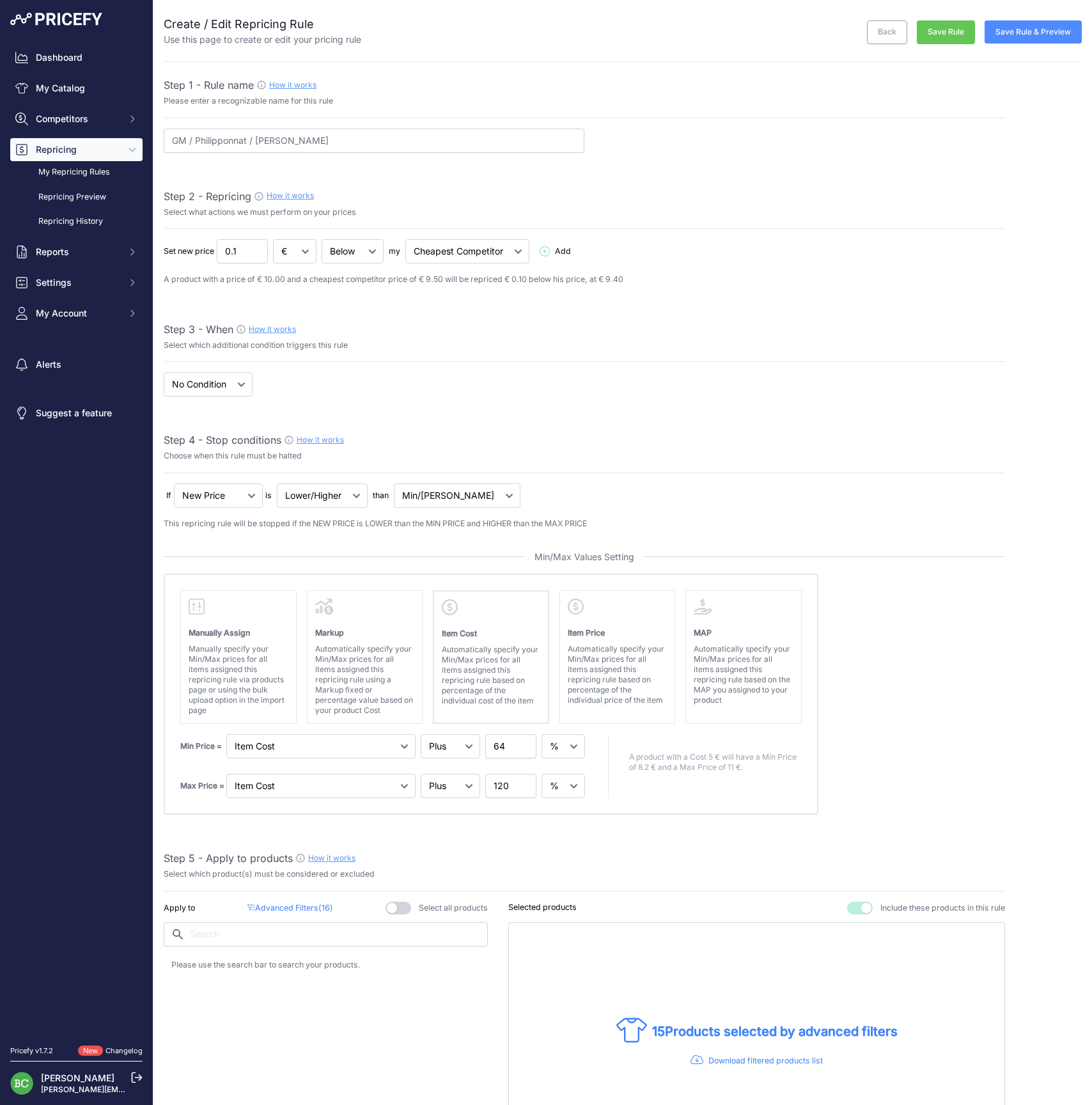
select select "percentage"
select select "7"
click at [1031, 37] on button "Save Rule & Preview" at bounding box center [1033, 31] width 97 height 23
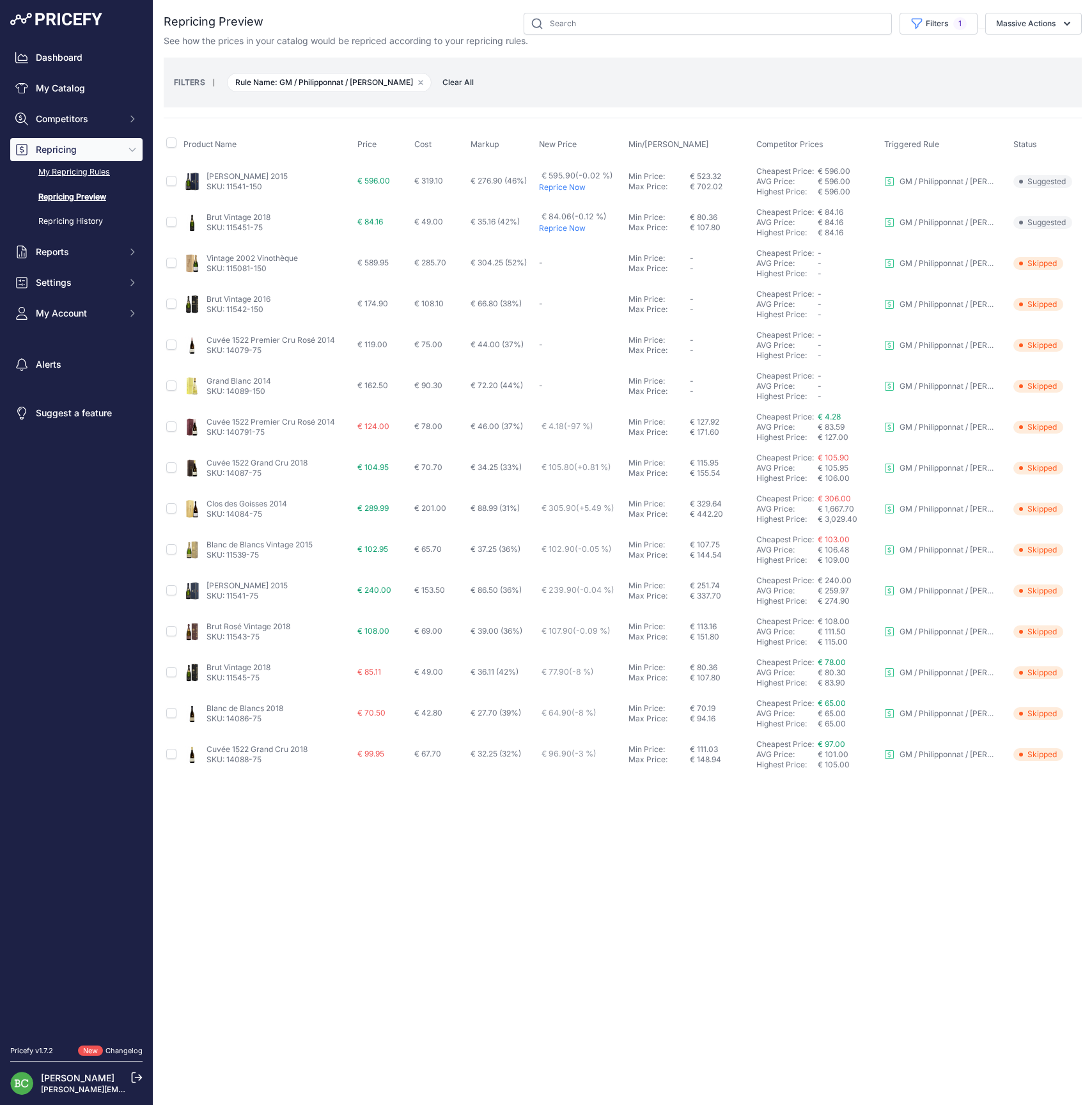
click at [85, 183] on link "My Repricing Rules" at bounding box center [76, 172] width 133 height 22
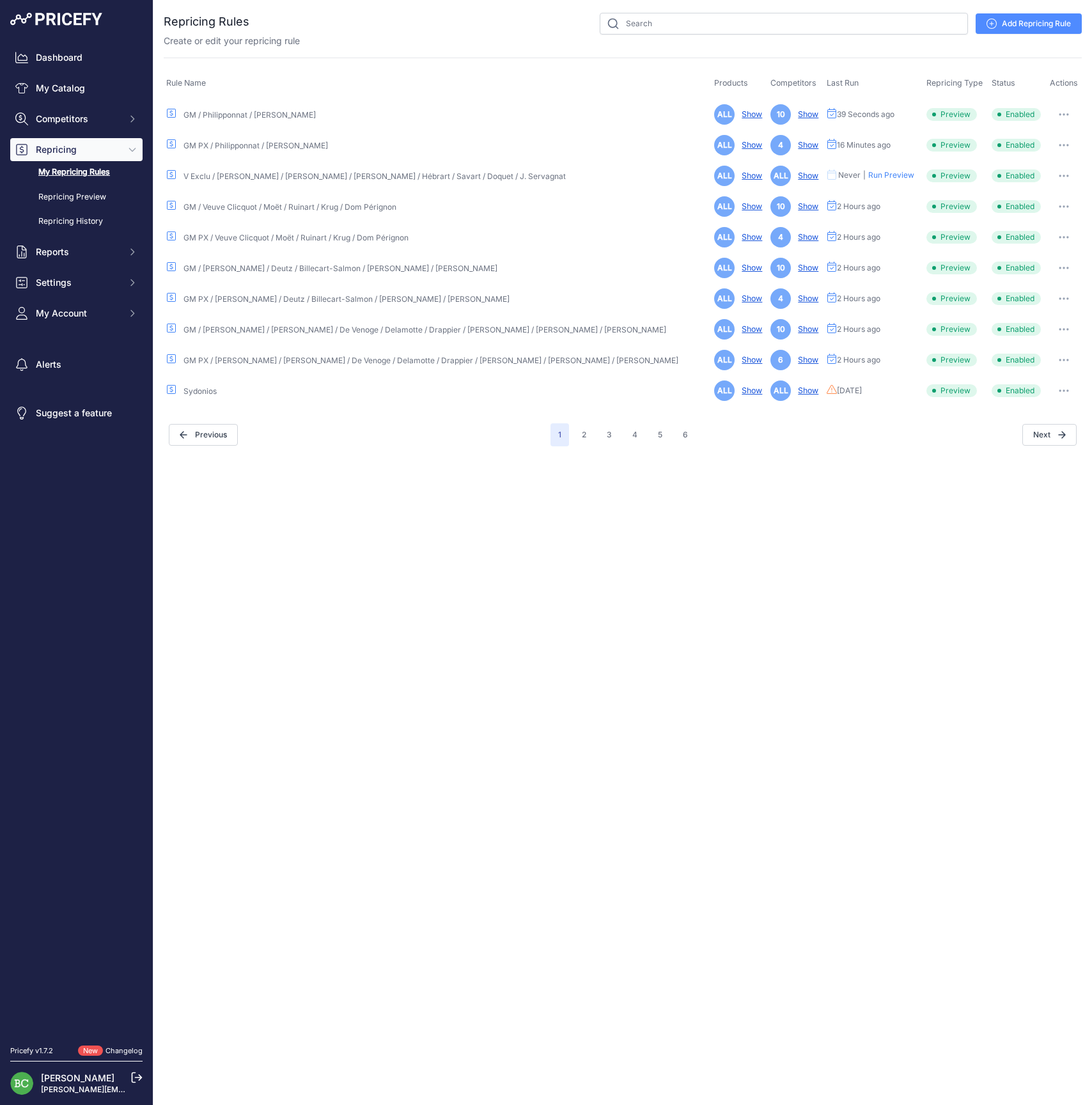
click at [1059, 113] on icon "button" at bounding box center [1063, 114] width 10 height 3
click at [1044, 139] on link "Edit" at bounding box center [1039, 141] width 82 height 20
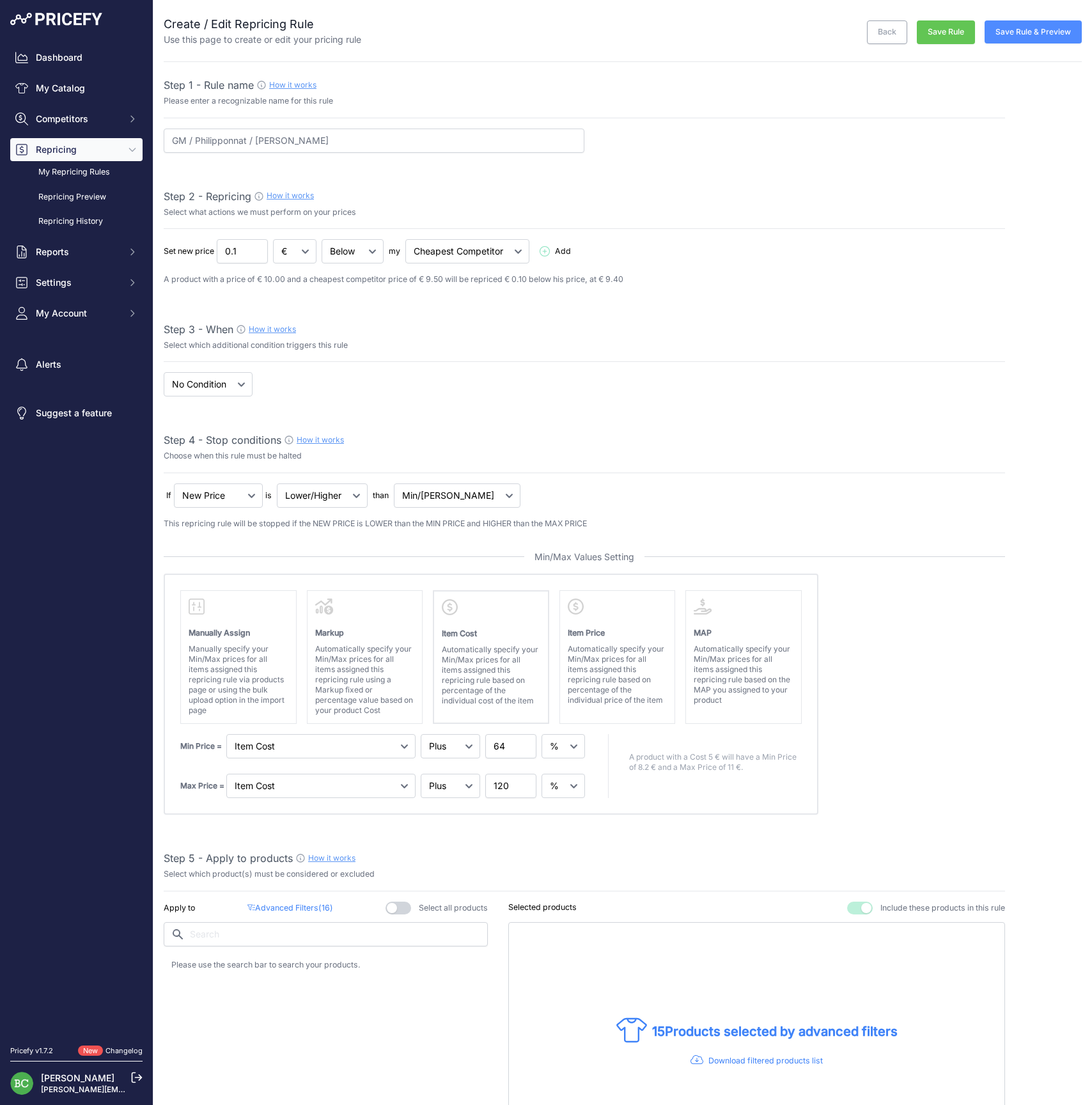
select select "percentage"
select select "7"
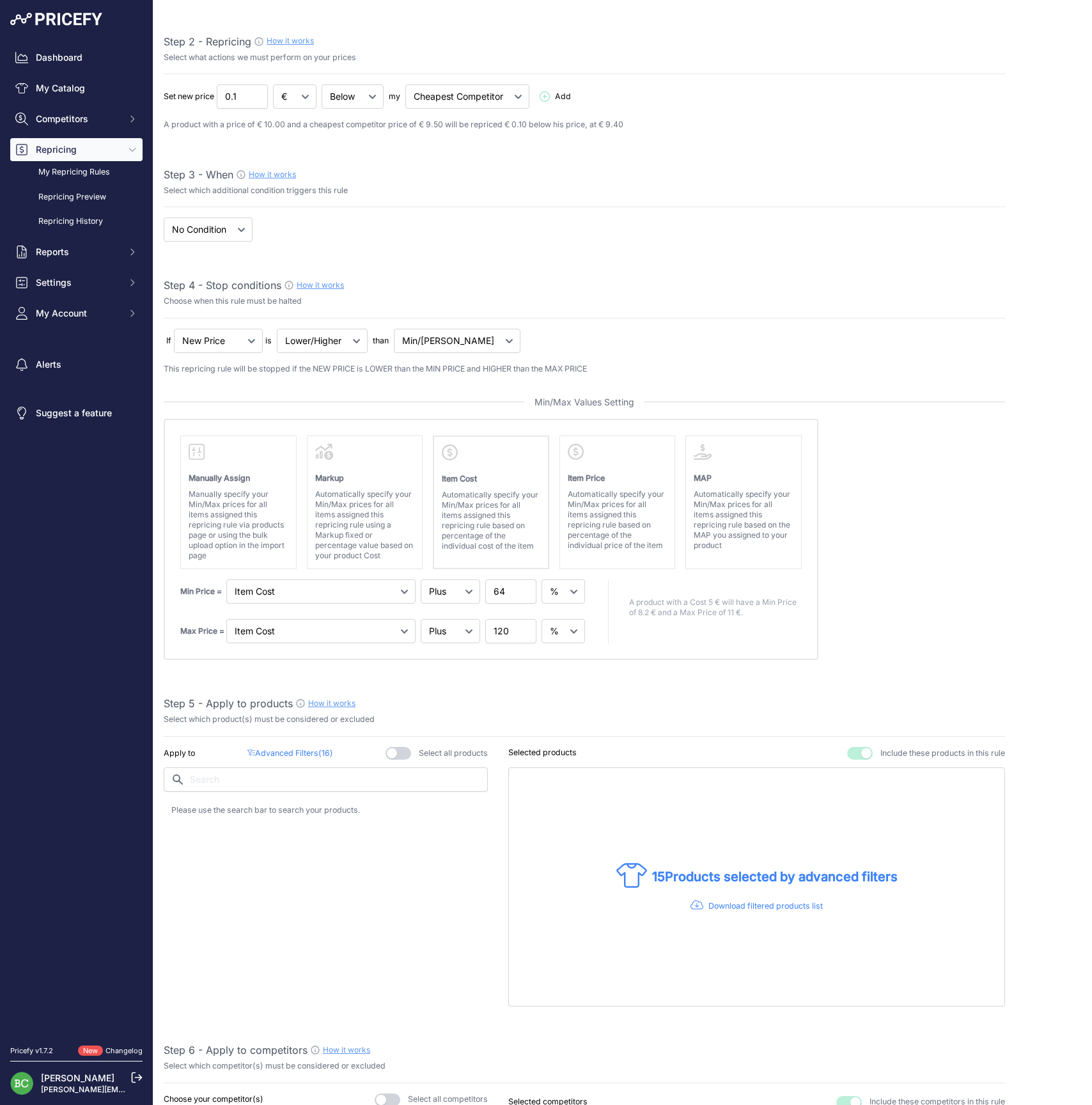
scroll to position [158, 0]
click at [500, 629] on input "120" at bounding box center [511, 629] width 52 height 24
type input "130"
click at [966, 563] on absolute "Please select Min / Max / Min-Max as stop condition to enable this section Manu…" at bounding box center [584, 537] width 841 height 241
click at [477, 499] on p "Automatically specify your Min/Max prices for all items assigned this repricing…" at bounding box center [491, 518] width 99 height 62
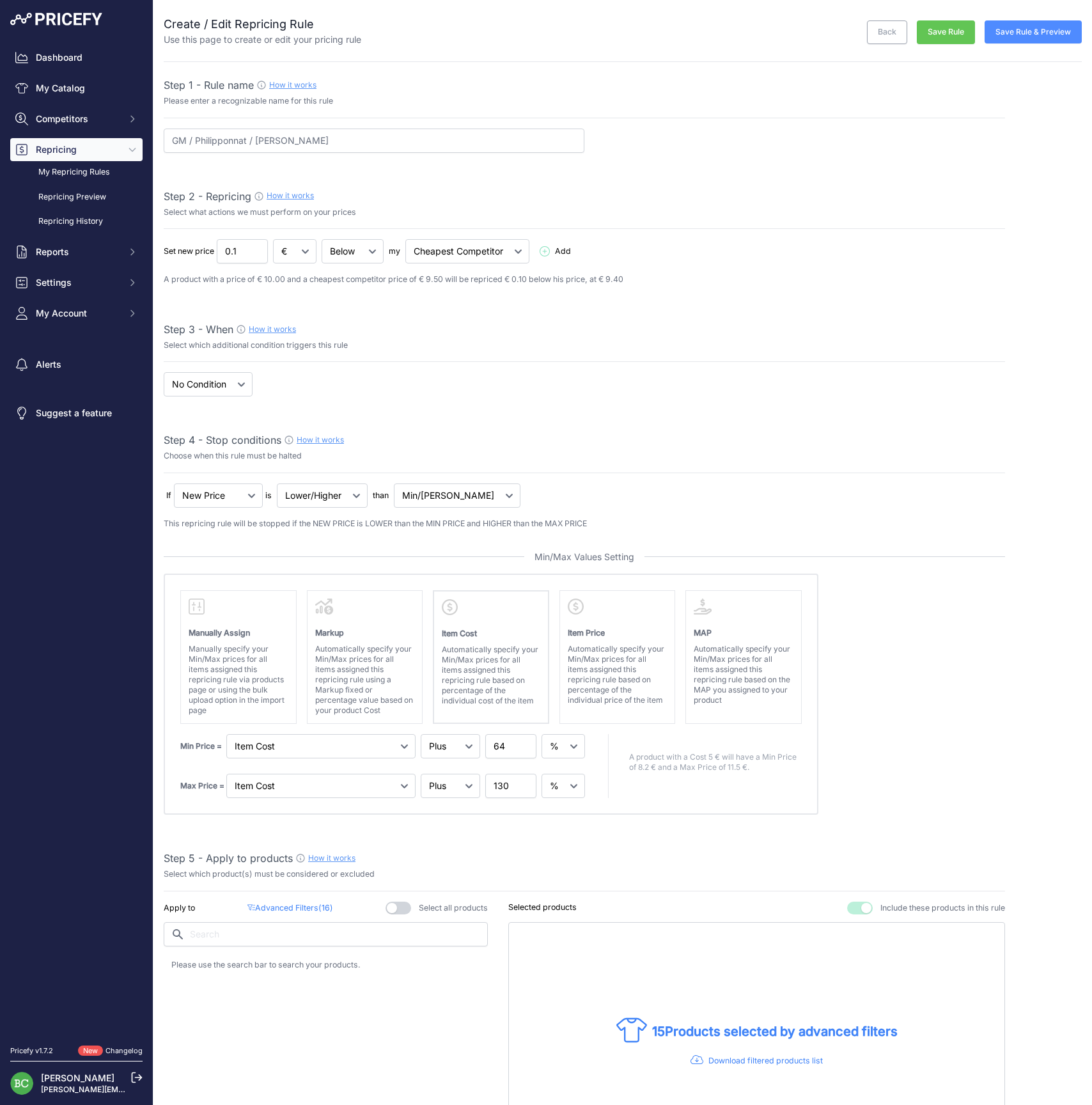
scroll to position [0, 0]
click at [1034, 37] on button "Save Rule & Preview" at bounding box center [1033, 31] width 97 height 23
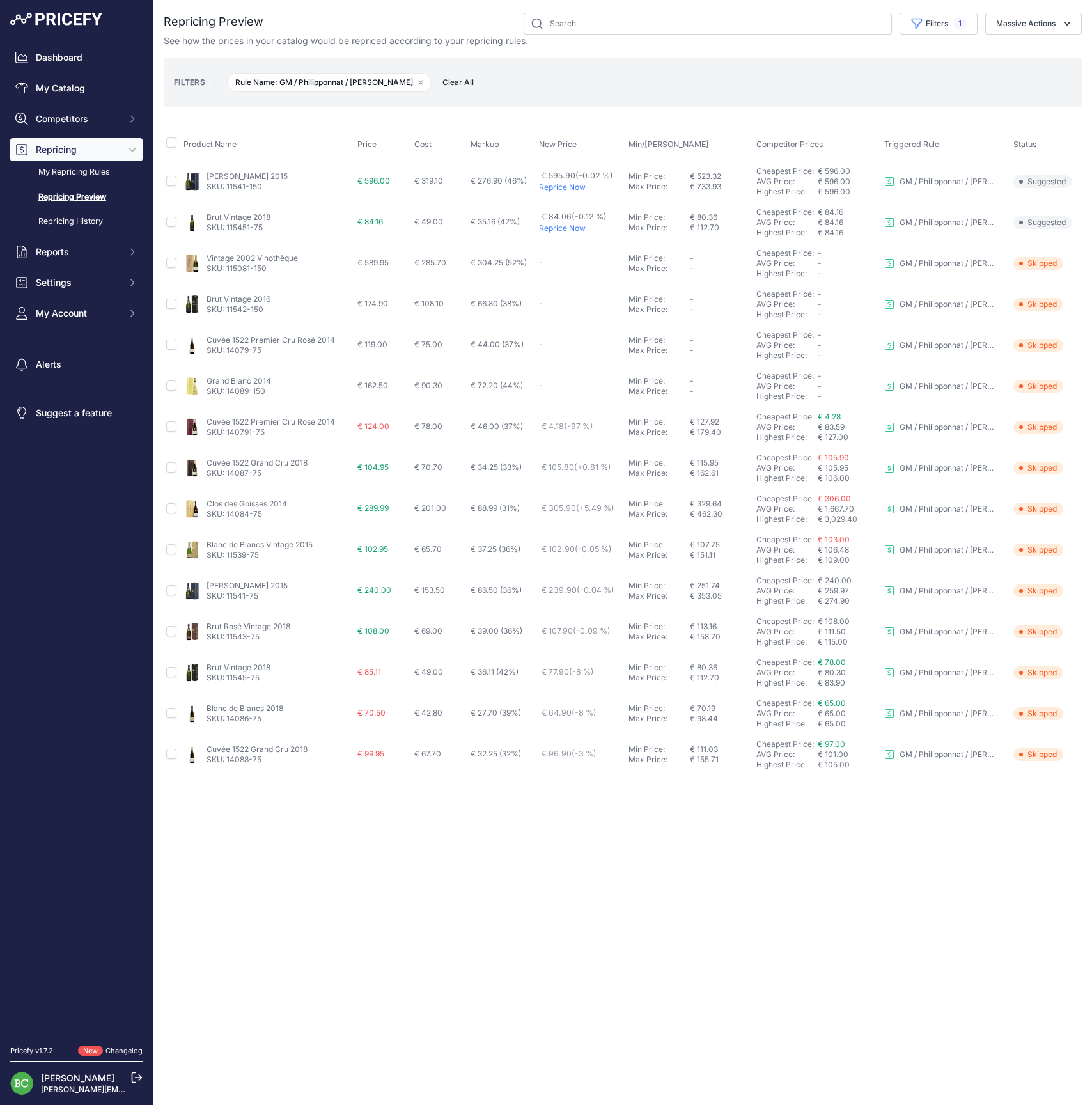
click at [239, 586] on link "[PERSON_NAME] 2015" at bounding box center [247, 585] width 81 height 9
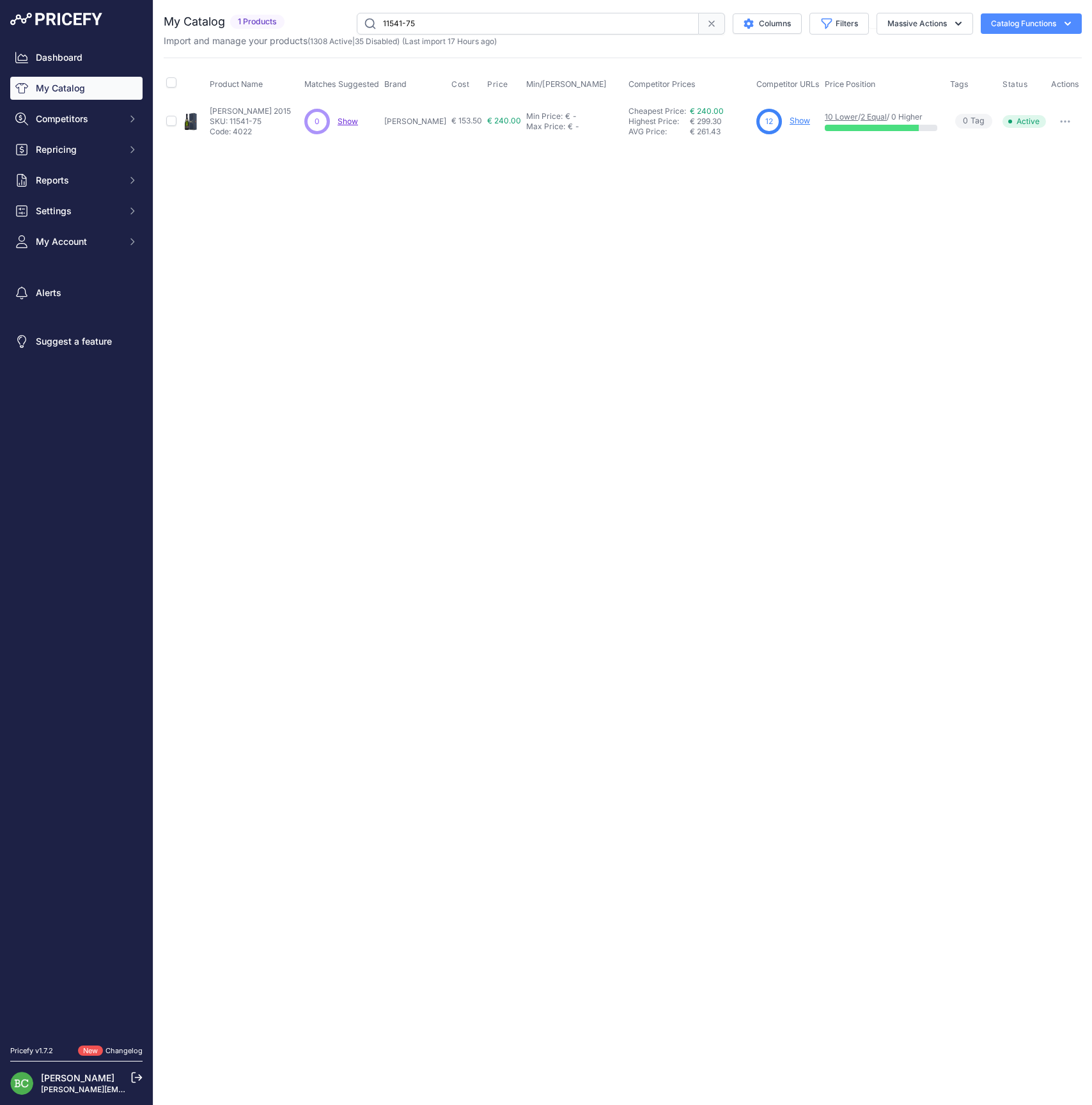
click at [793, 122] on link "Show" at bounding box center [800, 121] width 20 height 9
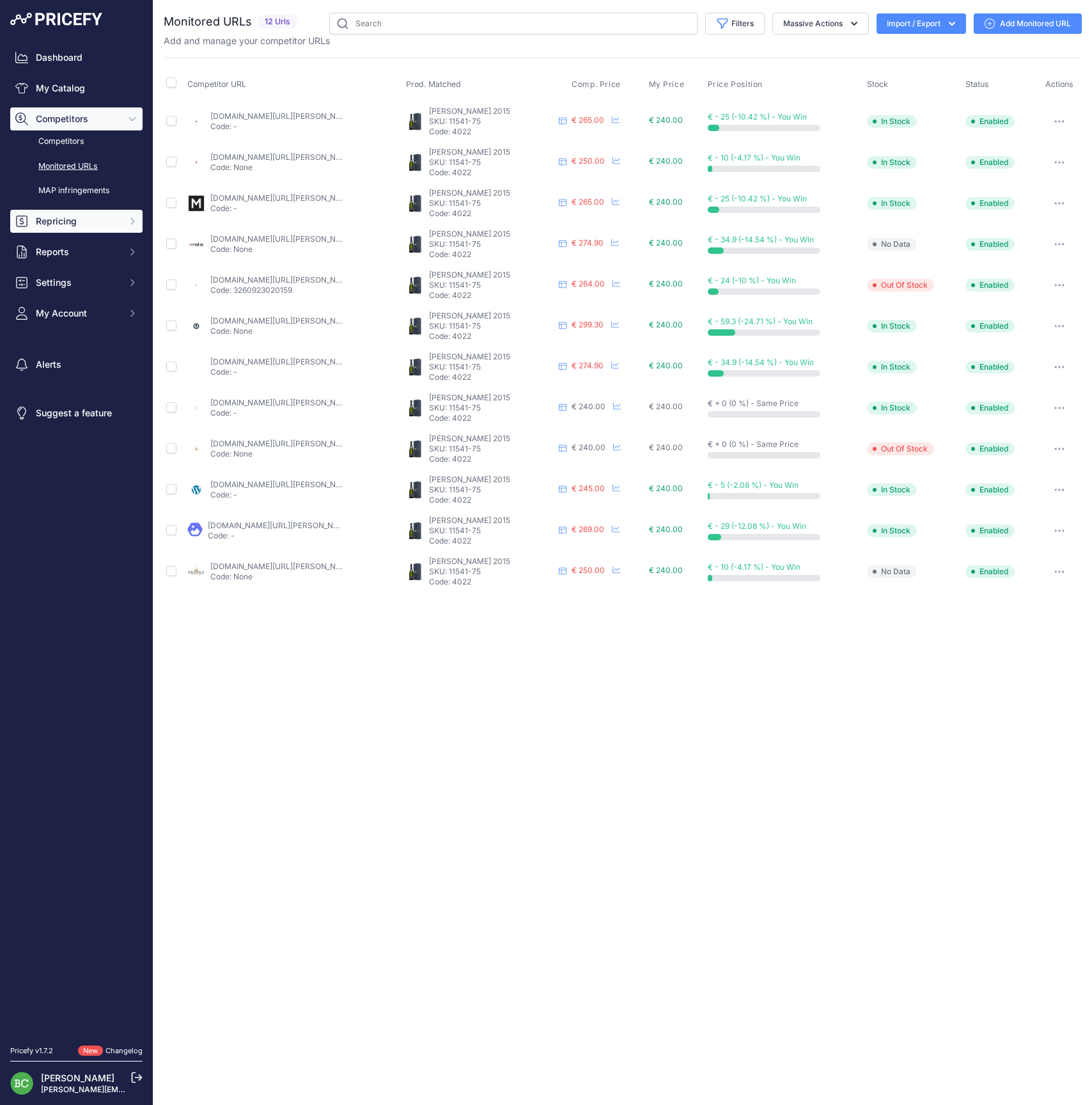
click at [73, 228] on span "Repricing" at bounding box center [77, 221] width 84 height 13
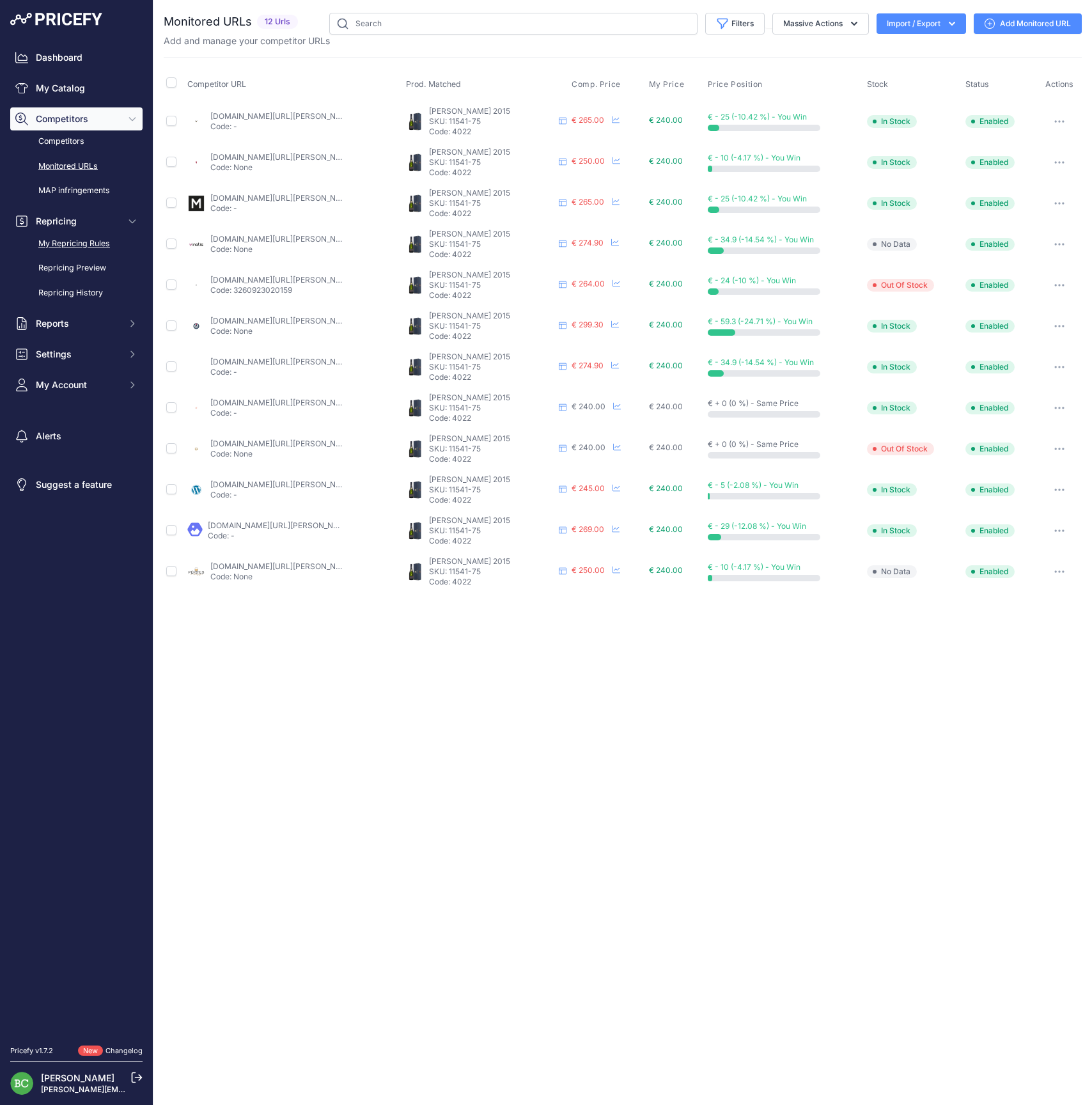
click at [66, 252] on link "My Repricing Rules" at bounding box center [76, 244] width 133 height 22
